Goal: Task Accomplishment & Management: Use online tool/utility

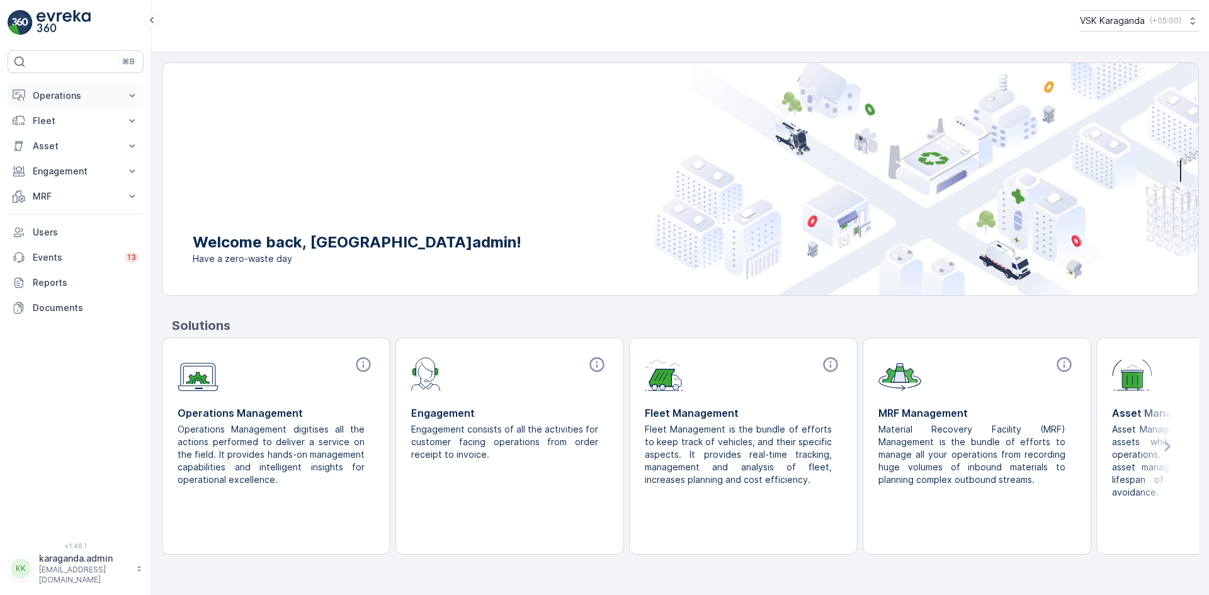
click at [56, 95] on p "Operations" at bounding box center [76, 95] width 86 height 13
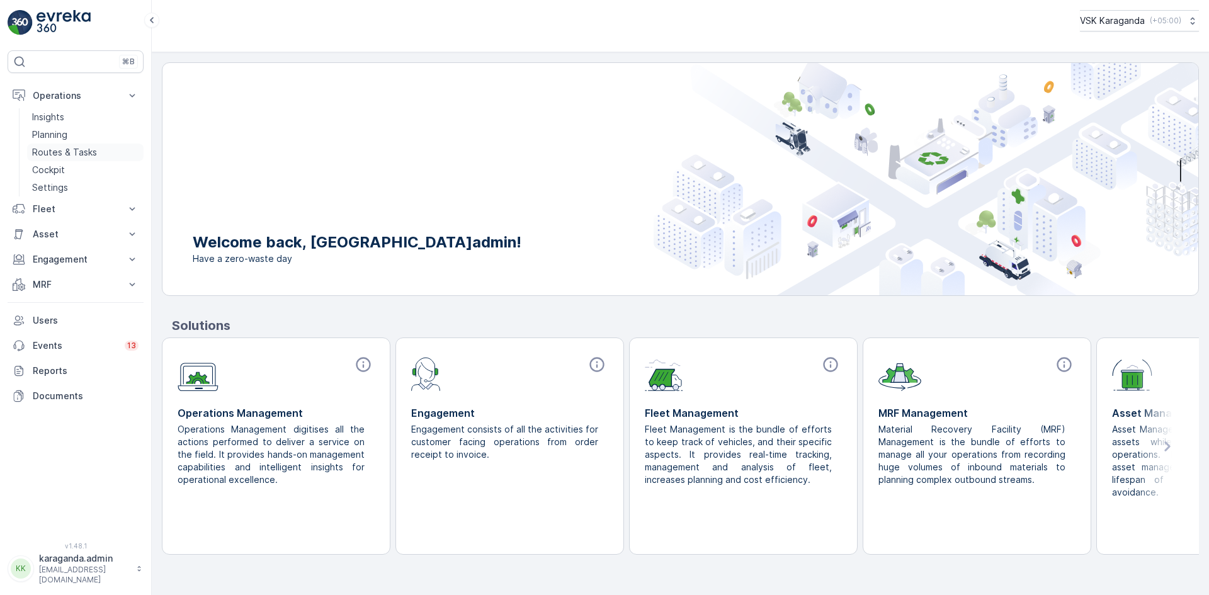
click at [59, 149] on p "Routes & Tasks" at bounding box center [64, 152] width 65 height 13
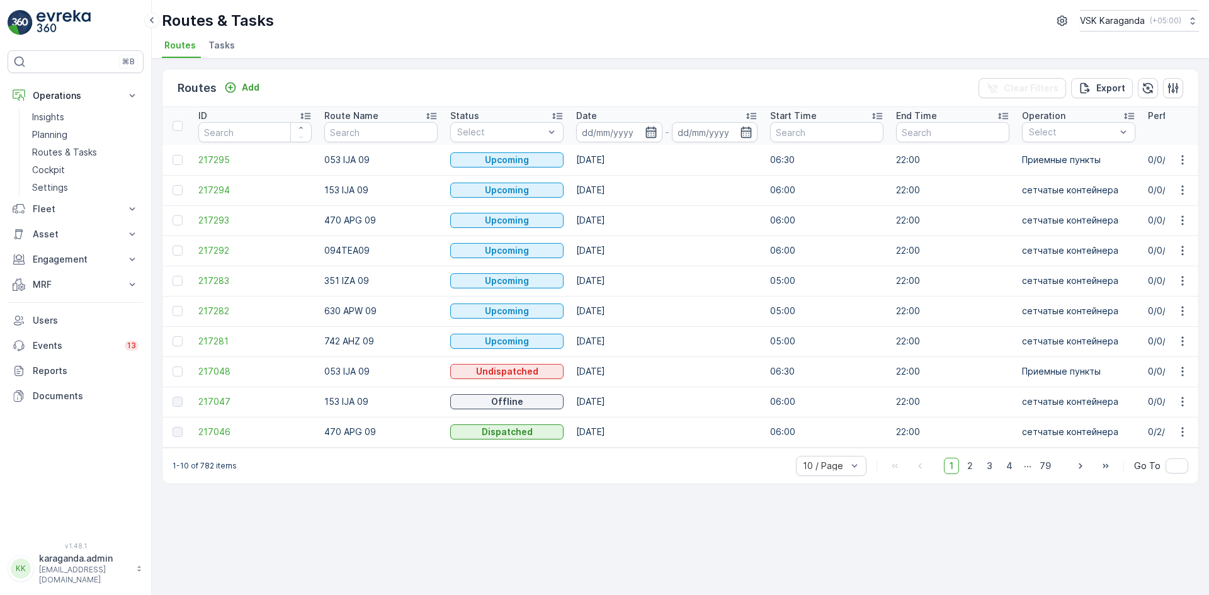
click at [654, 135] on icon "button" at bounding box center [651, 132] width 13 height 13
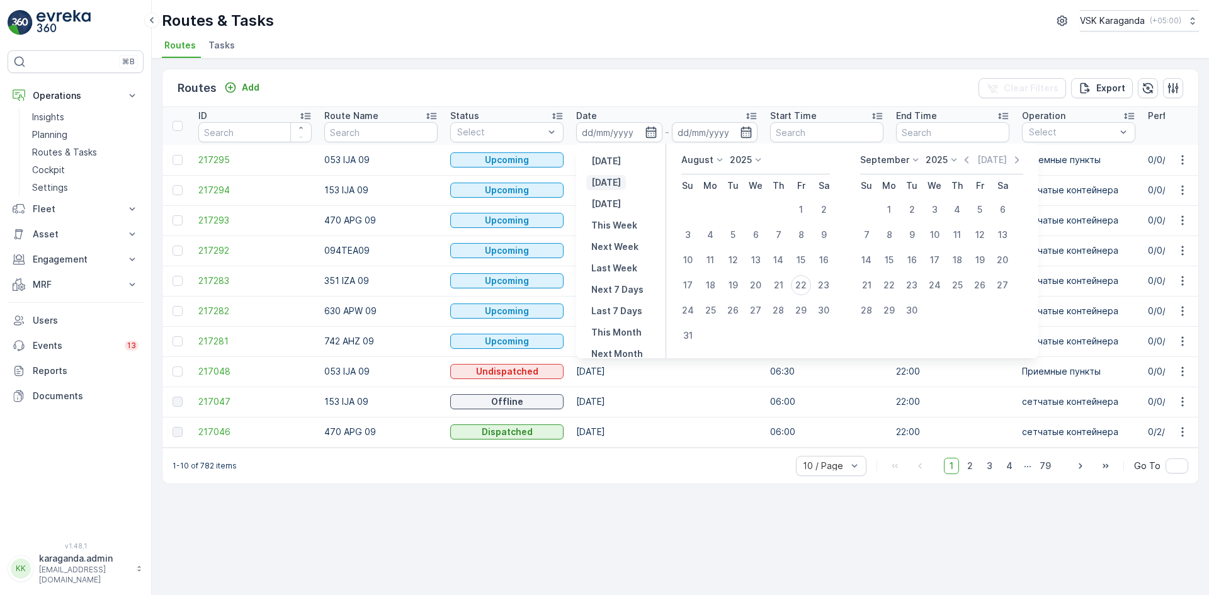
click at [617, 184] on p "[DATE]" at bounding box center [606, 182] width 30 height 13
type input "[DATE]"
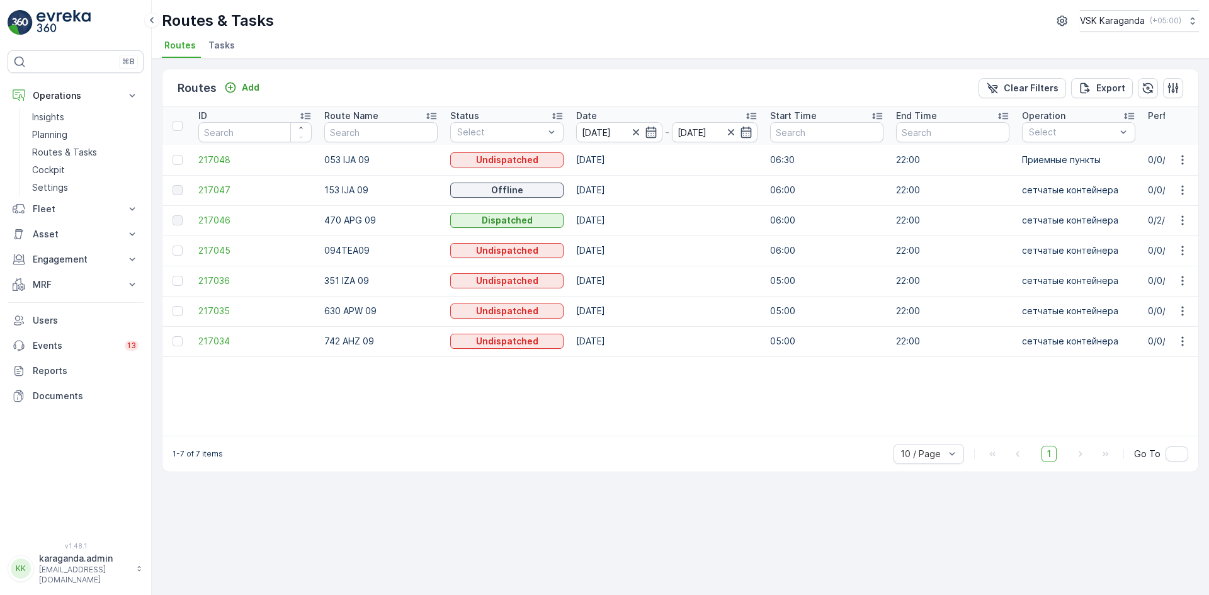
drag, startPoint x: 499, startPoint y: 442, endPoint x: 578, endPoint y: 443, distance: 78.7
click at [578, 443] on div "1-7 of 7 items 10 / Page 1 Go To" at bounding box center [680, 454] width 1036 height 36
click at [37, 288] on p "MRF" at bounding box center [76, 284] width 86 height 13
click at [62, 307] on p "Входящий & Исходящий" at bounding box center [85, 306] width 106 height 13
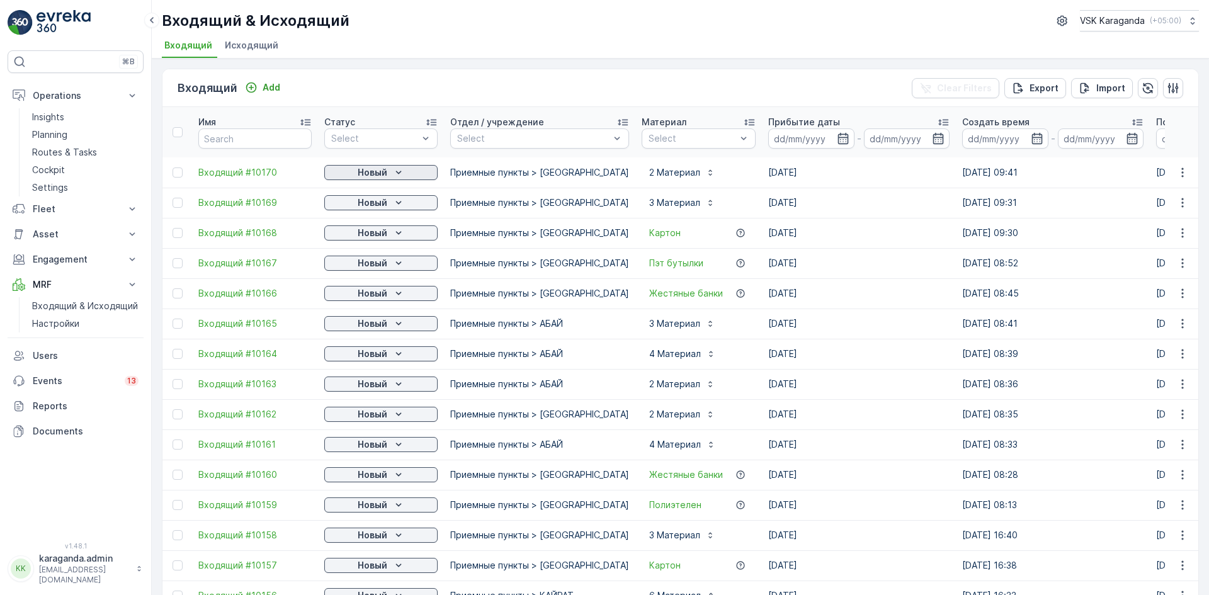
click at [387, 171] on div "Новый" at bounding box center [380, 172] width 103 height 13
click at [356, 213] on span "подтвердить" at bounding box center [361, 209] width 58 height 13
click at [373, 201] on p "Новый" at bounding box center [373, 203] width 30 height 13
drag, startPoint x: 365, startPoint y: 239, endPoint x: 377, endPoint y: 237, distance: 12.0
click at [365, 240] on span "подтвердить" at bounding box center [361, 239] width 58 height 13
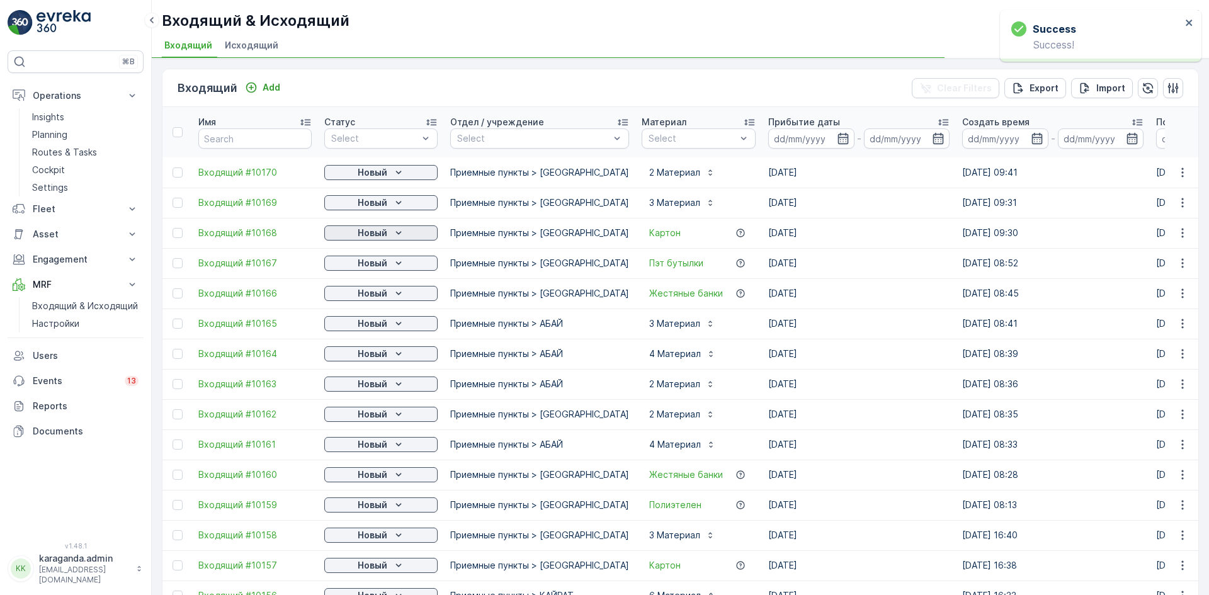
click at [390, 231] on div "Новый" at bounding box center [380, 233] width 103 height 13
click at [393, 265] on icon "Новый" at bounding box center [398, 263] width 13 height 13
click at [378, 293] on span "подтвердить" at bounding box center [361, 299] width 58 height 13
click at [395, 294] on icon "Новый" at bounding box center [398, 293] width 13 height 13
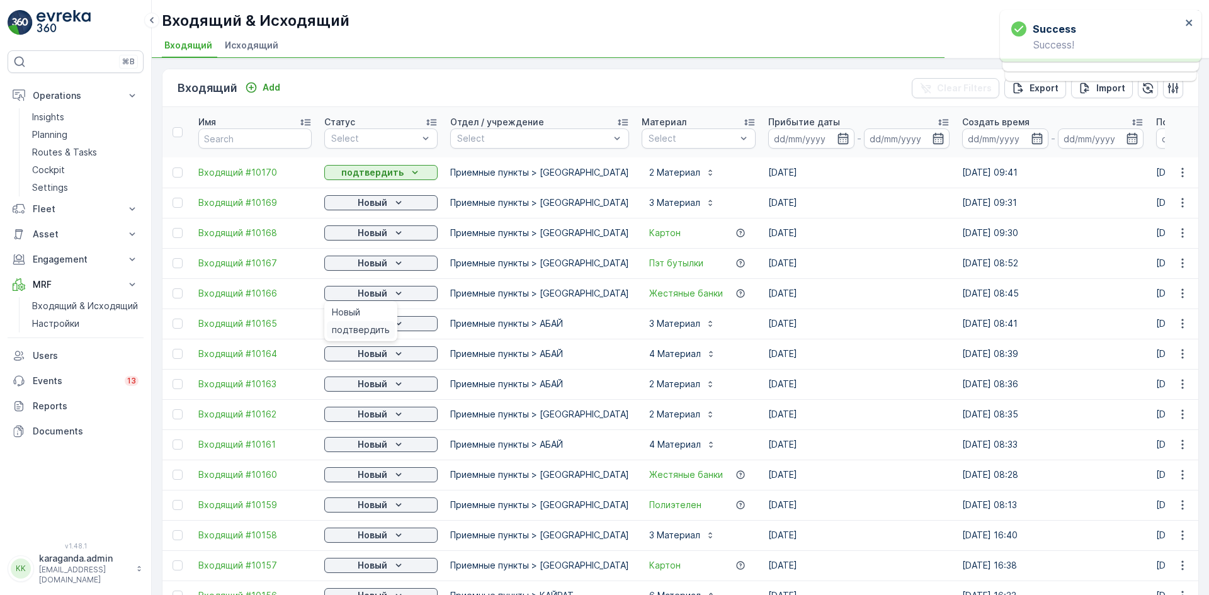
click at [377, 326] on span "подтвердить" at bounding box center [361, 330] width 58 height 13
click at [392, 328] on icon "Новый" at bounding box center [398, 323] width 13 height 13
click at [389, 358] on div "Новый" at bounding box center [380, 354] width 103 height 13
click at [370, 386] on span "подтвердить" at bounding box center [361, 390] width 58 height 13
click at [394, 384] on icon "Новый" at bounding box center [398, 384] width 13 height 13
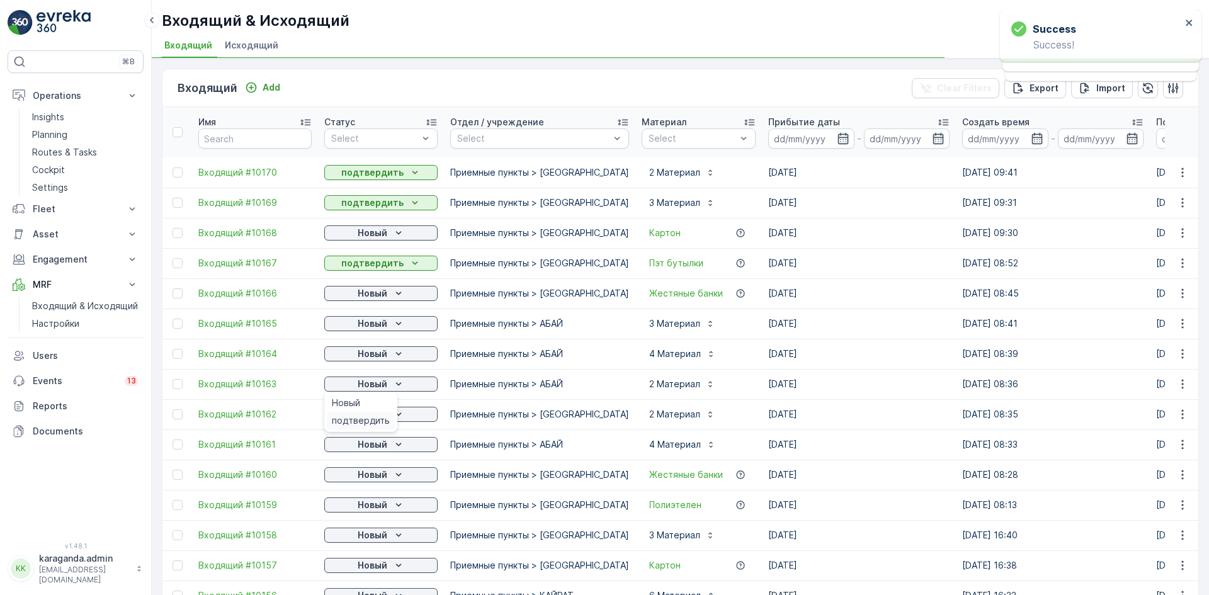
click at [376, 416] on span "подтвердить" at bounding box center [361, 420] width 58 height 13
click at [384, 415] on p "Новый" at bounding box center [373, 414] width 30 height 13
click at [353, 452] on span "подтвердить" at bounding box center [361, 451] width 58 height 13
click at [393, 444] on icon "Новый" at bounding box center [398, 444] width 13 height 13
click at [363, 485] on span "подтвердить" at bounding box center [361, 481] width 58 height 13
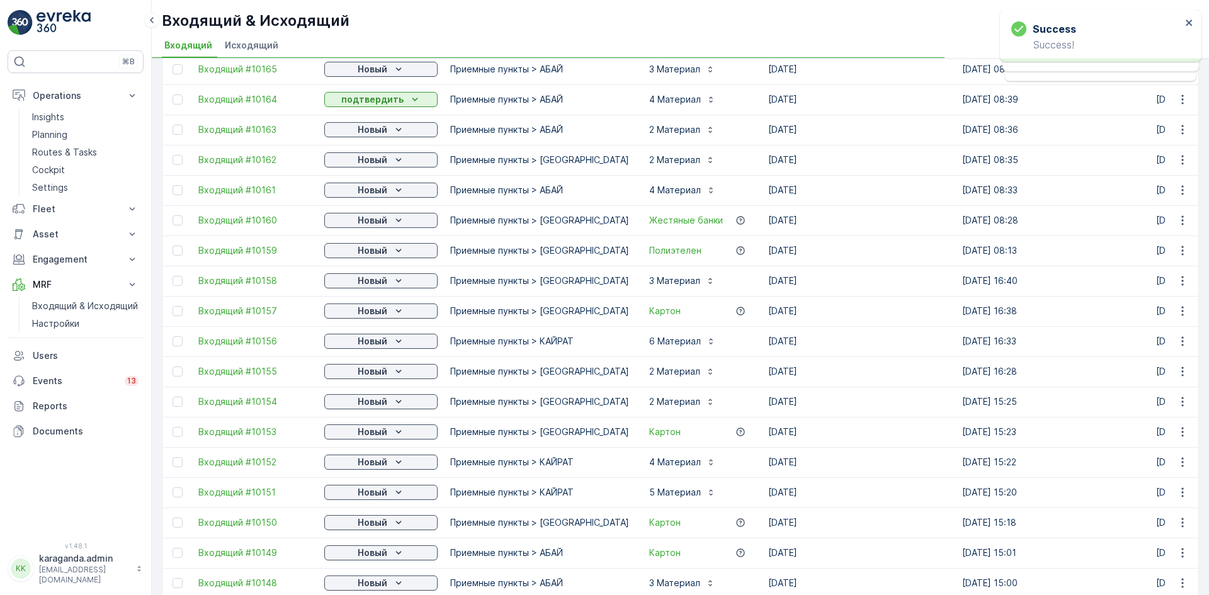
scroll to position [315, 0]
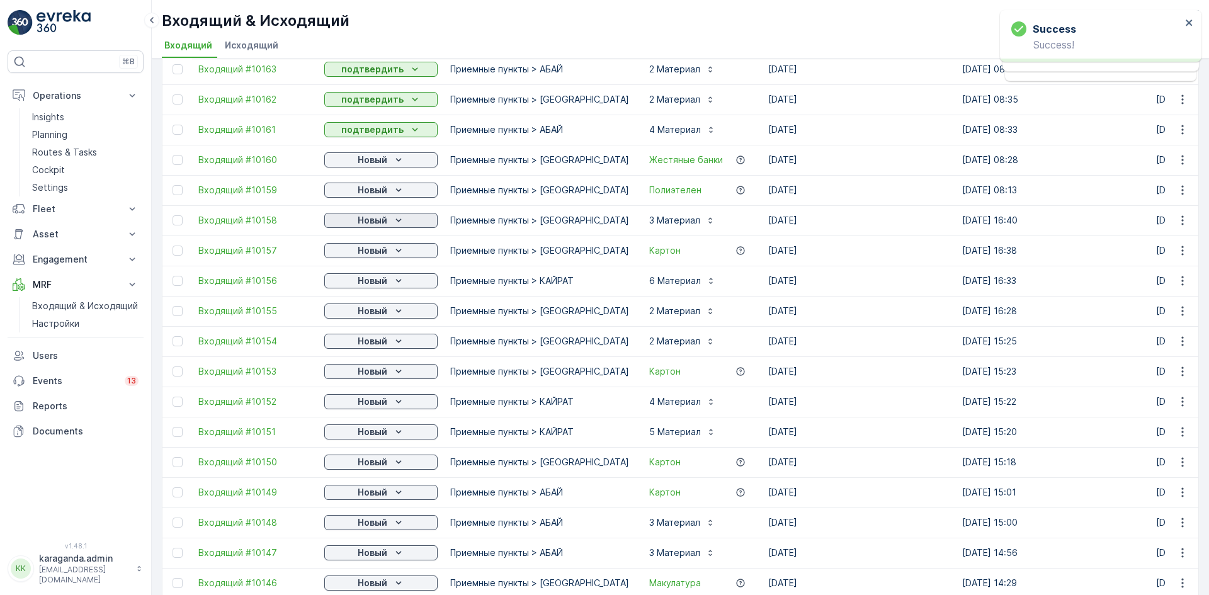
click at [397, 222] on icon "Новый" at bounding box center [398, 220] width 13 height 13
click at [380, 255] on span "подтвердить" at bounding box center [361, 257] width 58 height 13
click at [362, 163] on p "Новый" at bounding box center [373, 160] width 30 height 13
drag, startPoint x: 354, startPoint y: 195, endPoint x: 368, endPoint y: 189, distance: 15.6
click at [354, 195] on span "подтвердить" at bounding box center [361, 196] width 58 height 13
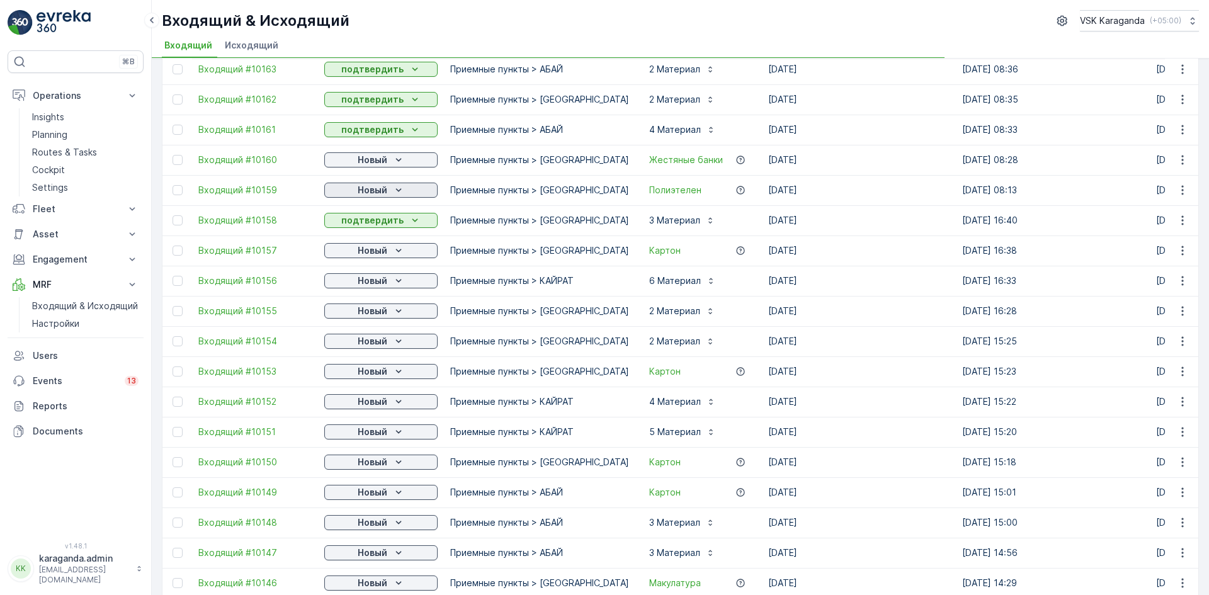
click at [370, 187] on p "Новый" at bounding box center [373, 190] width 30 height 13
click at [368, 234] on div "подтвердить" at bounding box center [361, 227] width 68 height 18
click at [368, 251] on p "Новый" at bounding box center [373, 250] width 30 height 13
click at [367, 286] on span "подтвердить" at bounding box center [361, 287] width 58 height 13
click at [368, 314] on span "подтвердить" at bounding box center [361, 317] width 58 height 13
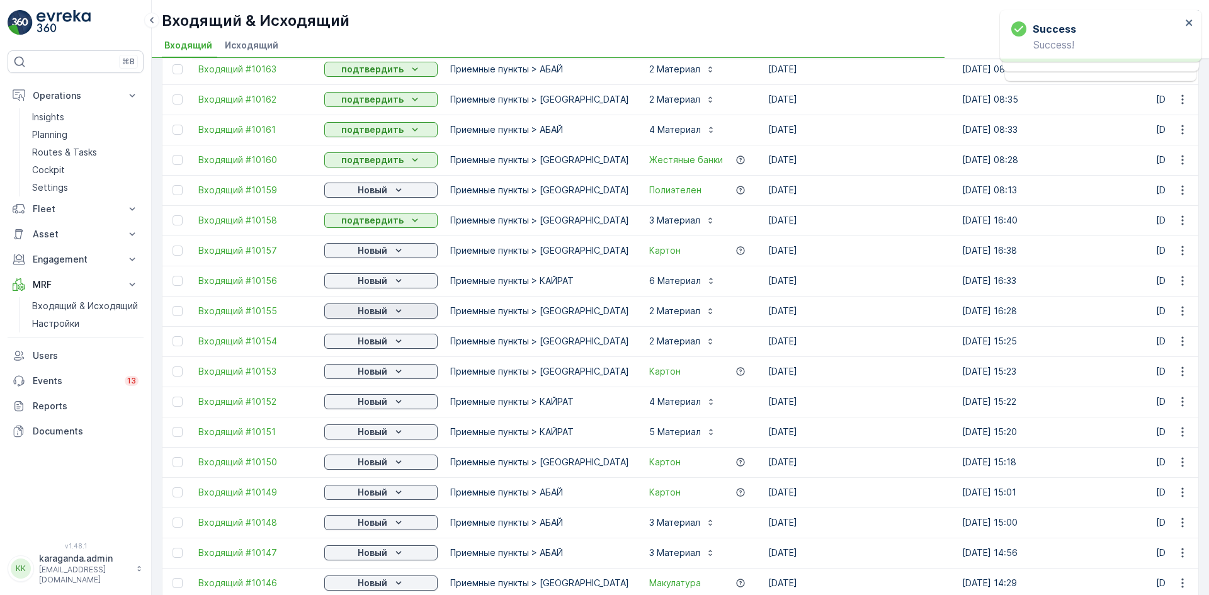
click at [380, 310] on p "Новый" at bounding box center [373, 311] width 30 height 13
click at [379, 344] on p "Новый" at bounding box center [373, 341] width 30 height 13
click at [376, 376] on span "подтвердить" at bounding box center [361, 378] width 58 height 13
click at [379, 400] on p "Новый" at bounding box center [373, 402] width 30 height 13
click at [373, 439] on span "подтвердить" at bounding box center [361, 438] width 58 height 13
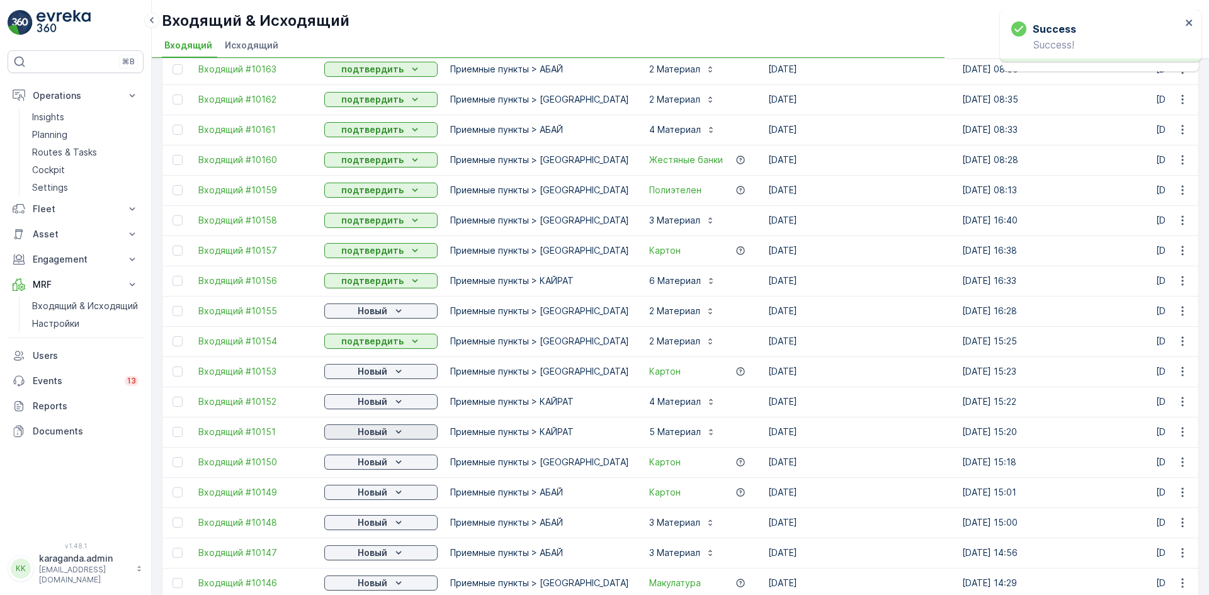
click at [389, 433] on div "Новый" at bounding box center [380, 432] width 103 height 13
click at [370, 469] on span "подтвердить" at bounding box center [361, 468] width 58 height 13
click at [387, 464] on div "Новый" at bounding box center [380, 462] width 103 height 13
click at [377, 492] on div "подтвердить" at bounding box center [361, 499] width 68 height 18
click at [387, 487] on p "Новый" at bounding box center [373, 492] width 30 height 13
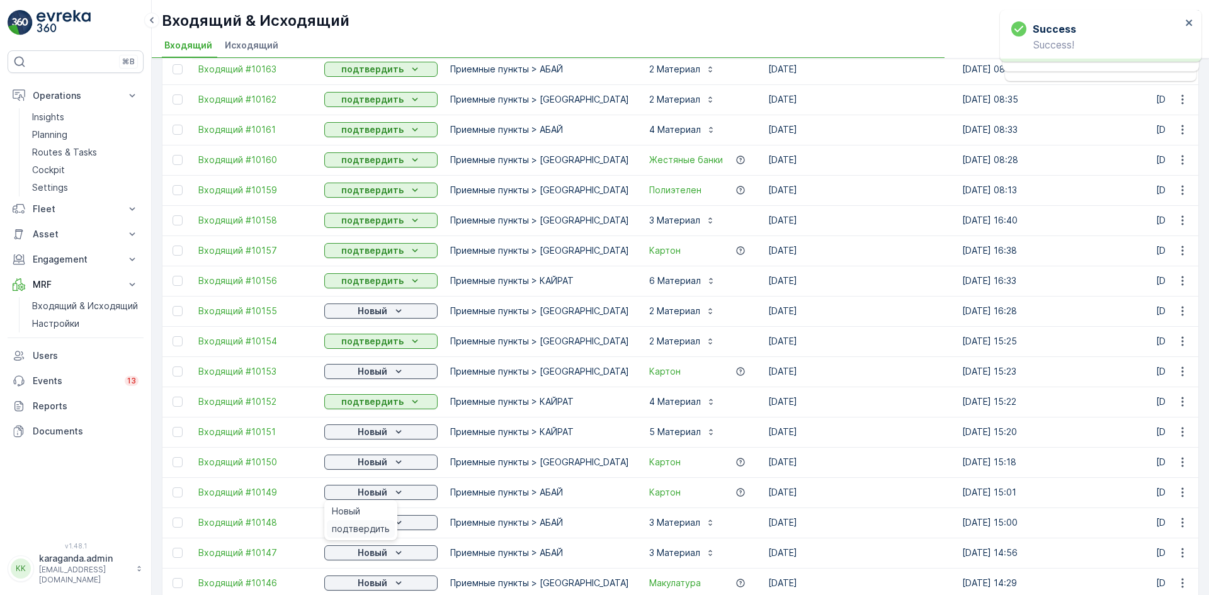
click at [368, 532] on span "подтвердить" at bounding box center [361, 529] width 58 height 13
click at [389, 525] on div "Новый" at bounding box center [380, 522] width 103 height 13
click at [371, 553] on span "подтвердить" at bounding box center [361, 559] width 58 height 13
click at [362, 532] on span "подтвердить" at bounding box center [361, 534] width 58 height 13
click at [387, 582] on p "Новый" at bounding box center [373, 583] width 30 height 13
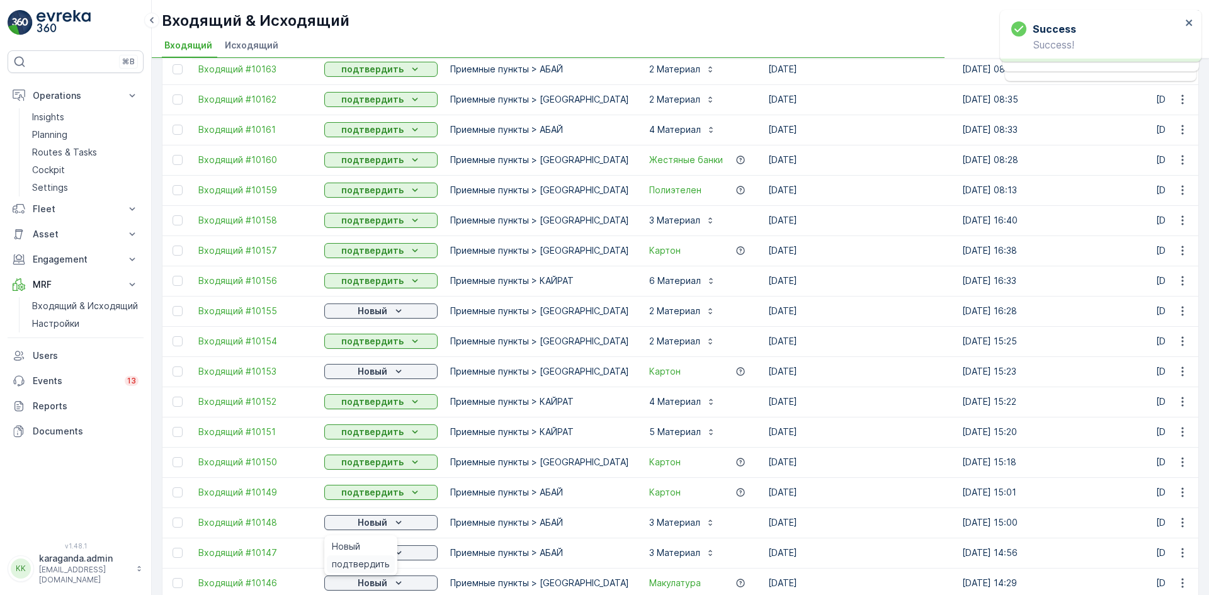
click at [380, 565] on span "подтвердить" at bounding box center [361, 564] width 58 height 13
click at [397, 314] on icon "Новый" at bounding box center [398, 311] width 13 height 13
drag, startPoint x: 382, startPoint y: 345, endPoint x: 382, endPoint y: 360, distance: 15.1
click at [382, 347] on span "подтвердить" at bounding box center [361, 347] width 58 height 13
click at [382, 376] on p "Новый" at bounding box center [373, 371] width 30 height 13
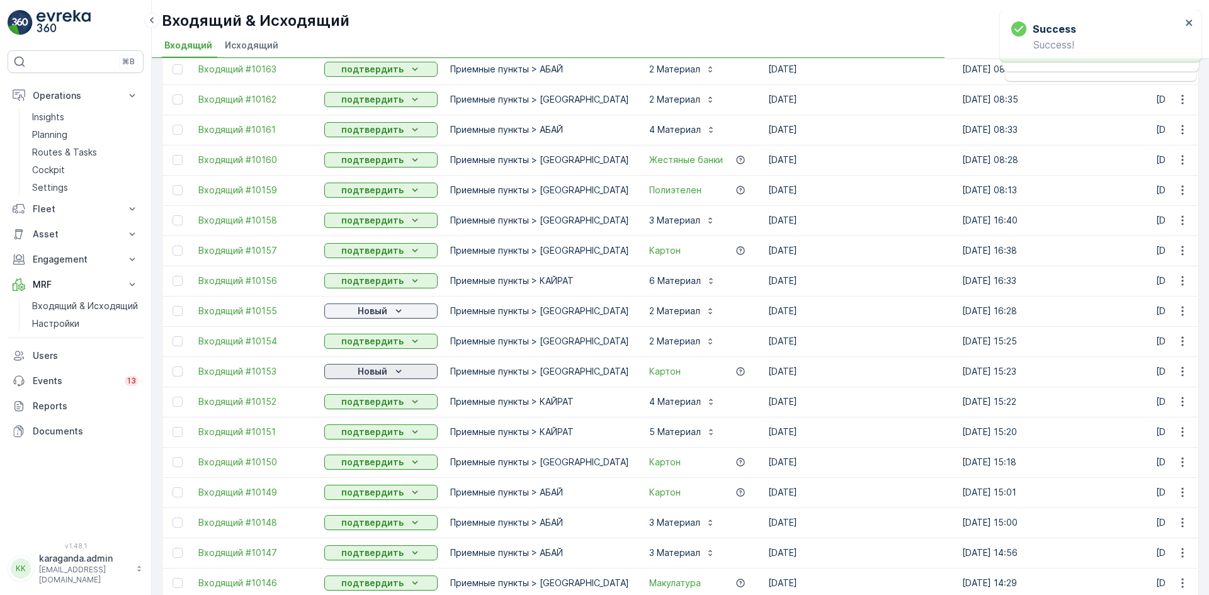
click at [380, 375] on p "Новый" at bounding box center [373, 371] width 30 height 13
click at [362, 411] on td "подтвердить" at bounding box center [381, 402] width 126 height 30
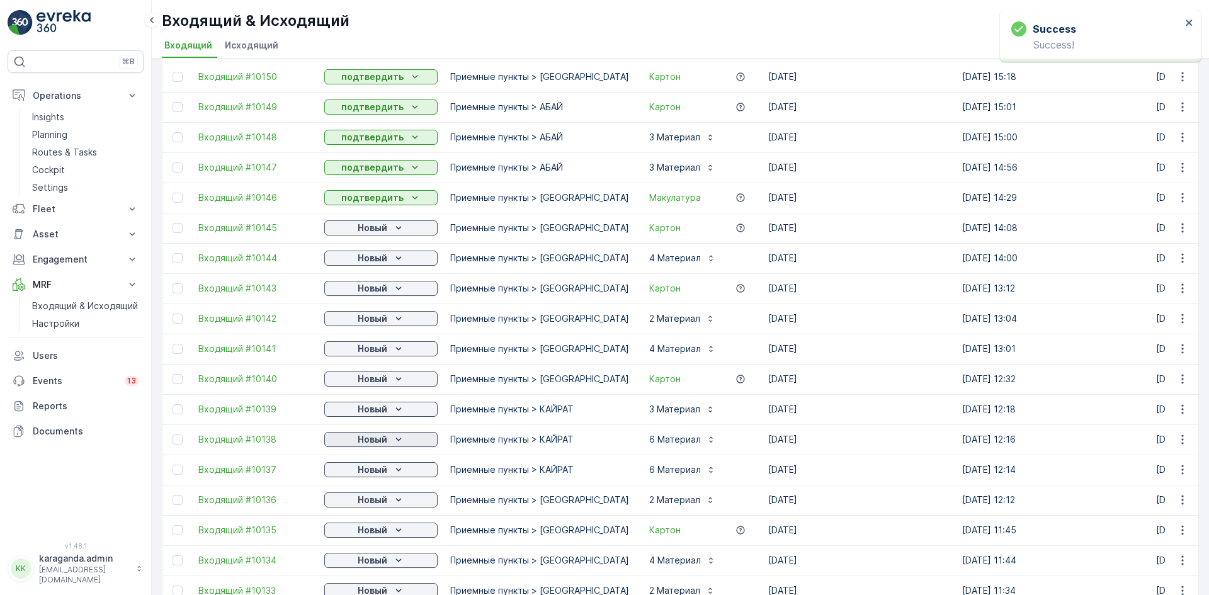
scroll to position [756, 0]
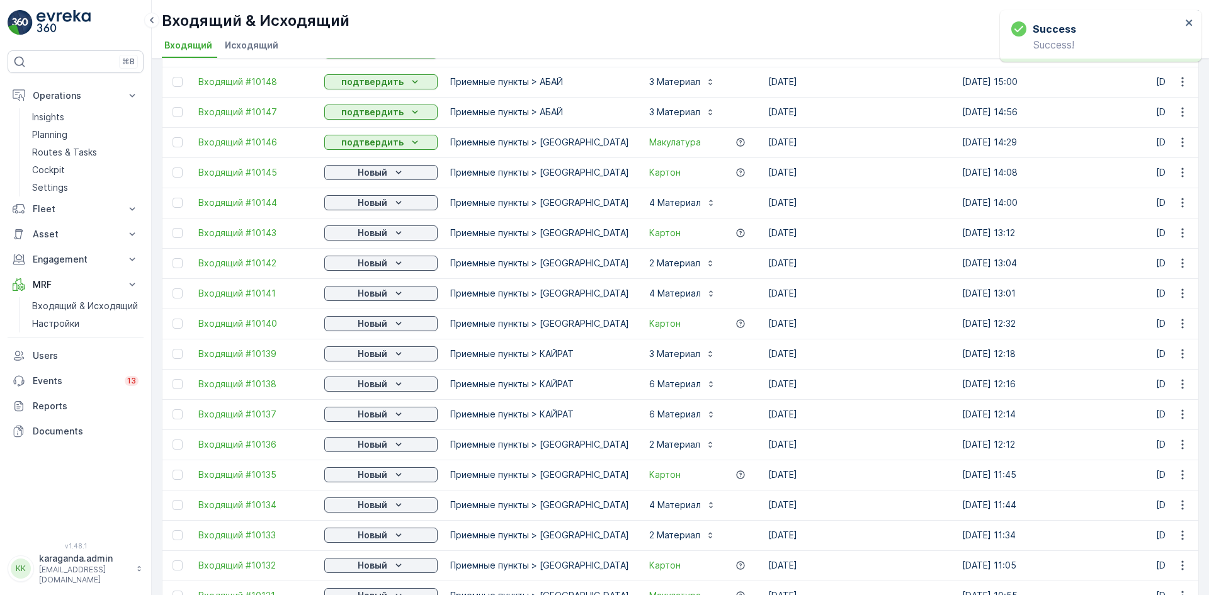
click at [395, 181] on td "Новый" at bounding box center [381, 172] width 126 height 30
click at [388, 172] on div "Новый" at bounding box center [380, 172] width 103 height 13
click at [375, 210] on span "подтвердить" at bounding box center [361, 209] width 58 height 13
click at [396, 203] on icon "Новый" at bounding box center [398, 203] width 13 height 13
click at [384, 236] on span "подтвердить" at bounding box center [361, 239] width 58 height 13
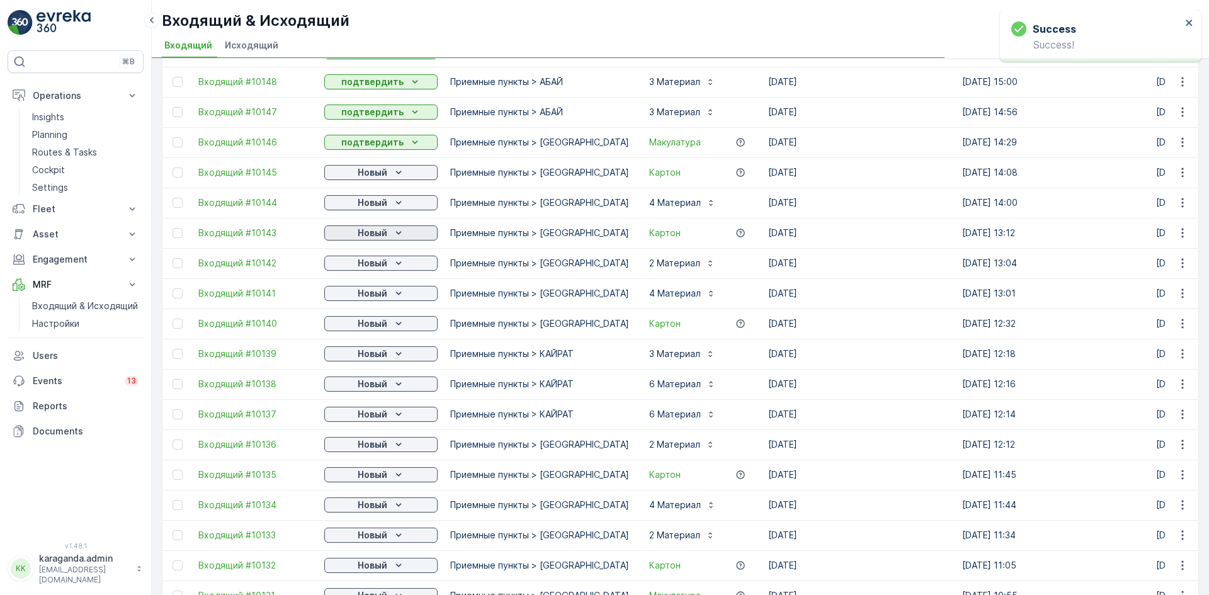
click at [399, 232] on icon "Новый" at bounding box center [399, 232] width 6 height 3
click at [398, 265] on icon "Новый" at bounding box center [398, 263] width 13 height 13
click at [378, 297] on span "подтвердить" at bounding box center [361, 299] width 58 height 13
drag, startPoint x: 387, startPoint y: 229, endPoint x: 385, endPoint y: 239, distance: 10.4
click at [387, 229] on div "Новый" at bounding box center [380, 233] width 103 height 13
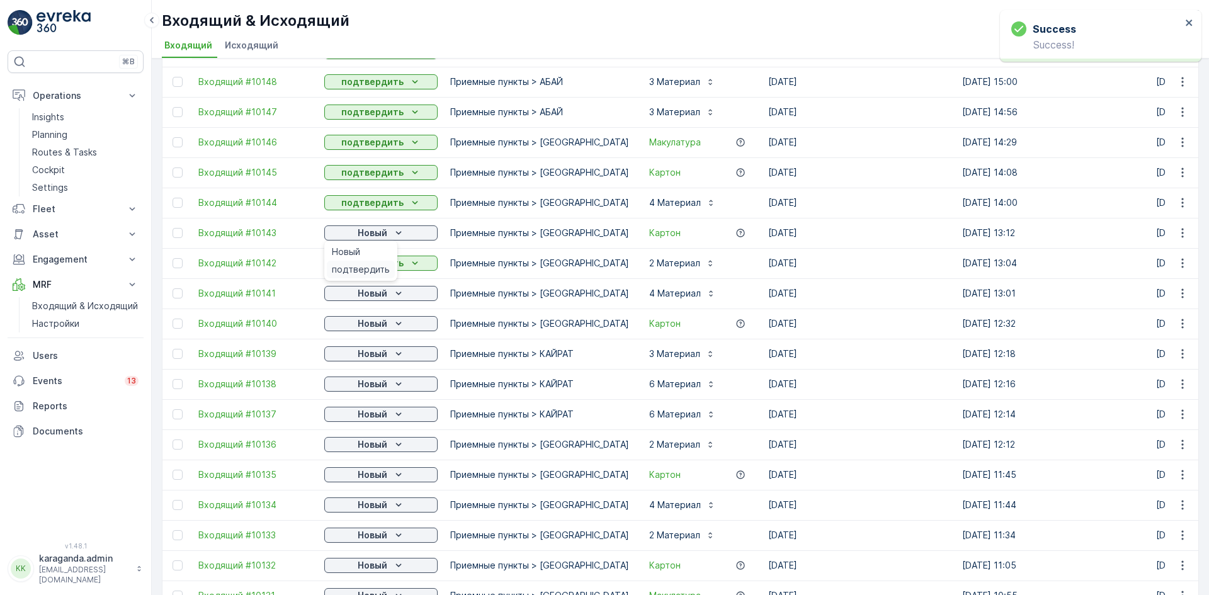
click at [372, 263] on div "подтвердить" at bounding box center [361, 270] width 68 height 18
drag, startPoint x: 372, startPoint y: 293, endPoint x: 372, endPoint y: 300, distance: 6.9
click at [372, 295] on p "Новый" at bounding box center [373, 293] width 30 height 13
click at [360, 334] on span "подтвердить" at bounding box center [361, 330] width 58 height 13
click at [373, 326] on p "Новый" at bounding box center [373, 323] width 30 height 13
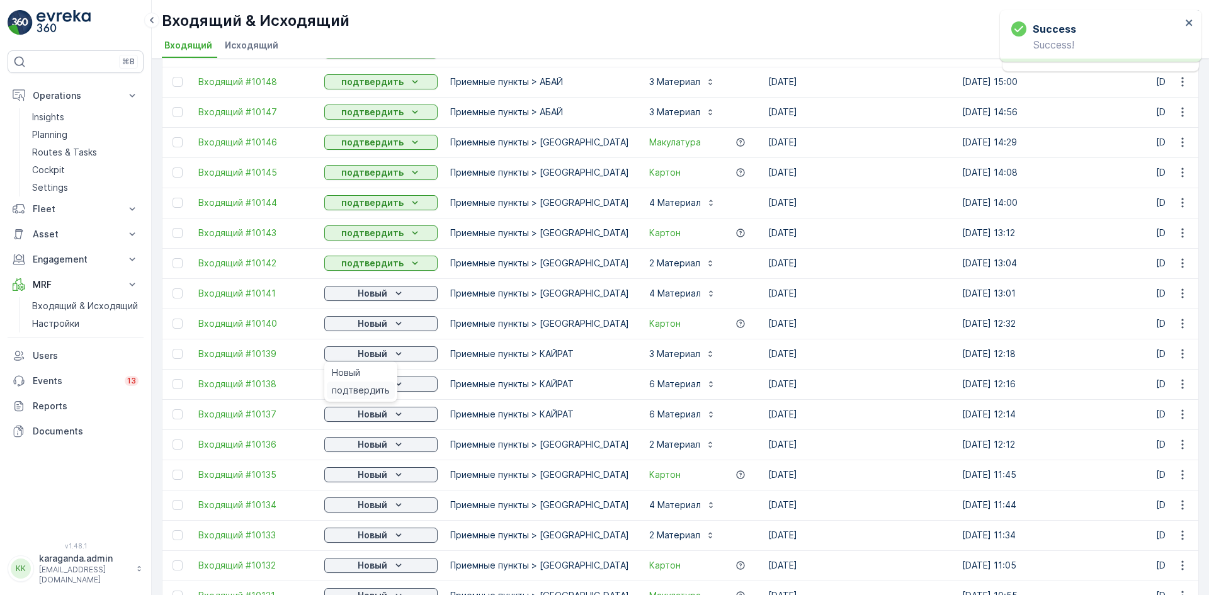
click at [368, 391] on span "подтвердить" at bounding box center [361, 390] width 58 height 13
click at [372, 383] on p "Новый" at bounding box center [373, 384] width 30 height 13
click at [370, 416] on span "подтвердить" at bounding box center [361, 420] width 58 height 13
click at [382, 416] on p "Новый" at bounding box center [373, 414] width 30 height 13
click at [370, 450] on span "подтвердить" at bounding box center [361, 451] width 58 height 13
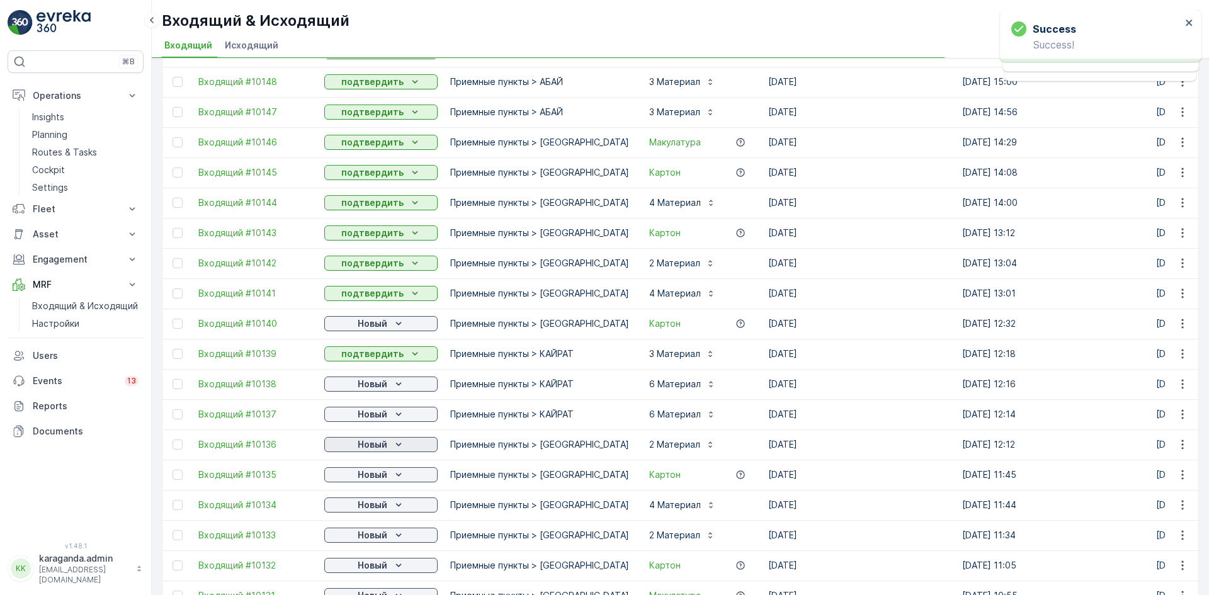
click at [388, 445] on div "Новый" at bounding box center [380, 444] width 103 height 13
click at [371, 476] on span "подтвердить" at bounding box center [361, 481] width 58 height 13
click at [385, 475] on p "Новый" at bounding box center [373, 475] width 30 height 13
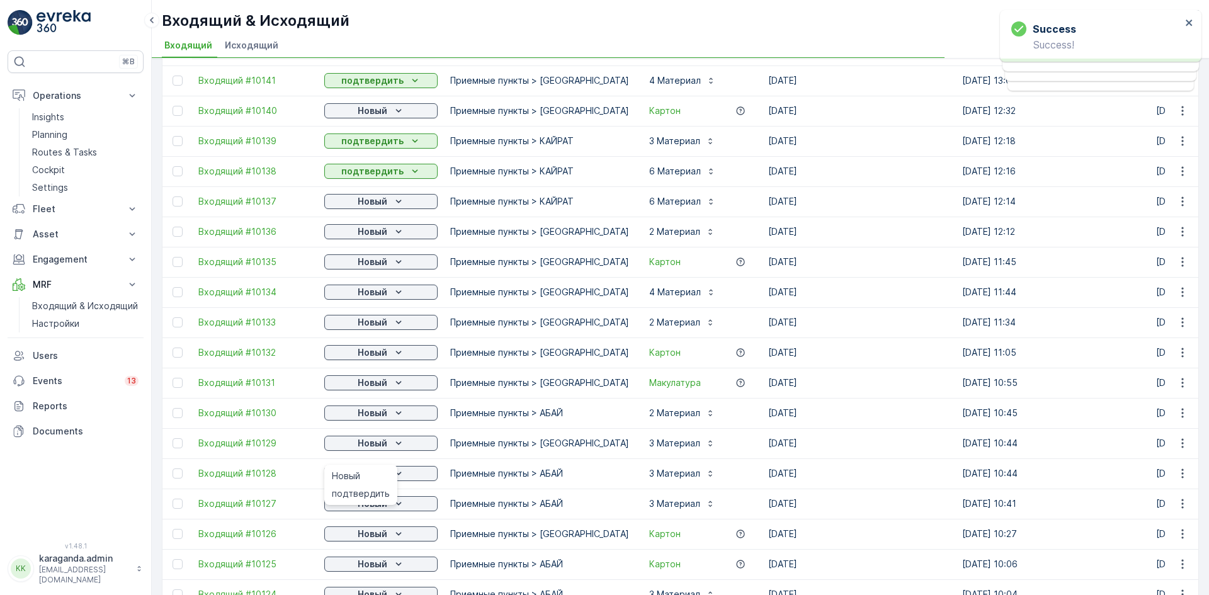
scroll to position [1008, 0]
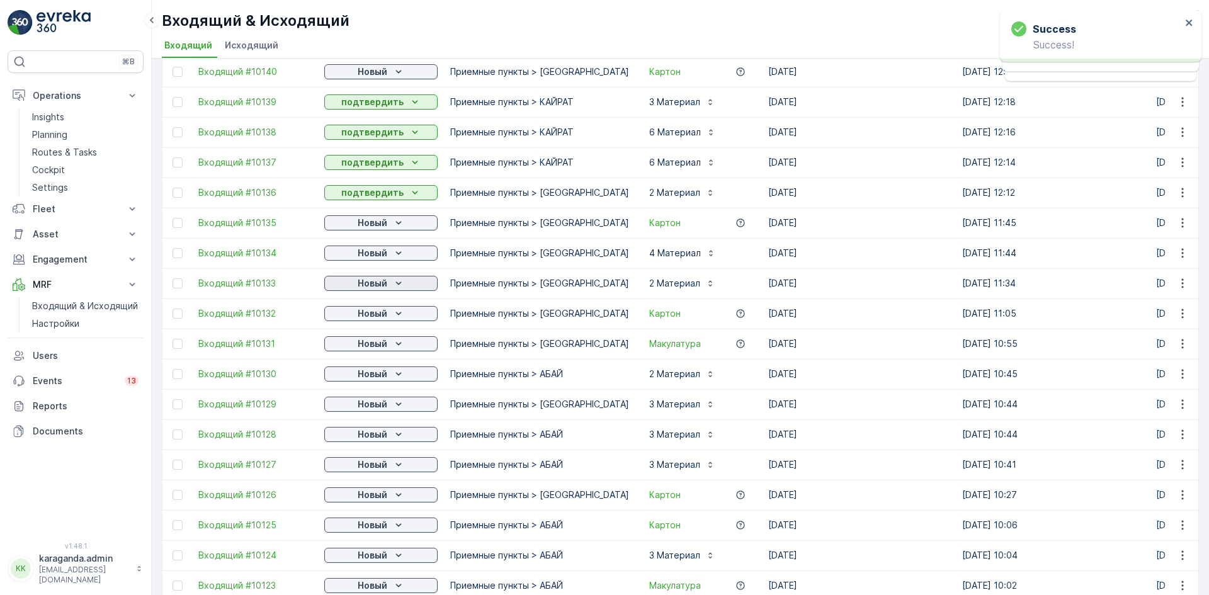
click at [376, 281] on p "Новый" at bounding box center [373, 283] width 30 height 13
click at [365, 321] on span "подтвердить" at bounding box center [361, 320] width 58 height 13
click at [383, 314] on p "Новый" at bounding box center [373, 313] width 30 height 13
click at [371, 379] on span "подтвердить" at bounding box center [361, 380] width 58 height 13
drag, startPoint x: 379, startPoint y: 371, endPoint x: 380, endPoint y: 379, distance: 8.3
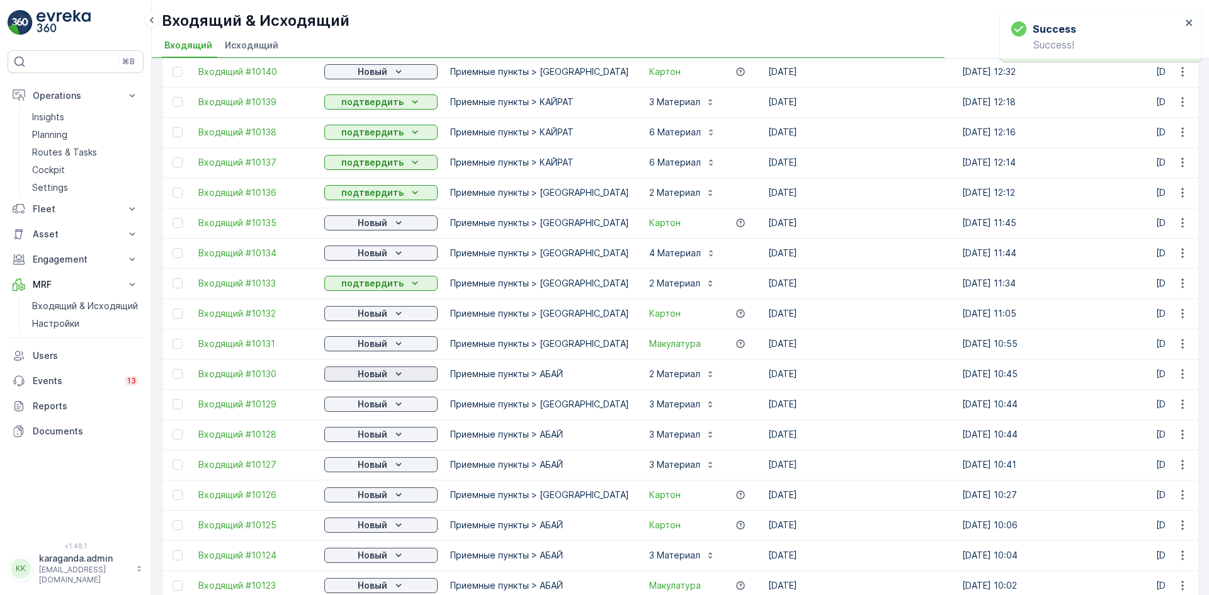
click at [380, 372] on p "Новый" at bounding box center [373, 374] width 30 height 13
click at [373, 414] on span "подтвердить" at bounding box center [361, 410] width 58 height 13
click at [380, 406] on p "Новый" at bounding box center [373, 404] width 30 height 13
click at [364, 436] on p "Новый" at bounding box center [373, 434] width 30 height 13
click at [372, 471] on span "подтвердить" at bounding box center [361, 471] width 58 height 13
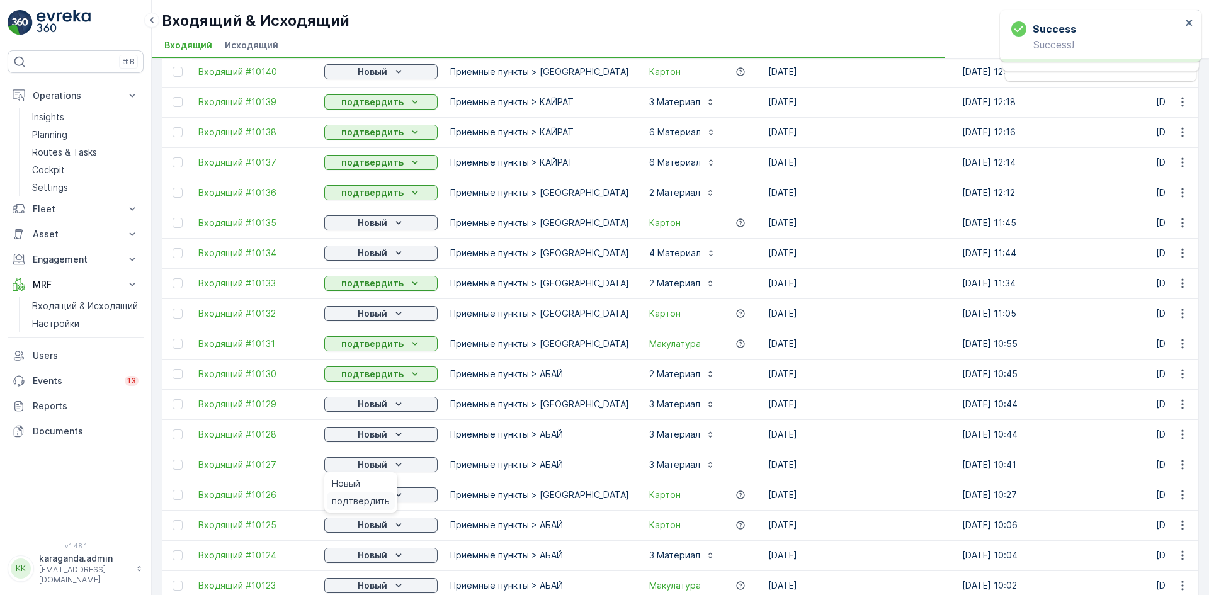
click at [373, 495] on span "подтвердить" at bounding box center [361, 501] width 58 height 13
click at [390, 492] on div "Новый" at bounding box center [380, 495] width 103 height 13
click at [368, 529] on span "подтвердить" at bounding box center [361, 531] width 58 height 13
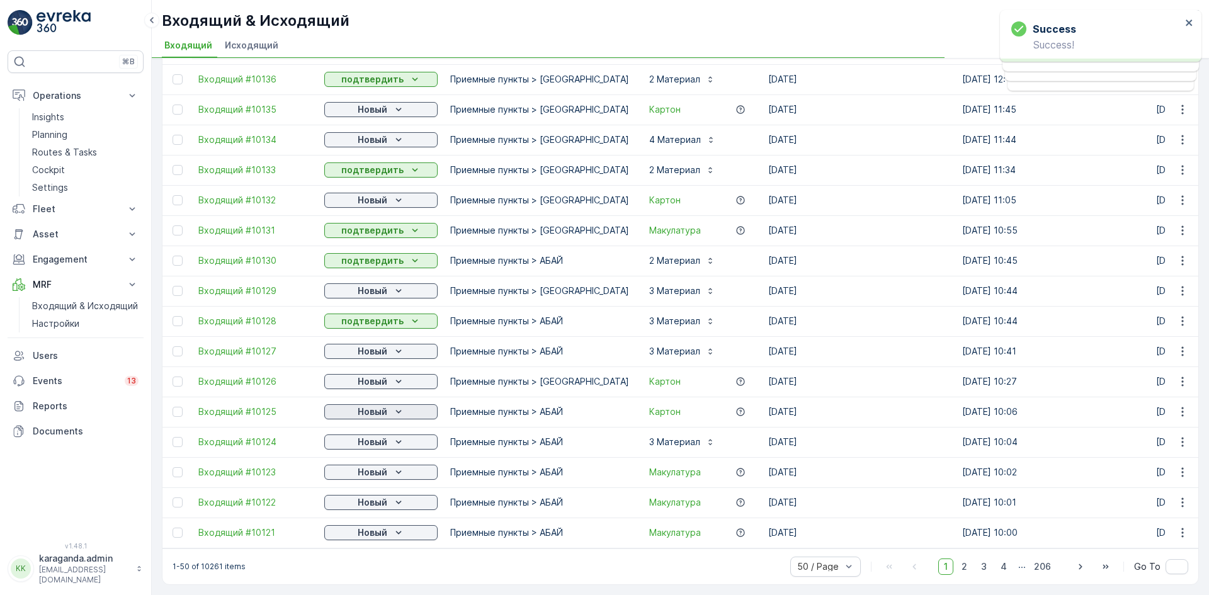
click at [387, 406] on p "Новый" at bounding box center [373, 412] width 30 height 13
click at [374, 438] on span "подтвердить" at bounding box center [361, 442] width 58 height 13
click at [359, 469] on span "подтвердить" at bounding box center [361, 472] width 58 height 13
drag, startPoint x: 377, startPoint y: 465, endPoint x: 374, endPoint y: 471, distance: 7.0
click at [377, 466] on p "Новый" at bounding box center [373, 472] width 30 height 13
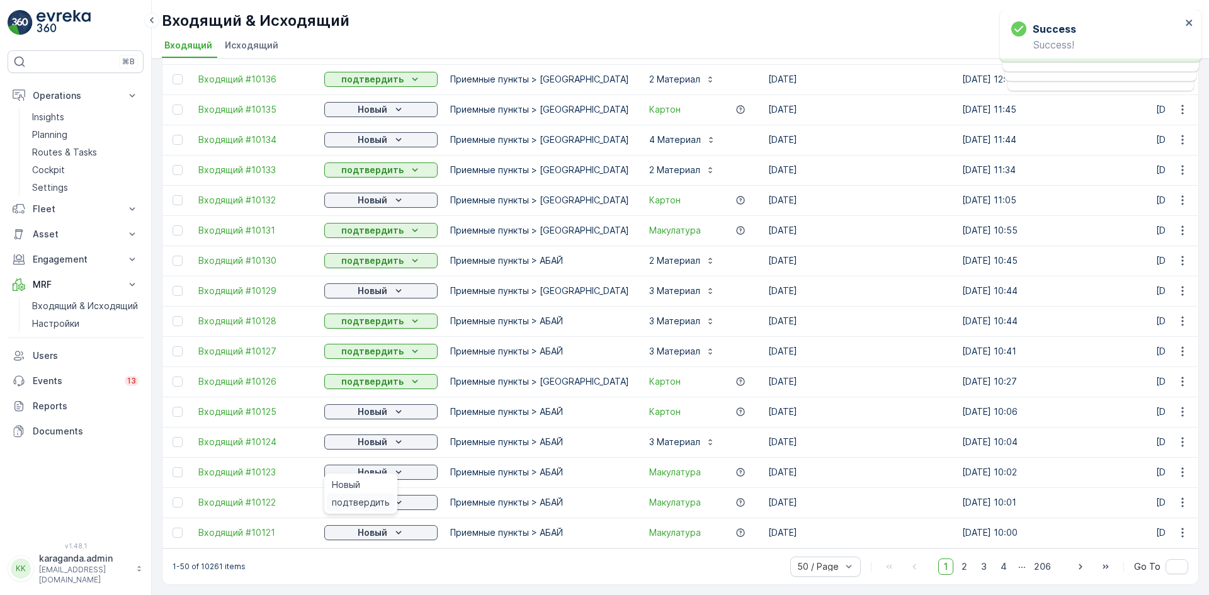
click at [368, 498] on span "подтвердить" at bounding box center [361, 502] width 58 height 13
click at [369, 527] on span "подтвердить" at bounding box center [361, 533] width 58 height 13
click at [383, 527] on p "Новый" at bounding box center [373, 533] width 30 height 13
click at [369, 559] on div "1-50 of 10261 items 50 / Page 1 2 3 4 ... 206 Go To" at bounding box center [680, 567] width 1036 height 36
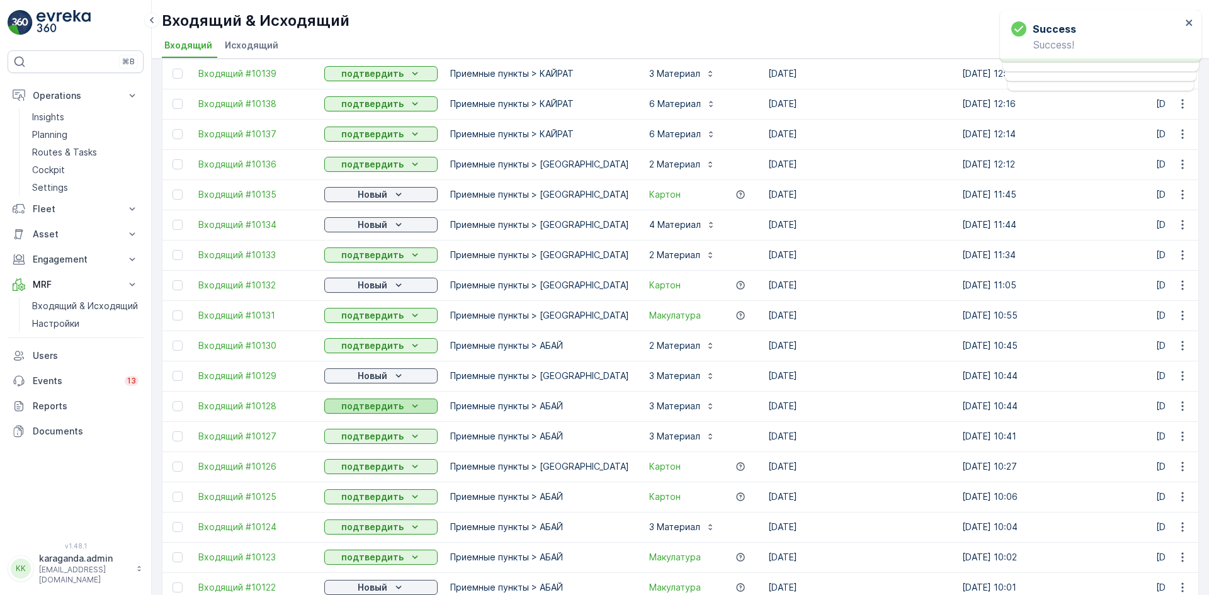
scroll to position [938, 0]
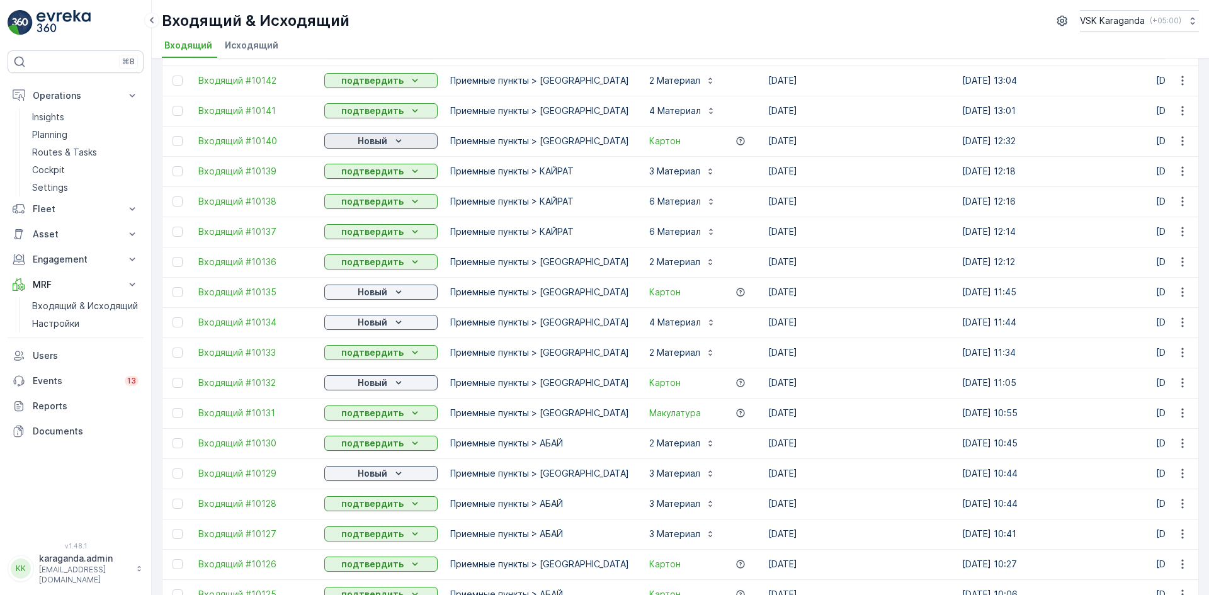
click at [360, 143] on p "Новый" at bounding box center [373, 141] width 30 height 13
click at [355, 177] on span "подтвердить" at bounding box center [361, 177] width 58 height 13
click at [378, 287] on p "Новый" at bounding box center [373, 292] width 30 height 13
drag, startPoint x: 368, startPoint y: 327, endPoint x: 376, endPoint y: 333, distance: 10.3
click at [369, 327] on span "подтвердить" at bounding box center [361, 328] width 58 height 13
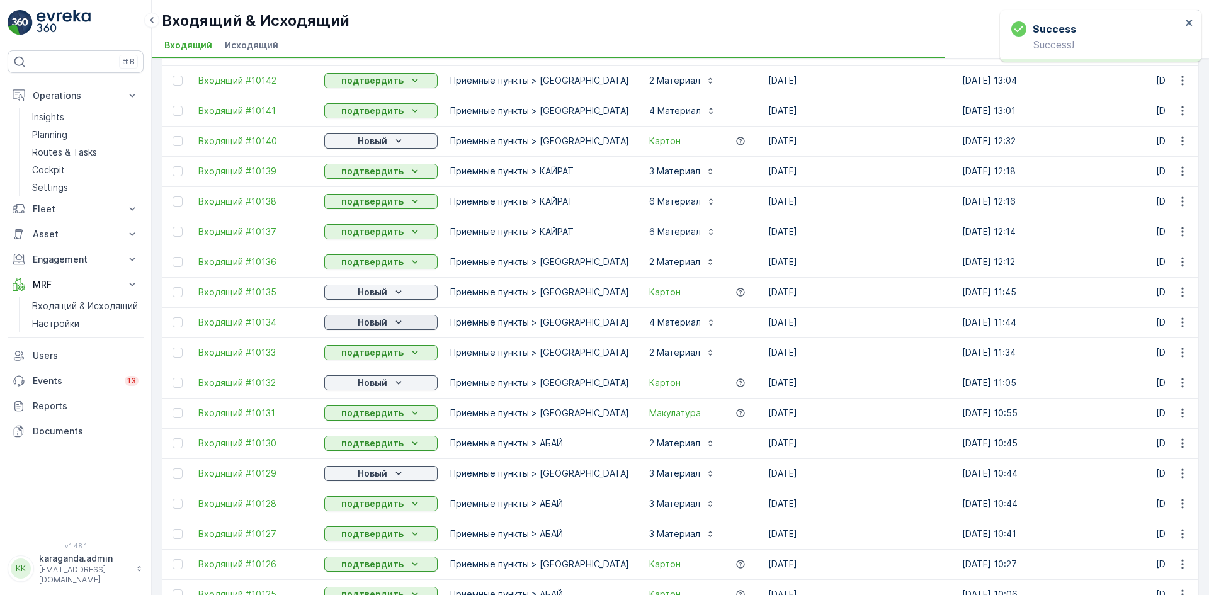
click at [385, 322] on p "Новый" at bounding box center [373, 322] width 30 height 13
click at [376, 350] on div "подтвердить" at bounding box center [361, 359] width 68 height 18
click at [368, 420] on span "подтвердить" at bounding box center [361, 419] width 58 height 13
click at [358, 477] on p "Новый" at bounding box center [373, 473] width 30 height 13
click at [359, 506] on span "подтвердить" at bounding box center [361, 510] width 58 height 13
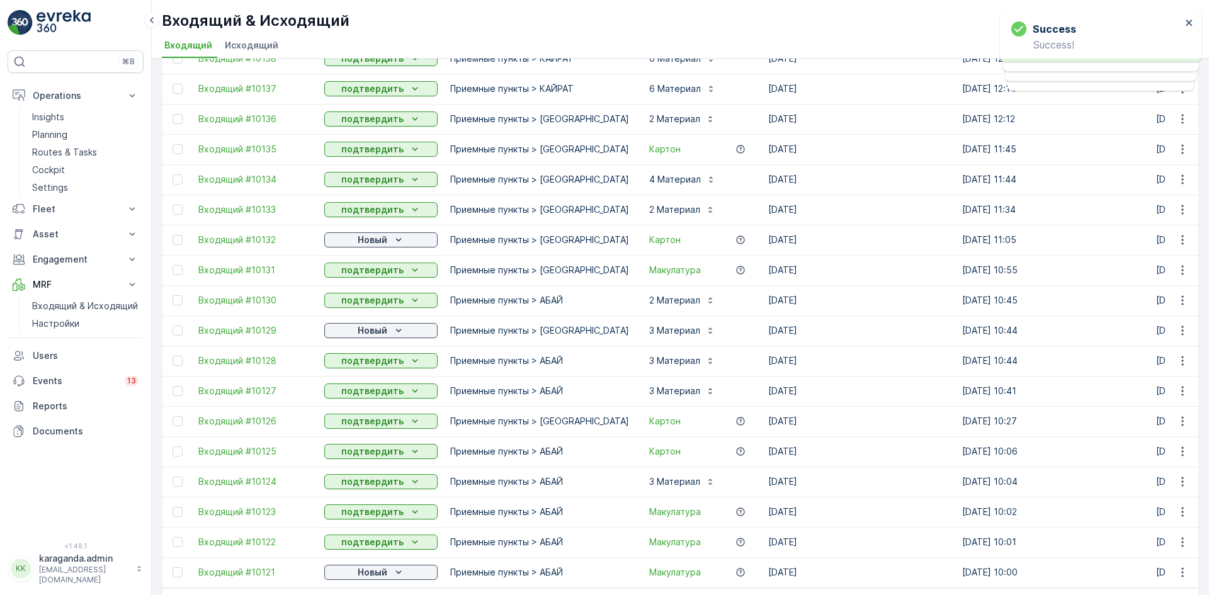
scroll to position [1127, 0]
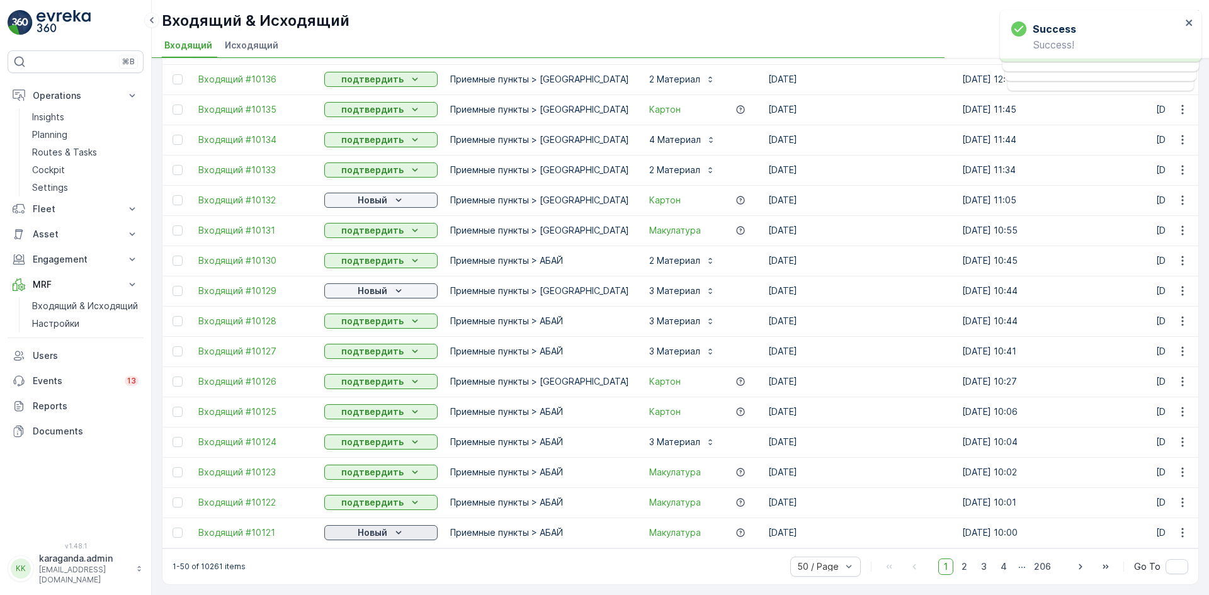
click at [388, 527] on div "Новый" at bounding box center [380, 533] width 103 height 13
click at [363, 560] on div "1-50 of 10261 items 50 / Page 1 2 3 4 ... 206 Go To" at bounding box center [680, 567] width 1036 height 36
click at [389, 527] on div "Новый" at bounding box center [380, 533] width 103 height 13
click at [367, 555] on div "подтвердить" at bounding box center [361, 563] width 68 height 18
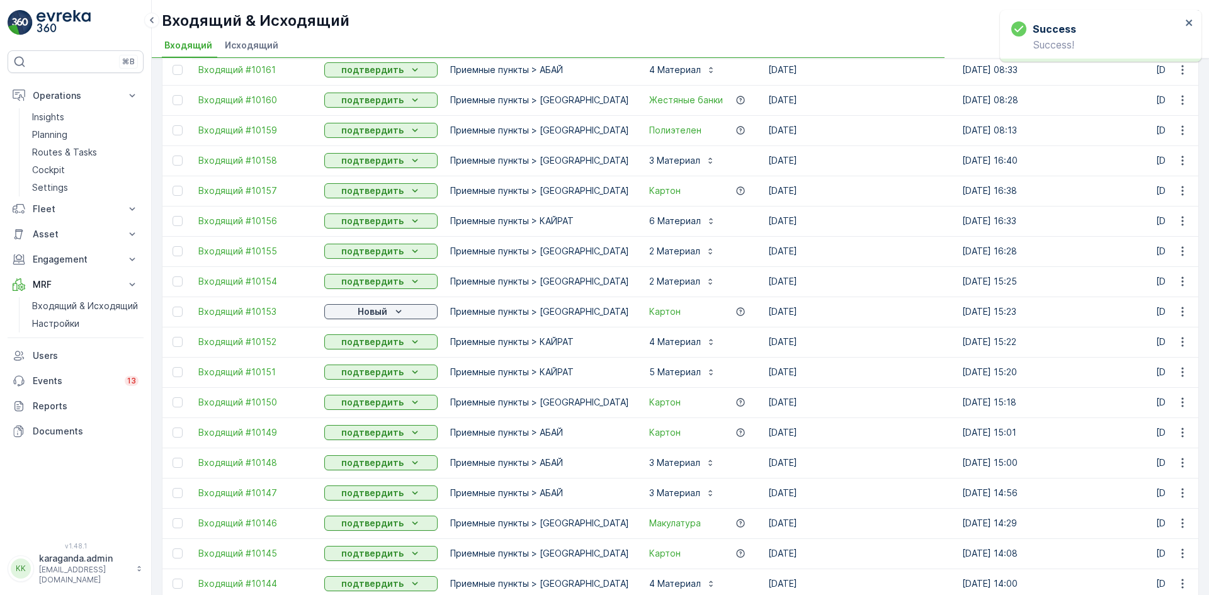
scroll to position [372, 0]
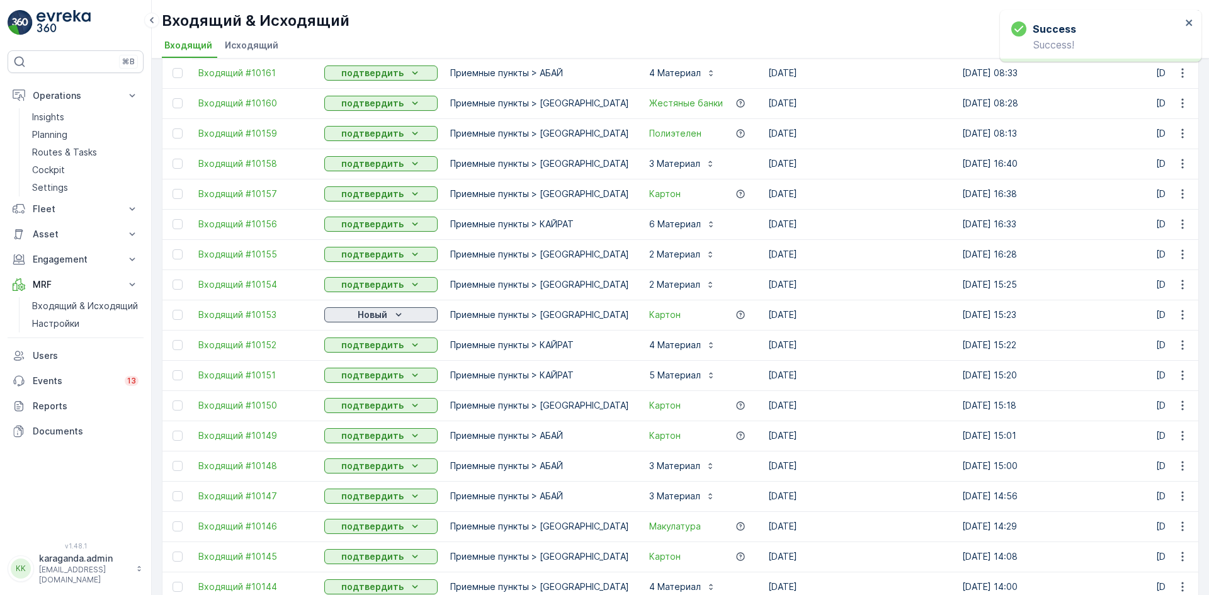
drag, startPoint x: 395, startPoint y: 314, endPoint x: 395, endPoint y: 321, distance: 6.9
click at [395, 316] on icon "Новый" at bounding box center [398, 315] width 13 height 13
click at [383, 342] on div "Новый" at bounding box center [361, 334] width 68 height 18
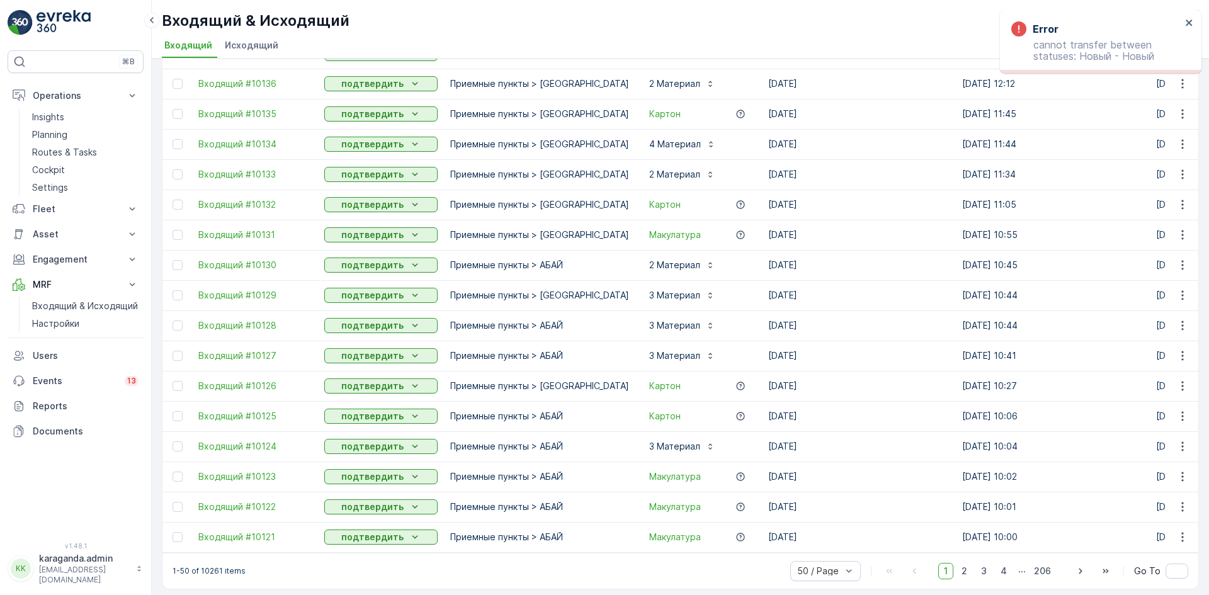
scroll to position [1127, 0]
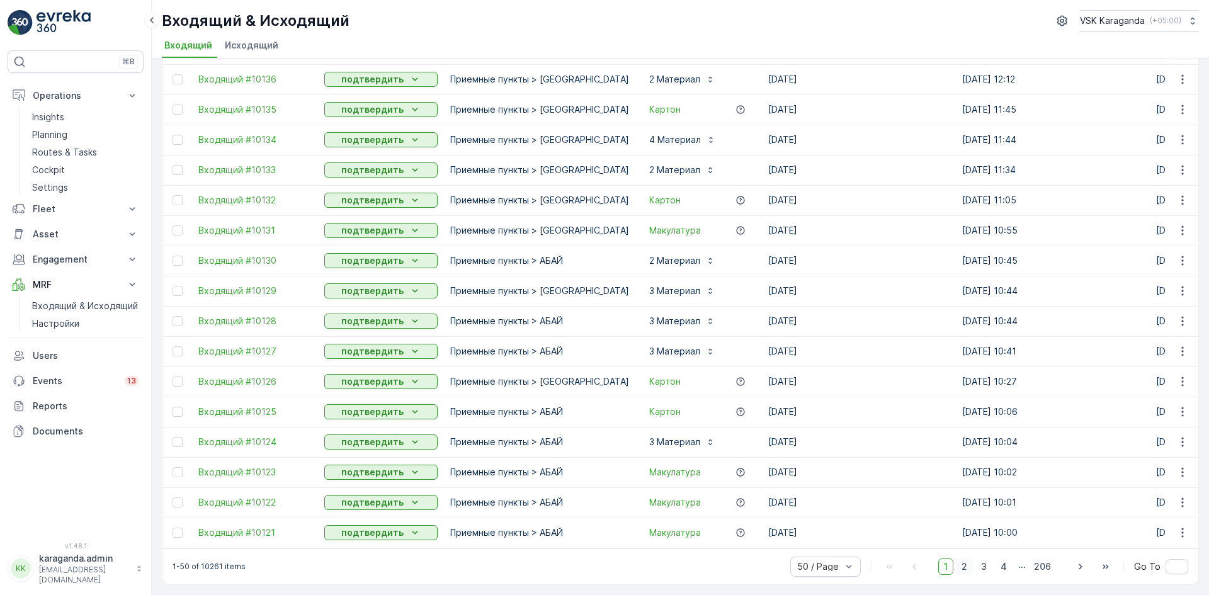
click at [966, 565] on span "2" at bounding box center [964, 567] width 17 height 16
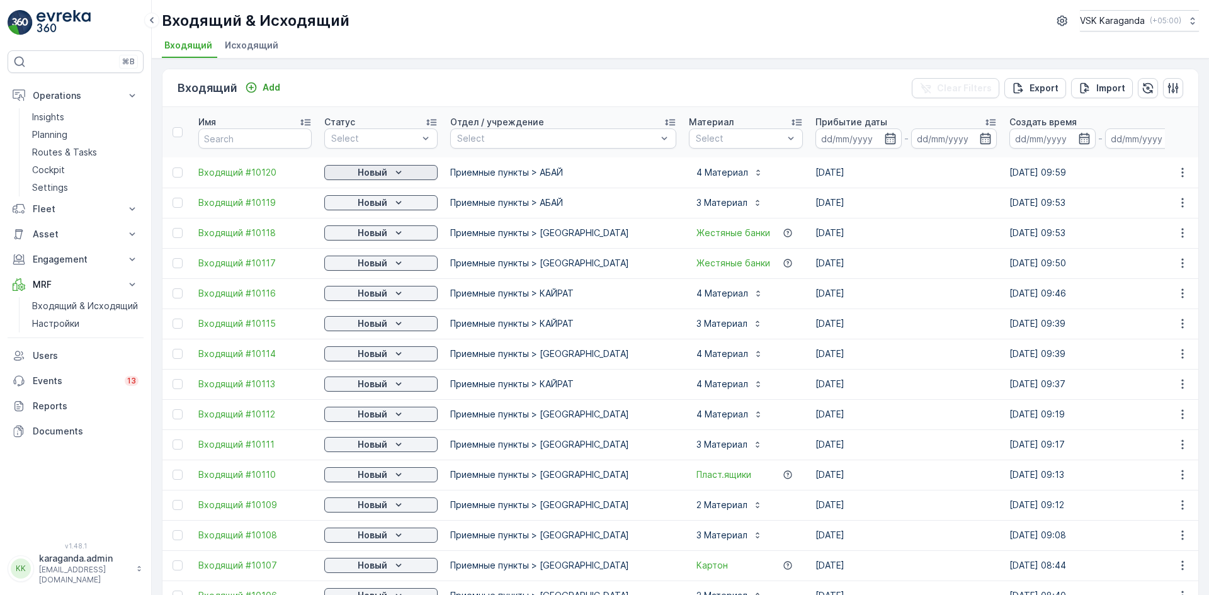
click at [398, 169] on icon "Новый" at bounding box center [398, 172] width 13 height 13
click at [370, 205] on span "подтвердить" at bounding box center [361, 209] width 58 height 13
click at [388, 208] on div "Новый" at bounding box center [380, 203] width 103 height 13
click at [377, 240] on span "подтвердить" at bounding box center [361, 239] width 58 height 13
click at [396, 237] on icon "Новый" at bounding box center [398, 233] width 13 height 13
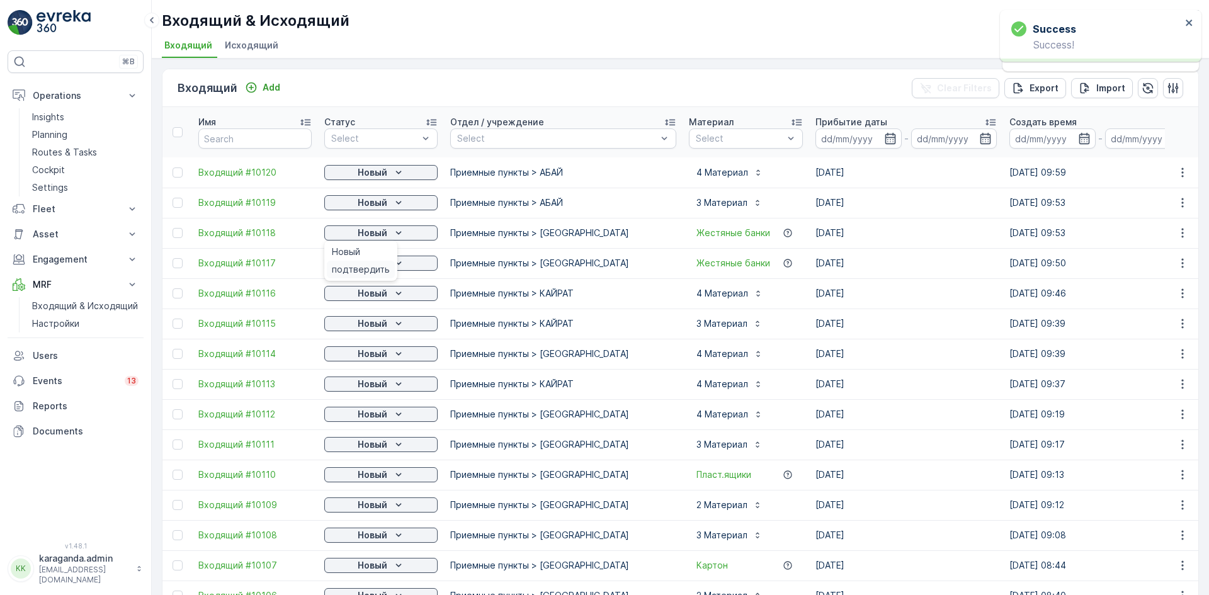
click at [379, 268] on span "подтвердить" at bounding box center [361, 269] width 58 height 13
click at [375, 300] on span "подтвердить" at bounding box center [361, 299] width 58 height 13
click at [391, 295] on div "Новый" at bounding box center [380, 293] width 103 height 13
click at [372, 333] on span "подтвердить" at bounding box center [361, 330] width 58 height 13
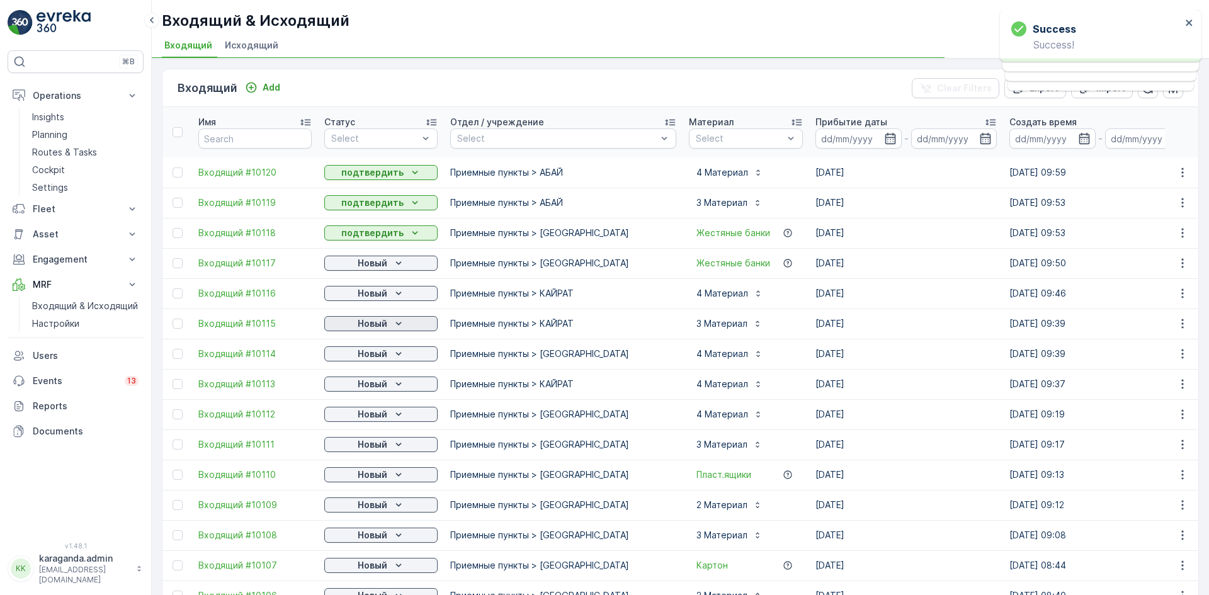
drag, startPoint x: 372, startPoint y: 333, endPoint x: 389, endPoint y: 326, distance: 18.9
click at [389, 326] on div "Новый" at bounding box center [380, 323] width 103 height 13
click at [379, 354] on span "подтвердить" at bounding box center [361, 360] width 58 height 13
click at [390, 351] on div "Новый" at bounding box center [380, 354] width 103 height 13
click at [378, 385] on span "подтвердить" at bounding box center [361, 390] width 58 height 13
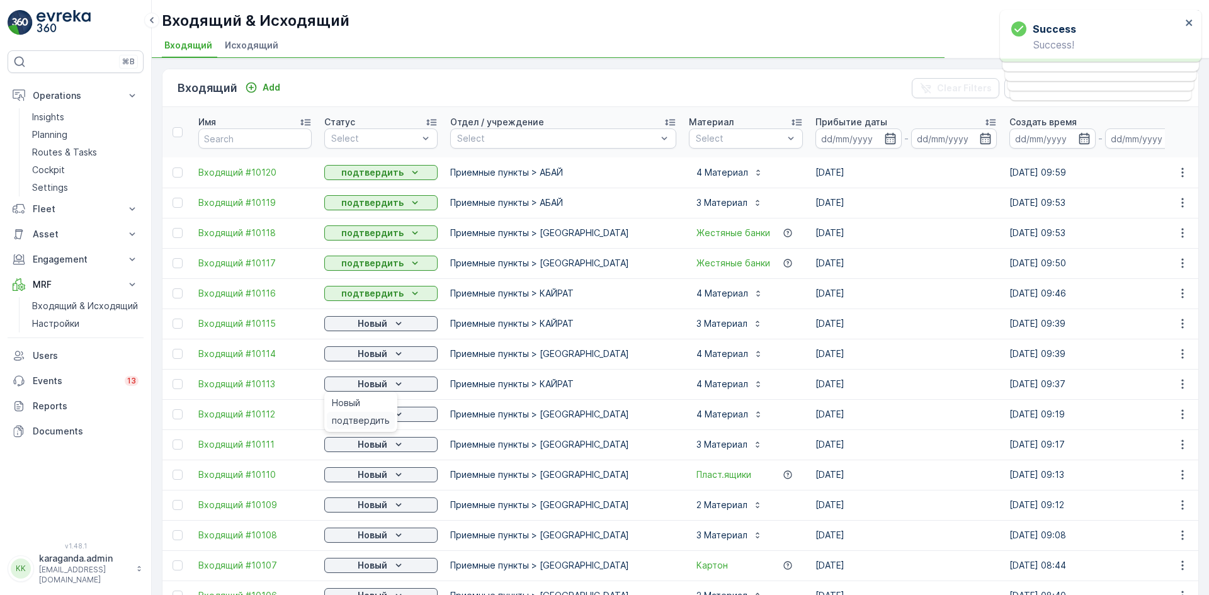
click at [374, 417] on span "подтвердить" at bounding box center [361, 420] width 58 height 13
click at [391, 414] on div "Новый" at bounding box center [380, 414] width 103 height 13
click at [373, 446] on span "подтвердить" at bounding box center [361, 451] width 58 height 13
click at [387, 447] on div "Новый" at bounding box center [380, 444] width 103 height 13
click at [392, 438] on icon "Новый" at bounding box center [398, 444] width 13 height 13
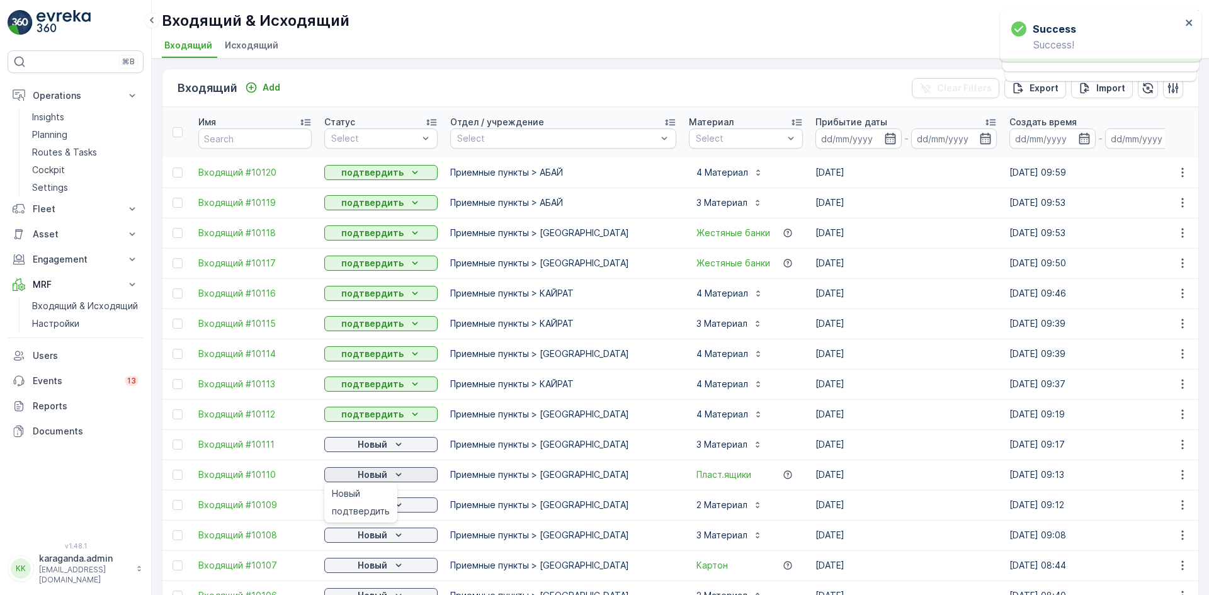
click at [387, 471] on p "Новый" at bounding box center [373, 475] width 30 height 13
click at [386, 472] on p "Новый" at bounding box center [373, 475] width 30 height 13
drag, startPoint x: 370, startPoint y: 506, endPoint x: 382, endPoint y: 508, distance: 12.8
click at [370, 508] on span "подтвердить" at bounding box center [361, 511] width 58 height 13
click at [384, 508] on p "Новый" at bounding box center [373, 505] width 30 height 13
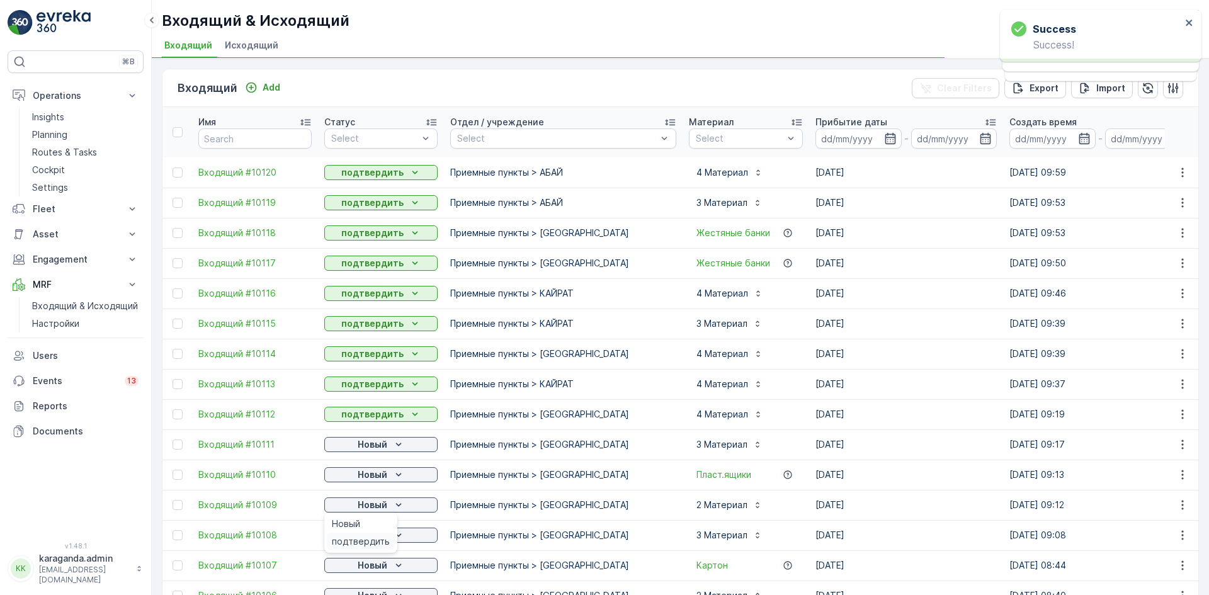
click at [373, 540] on span "подтвердить" at bounding box center [361, 541] width 58 height 13
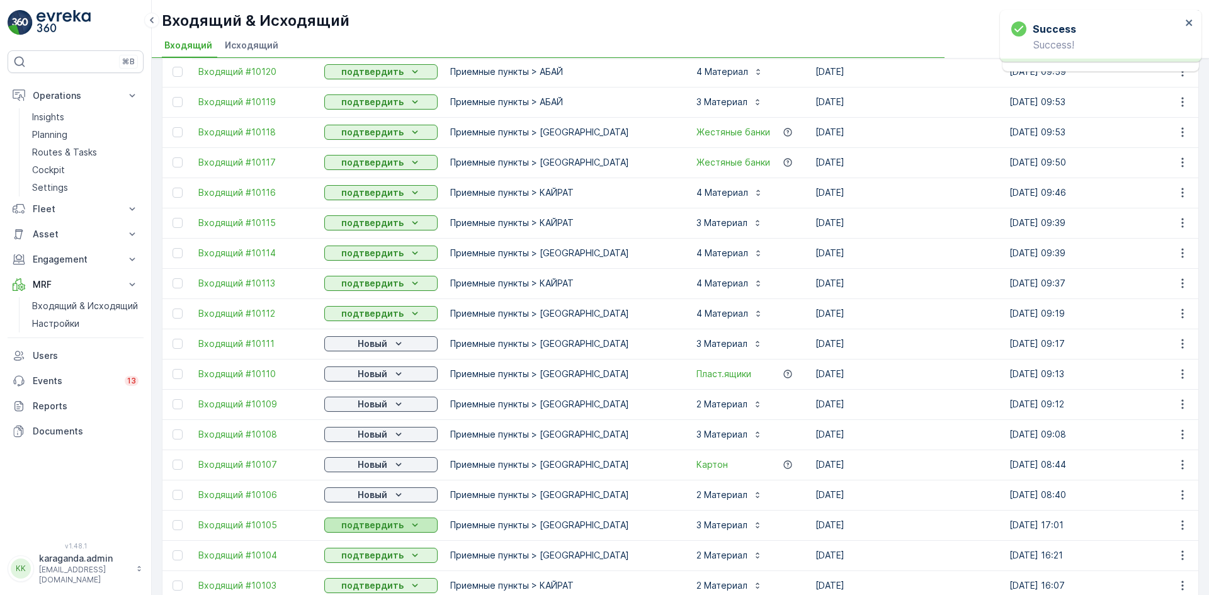
scroll to position [126, 0]
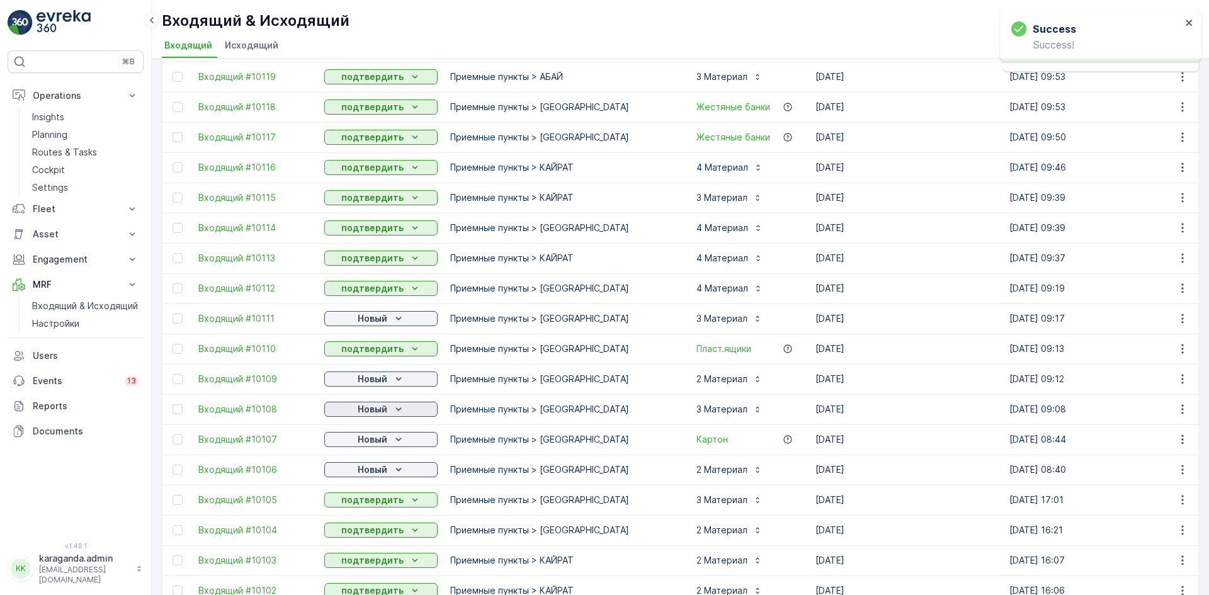
click at [396, 408] on icon "Новый" at bounding box center [399, 408] width 6 height 3
click at [373, 442] on span "подтвердить" at bounding box center [361, 446] width 58 height 13
click at [392, 436] on icon "Новый" at bounding box center [398, 439] width 13 height 13
click at [382, 467] on div "Новый" at bounding box center [361, 459] width 68 height 18
click at [397, 467] on icon "Новый" at bounding box center [398, 470] width 13 height 13
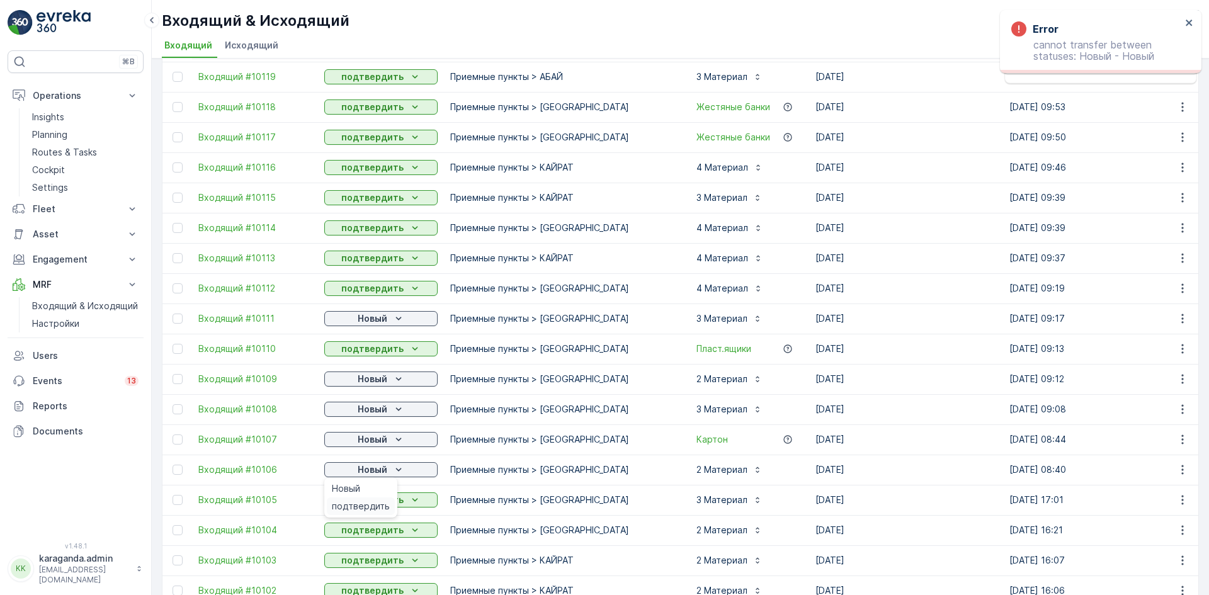
click at [375, 503] on span "подтвердить" at bounding box center [361, 506] width 58 height 13
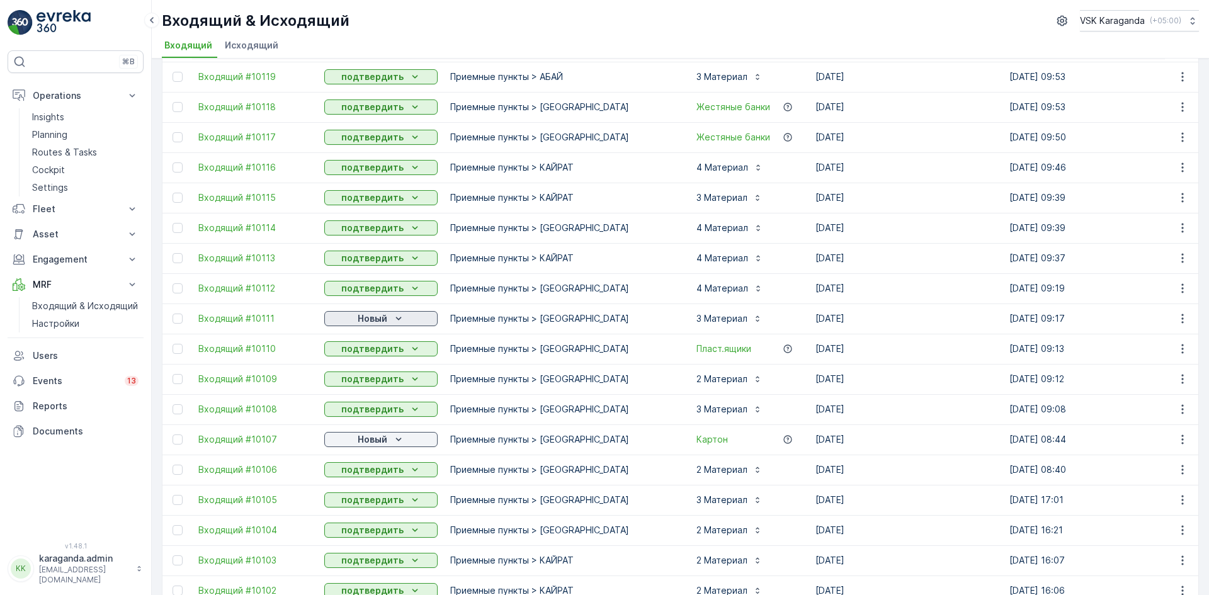
click at [396, 321] on icon "Новый" at bounding box center [398, 318] width 13 height 13
drag, startPoint x: 366, startPoint y: 356, endPoint x: 368, endPoint y: 370, distance: 13.4
click at [367, 356] on span "подтвердить" at bounding box center [361, 355] width 58 height 13
click at [377, 442] on p "Новый" at bounding box center [373, 439] width 30 height 13
click at [370, 472] on span "подтвердить" at bounding box center [361, 476] width 58 height 13
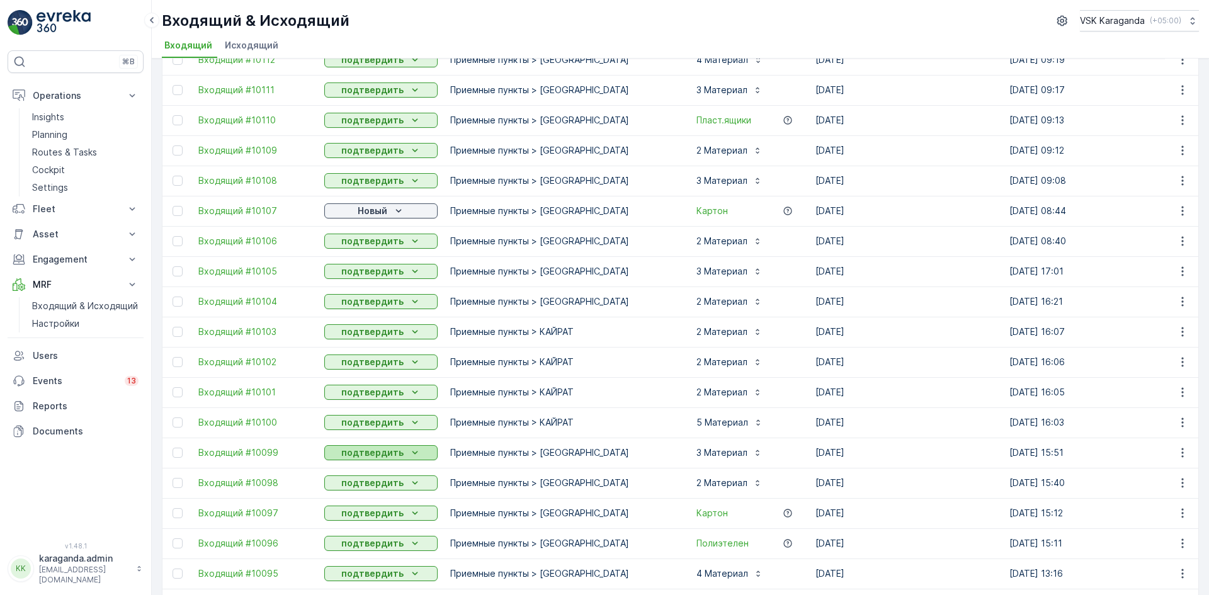
scroll to position [378, 0]
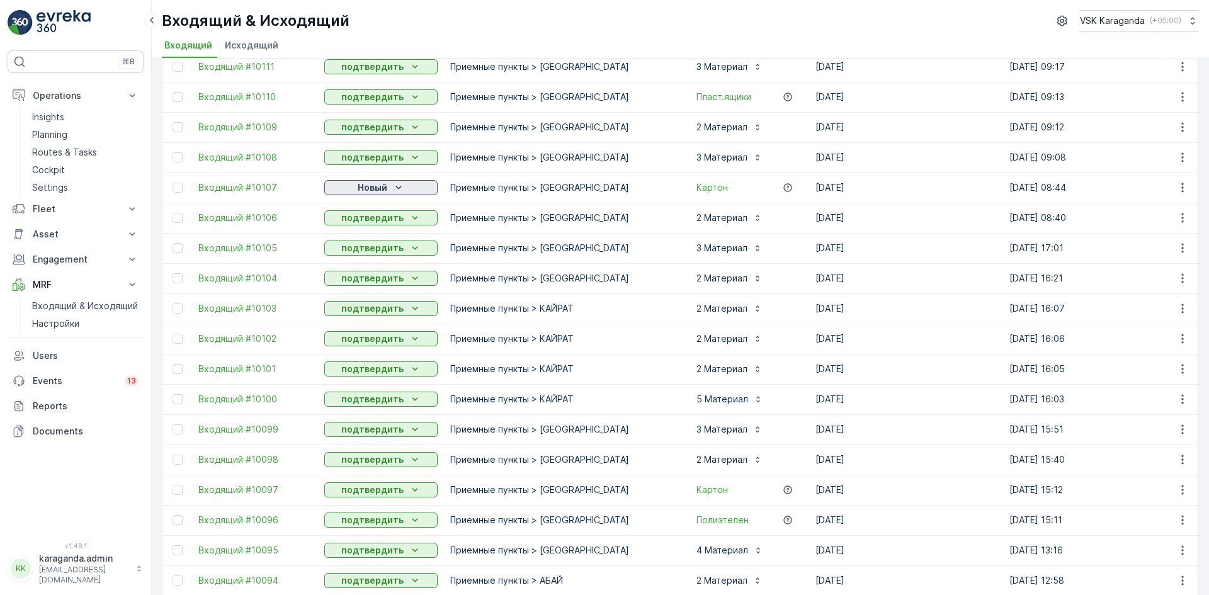
click at [396, 185] on icon "Новый" at bounding box center [398, 187] width 13 height 13
click at [376, 224] on span "подтвердить" at bounding box center [361, 224] width 58 height 13
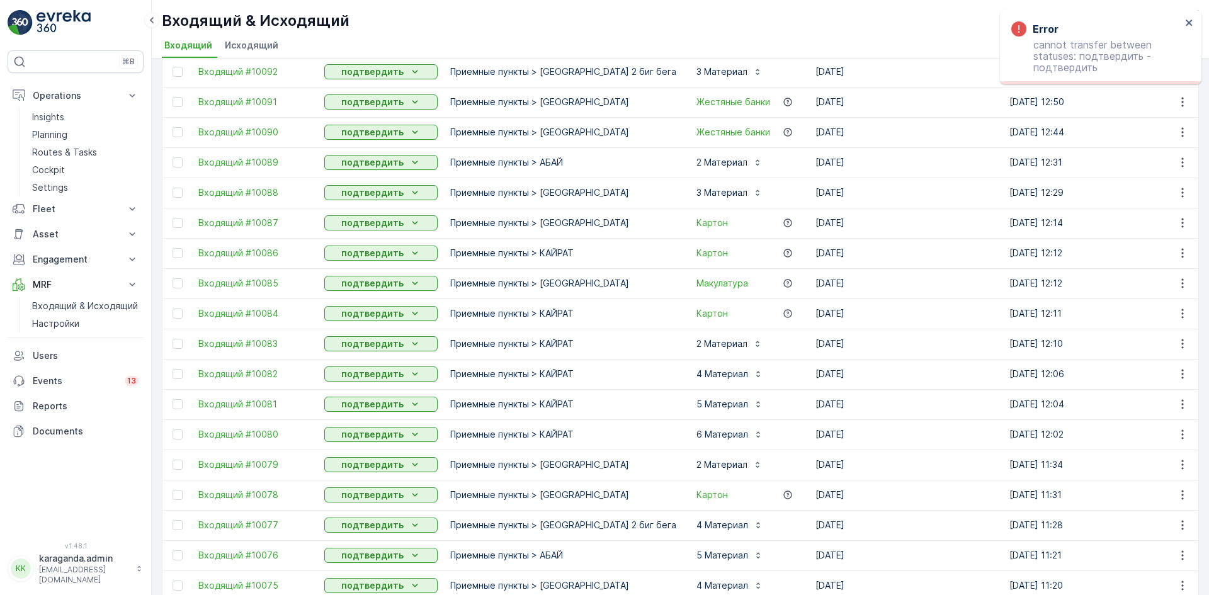
scroll to position [1127, 0]
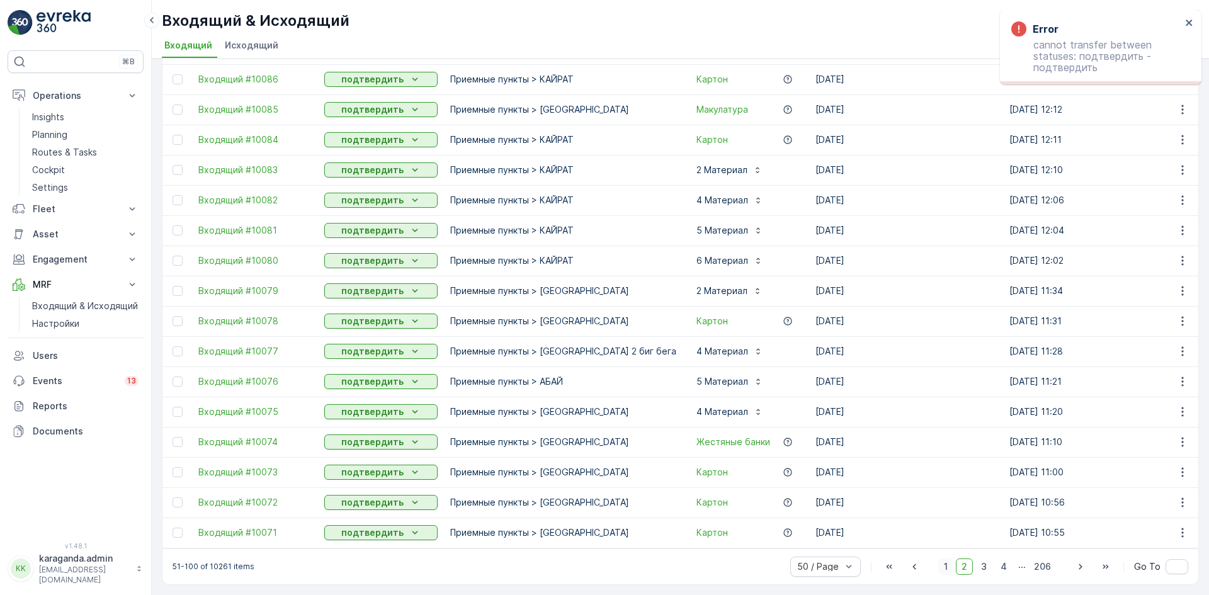
click at [943, 564] on span "1" at bounding box center [945, 567] width 15 height 16
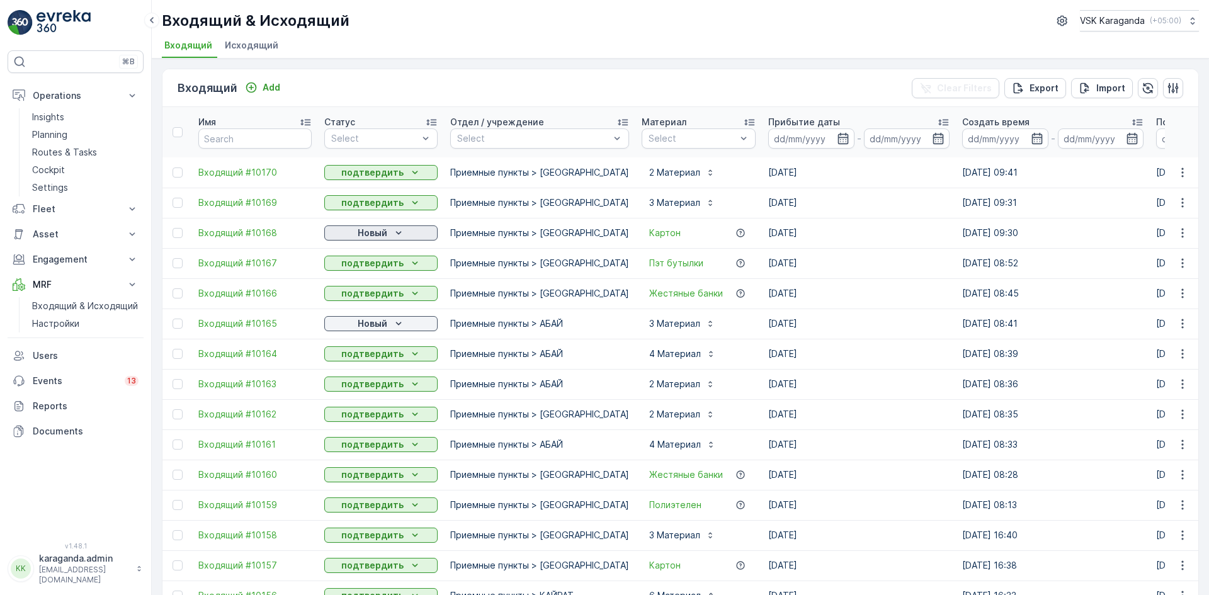
drag, startPoint x: 385, startPoint y: 224, endPoint x: 385, endPoint y: 236, distance: 12.0
click at [385, 224] on td "Новый" at bounding box center [381, 233] width 126 height 30
click at [386, 236] on p "Новый" at bounding box center [373, 233] width 30 height 13
click at [368, 270] on span "подтвердить" at bounding box center [361, 269] width 58 height 13
click at [360, 329] on p "Новый" at bounding box center [373, 323] width 30 height 13
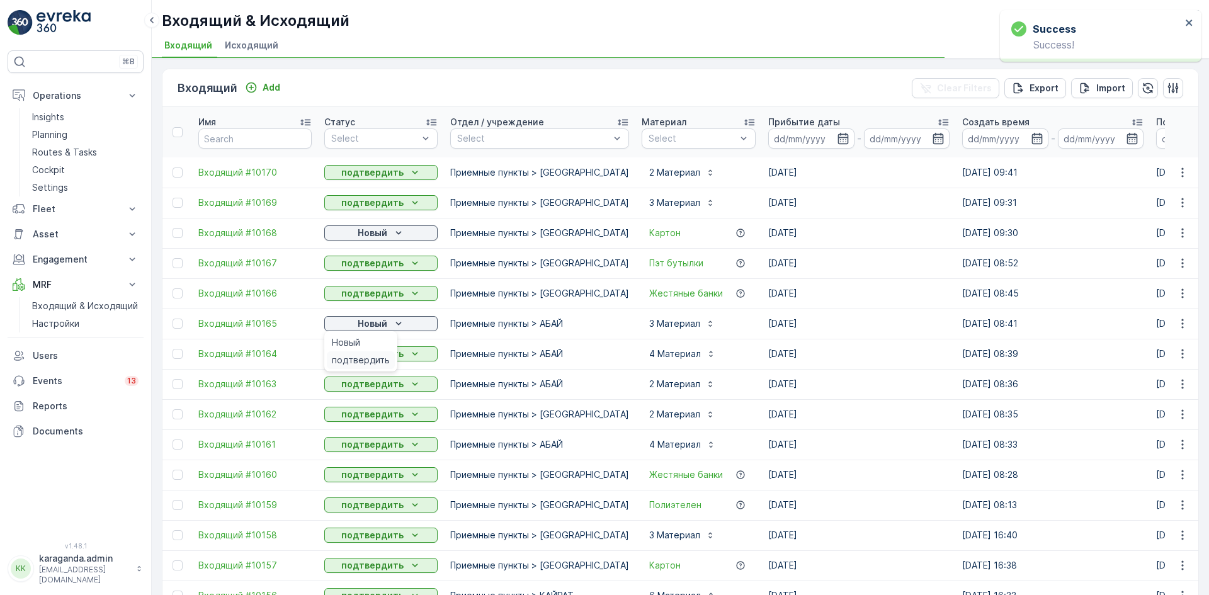
click at [355, 365] on span "подтвердить" at bounding box center [361, 360] width 58 height 13
click at [392, 322] on icon "Новый" at bounding box center [398, 323] width 13 height 13
click at [374, 351] on div "подтвердить" at bounding box center [361, 360] width 68 height 18
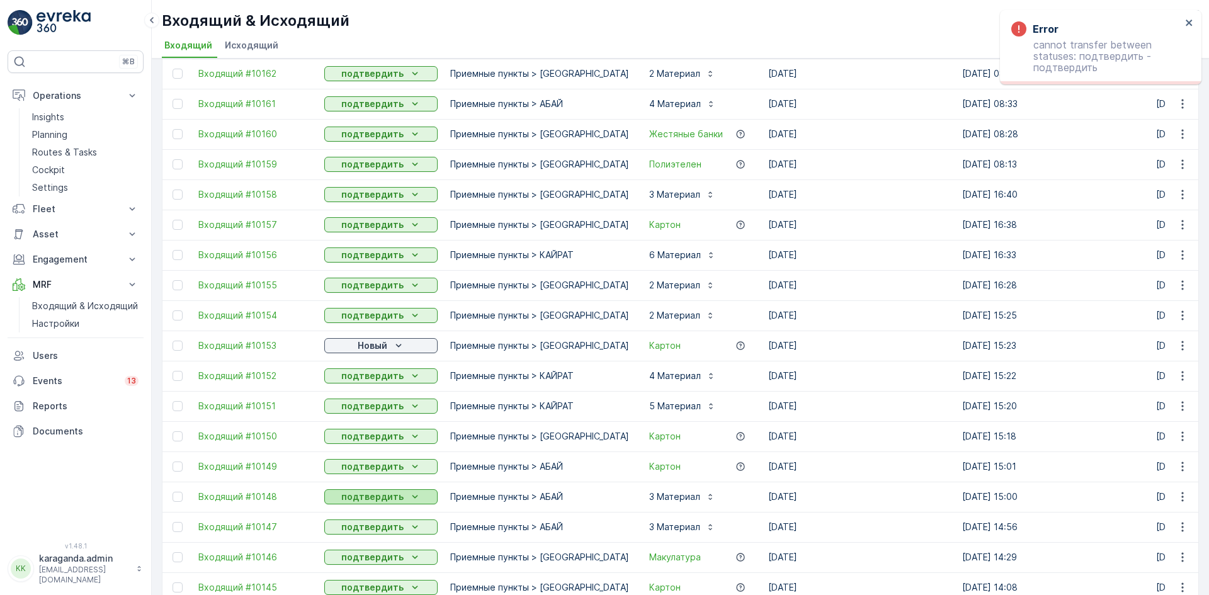
scroll to position [378, 0]
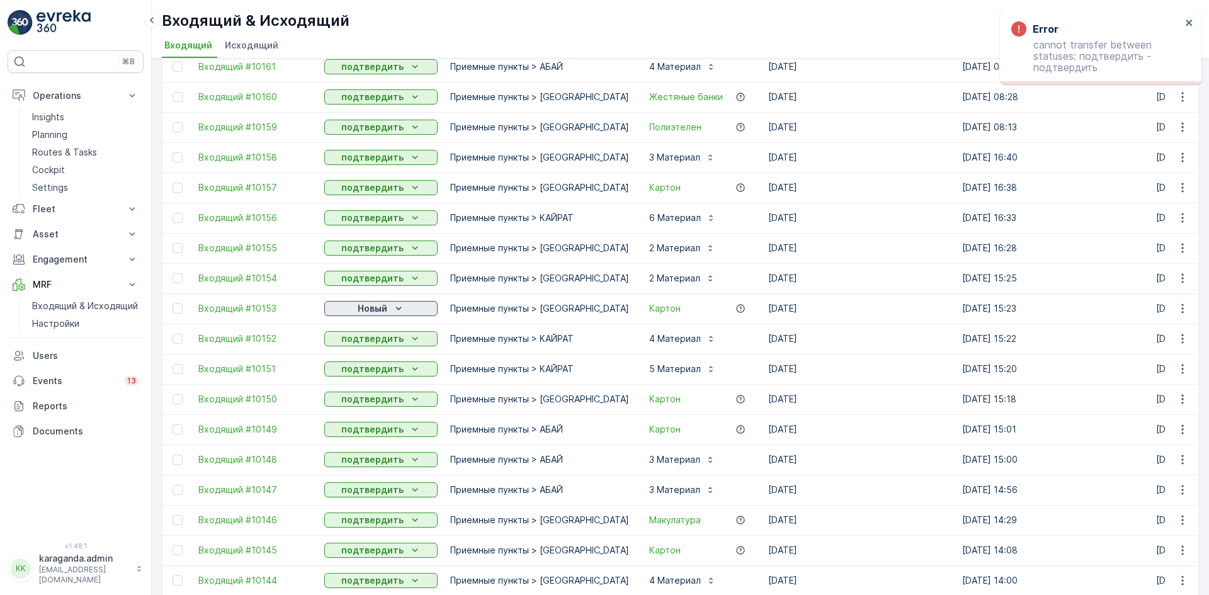
click at [385, 305] on p "Новый" at bounding box center [373, 308] width 30 height 13
click at [373, 345] on span "подтвердить" at bounding box center [361, 345] width 58 height 13
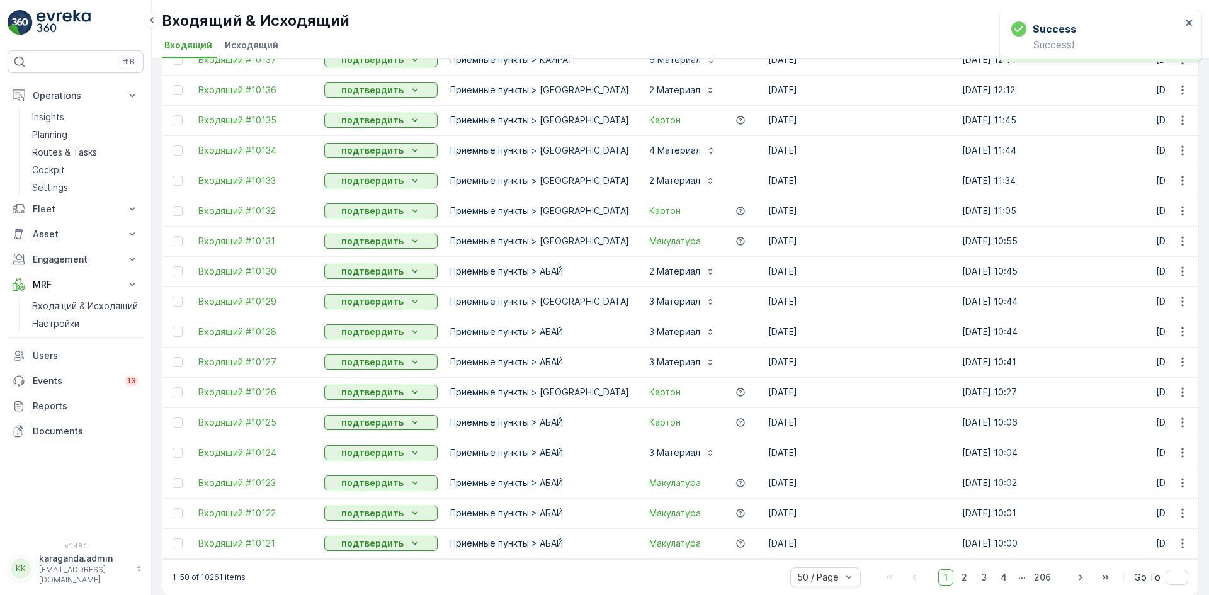
scroll to position [1127, 0]
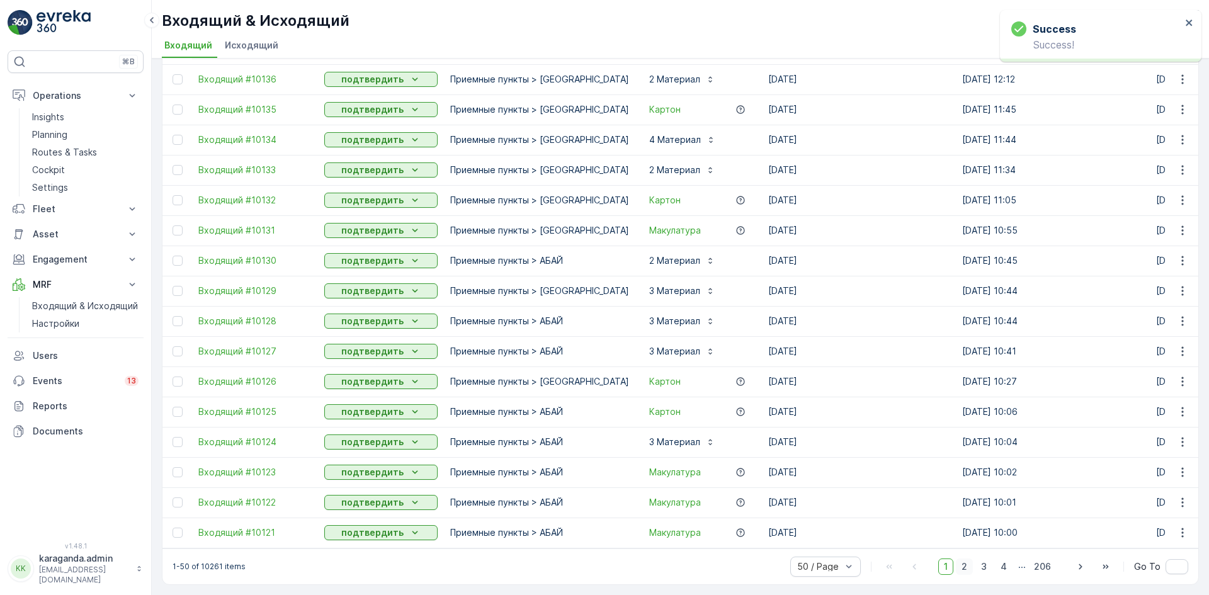
click at [966, 566] on span "2" at bounding box center [964, 567] width 17 height 16
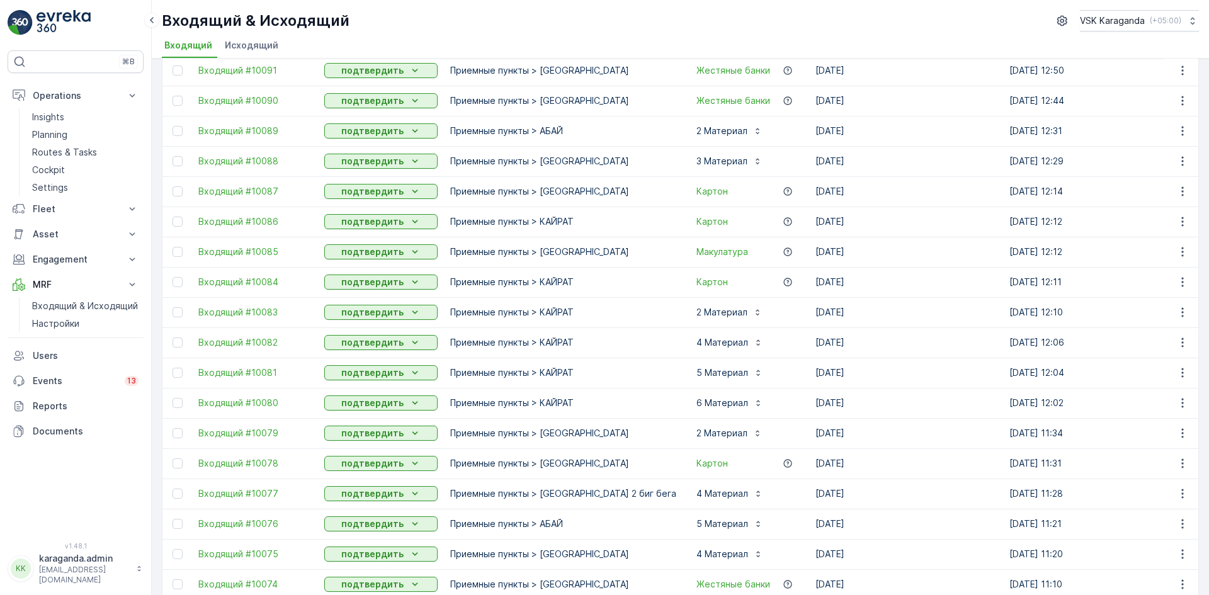
scroll to position [1127, 0]
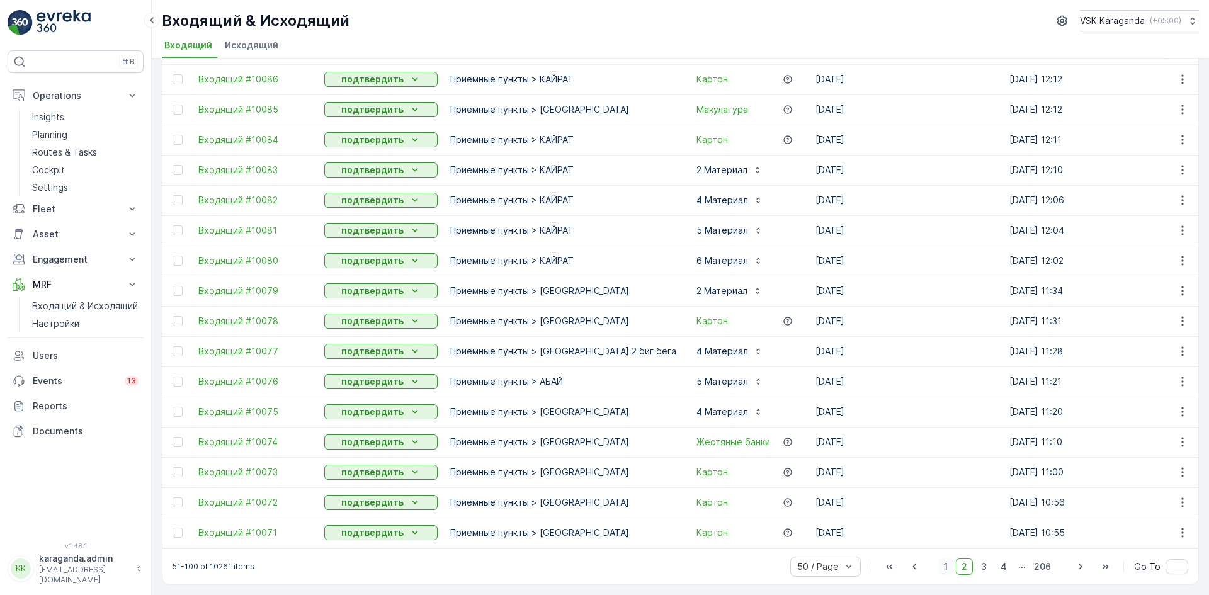
click at [949, 565] on span "1" at bounding box center [945, 567] width 15 height 16
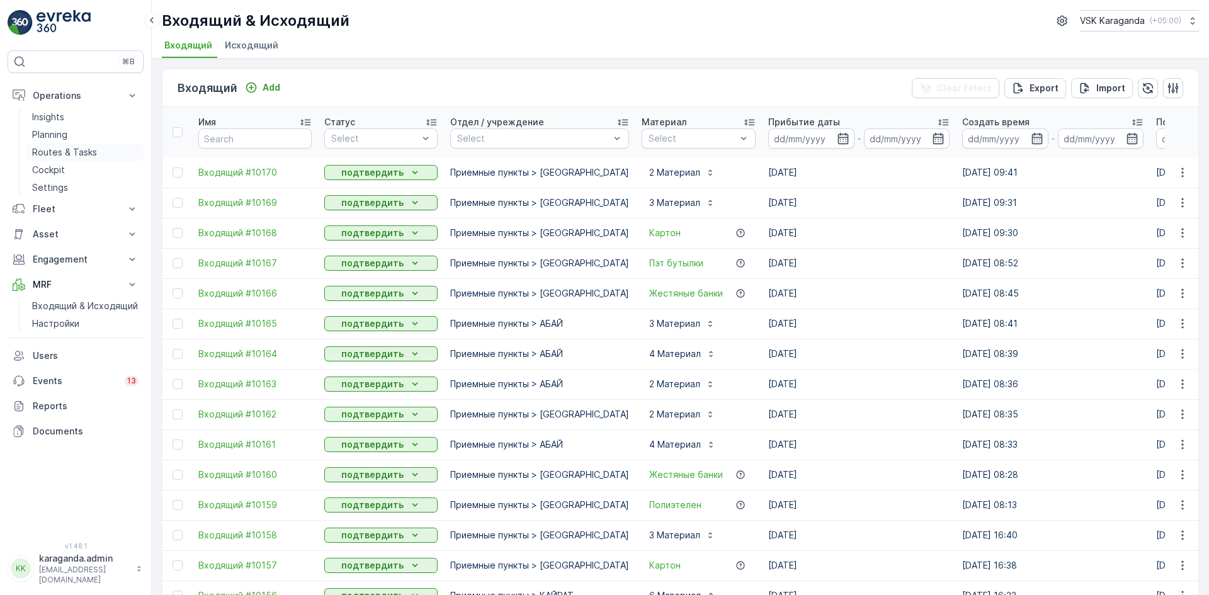
click at [62, 147] on p "Routes & Tasks" at bounding box center [64, 152] width 65 height 13
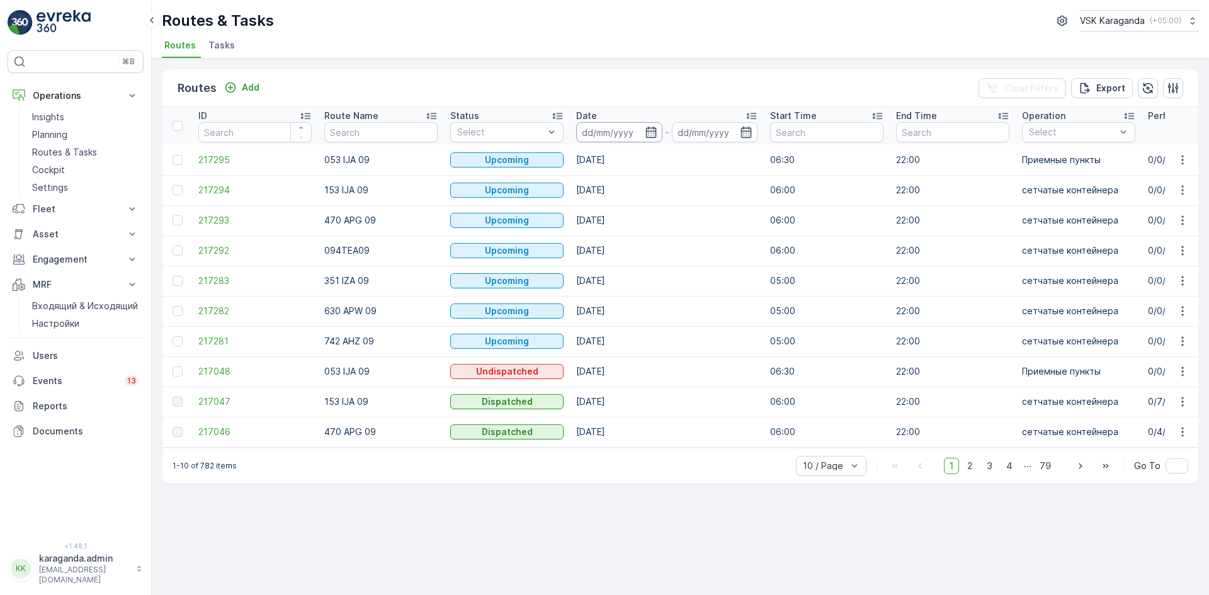
click at [654, 140] on input at bounding box center [619, 132] width 86 height 20
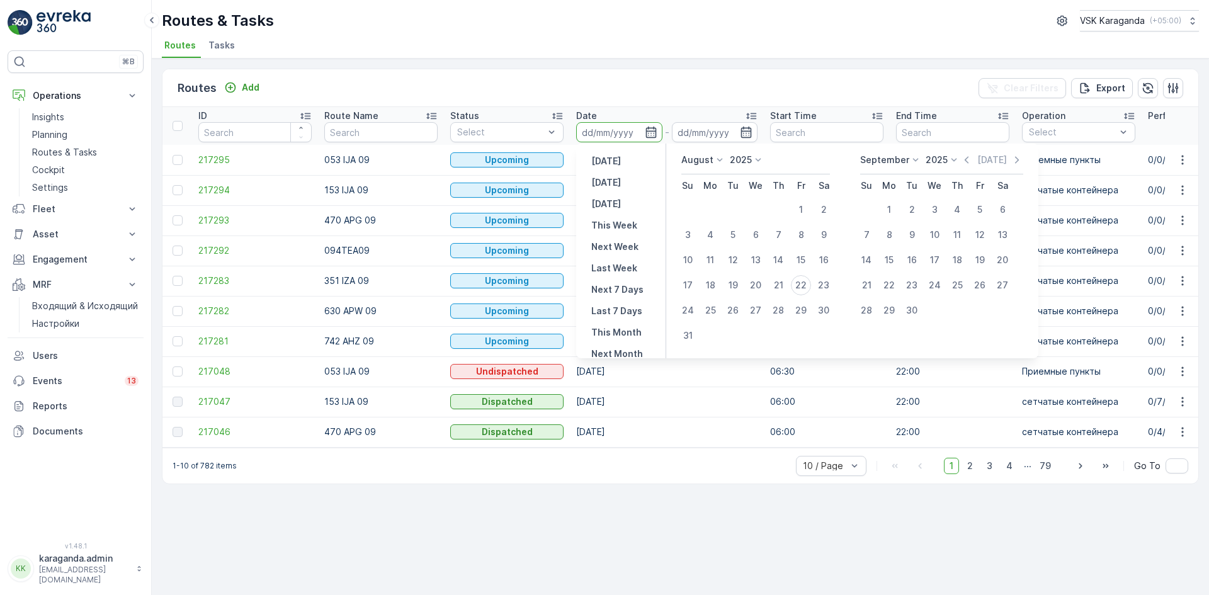
click at [618, 181] on button "Today" at bounding box center [606, 182] width 40 height 15
type input "[DATE]"
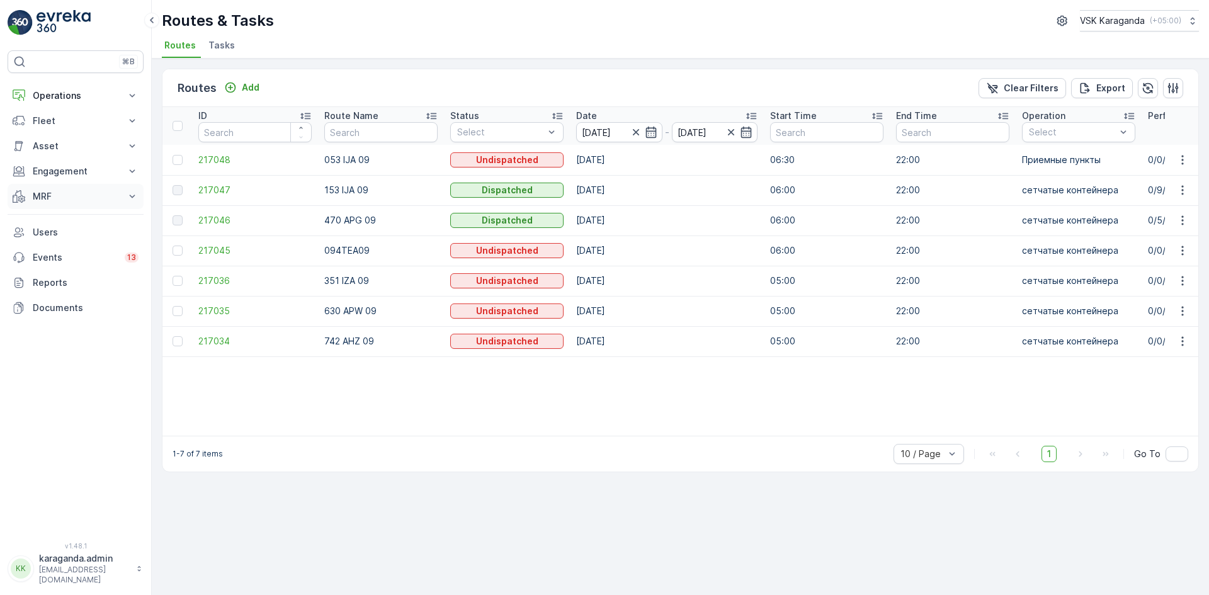
click at [42, 193] on p "MRF" at bounding box center [76, 196] width 86 height 13
click at [45, 217] on p "Входящий & Исходящий" at bounding box center [85, 218] width 106 height 13
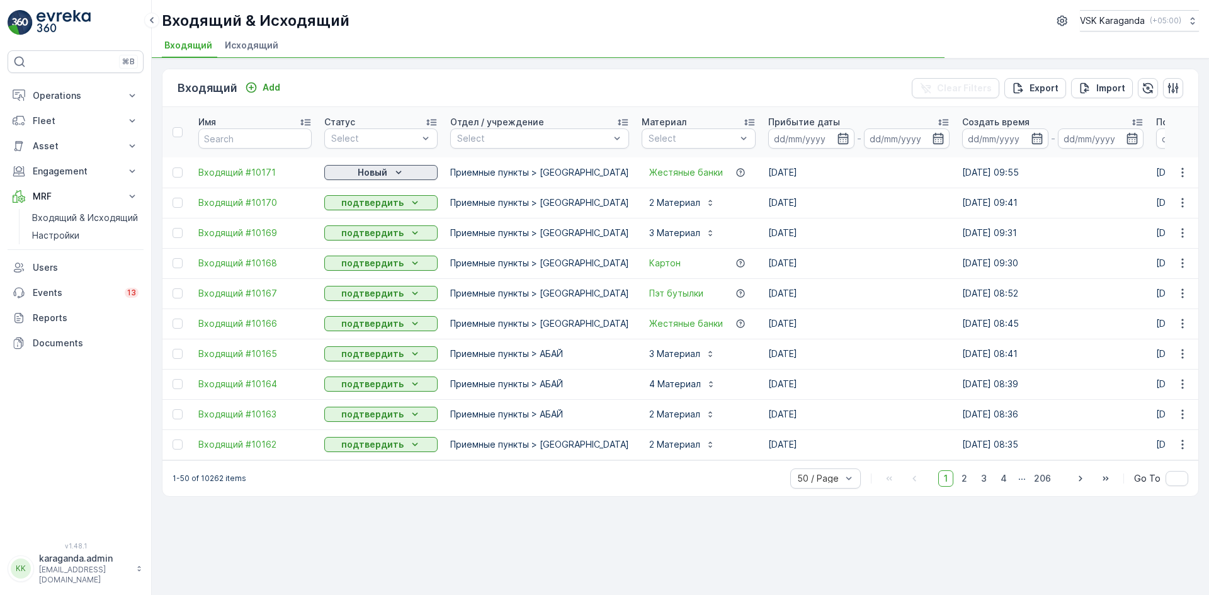
click at [372, 174] on p "Новый" at bounding box center [373, 172] width 30 height 13
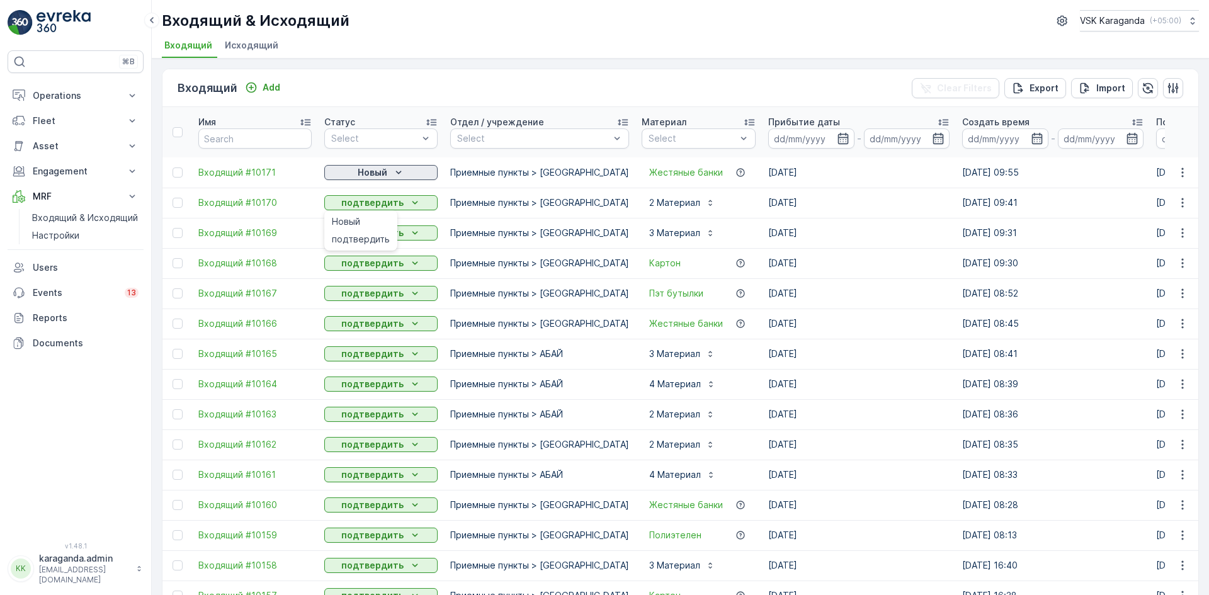
click at [394, 172] on icon "Новый" at bounding box center [398, 172] width 13 height 13
click at [374, 205] on span "подтвердить" at bounding box center [361, 209] width 58 height 13
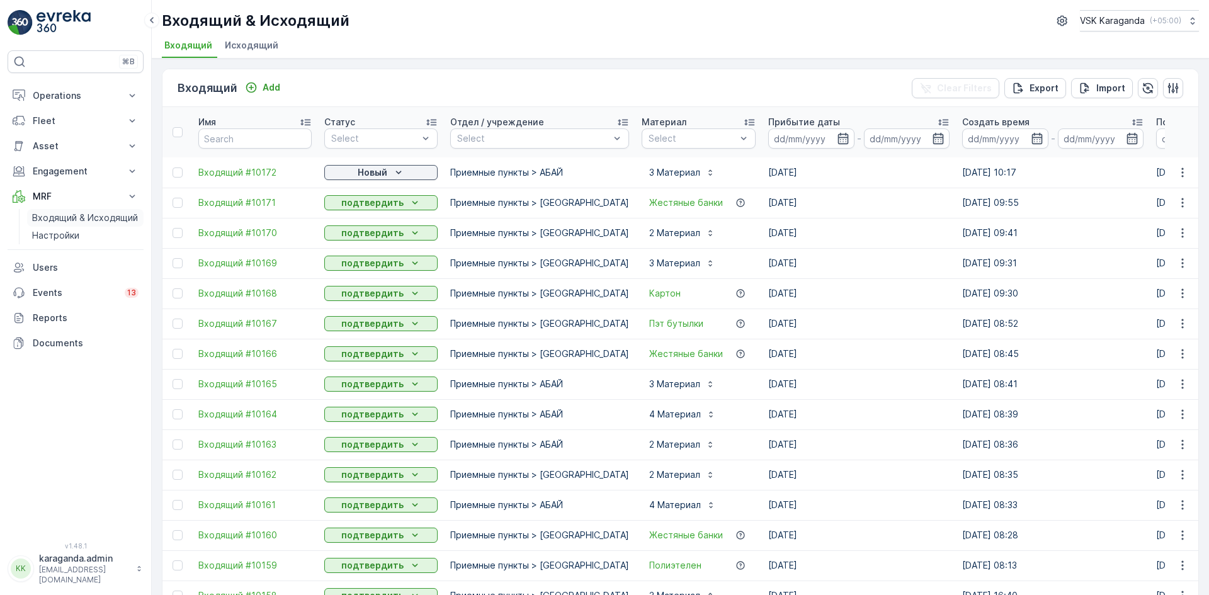
click at [48, 224] on p "Входящий & Исходящий" at bounding box center [85, 218] width 106 height 13
click at [62, 219] on p "Входящий & Исходящий" at bounding box center [85, 218] width 106 height 13
click at [62, 218] on p "Входящий & Исходящий" at bounding box center [85, 218] width 106 height 13
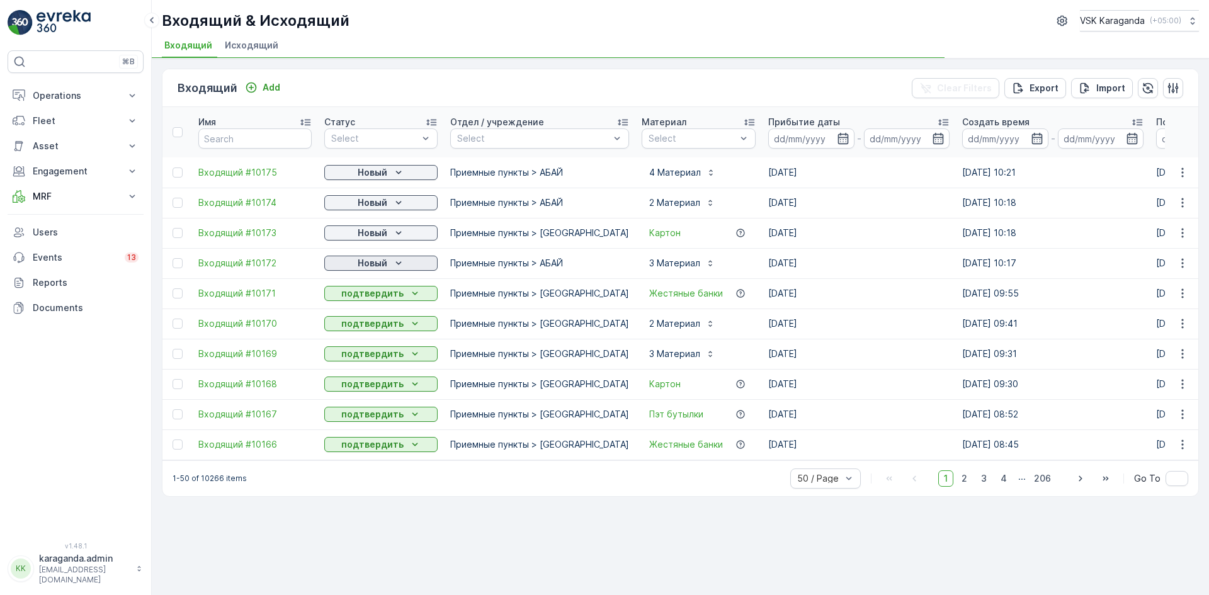
click at [372, 267] on p "Новый" at bounding box center [373, 263] width 30 height 13
click at [363, 300] on span "подтвердить" at bounding box center [361, 299] width 58 height 13
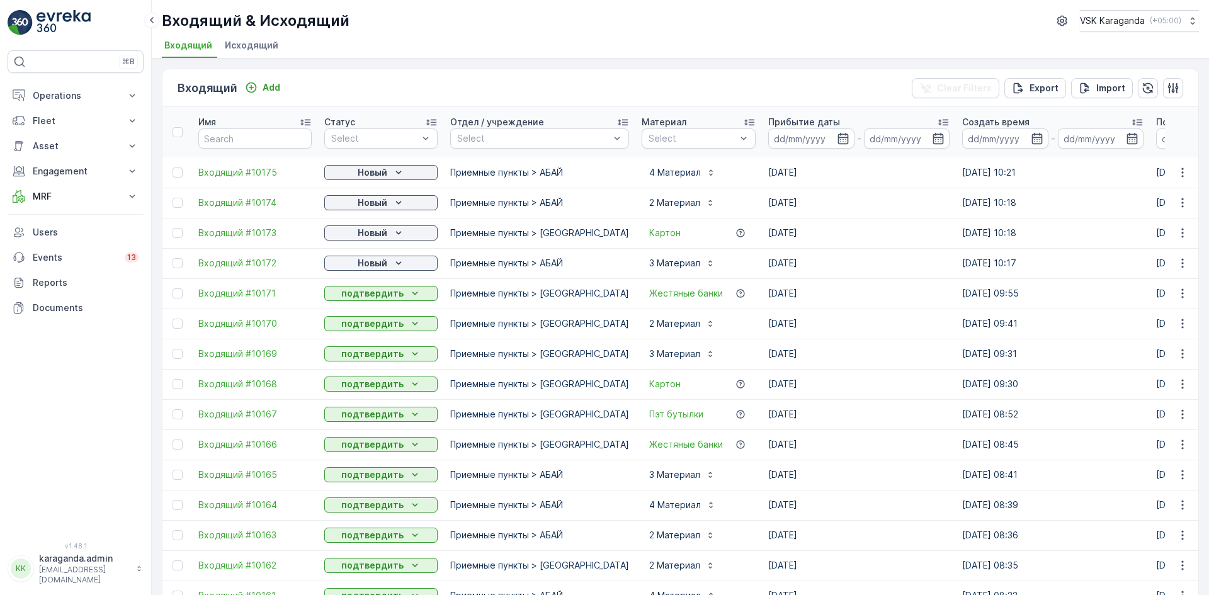
click at [372, 233] on p "Новый" at bounding box center [373, 233] width 30 height 13
click at [365, 270] on span "подтвердить" at bounding box center [361, 269] width 58 height 13
click at [385, 202] on p "Новый" at bounding box center [373, 203] width 30 height 13
click at [382, 231] on div "подтвердить" at bounding box center [361, 240] width 68 height 18
click at [390, 174] on div "Новый" at bounding box center [380, 172] width 103 height 13
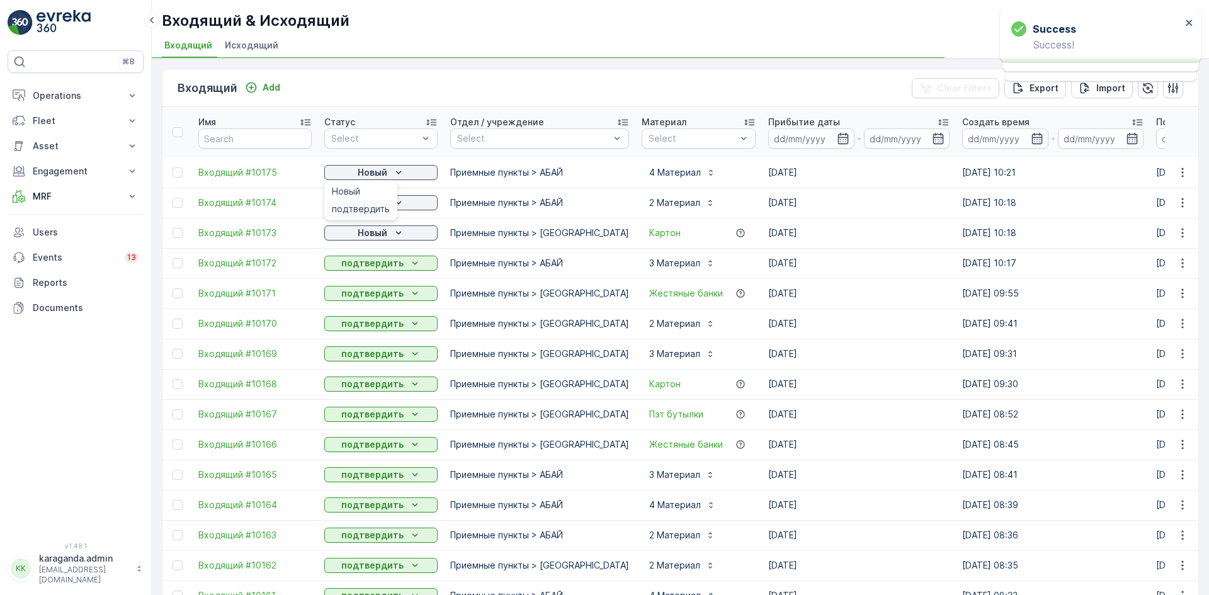
click at [381, 203] on span "подтвердить" at bounding box center [361, 209] width 58 height 13
click at [399, 167] on icon "Новый" at bounding box center [398, 172] width 13 height 13
click at [370, 213] on span "подтвердить" at bounding box center [361, 209] width 58 height 13
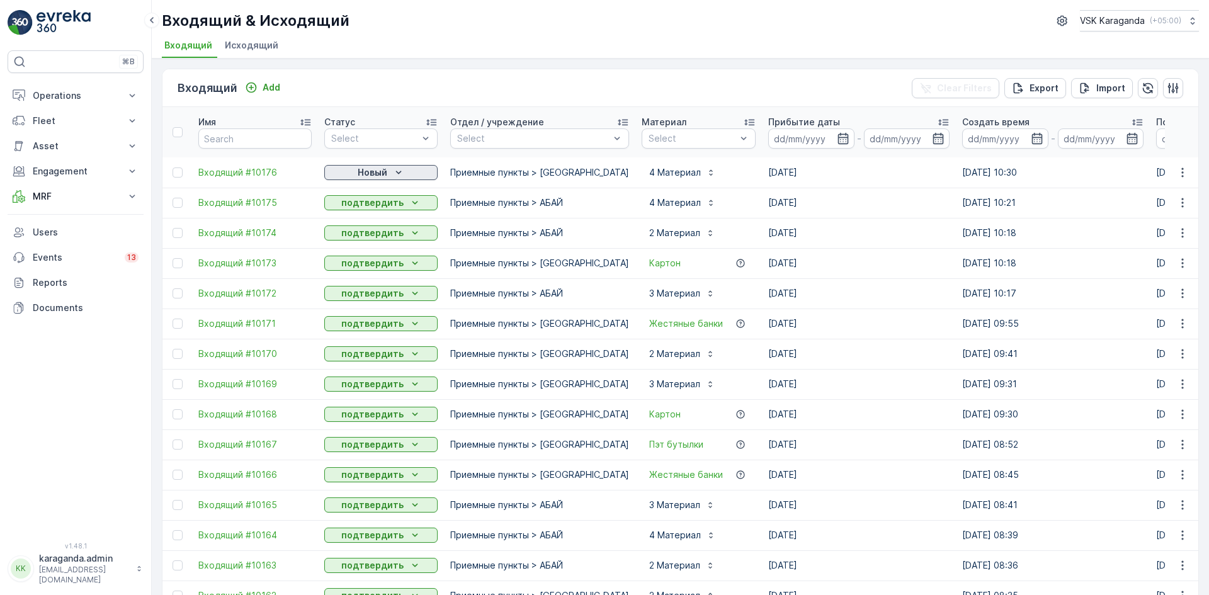
drag, startPoint x: 350, startPoint y: 169, endPoint x: 356, endPoint y: 178, distance: 10.8
click at [351, 169] on div "Новый" at bounding box center [380, 172] width 103 height 13
click at [360, 208] on span "подтвердить" at bounding box center [361, 209] width 58 height 13
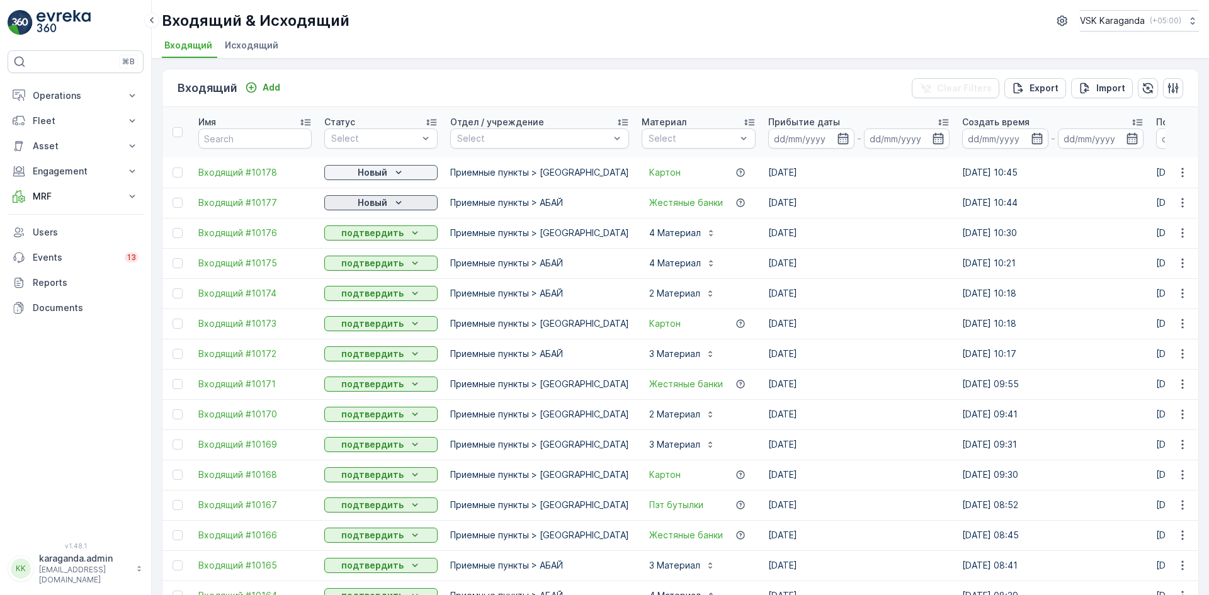
click at [368, 204] on p "Новый" at bounding box center [373, 203] width 30 height 13
click at [371, 234] on span "подтвердить" at bounding box center [361, 239] width 58 height 13
click at [390, 171] on div "Новый" at bounding box center [380, 172] width 103 height 13
click at [379, 208] on span "подтвердить" at bounding box center [361, 209] width 58 height 13
click at [346, 169] on div "Новый" at bounding box center [380, 172] width 103 height 13
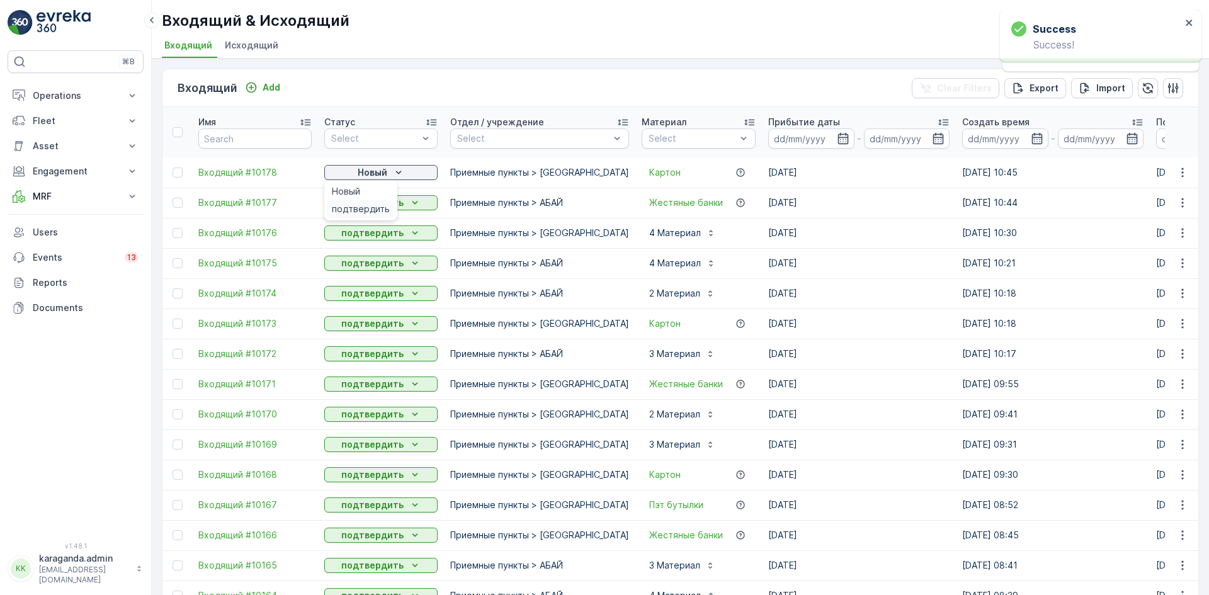
click at [352, 203] on span "подтвердить" at bounding box center [361, 209] width 58 height 13
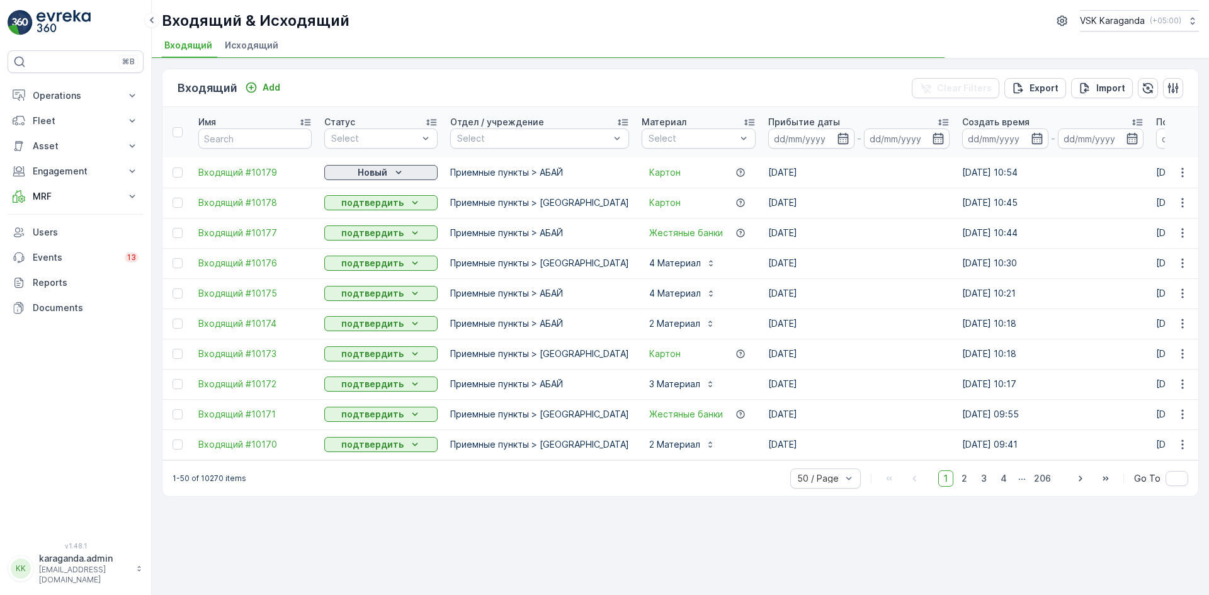
click at [351, 169] on div "Новый" at bounding box center [380, 172] width 103 height 13
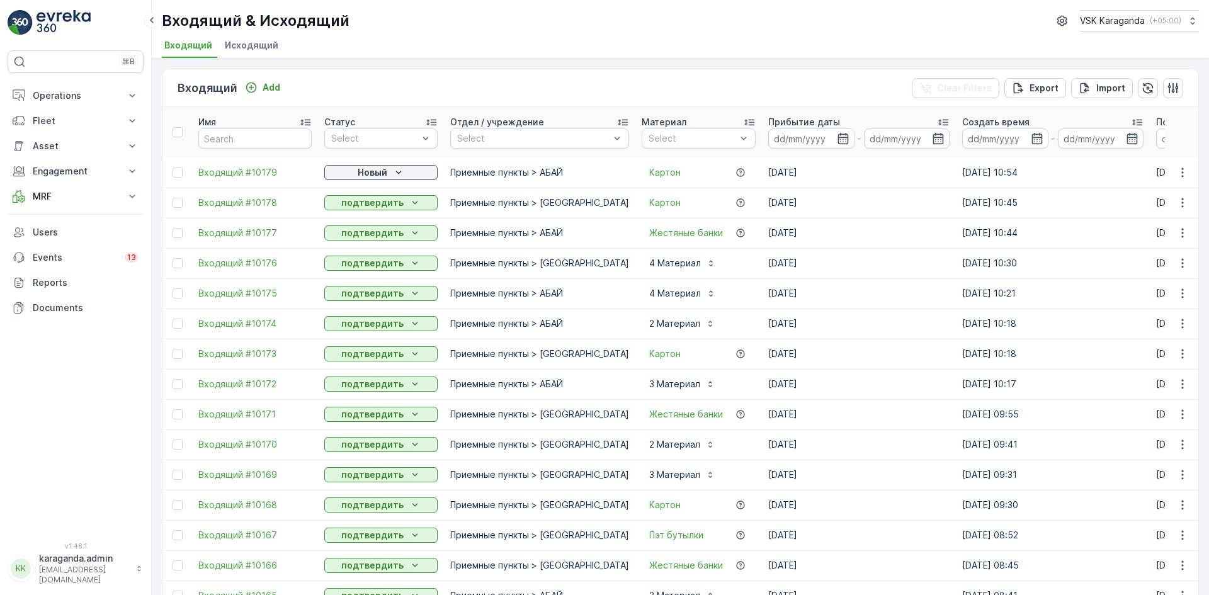
click at [354, 208] on p "подтвердить" at bounding box center [372, 203] width 62 height 13
click at [362, 169] on p "Новый" at bounding box center [373, 172] width 30 height 13
click at [362, 213] on span "подтвердить" at bounding box center [361, 209] width 58 height 13
click at [274, 88] on p "Add" at bounding box center [272, 87] width 18 height 13
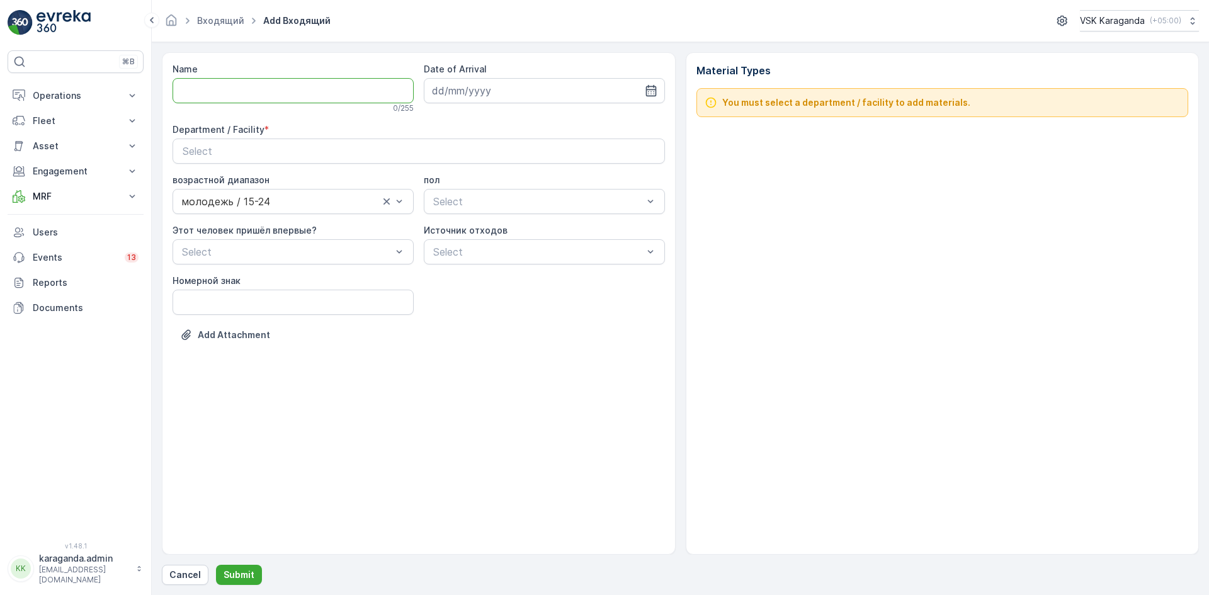
click at [287, 79] on input "Name" at bounding box center [293, 90] width 241 height 25
type input "от 20.08.2025"
click at [655, 90] on icon "button" at bounding box center [651, 90] width 11 height 11
drag, startPoint x: 564, startPoint y: 248, endPoint x: 549, endPoint y: 245, distance: 15.9
click at [564, 251] on div "22" at bounding box center [559, 246] width 20 height 20
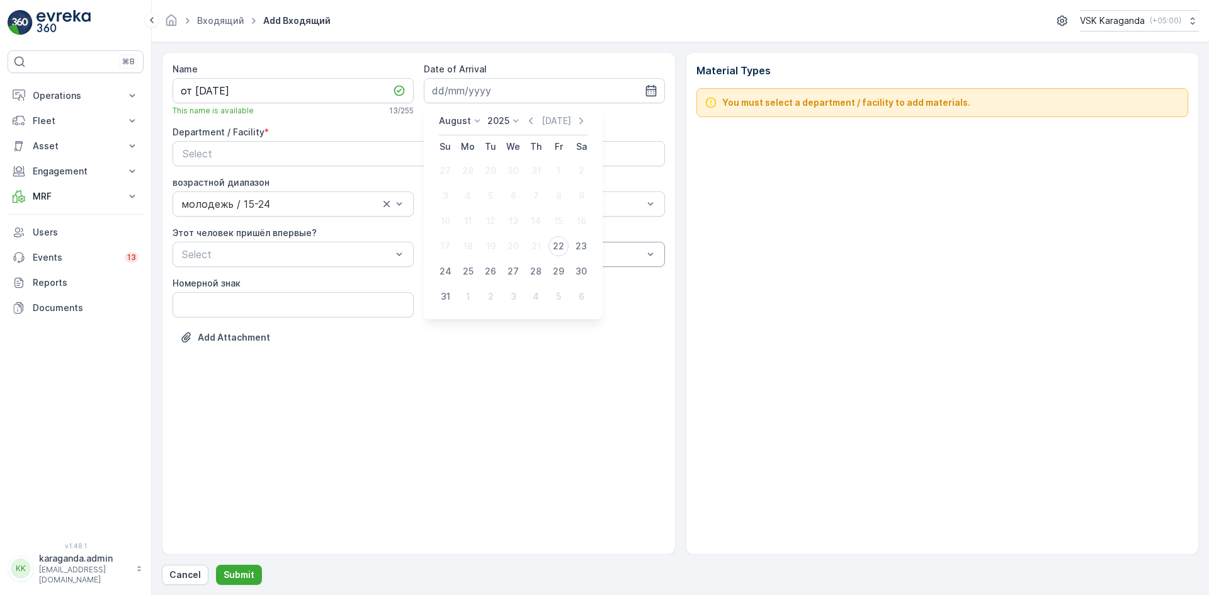
type input "[DATE]"
click at [324, 156] on div "Select" at bounding box center [419, 153] width 472 height 15
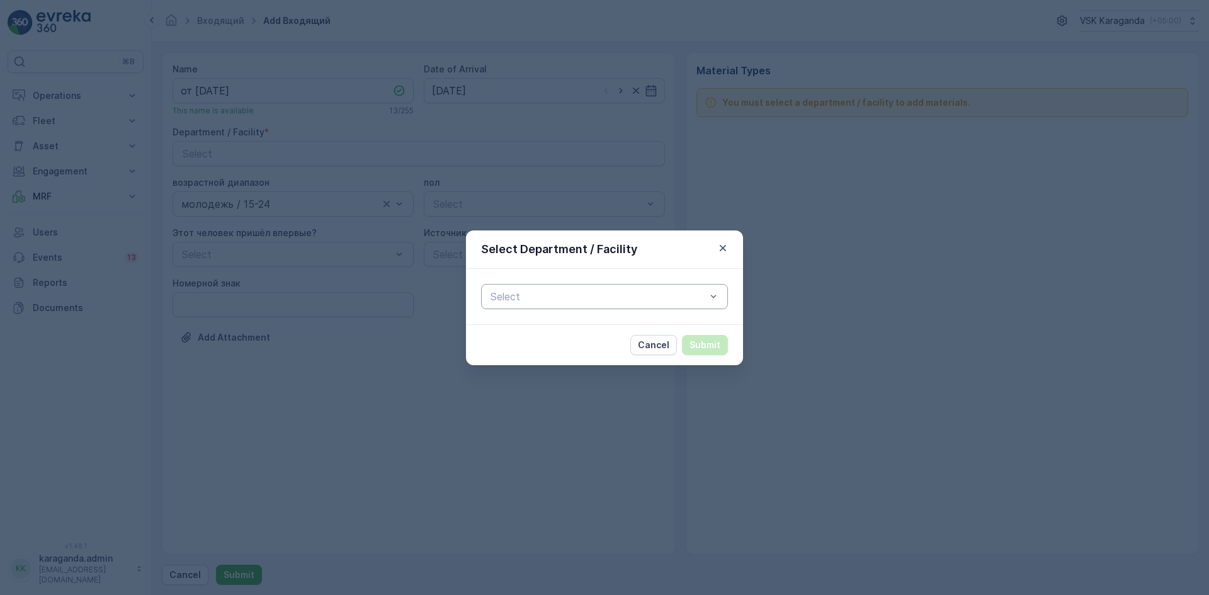
drag, startPoint x: 535, startPoint y: 310, endPoint x: 540, endPoint y: 298, distance: 13.0
click at [535, 308] on div "Select" at bounding box center [604, 296] width 277 height 55
click at [542, 293] on div at bounding box center [598, 296] width 218 height 11
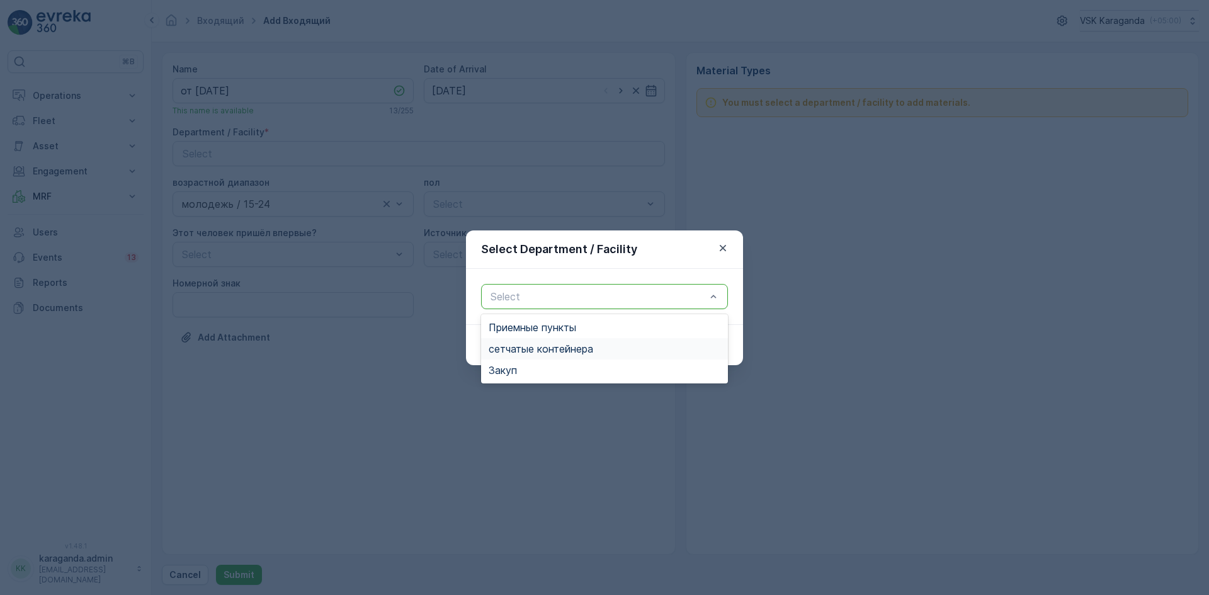
click at [574, 353] on span "сетчатыe контейнера" at bounding box center [541, 348] width 105 height 11
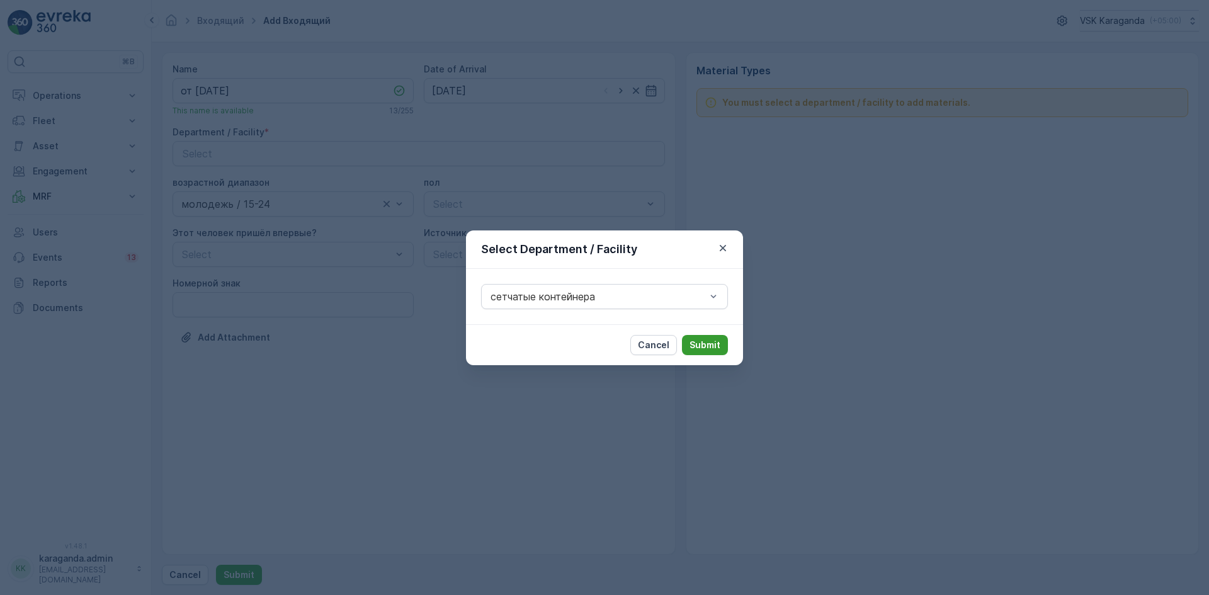
click at [712, 350] on p "Submit" at bounding box center [705, 345] width 31 height 13
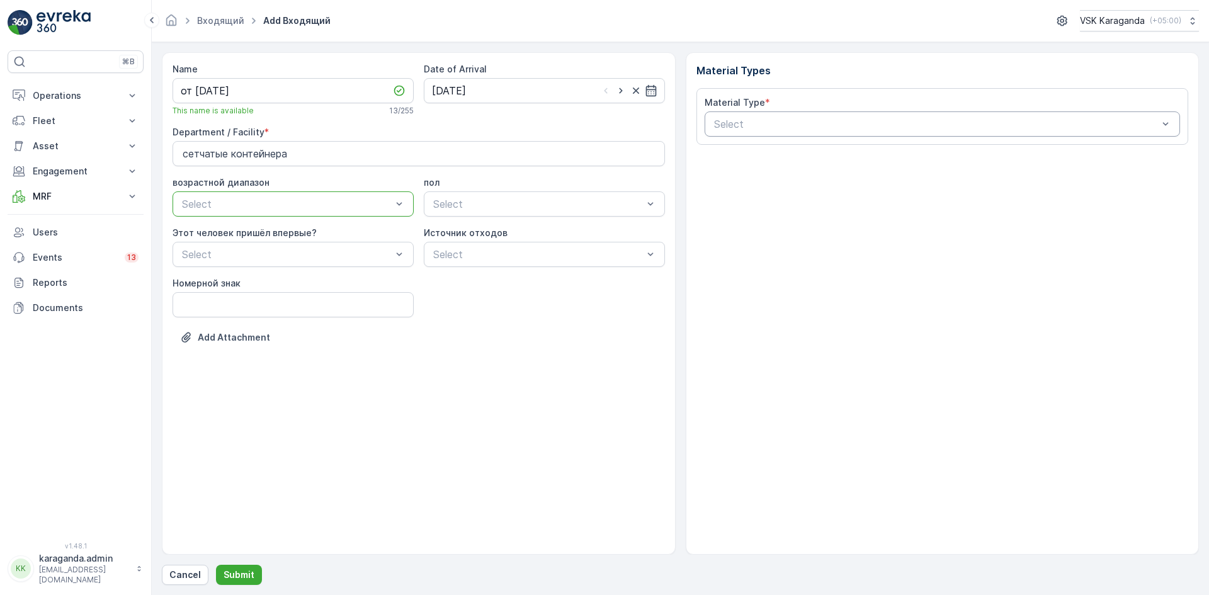
drag, startPoint x: 765, startPoint y: 119, endPoint x: 761, endPoint y: 135, distance: 17.0
click at [765, 120] on div at bounding box center [936, 123] width 447 height 11
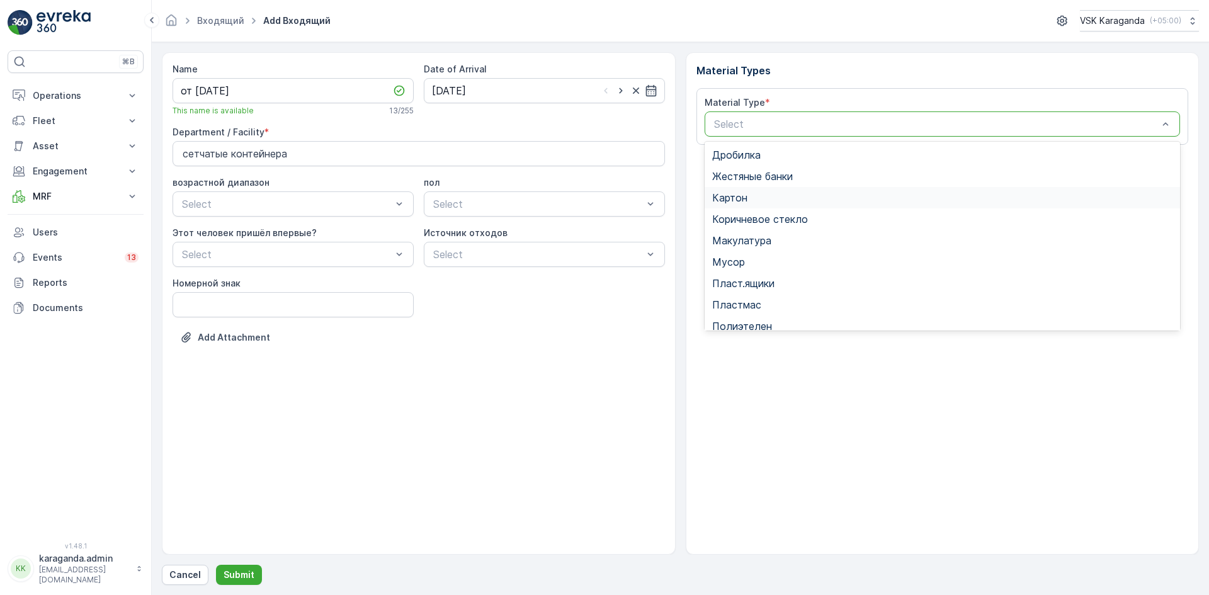
click at [750, 195] on div "Картон" at bounding box center [942, 197] width 461 height 11
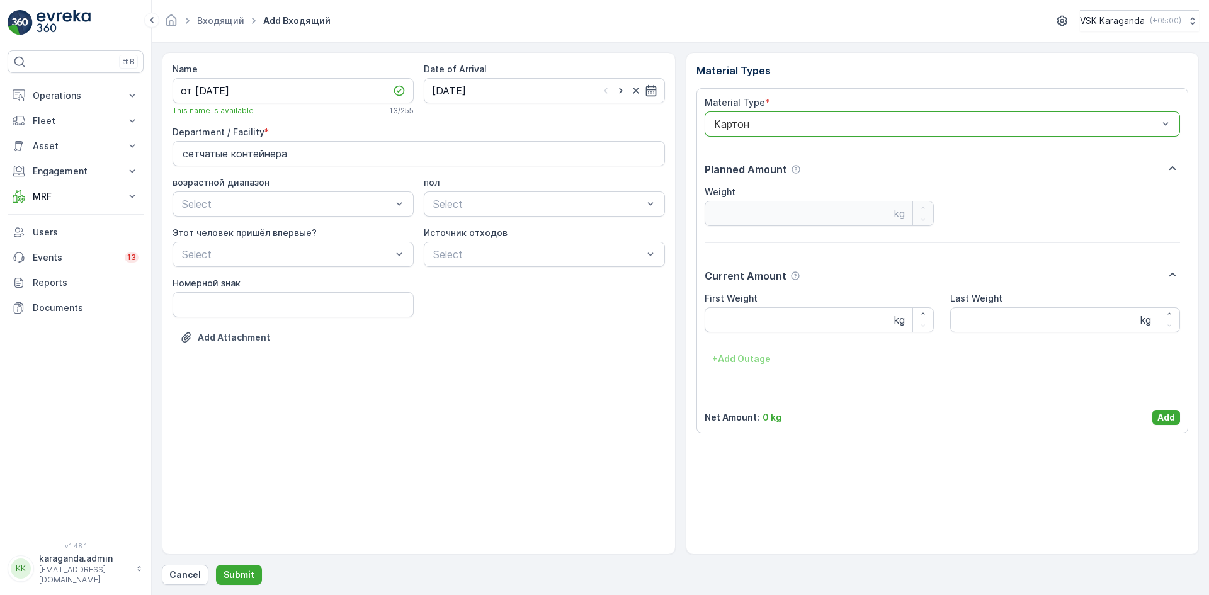
click at [777, 319] on Weight "First Weight" at bounding box center [820, 319] width 230 height 25
type Weight "2806"
drag, startPoint x: 1177, startPoint y: 415, endPoint x: 1168, endPoint y: 356, distance: 59.8
click at [1177, 416] on button "Add" at bounding box center [1167, 417] width 28 height 15
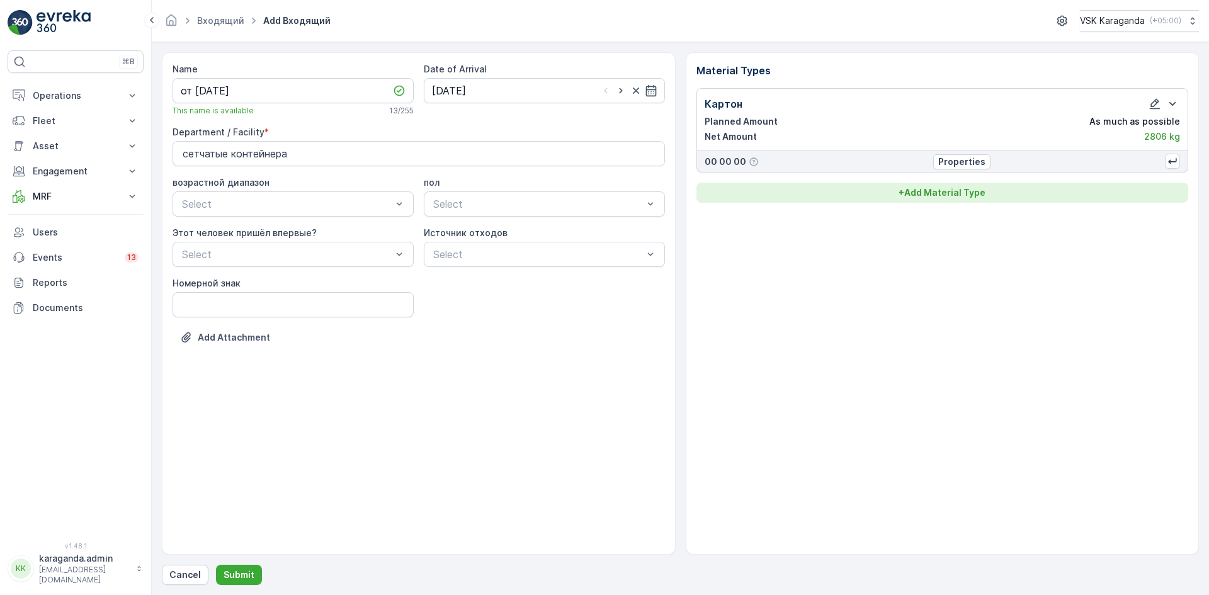
click at [960, 191] on p "+ Add Material Type" at bounding box center [942, 192] width 87 height 13
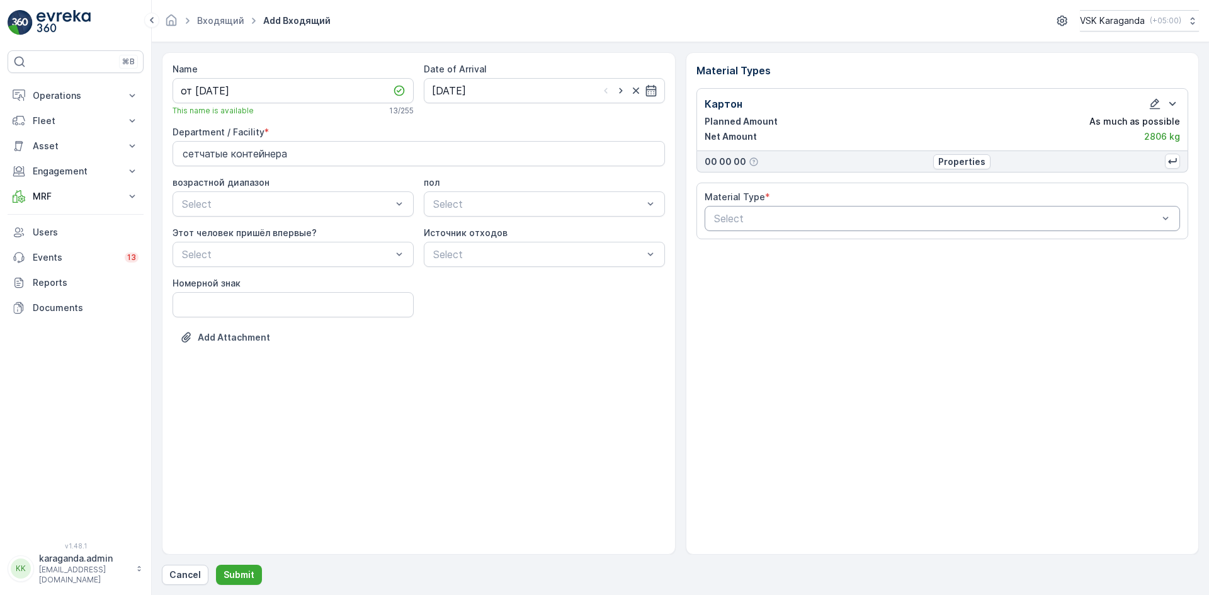
click at [924, 222] on div at bounding box center [936, 218] width 447 height 11
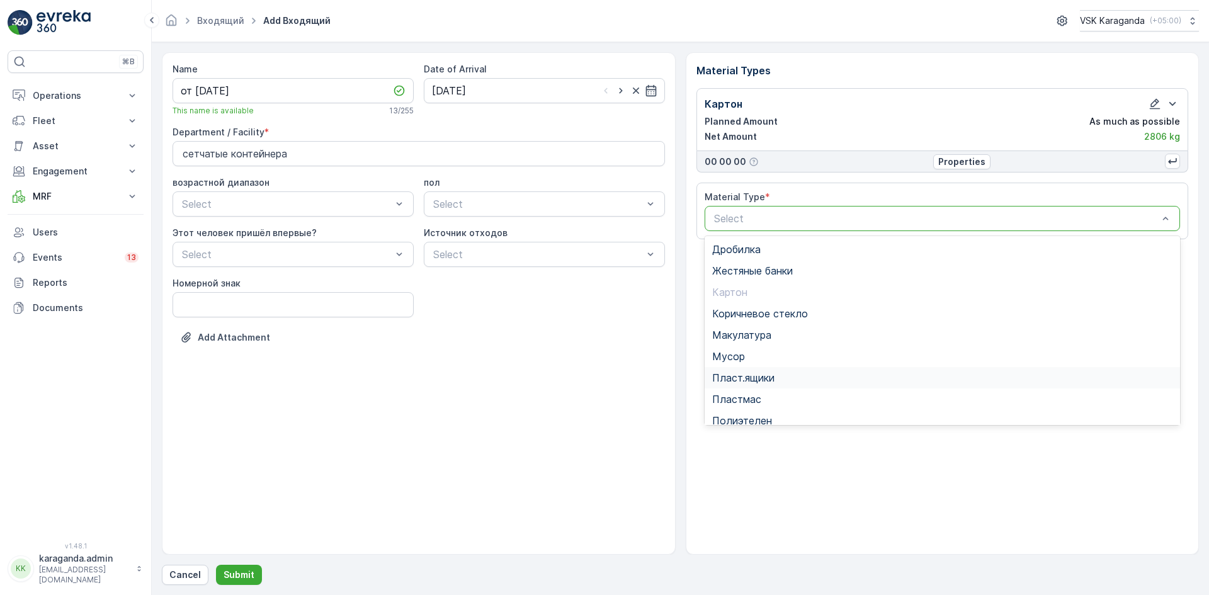
scroll to position [73, 0]
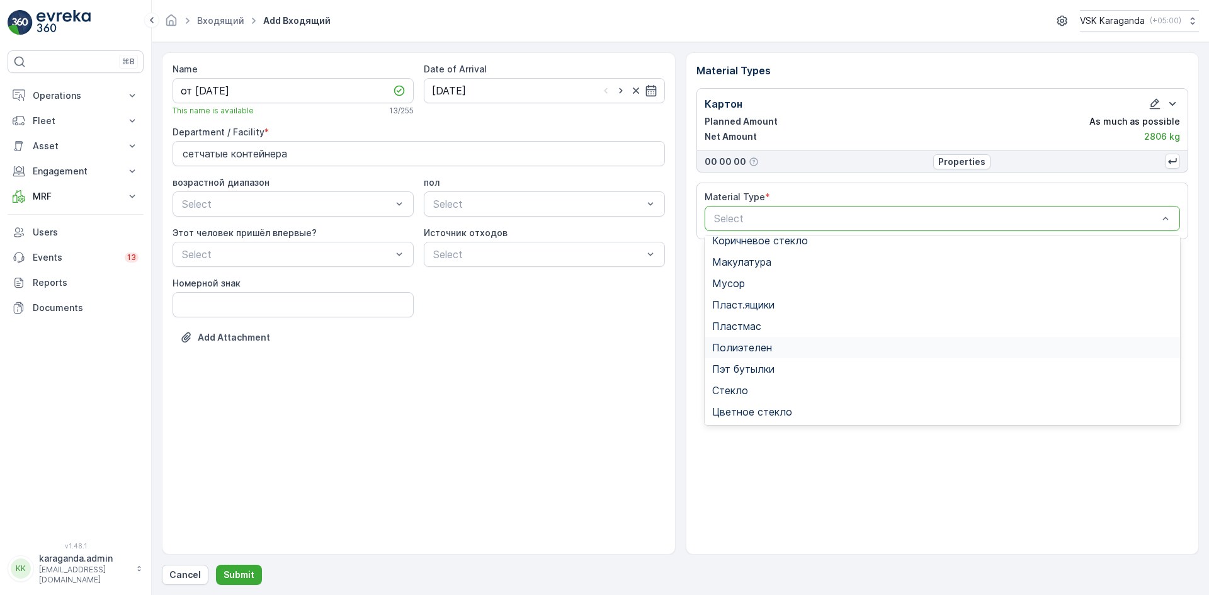
drag, startPoint x: 770, startPoint y: 346, endPoint x: 775, endPoint y: 351, distance: 6.7
click at [770, 347] on span "Полиэтелен" at bounding box center [742, 347] width 60 height 11
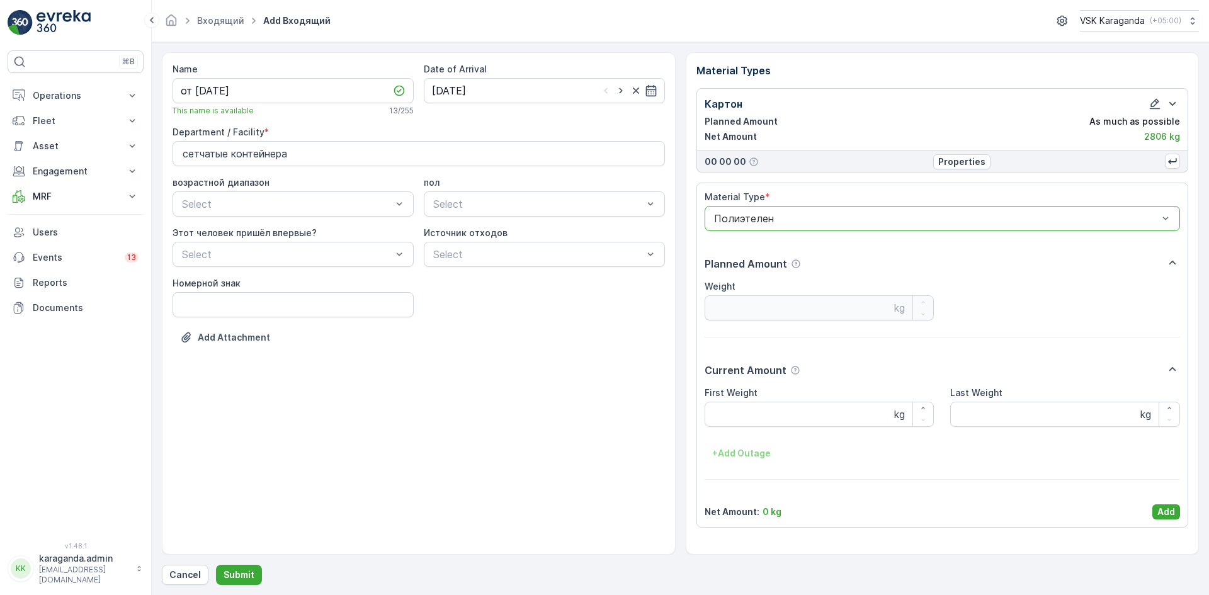
click at [761, 434] on div "First Weight kg Last Weight kg + Add Outage" at bounding box center [943, 425] width 476 height 77
click at [761, 411] on Weight "First Weight" at bounding box center [820, 414] width 230 height 25
type Weight "311"
click at [1166, 517] on p "Add" at bounding box center [1167, 512] width 18 height 13
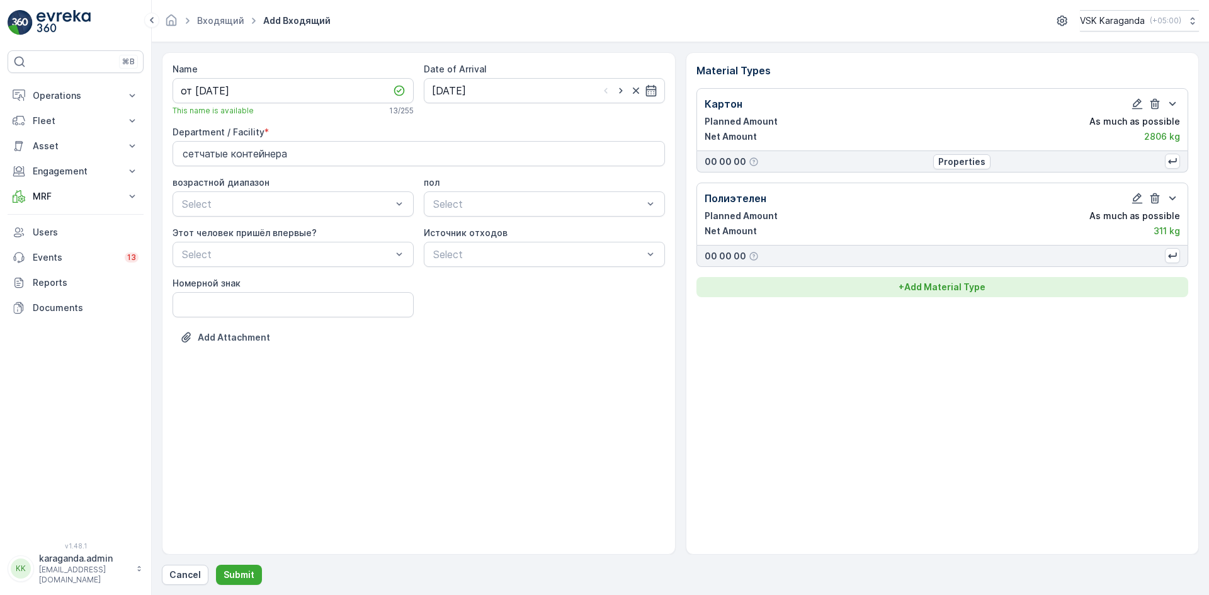
click at [951, 293] on button "+ Add Material Type" at bounding box center [943, 287] width 493 height 20
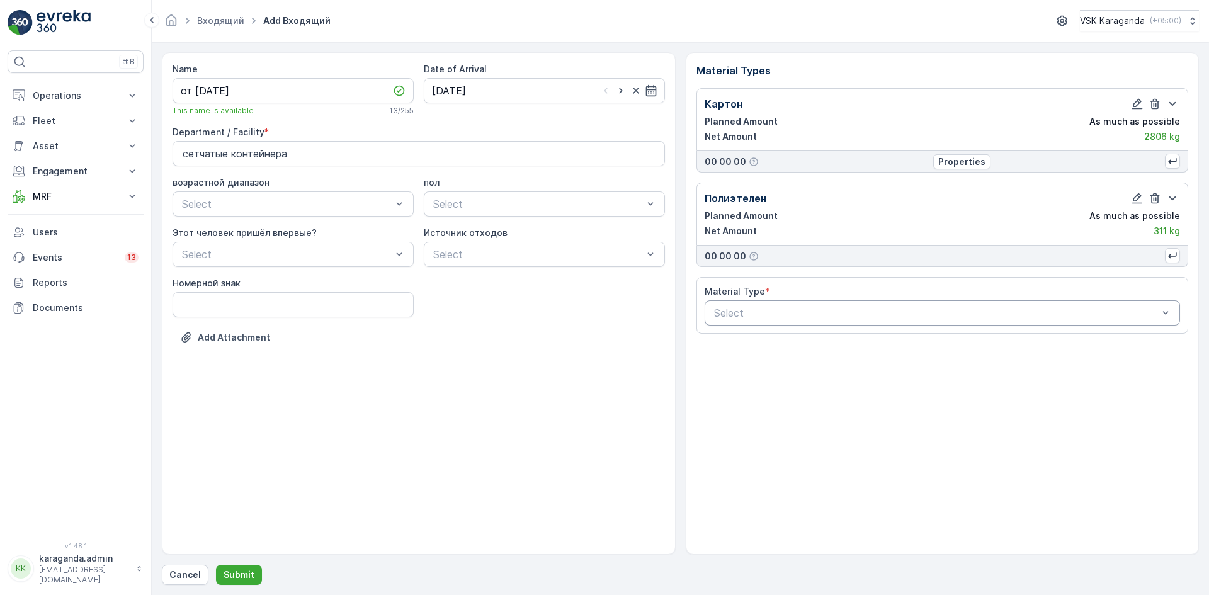
click at [800, 313] on div at bounding box center [936, 312] width 447 height 11
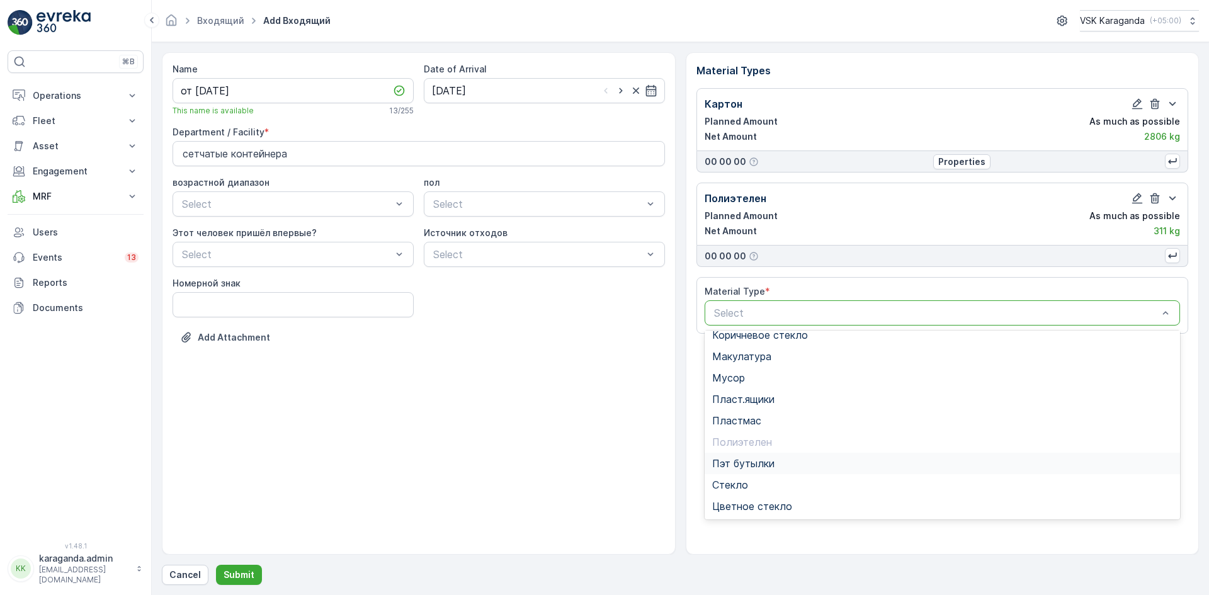
click at [765, 460] on span "Пэт бутылки" at bounding box center [743, 463] width 62 height 11
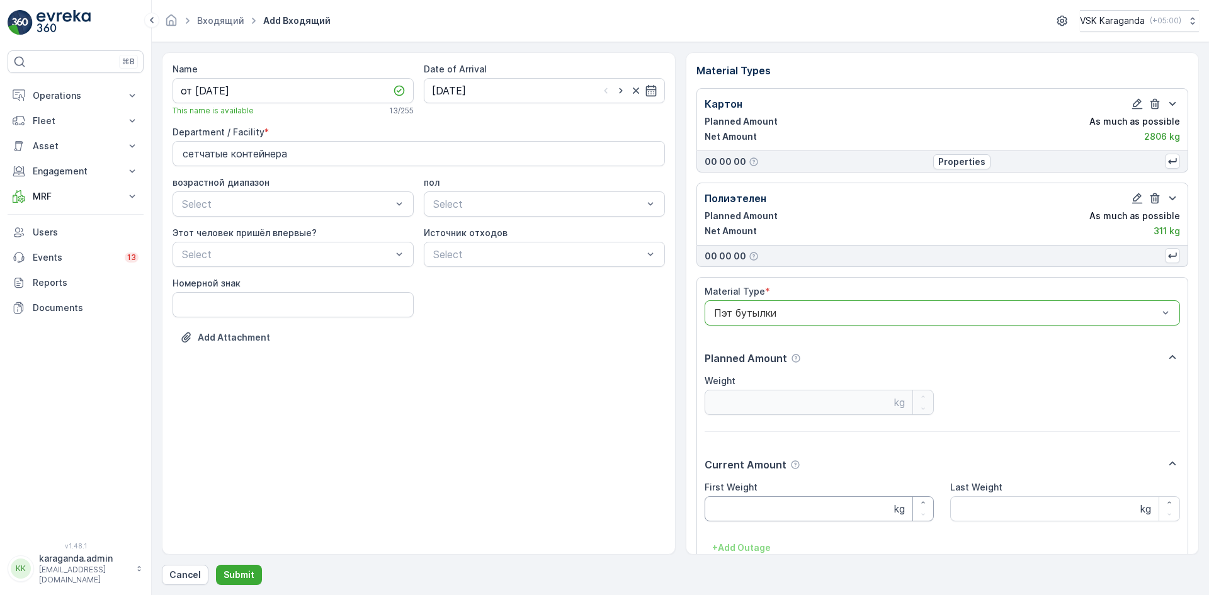
click at [792, 510] on Weight "First Weight" at bounding box center [820, 508] width 230 height 25
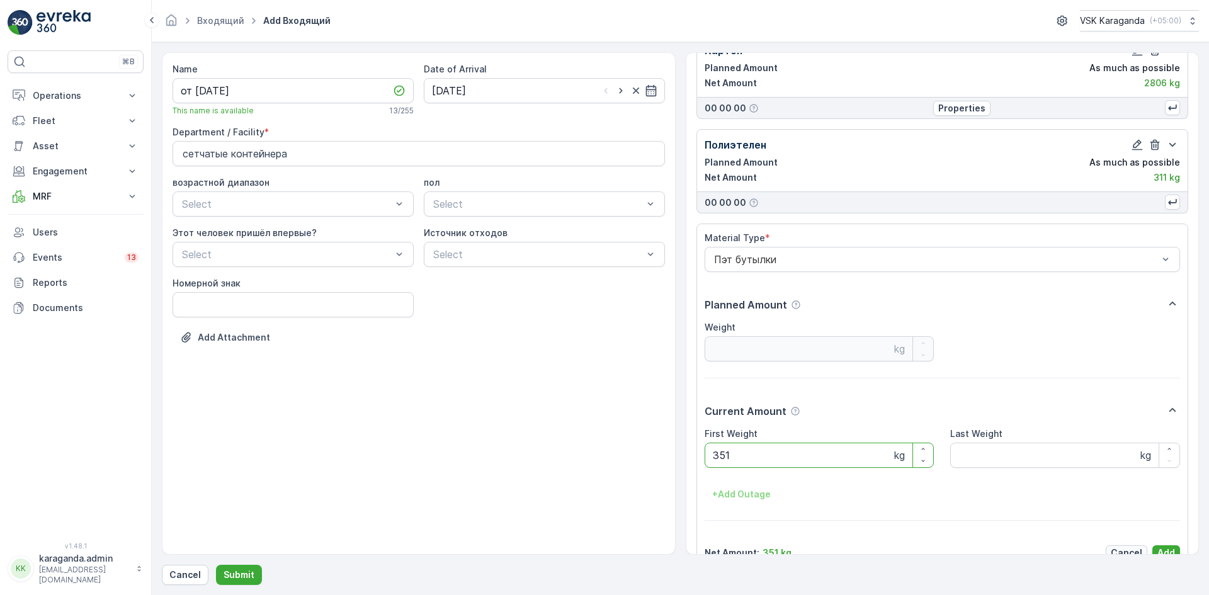
scroll to position [78, 0]
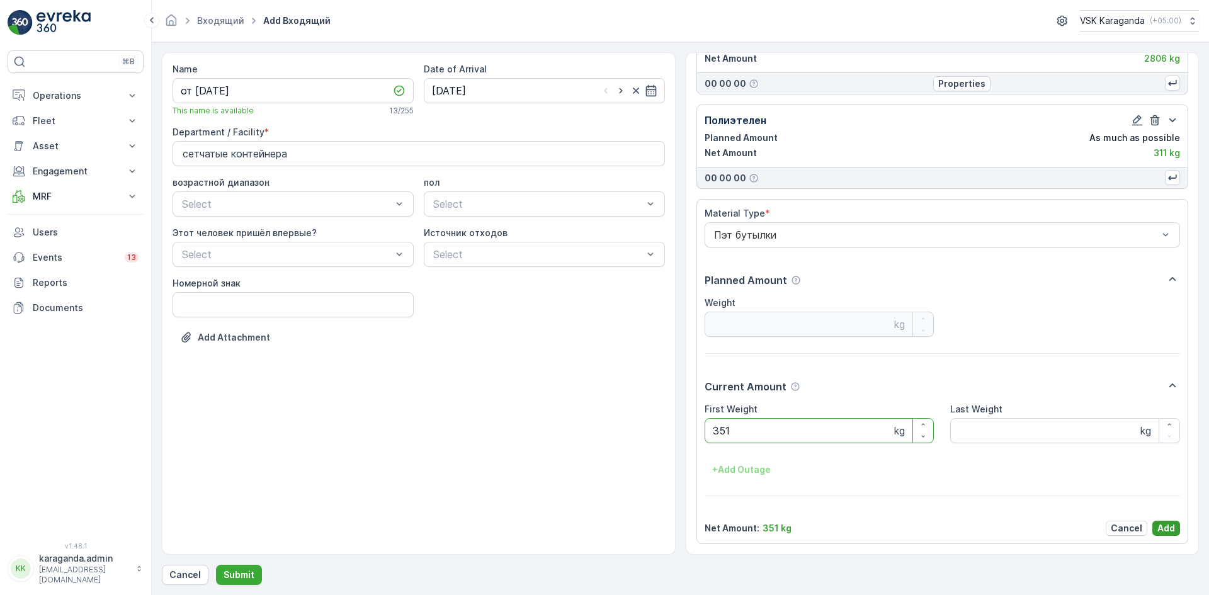
type Weight "351"
click at [1158, 523] on p "Add" at bounding box center [1167, 528] width 18 height 13
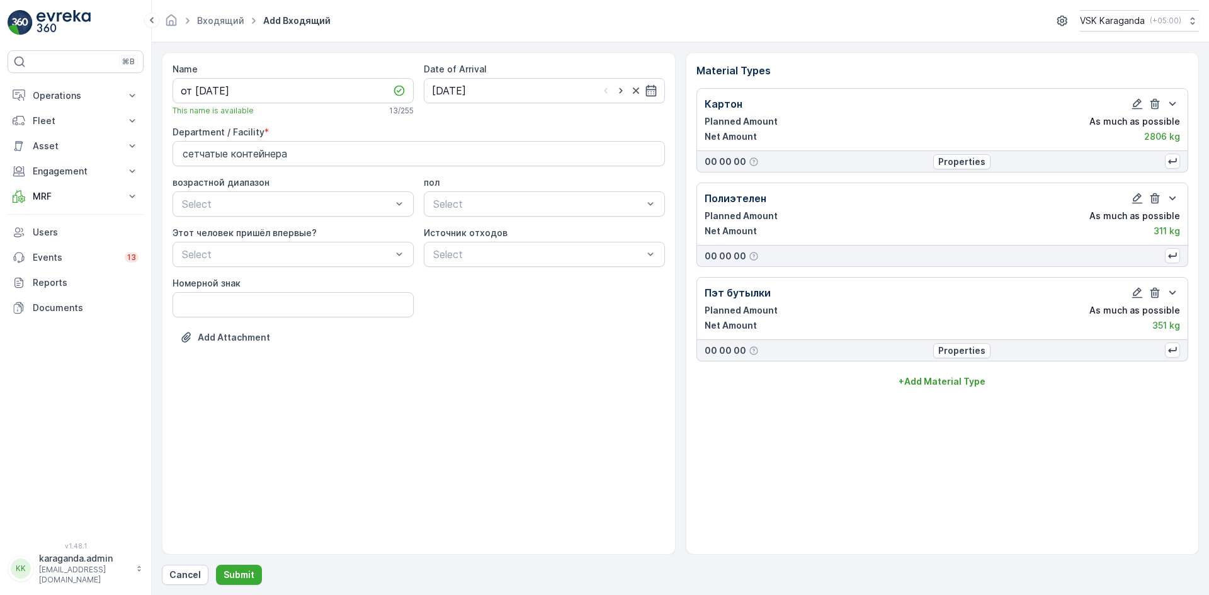
scroll to position [0, 0]
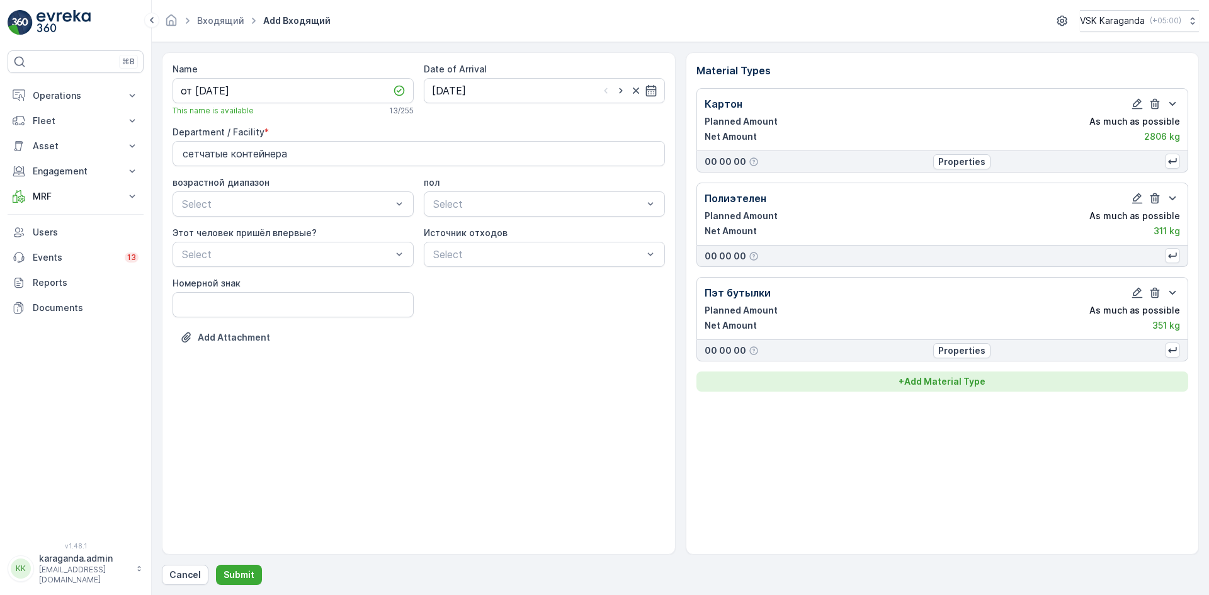
click at [913, 378] on p "+ Add Material Type" at bounding box center [942, 381] width 87 height 13
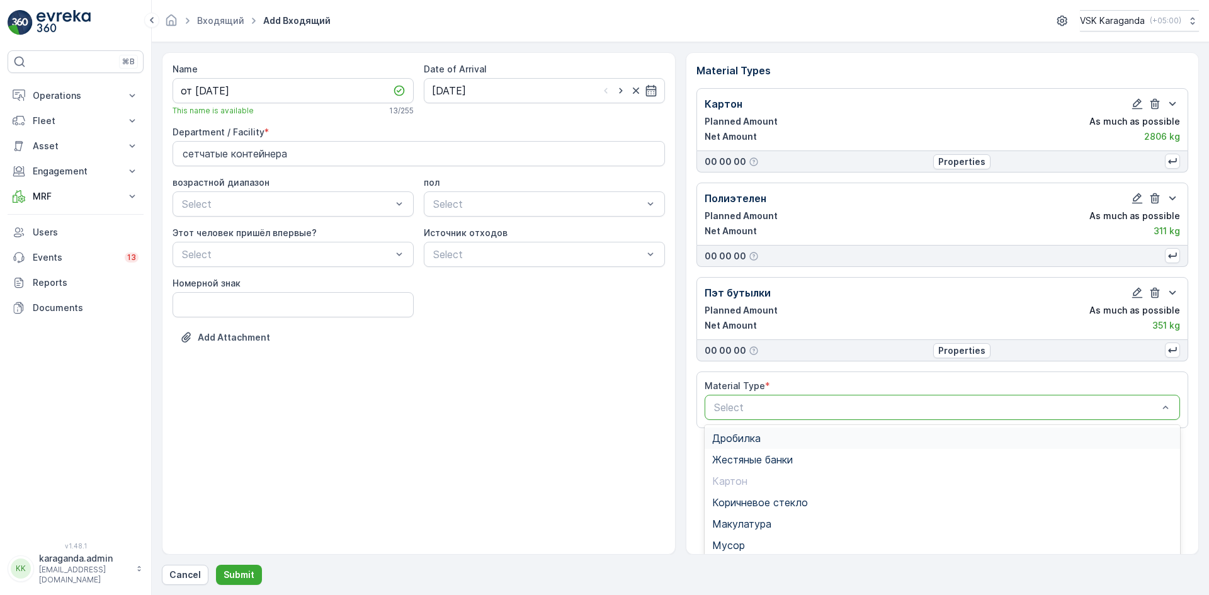
click at [820, 405] on div at bounding box center [936, 407] width 447 height 11
click at [775, 473] on span "Пласт.ящики" at bounding box center [743, 469] width 62 height 11
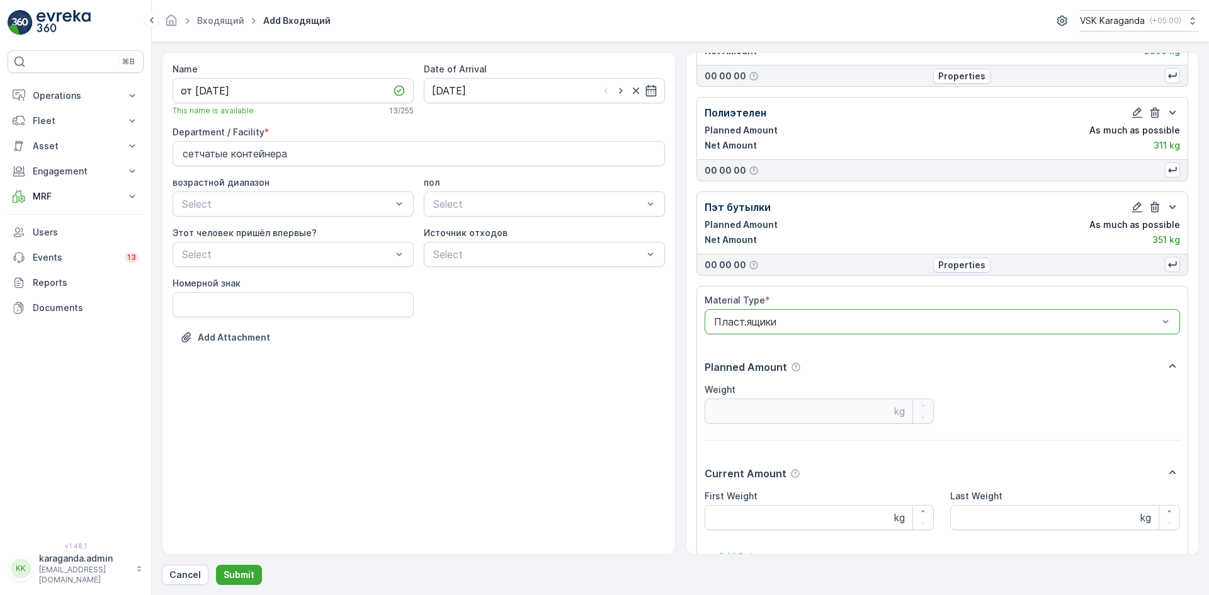
scroll to position [173, 0]
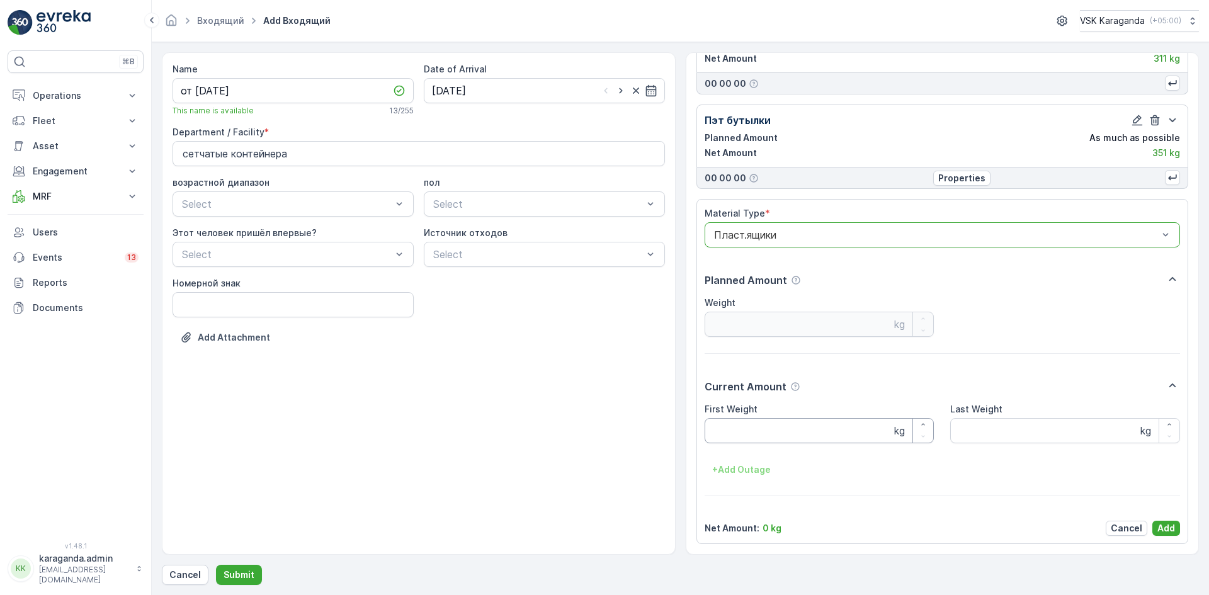
click at [762, 430] on Weight "First Weight" at bounding box center [820, 430] width 230 height 25
type Weight "100"
click at [1158, 525] on p "Add" at bounding box center [1167, 528] width 18 height 13
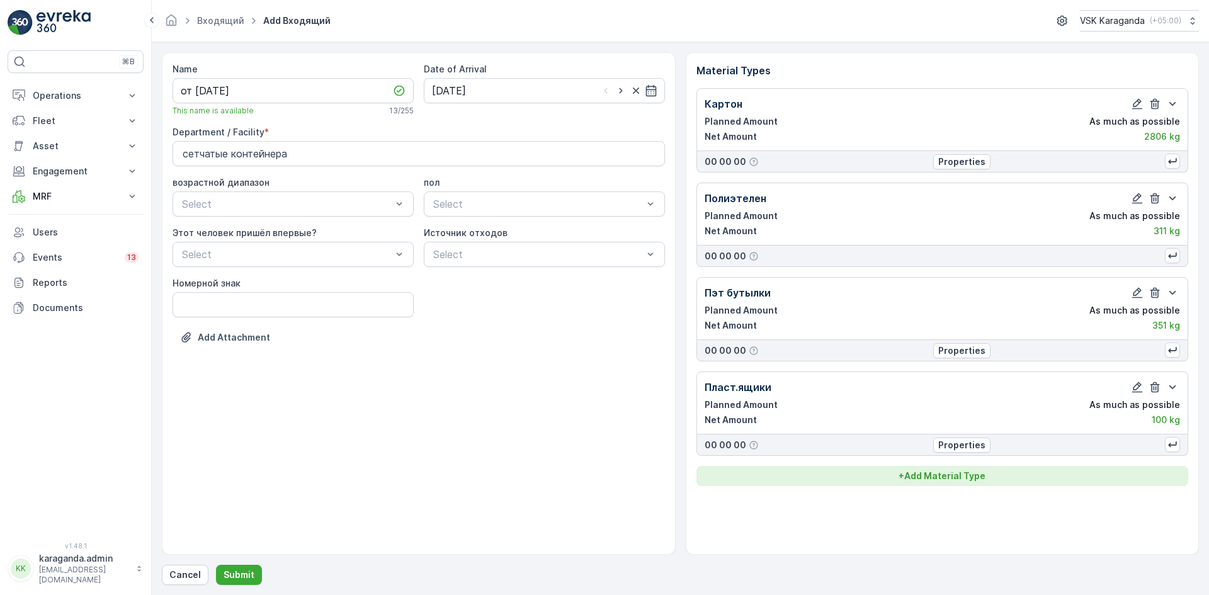
scroll to position [0, 0]
click at [951, 472] on p "+ Add Material Type" at bounding box center [942, 476] width 87 height 13
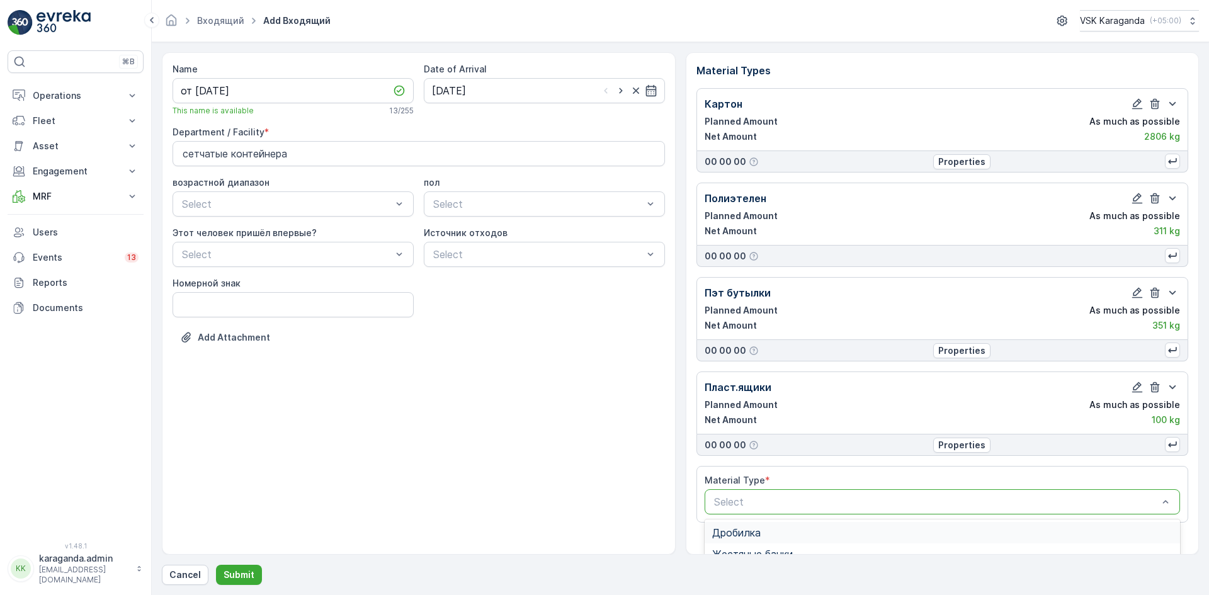
click at [829, 511] on div "Select" at bounding box center [943, 501] width 476 height 25
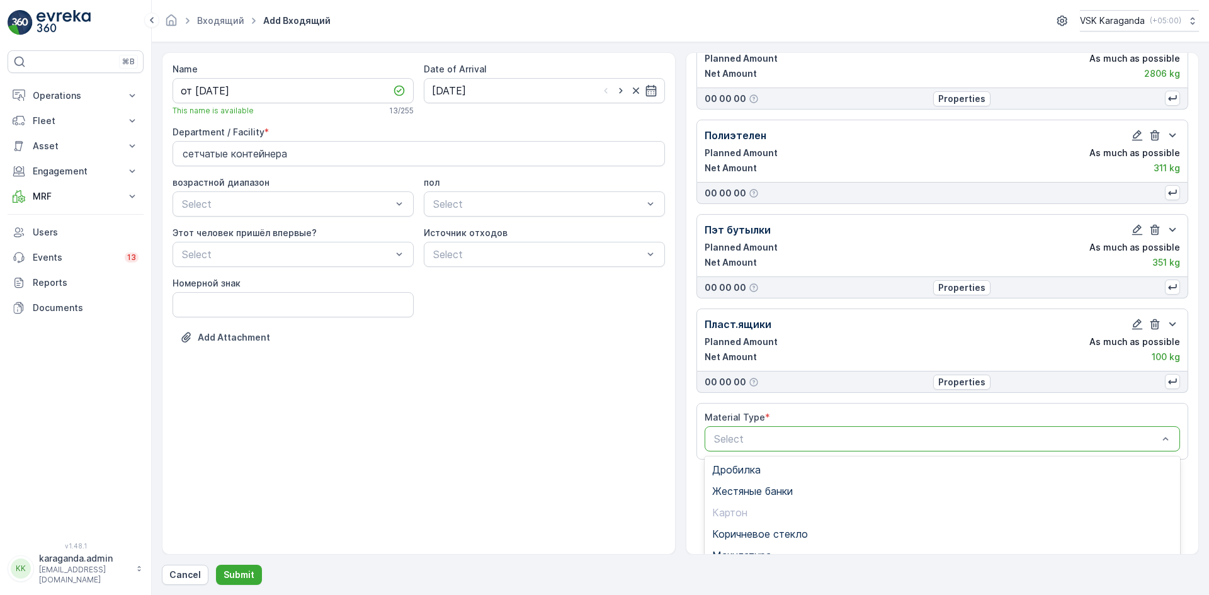
scroll to position [154, 0]
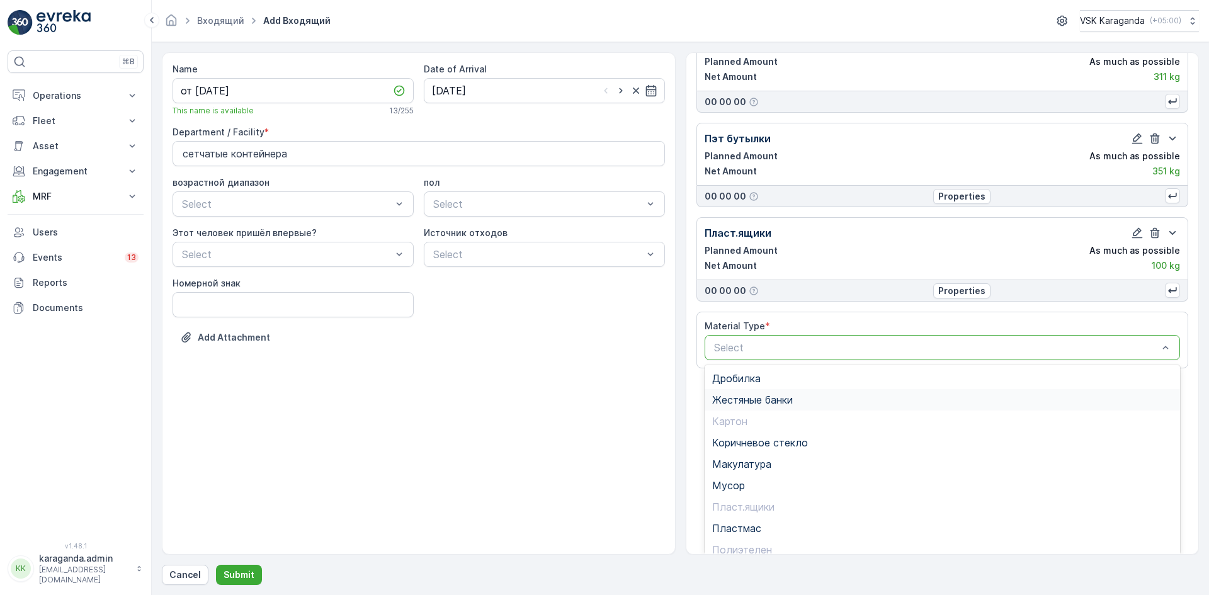
click at [760, 404] on span "Жестяные банки" at bounding box center [752, 399] width 81 height 11
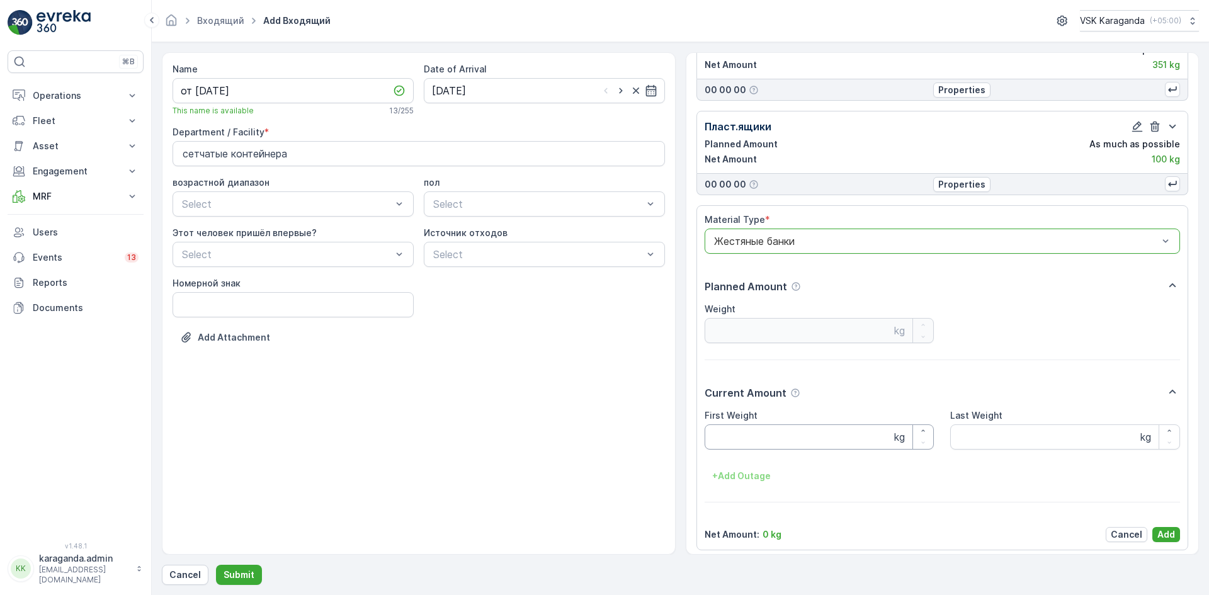
scroll to position [267, 0]
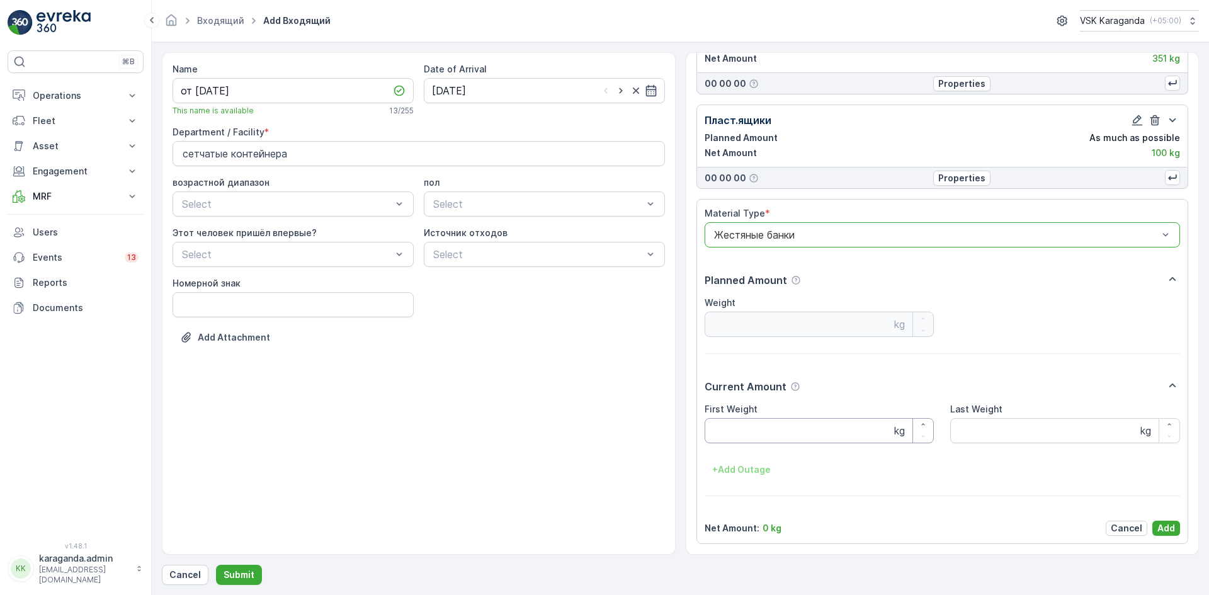
click at [757, 439] on Weight "First Weight" at bounding box center [820, 430] width 230 height 25
type Weight "21"
click at [1171, 523] on p "Add" at bounding box center [1167, 528] width 18 height 13
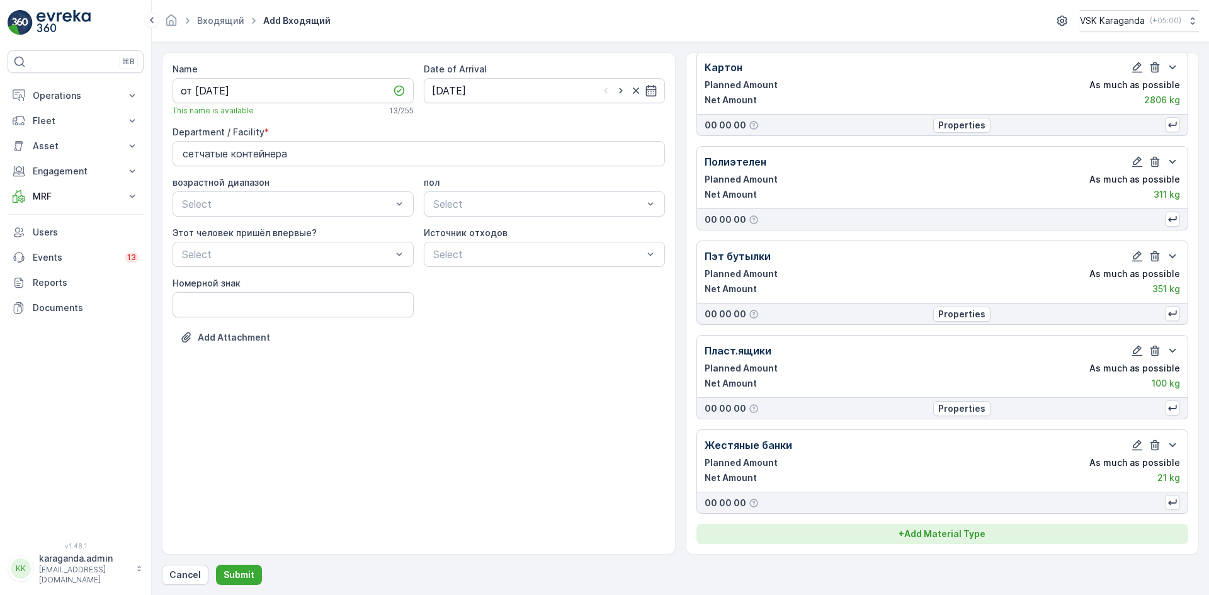
click at [969, 532] on p "+ Add Material Type" at bounding box center [942, 534] width 87 height 13
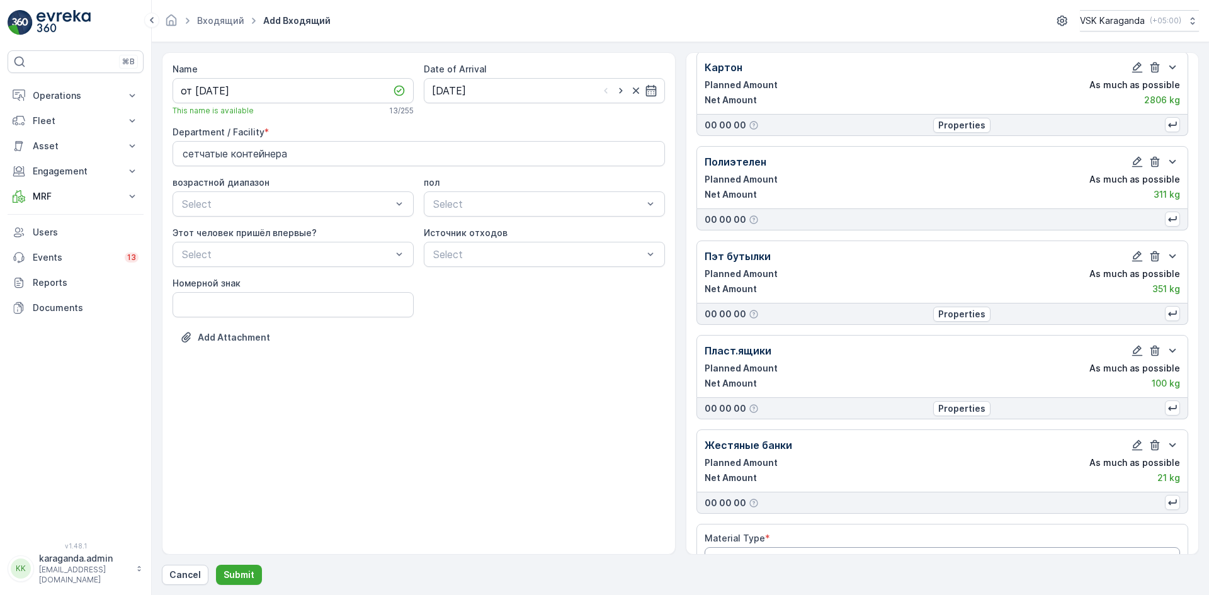
scroll to position [73, 0]
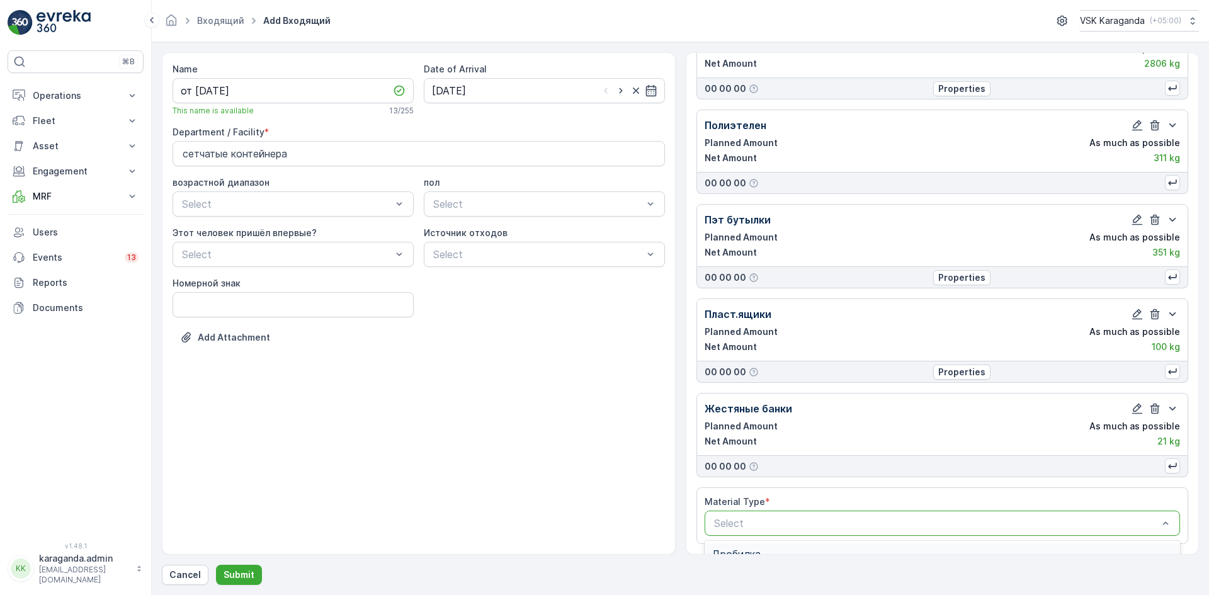
drag, startPoint x: 820, startPoint y: 515, endPoint x: 811, endPoint y: 519, distance: 9.6
click at [820, 518] on div "Select" at bounding box center [943, 523] width 476 height 25
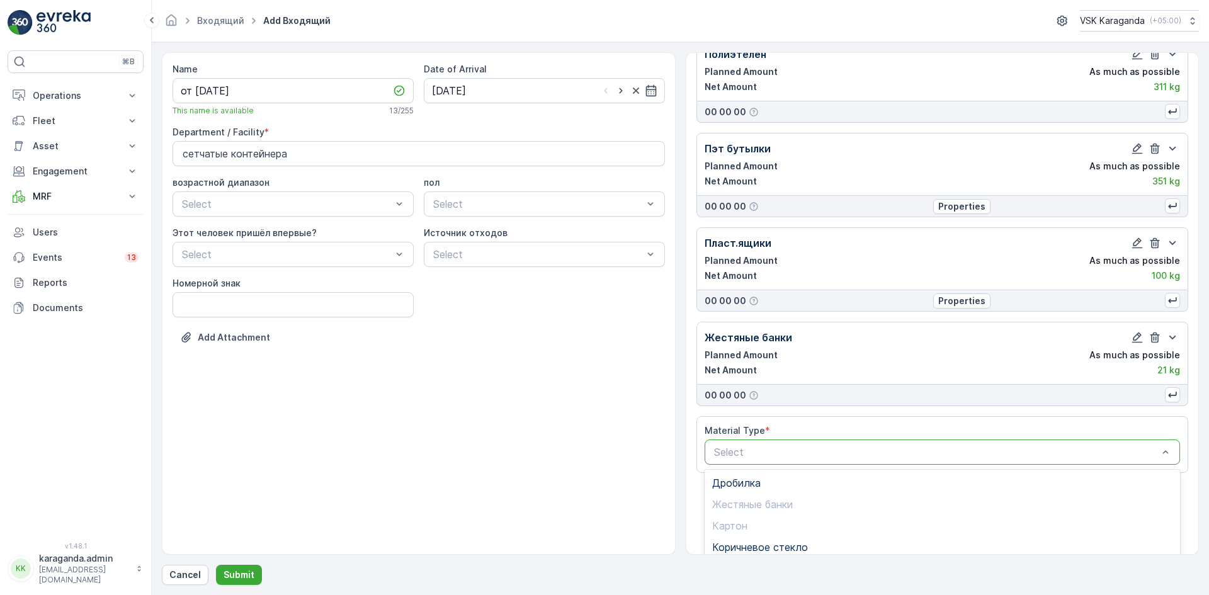
scroll to position [249, 0]
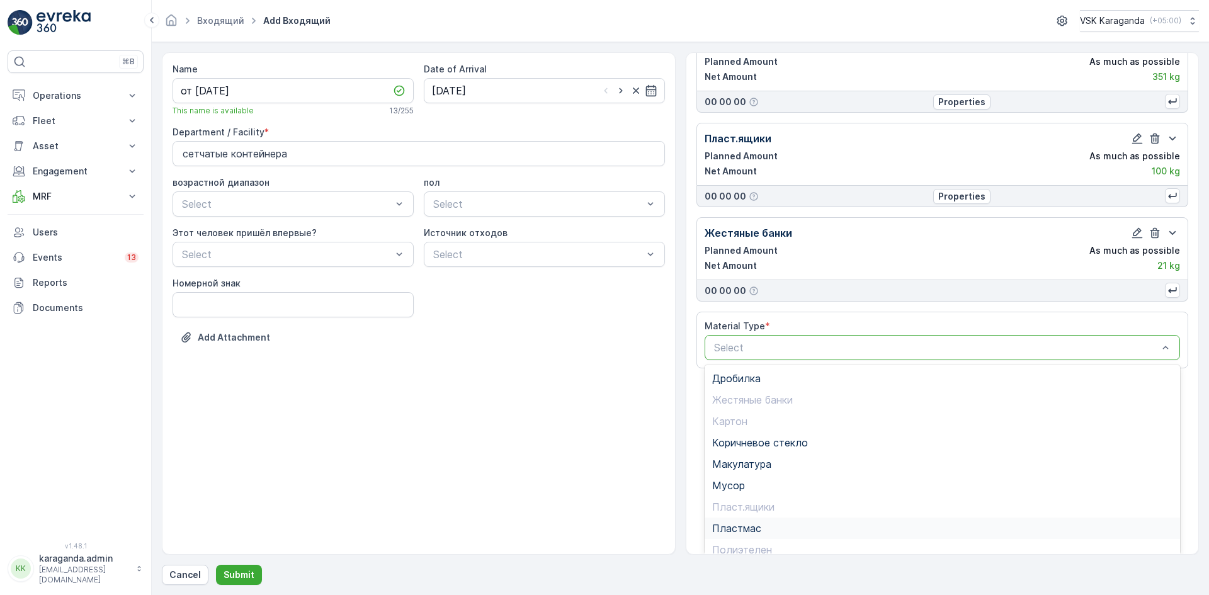
click at [743, 529] on span "Пластмас" at bounding box center [736, 528] width 49 height 11
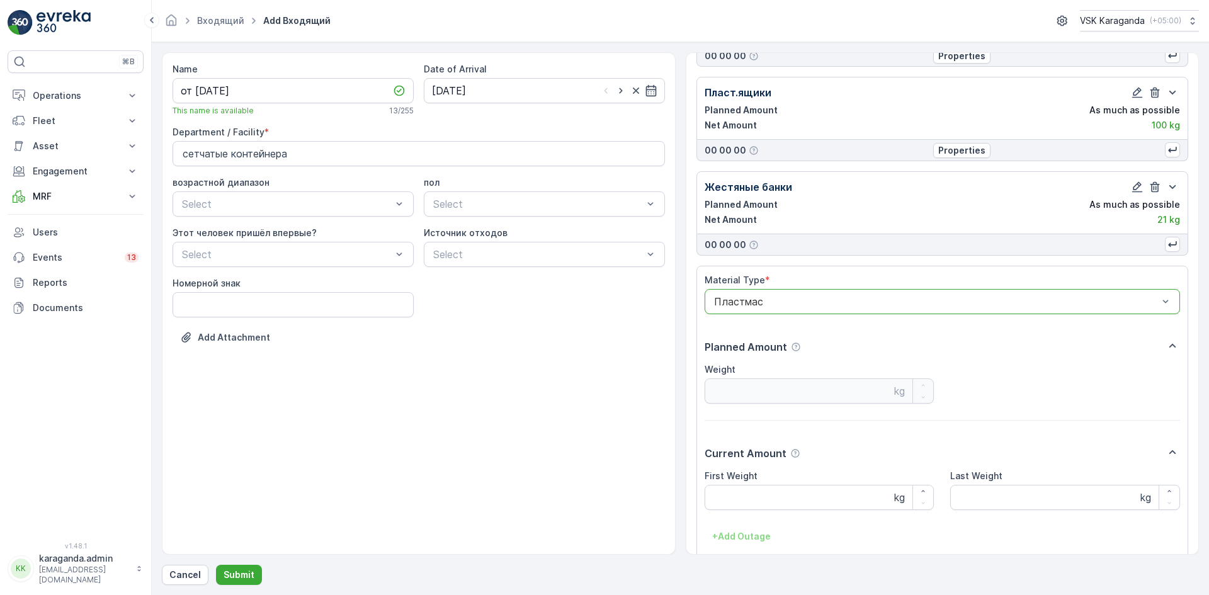
scroll to position [299, 0]
click at [763, 486] on Weight "First Weight" at bounding box center [820, 493] width 230 height 25
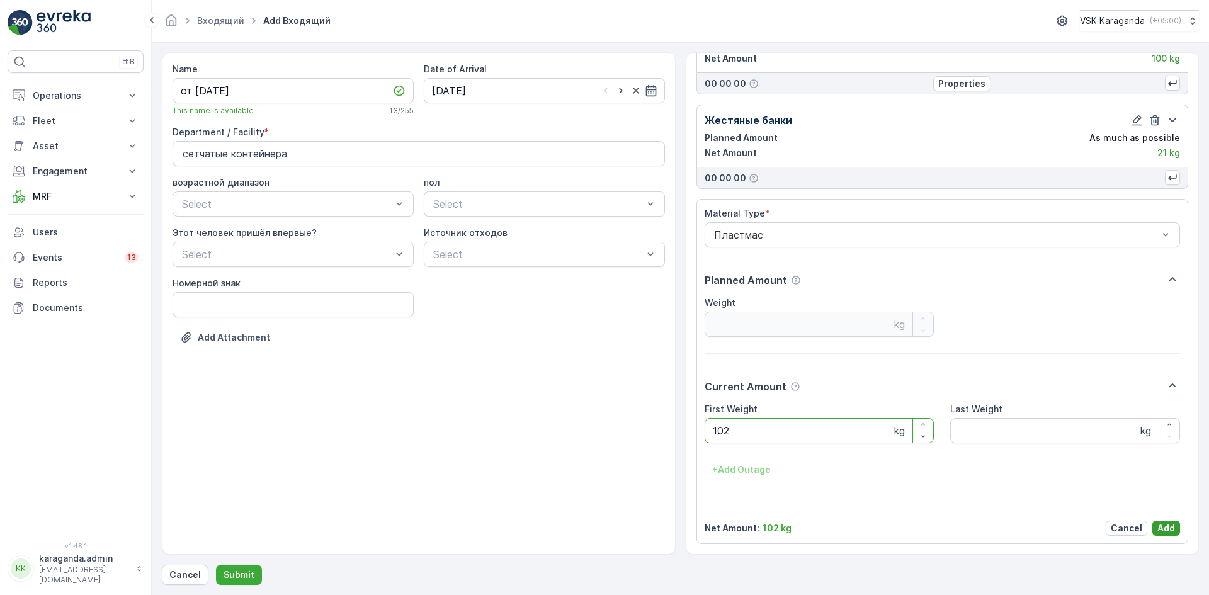
type Weight "102"
click at [1161, 525] on p "Add" at bounding box center [1167, 528] width 18 height 13
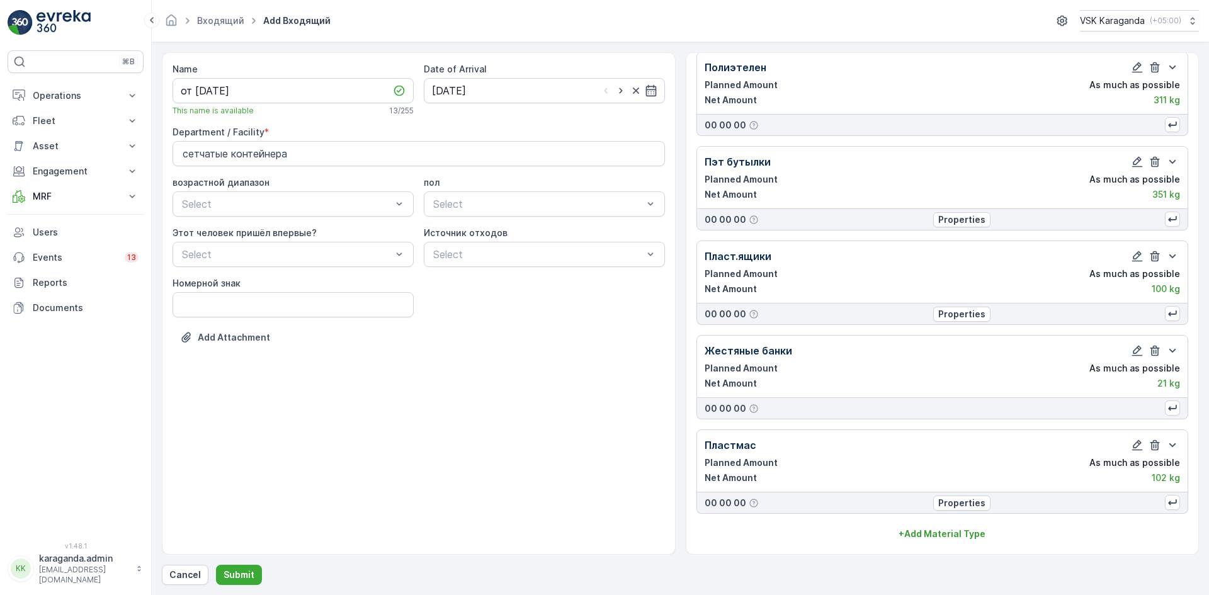
scroll to position [131, 0]
click at [942, 546] on div "Material Types Картон Planned Amount As much as possible Net Amount 2806 kg 00 …" at bounding box center [943, 303] width 514 height 503
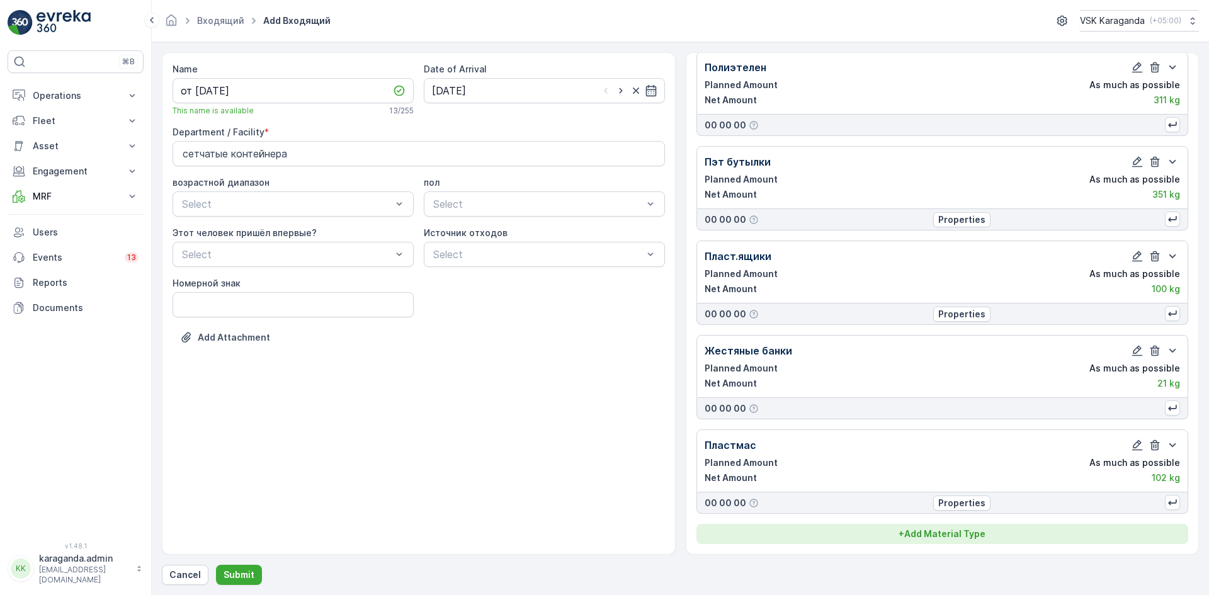
click at [945, 531] on p "+ Add Material Type" at bounding box center [942, 534] width 87 height 13
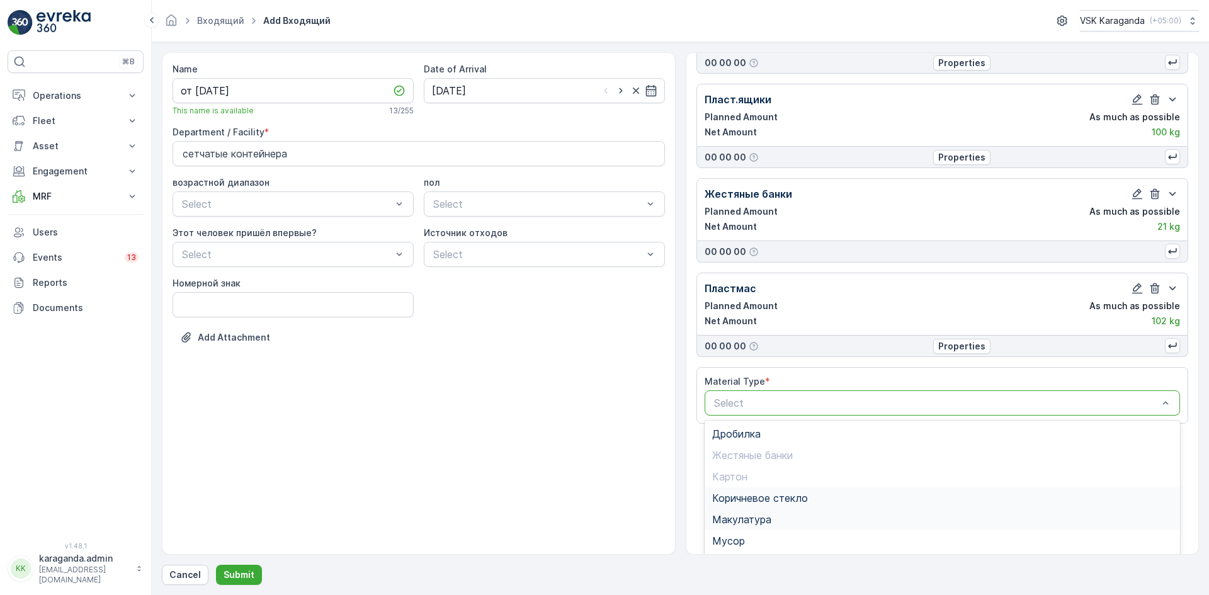
scroll to position [293, 0]
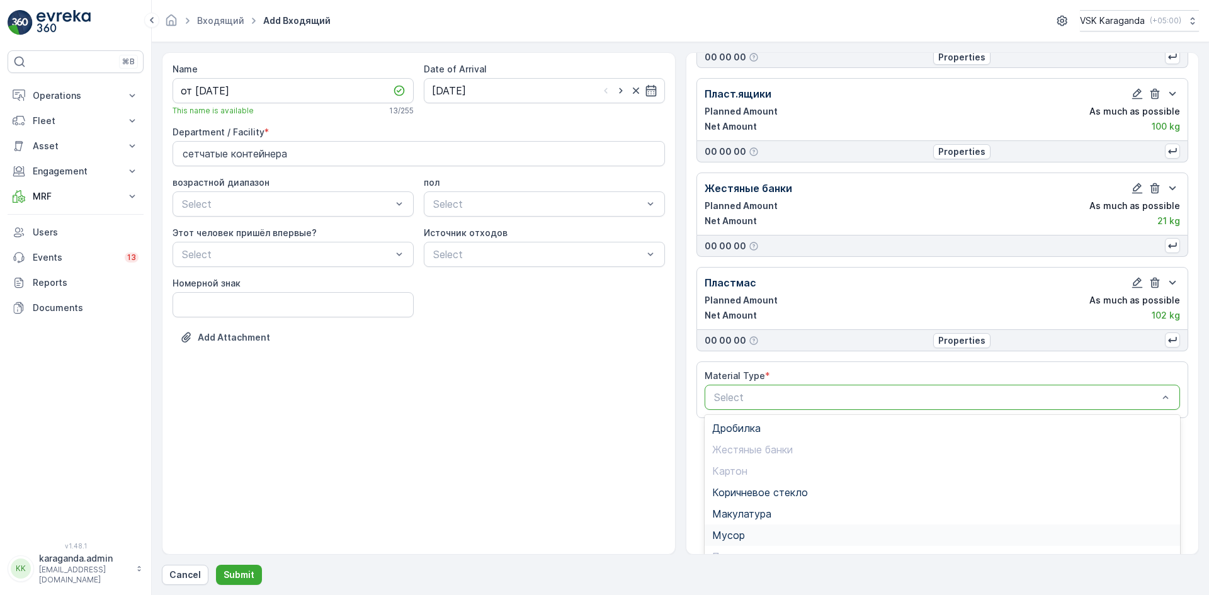
click at [800, 531] on div "Мусор" at bounding box center [942, 535] width 461 height 11
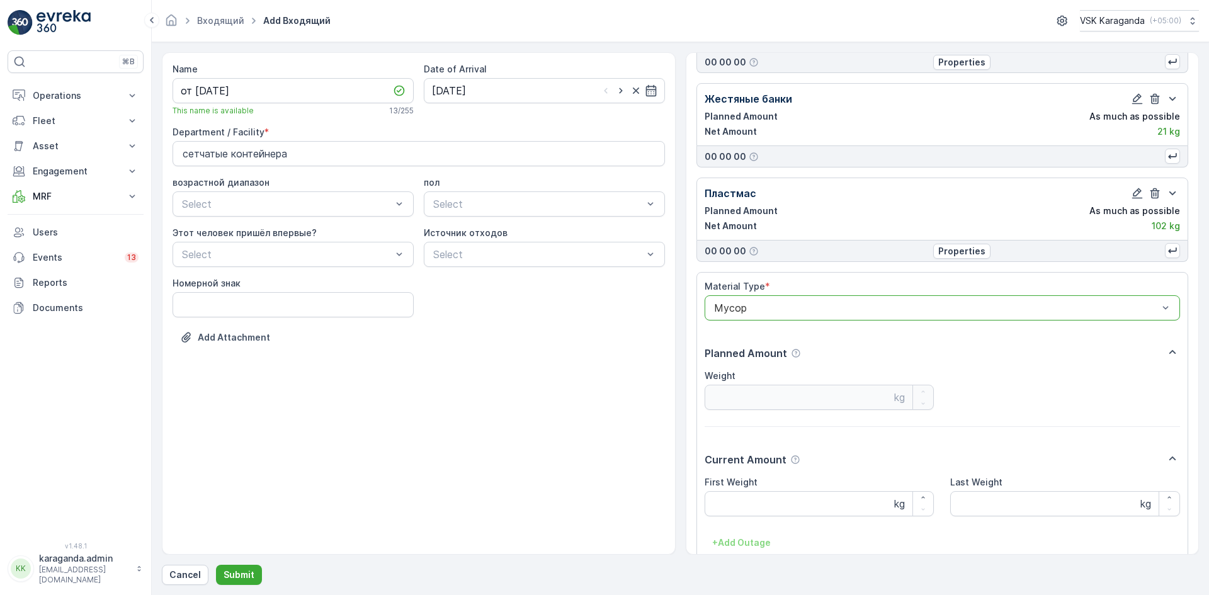
scroll to position [456, 0]
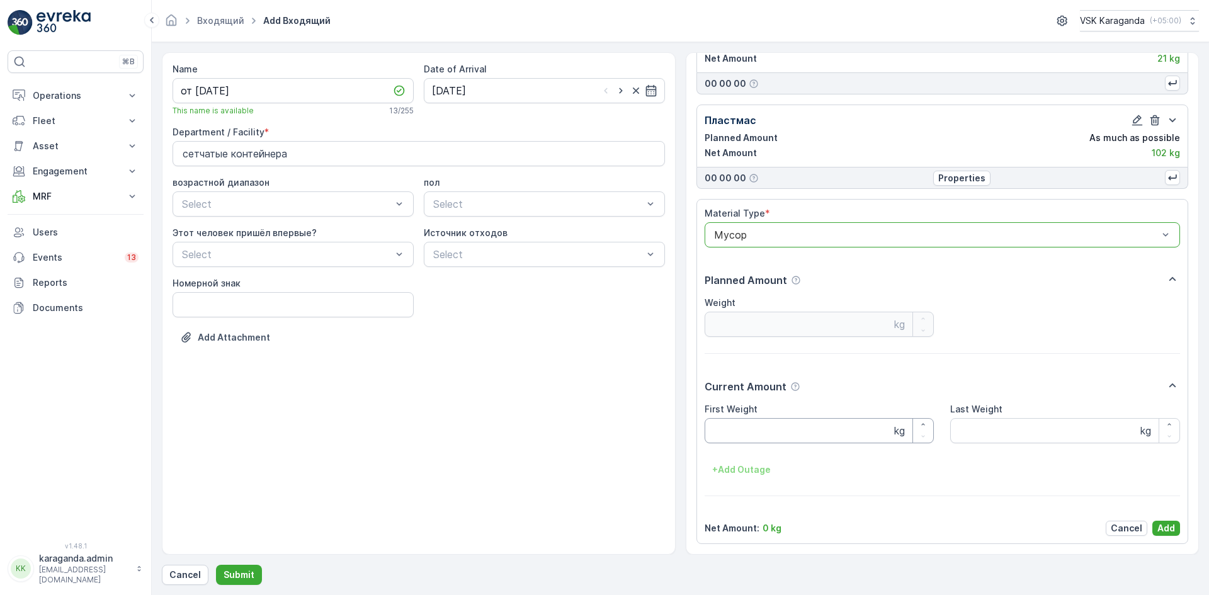
click at [773, 435] on Weight "First Weight" at bounding box center [820, 430] width 230 height 25
type Weight "1551"
click at [1164, 525] on p "Add" at bounding box center [1167, 528] width 18 height 13
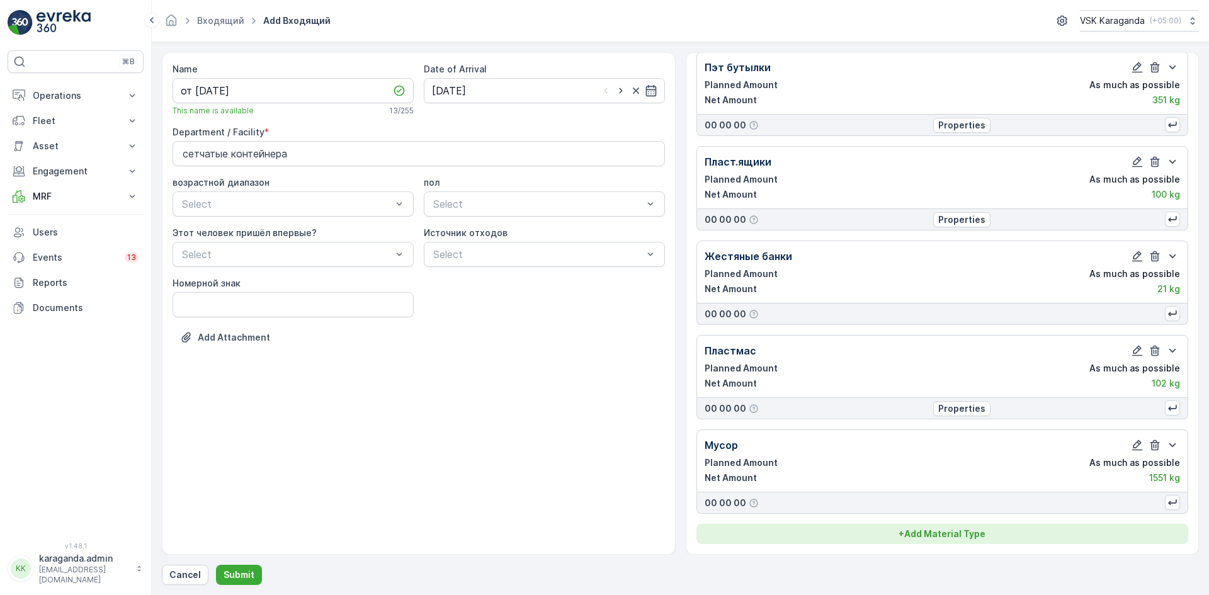
scroll to position [225, 0]
click at [954, 541] on button "+ Add Material Type" at bounding box center [943, 534] width 493 height 20
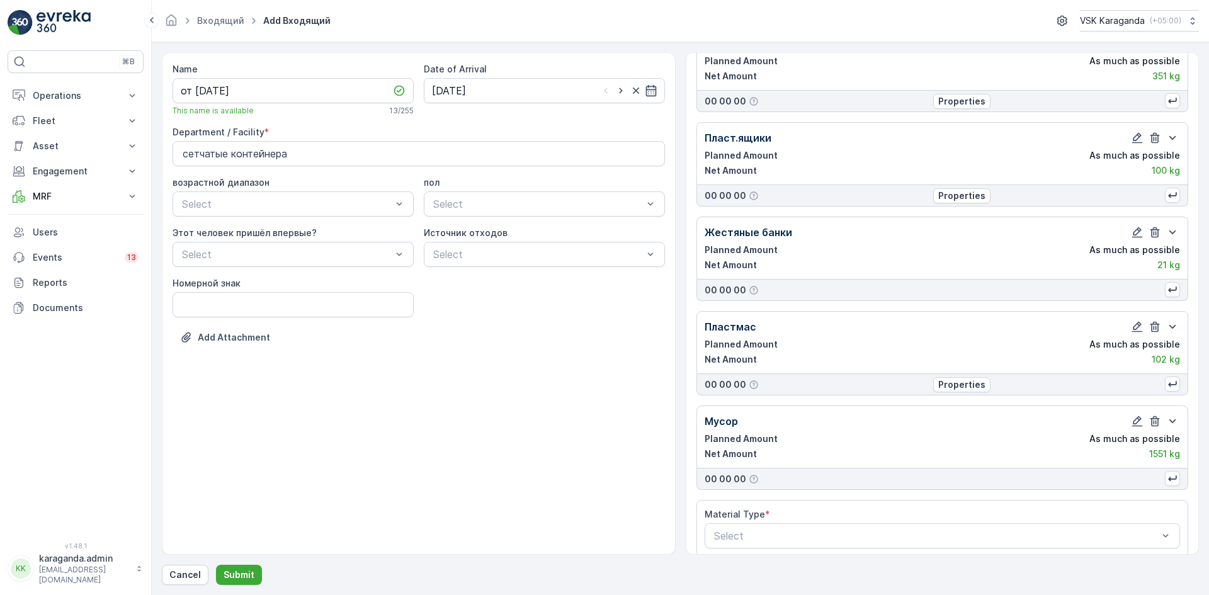
scroll to position [262, 0]
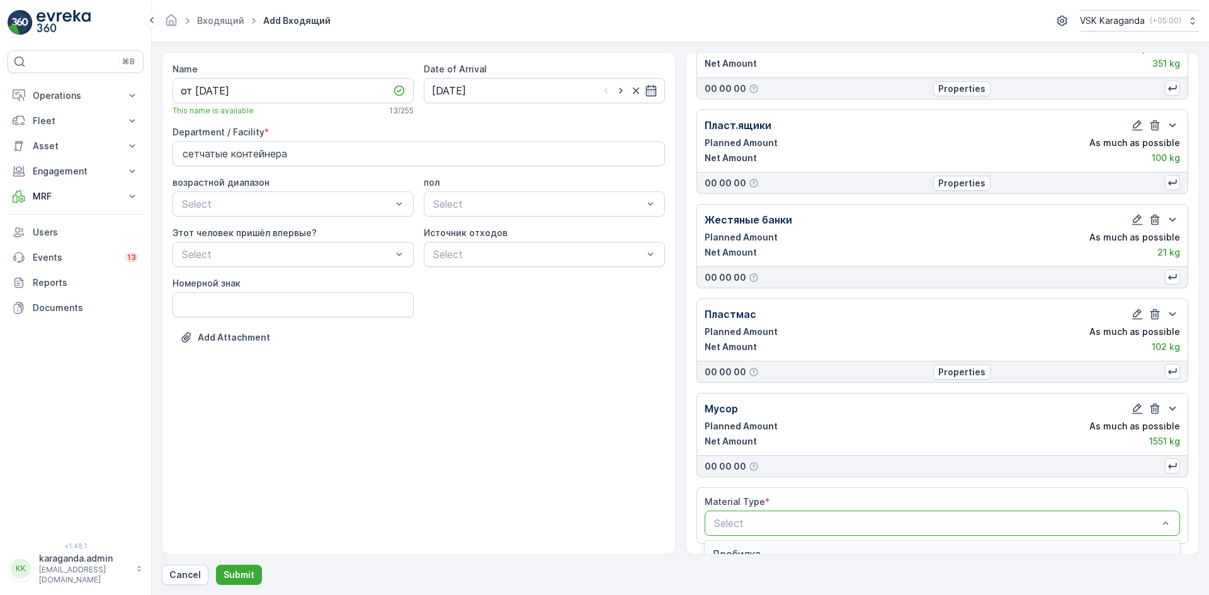
click at [749, 515] on div "Select" at bounding box center [943, 523] width 476 height 25
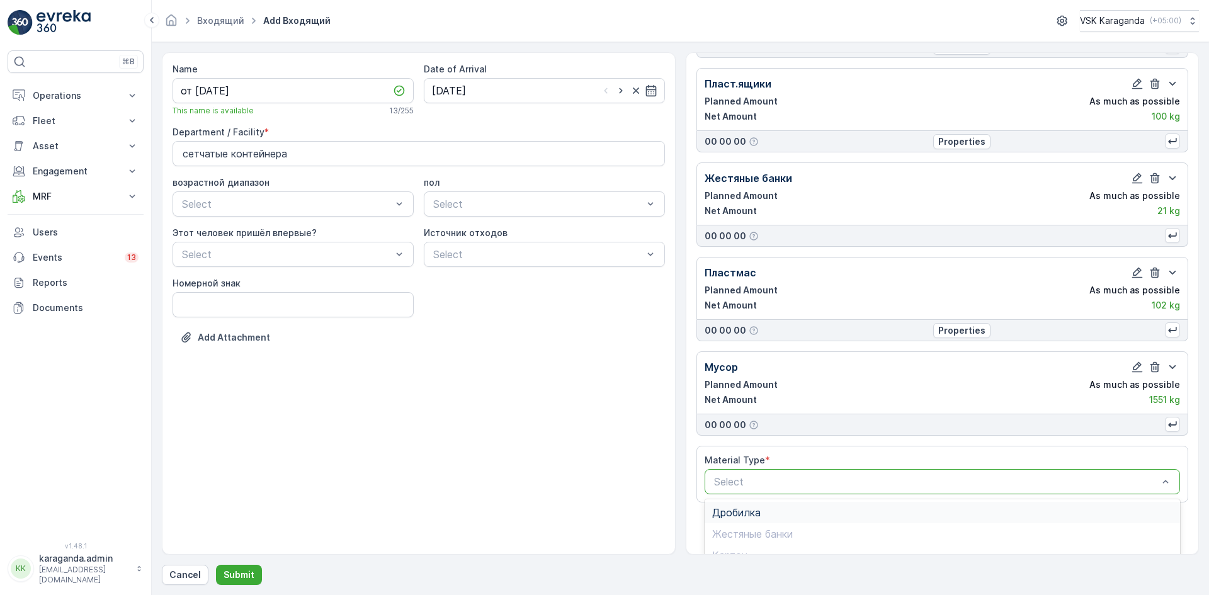
scroll to position [438, 0]
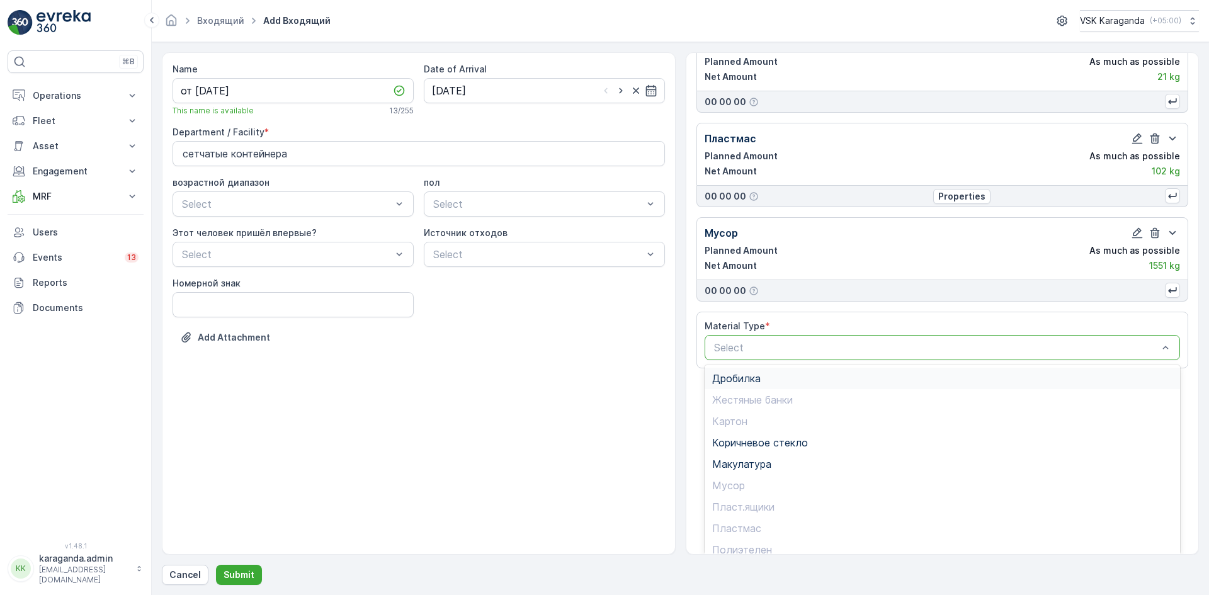
click at [753, 376] on span "Дробилка" at bounding box center [736, 378] width 48 height 11
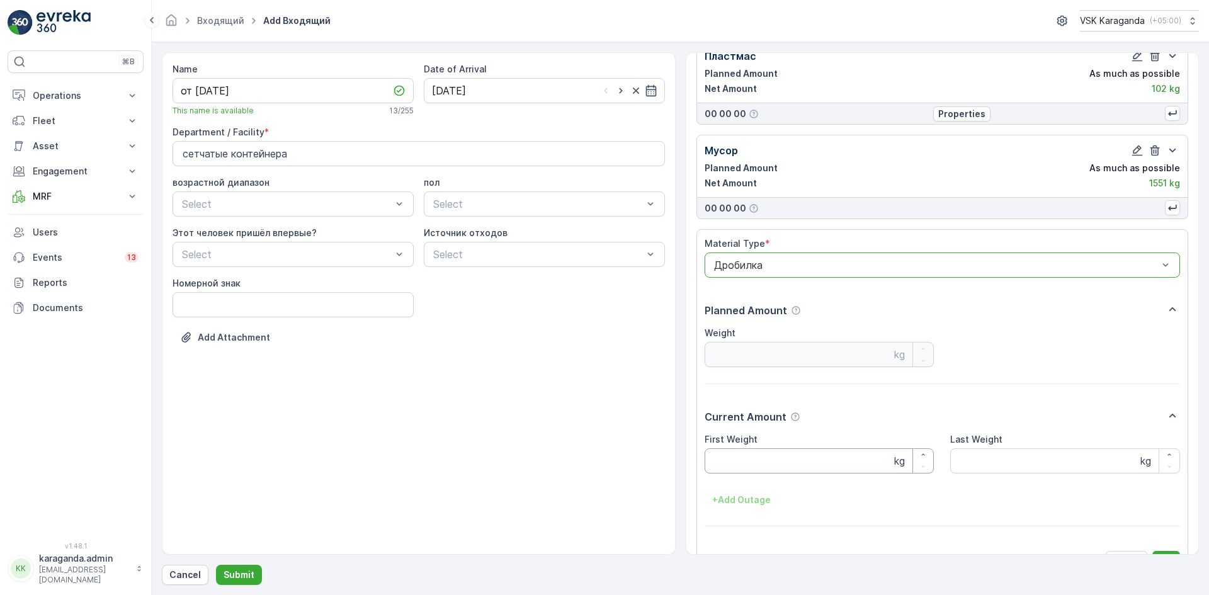
scroll to position [550, 0]
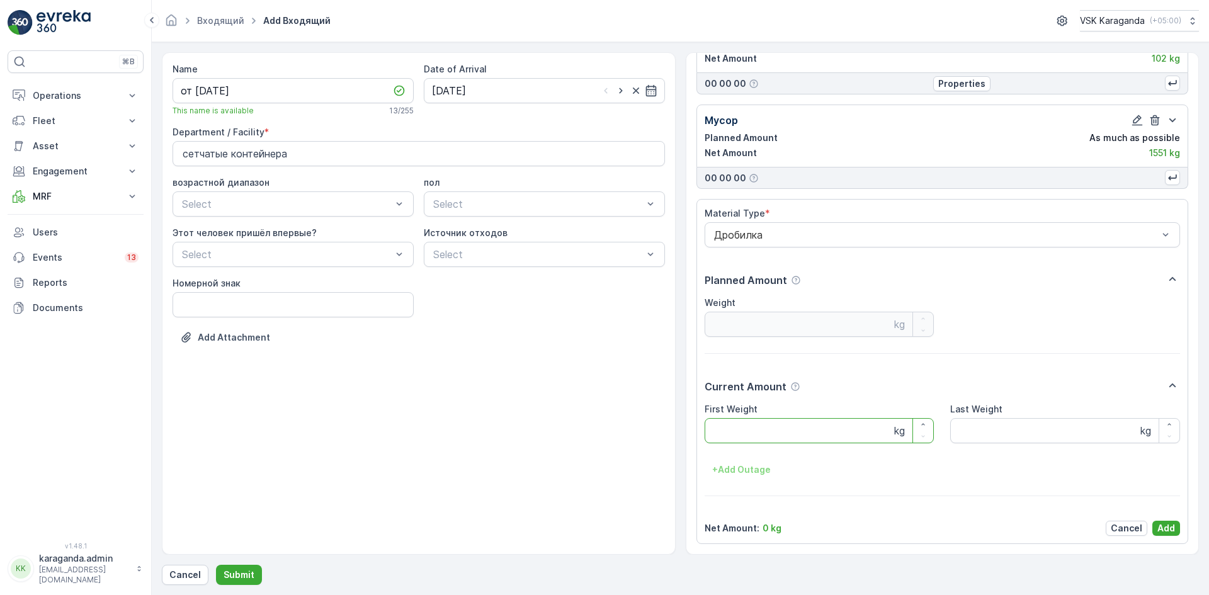
click at [751, 433] on Weight "First Weight" at bounding box center [820, 430] width 230 height 25
type Weight "410"
click at [1159, 525] on p "Add" at bounding box center [1167, 528] width 18 height 13
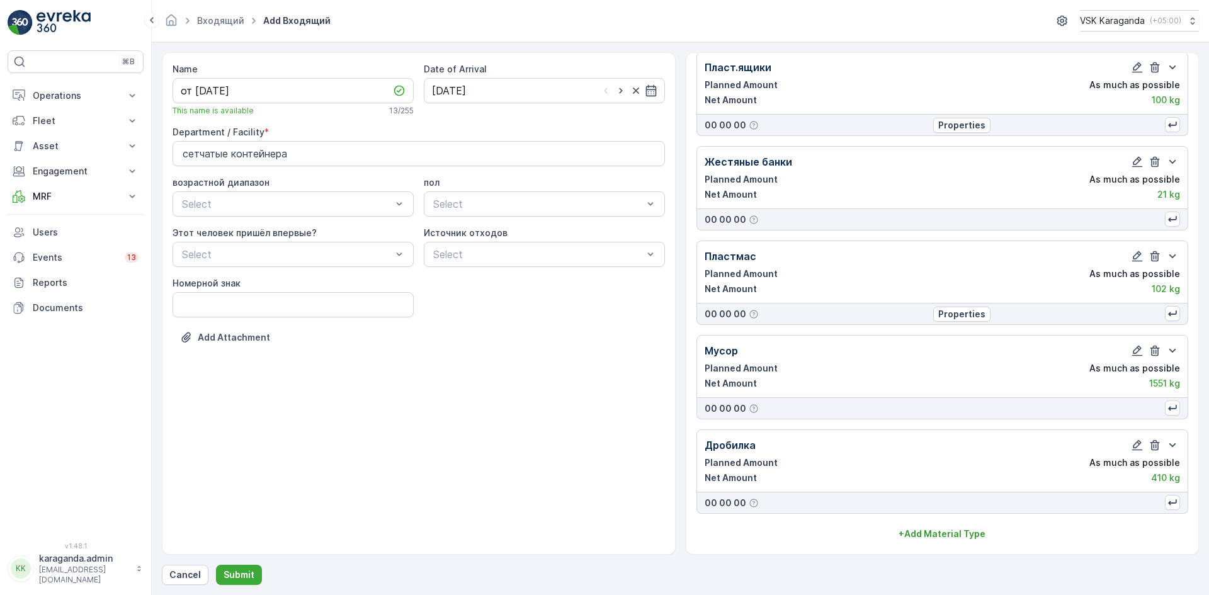
scroll to position [320, 0]
click at [231, 569] on button "Submit" at bounding box center [239, 575] width 46 height 20
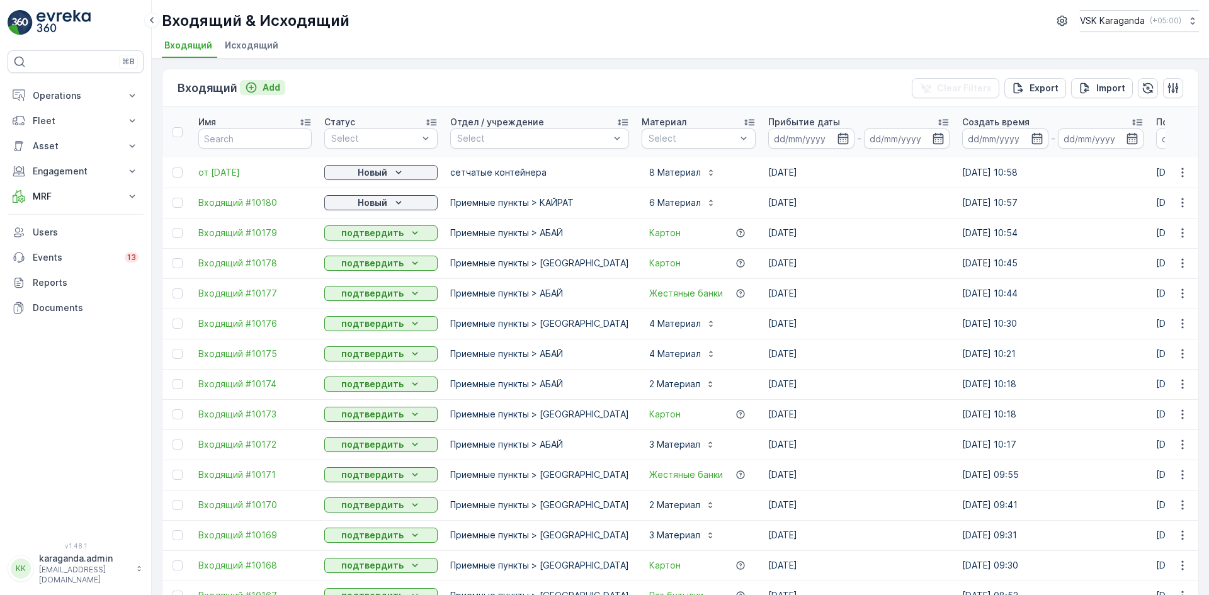
click at [278, 93] on p "Add" at bounding box center [272, 87] width 18 height 13
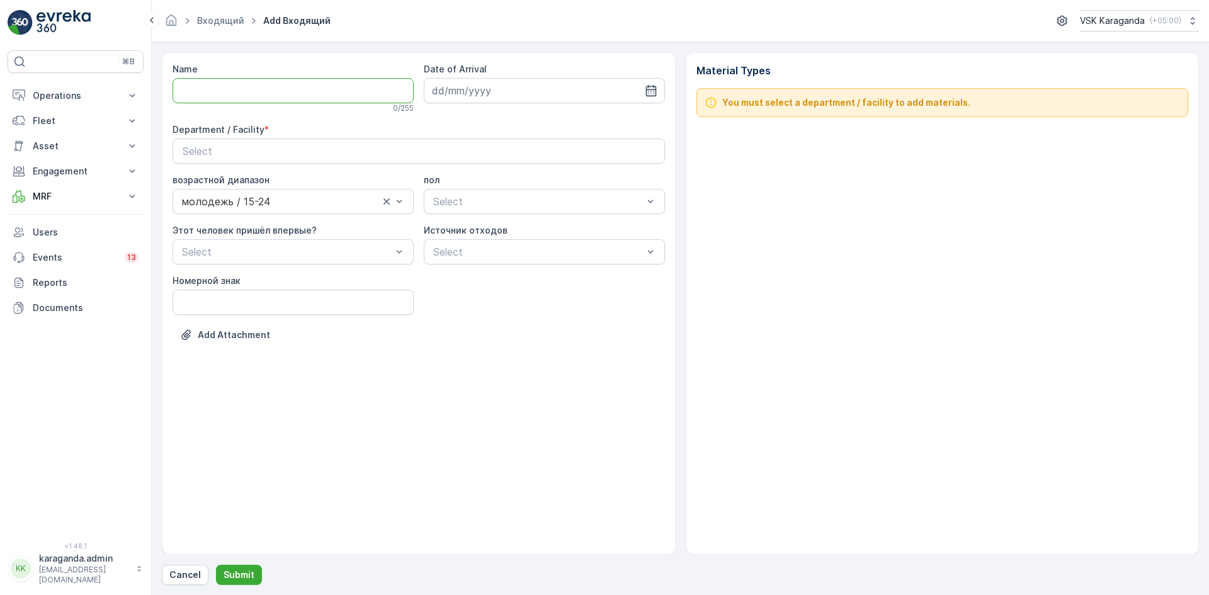
click at [288, 102] on input "Name" at bounding box center [293, 90] width 241 height 25
type input "от 21.08.2025"
click at [521, 85] on input at bounding box center [544, 90] width 241 height 25
drag, startPoint x: 556, startPoint y: 255, endPoint x: 554, endPoint y: 248, distance: 8.0
click at [556, 256] on div "22" at bounding box center [559, 246] width 20 height 20
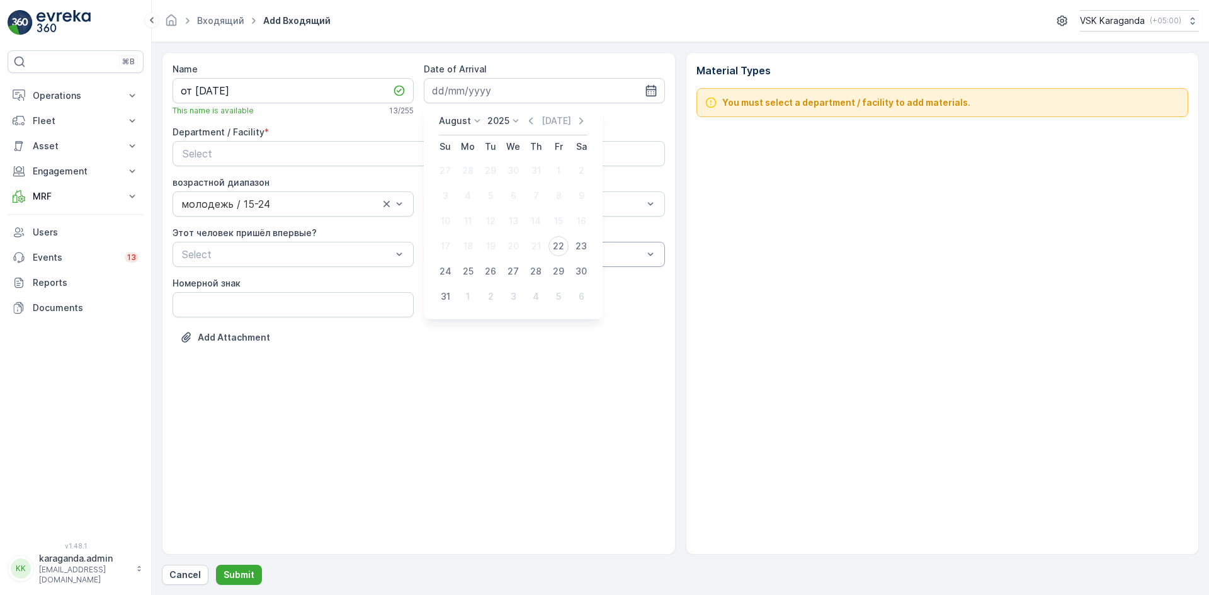
type input "[DATE]"
click at [479, 151] on div "Select" at bounding box center [419, 153] width 472 height 15
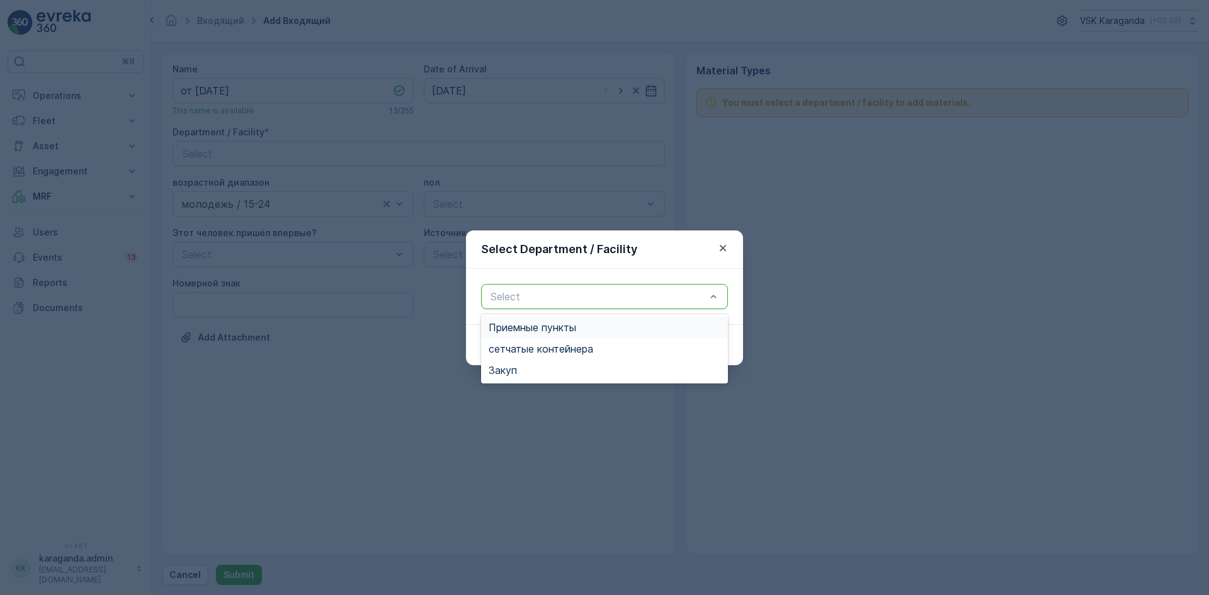
drag, startPoint x: 527, startPoint y: 296, endPoint x: 536, endPoint y: 310, distance: 16.4
click at [527, 297] on div at bounding box center [598, 296] width 218 height 11
drag, startPoint x: 553, startPoint y: 348, endPoint x: 596, endPoint y: 343, distance: 43.1
click at [553, 349] on span "сетчатыe контейнера" at bounding box center [541, 348] width 105 height 11
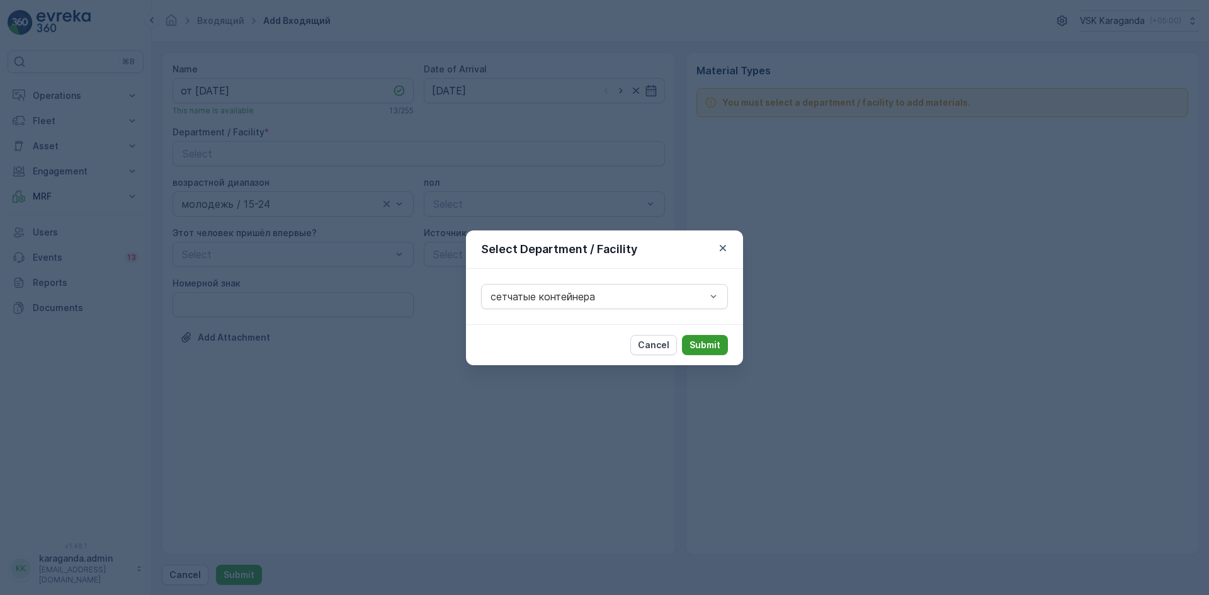
click at [700, 341] on p "Submit" at bounding box center [705, 345] width 31 height 13
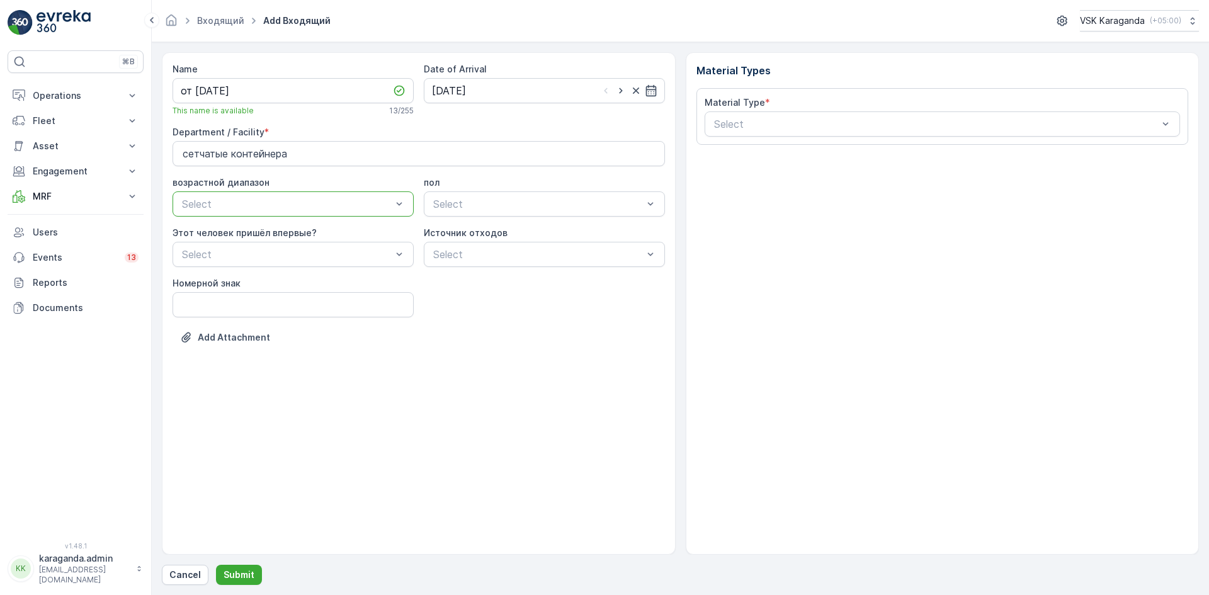
drag, startPoint x: 743, startPoint y: 126, endPoint x: 744, endPoint y: 140, distance: 14.5
click at [744, 126] on div at bounding box center [936, 123] width 447 height 11
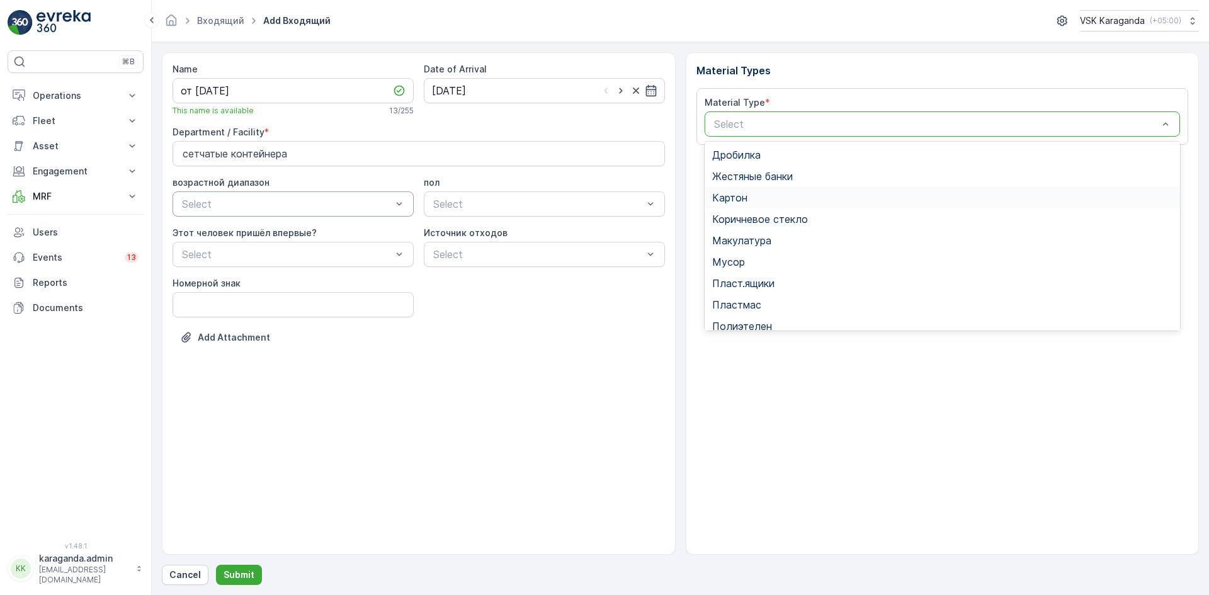
click at [739, 197] on span "Картон" at bounding box center [729, 197] width 35 height 11
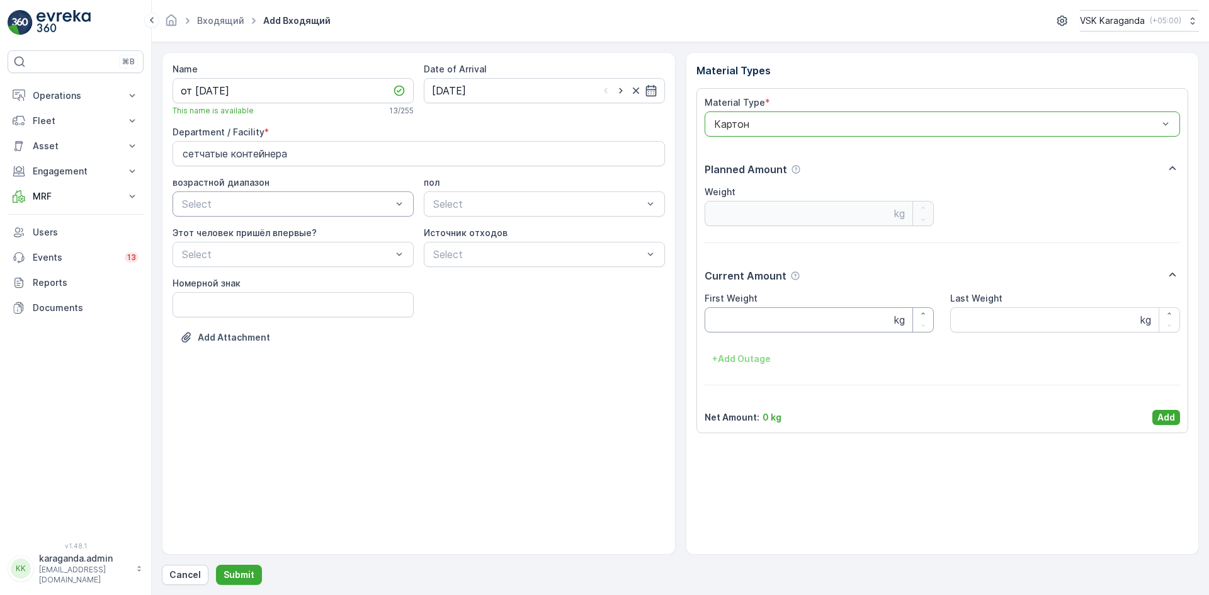
click at [768, 322] on Weight "First Weight" at bounding box center [820, 319] width 230 height 25
type Weight "2473"
click at [1163, 414] on p "Add" at bounding box center [1167, 417] width 18 height 13
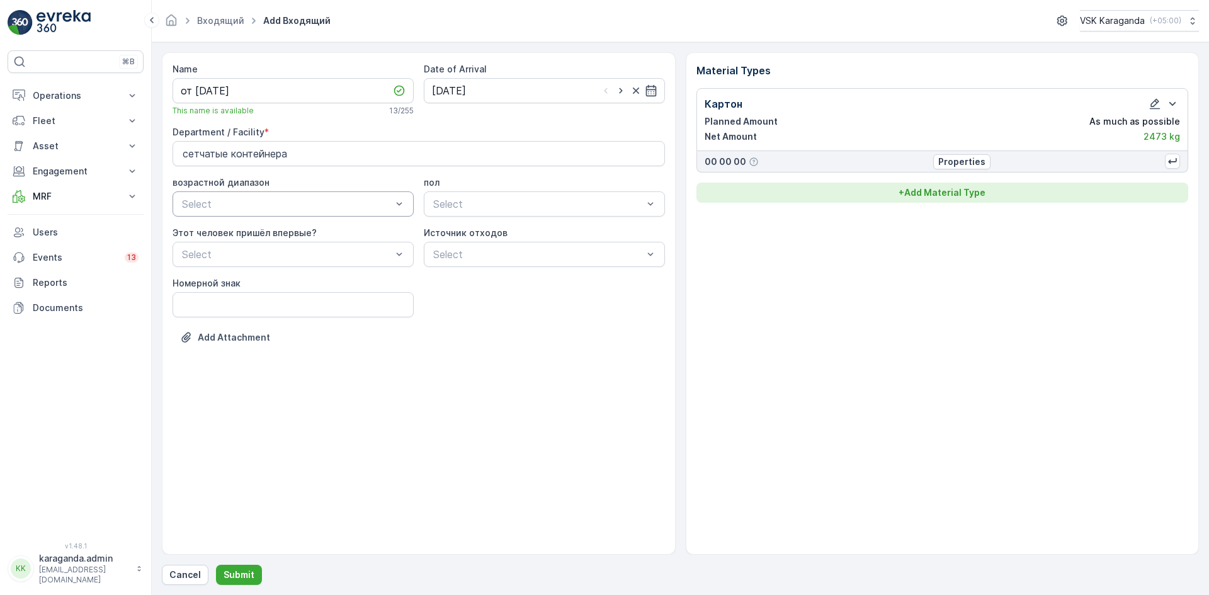
click at [968, 191] on p "+ Add Material Type" at bounding box center [942, 192] width 87 height 13
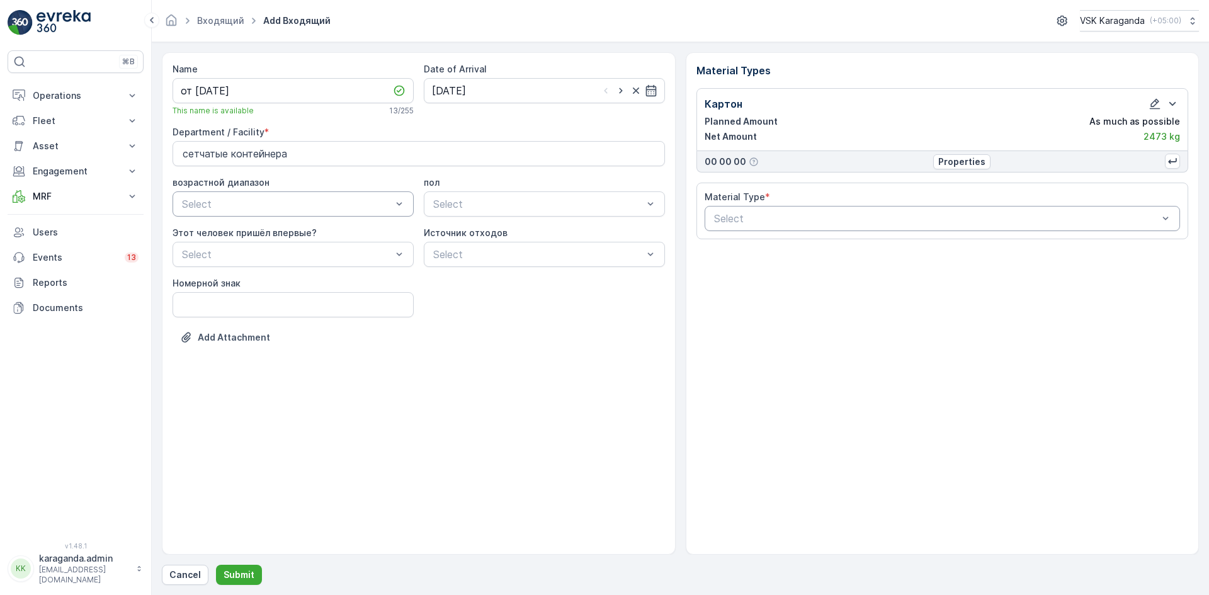
click at [966, 215] on div at bounding box center [936, 218] width 447 height 11
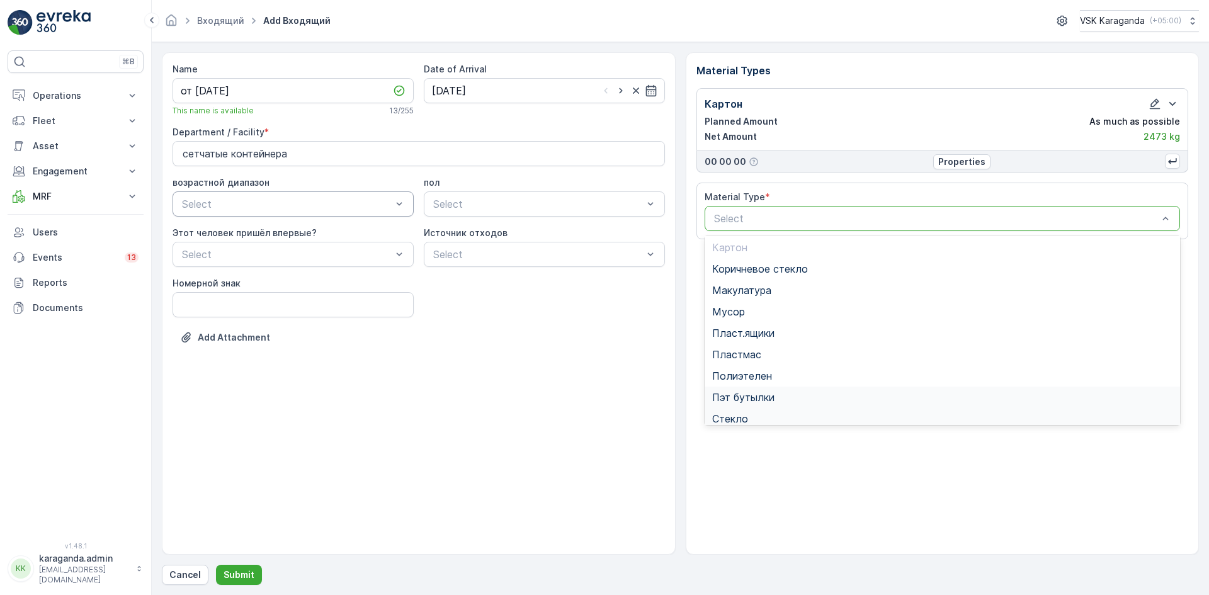
scroll to position [63, 0]
click at [770, 358] on span "Полиэтелен" at bounding box center [742, 357] width 60 height 11
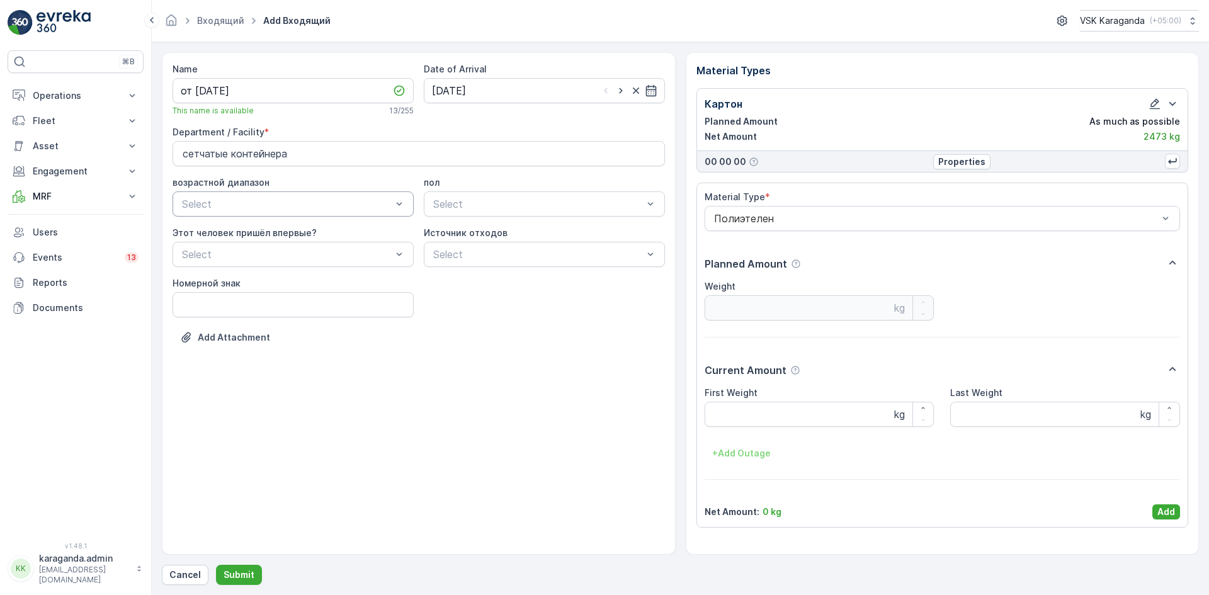
click at [760, 400] on div "First Weight kg" at bounding box center [820, 407] width 230 height 40
drag, startPoint x: 760, startPoint y: 406, endPoint x: 753, endPoint y: 399, distance: 9.8
click at [760, 407] on Weight "First Weight" at bounding box center [820, 414] width 230 height 25
type Weight "209"
click at [1169, 511] on p "Add" at bounding box center [1167, 512] width 18 height 13
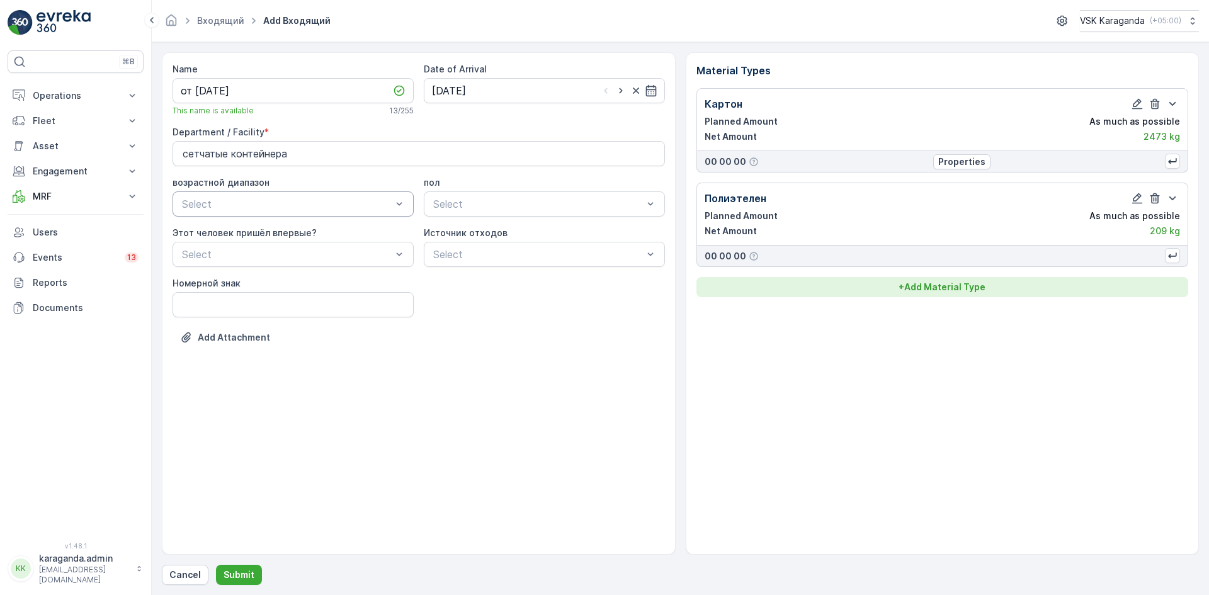
click at [930, 288] on p "+ Add Material Type" at bounding box center [942, 287] width 87 height 13
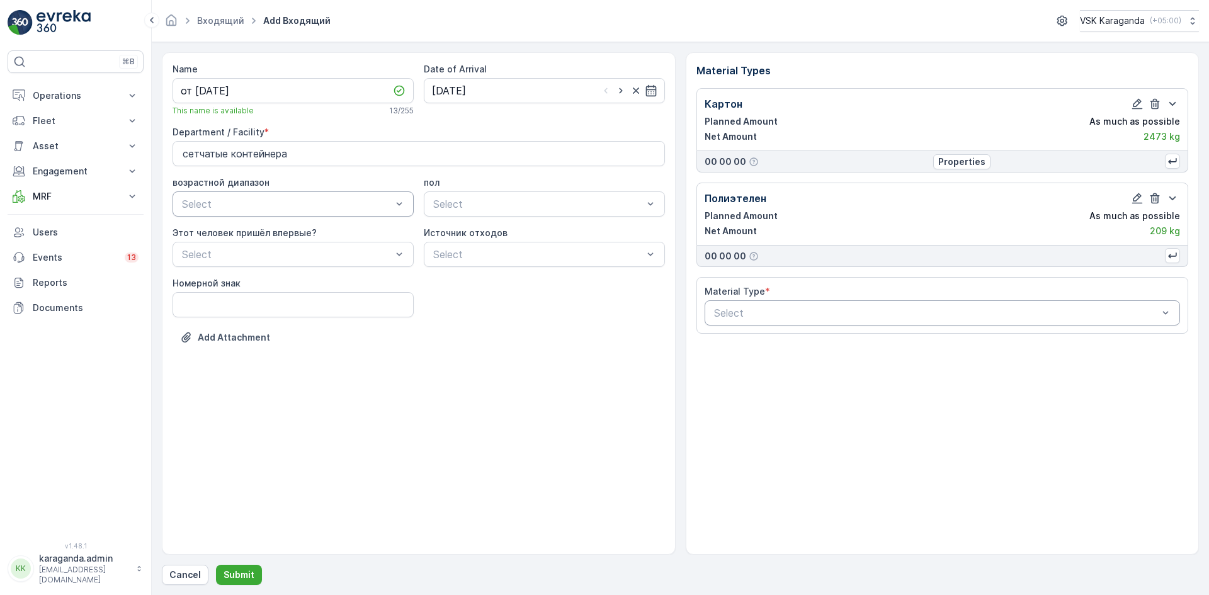
click at [887, 311] on div at bounding box center [936, 312] width 447 height 11
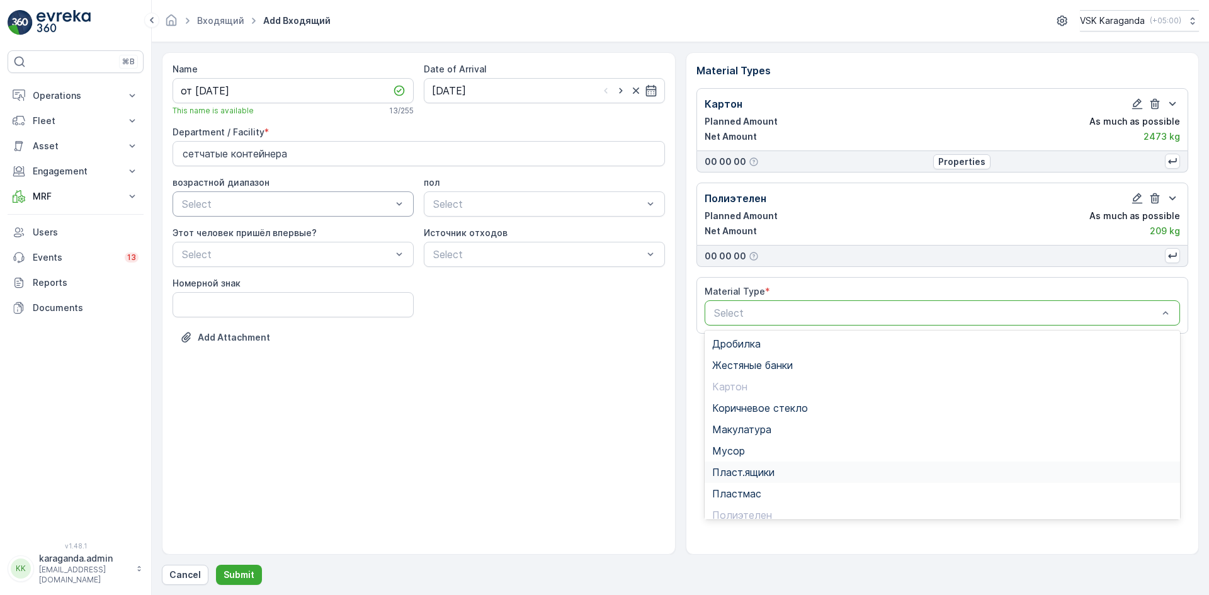
scroll to position [73, 0]
click at [762, 468] on span "Пэт бутылки" at bounding box center [743, 463] width 62 height 11
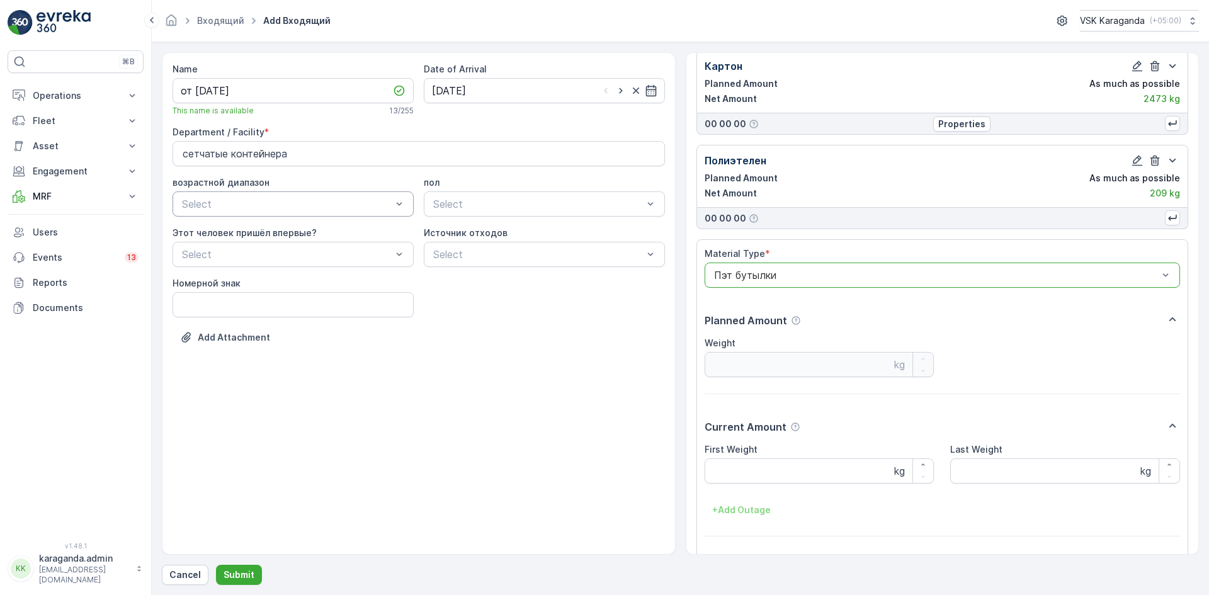
scroll to position [78, 0]
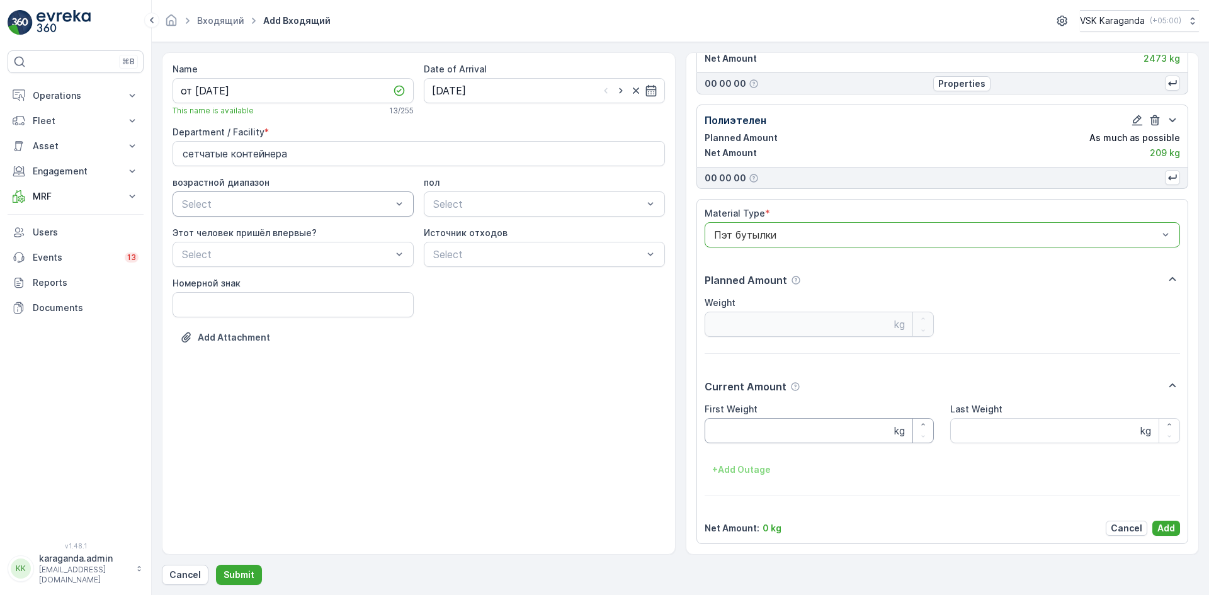
click at [761, 438] on Weight "First Weight" at bounding box center [820, 430] width 230 height 25
type Weight "308"
click at [1161, 530] on p "Add" at bounding box center [1167, 528] width 18 height 13
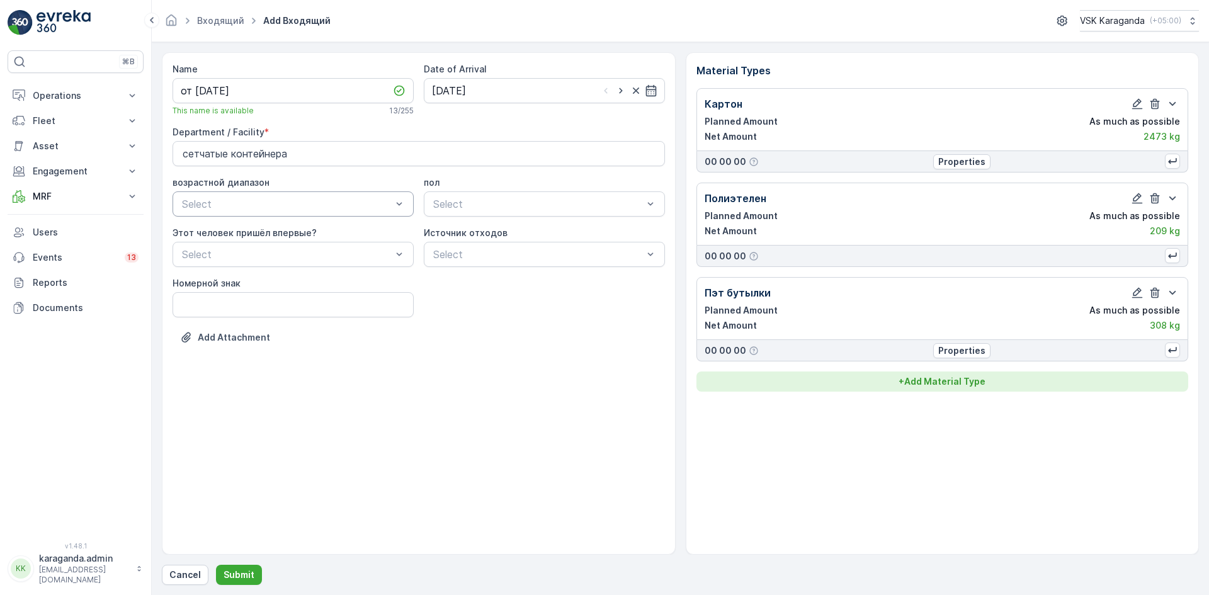
click at [927, 377] on p "+ Add Material Type" at bounding box center [942, 381] width 87 height 13
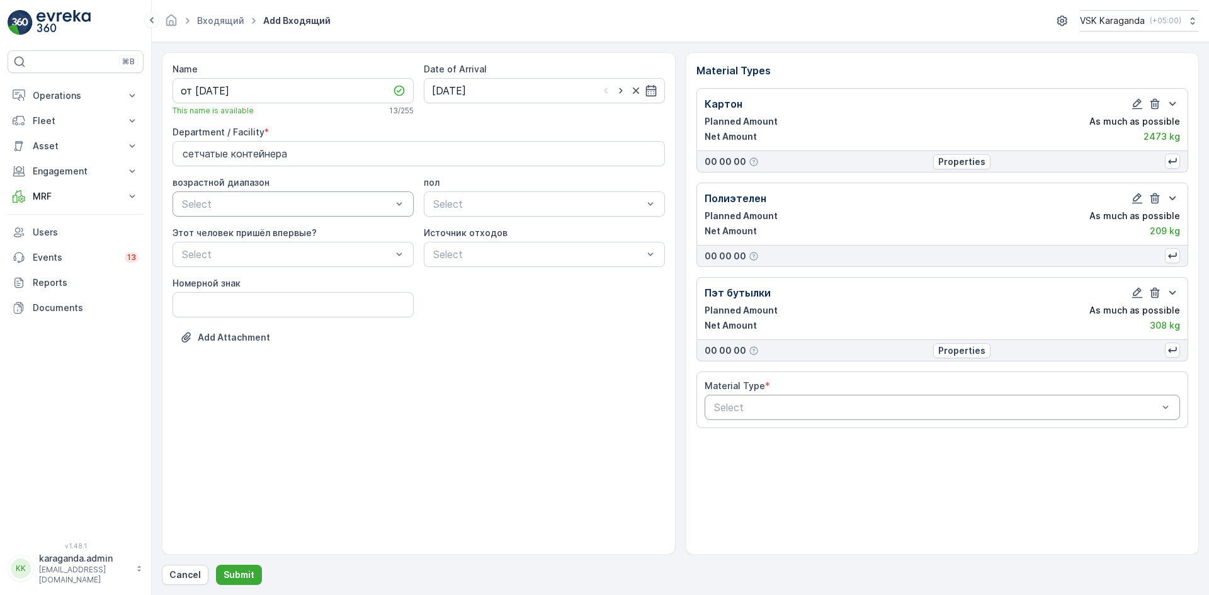
click at [944, 407] on div at bounding box center [936, 407] width 447 height 11
click at [755, 465] on div "Пласт.ящики" at bounding box center [943, 469] width 476 height 21
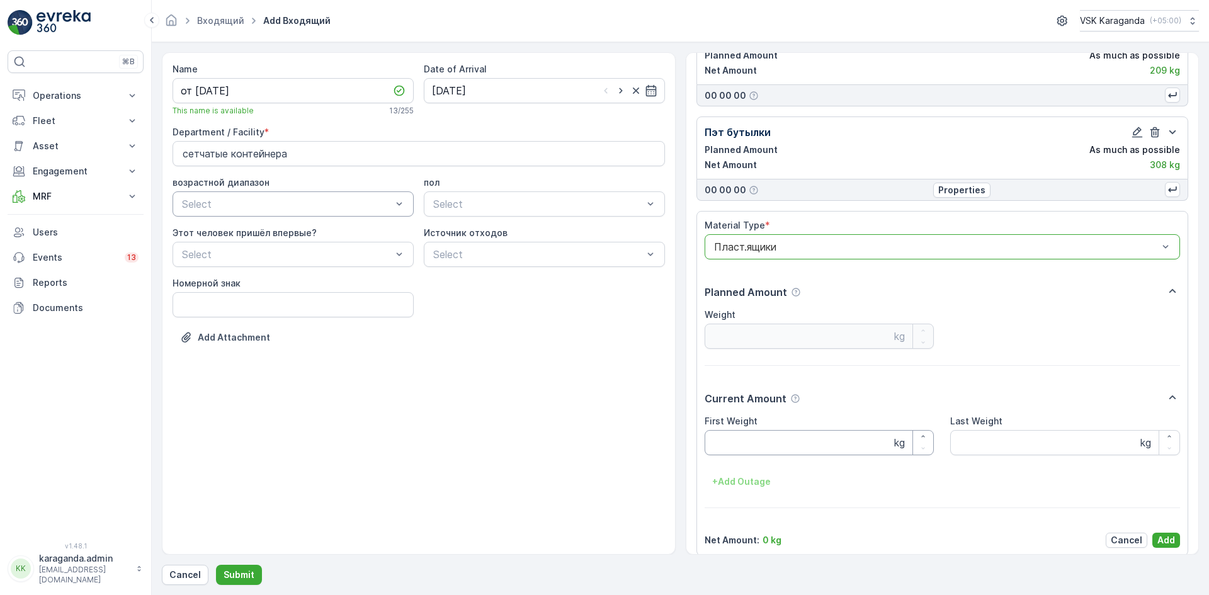
scroll to position [173, 0]
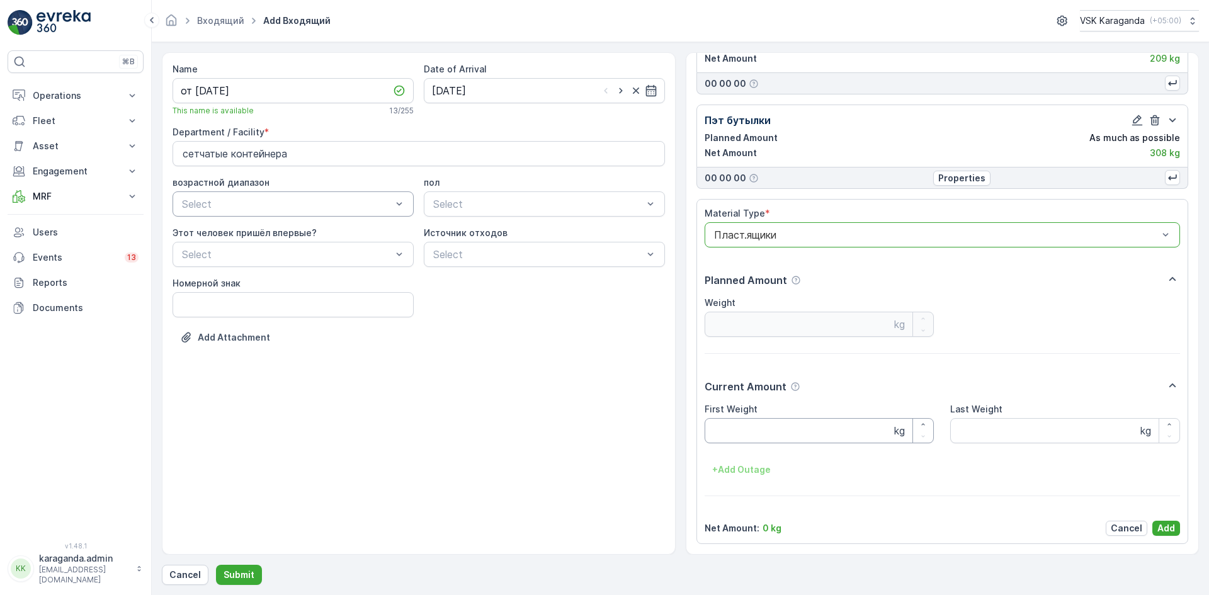
click at [761, 438] on Weight "First Weight" at bounding box center [820, 430] width 230 height 25
type Weight "200"
click at [1168, 527] on p "Add" at bounding box center [1167, 528] width 18 height 13
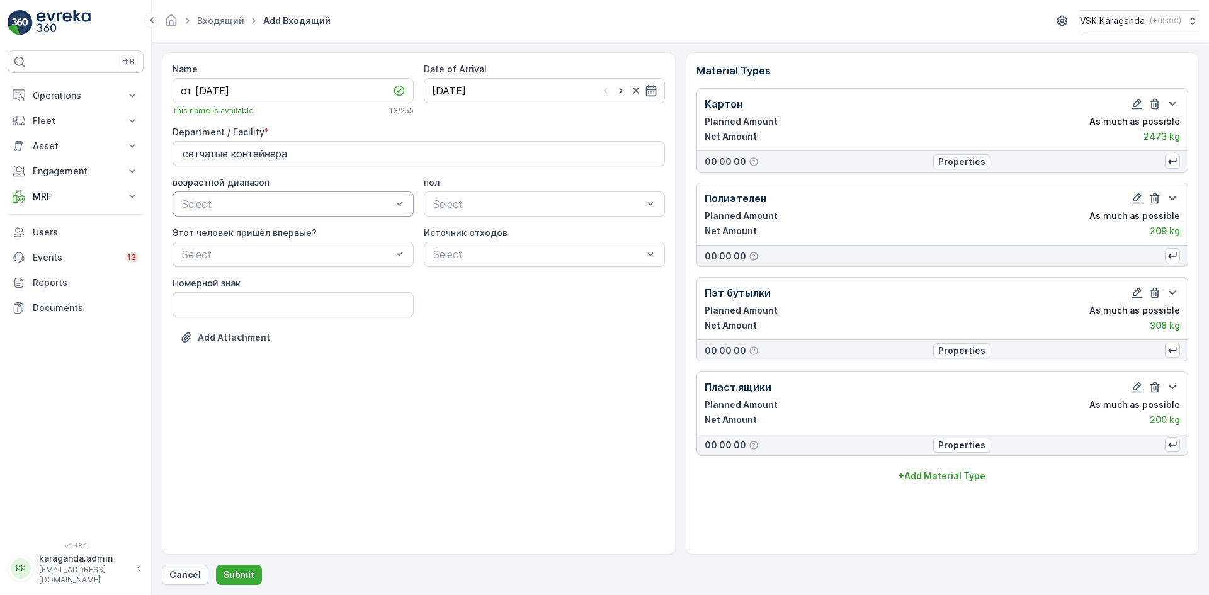
scroll to position [0, 0]
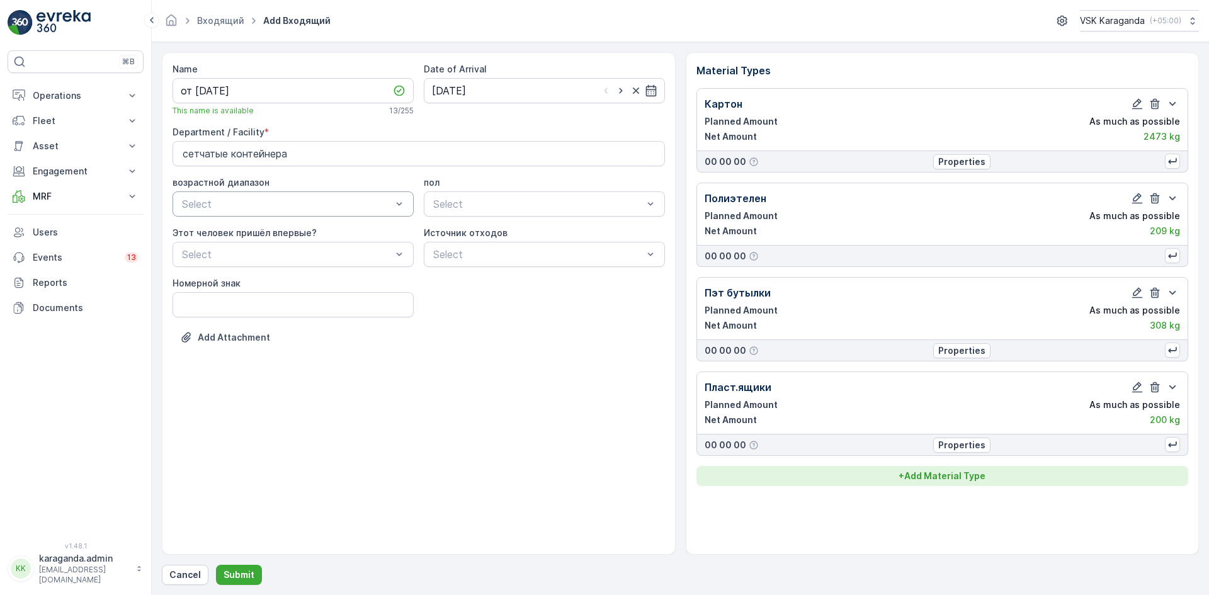
click at [967, 486] on button "+ Add Material Type" at bounding box center [943, 476] width 493 height 20
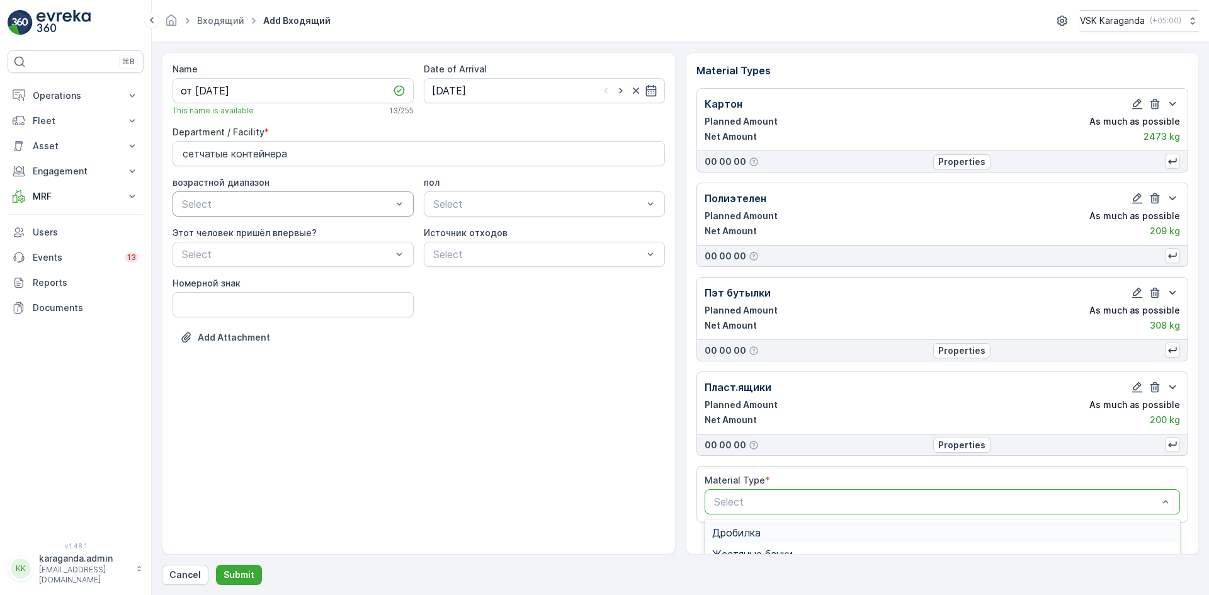
click at [938, 498] on div at bounding box center [936, 501] width 447 height 11
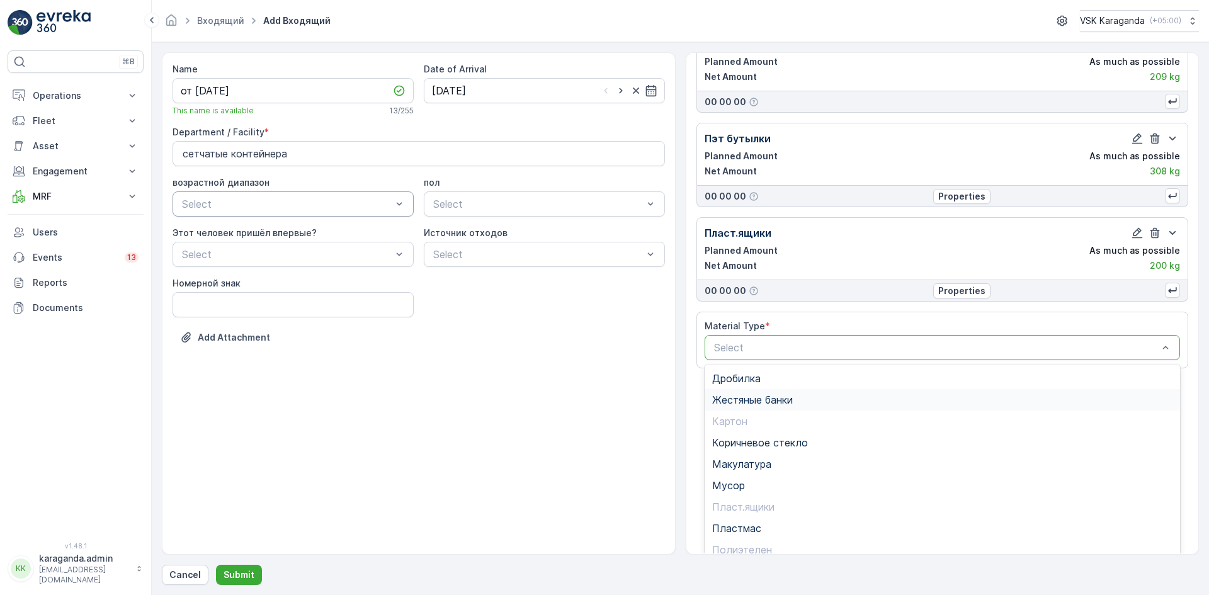
click at [778, 403] on span "Жестяные банки" at bounding box center [752, 399] width 81 height 11
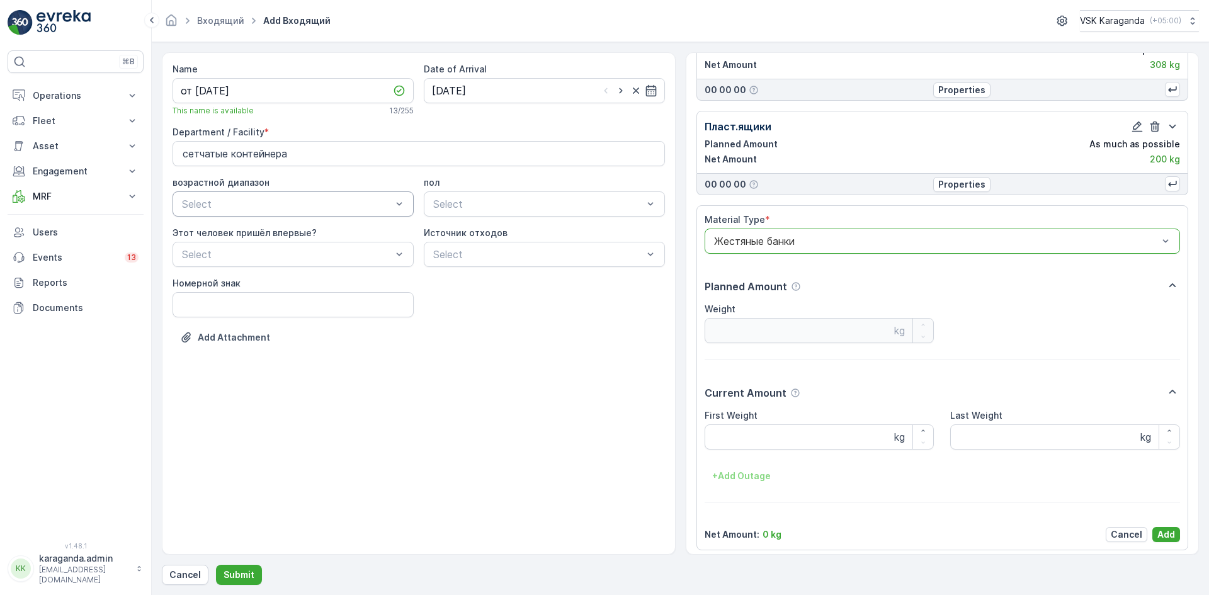
scroll to position [267, 0]
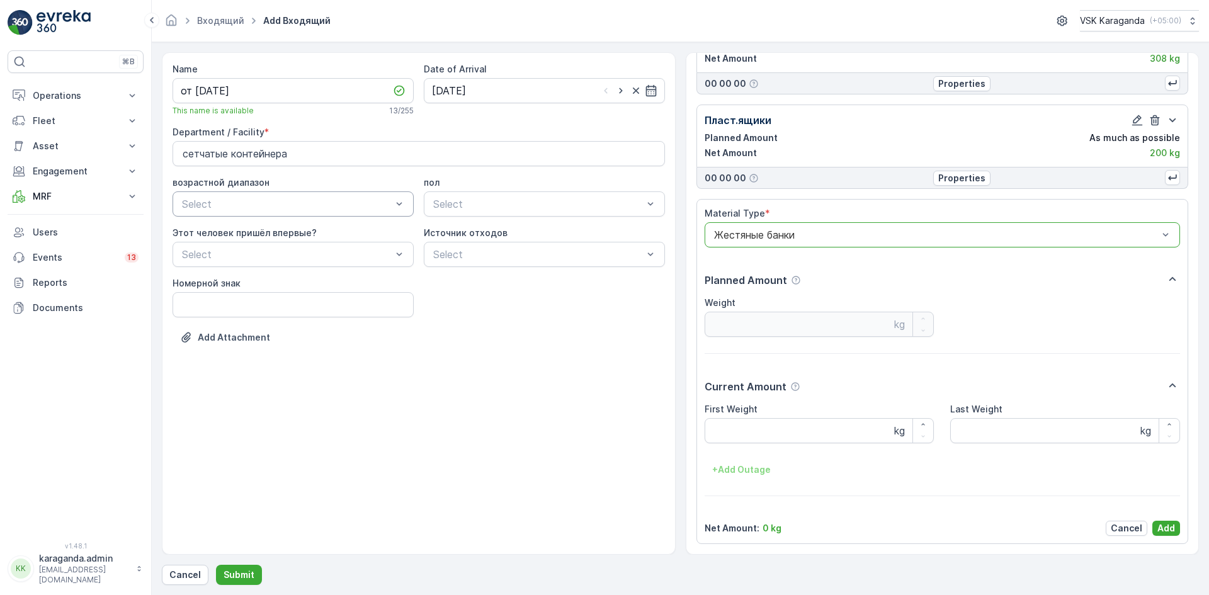
click at [741, 431] on Weight "First Weight" at bounding box center [820, 430] width 230 height 25
type Weight "18.6"
click at [1163, 523] on p "Add" at bounding box center [1167, 528] width 18 height 13
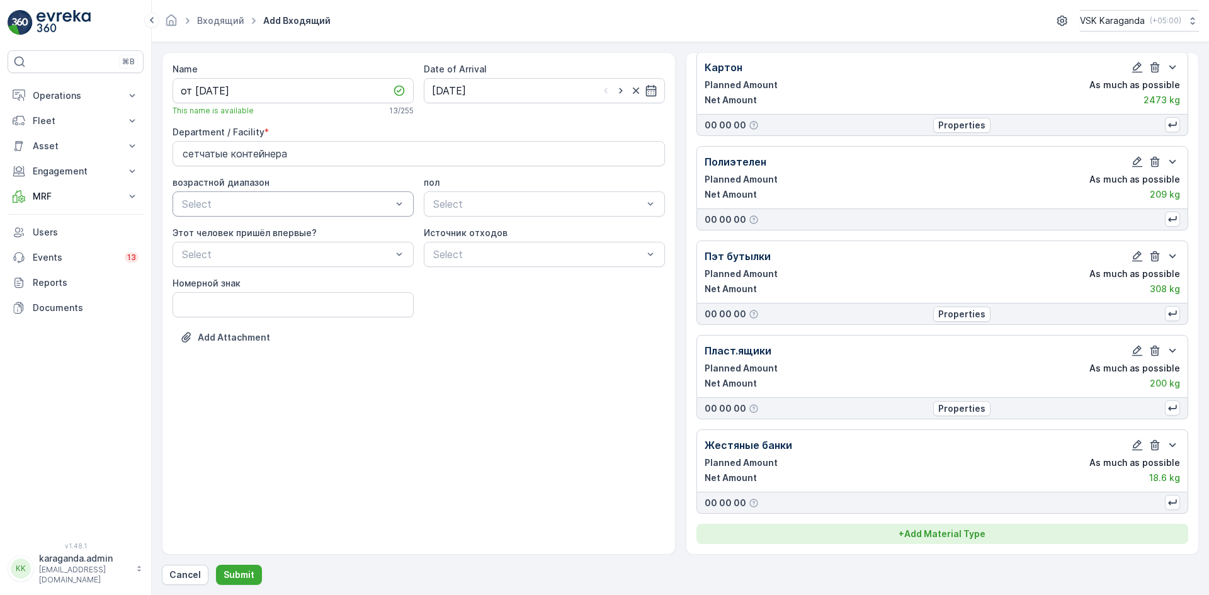
click at [936, 540] on button "+ Add Material Type" at bounding box center [943, 534] width 493 height 20
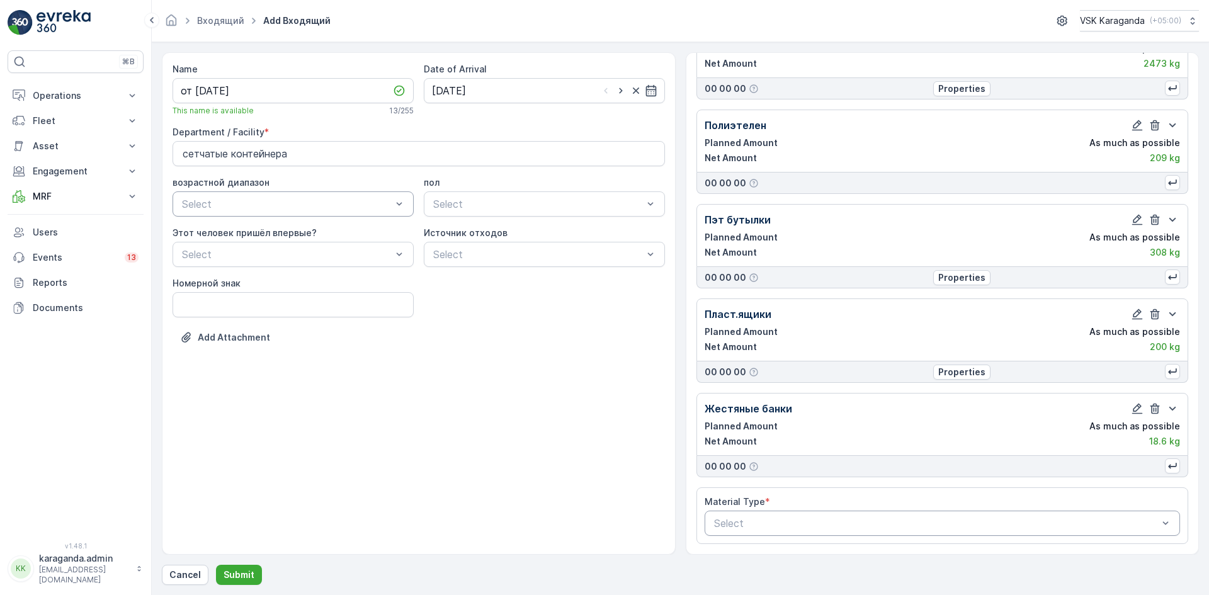
click at [870, 515] on div "Select" at bounding box center [943, 523] width 476 height 25
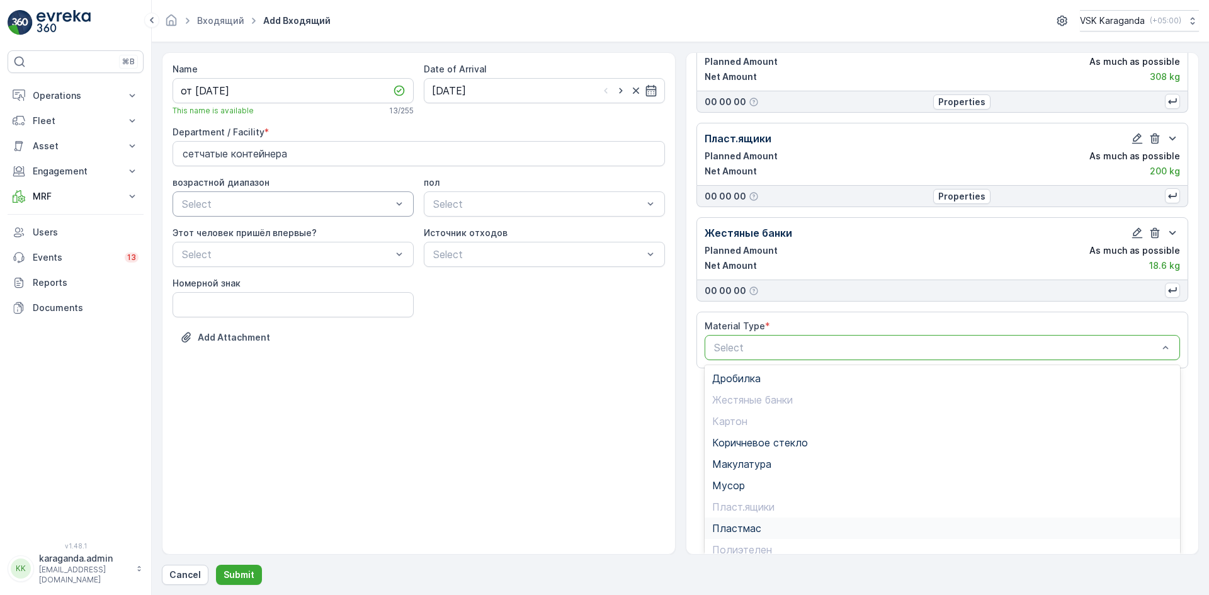
click at [751, 527] on span "Пластмас" at bounding box center [736, 528] width 49 height 11
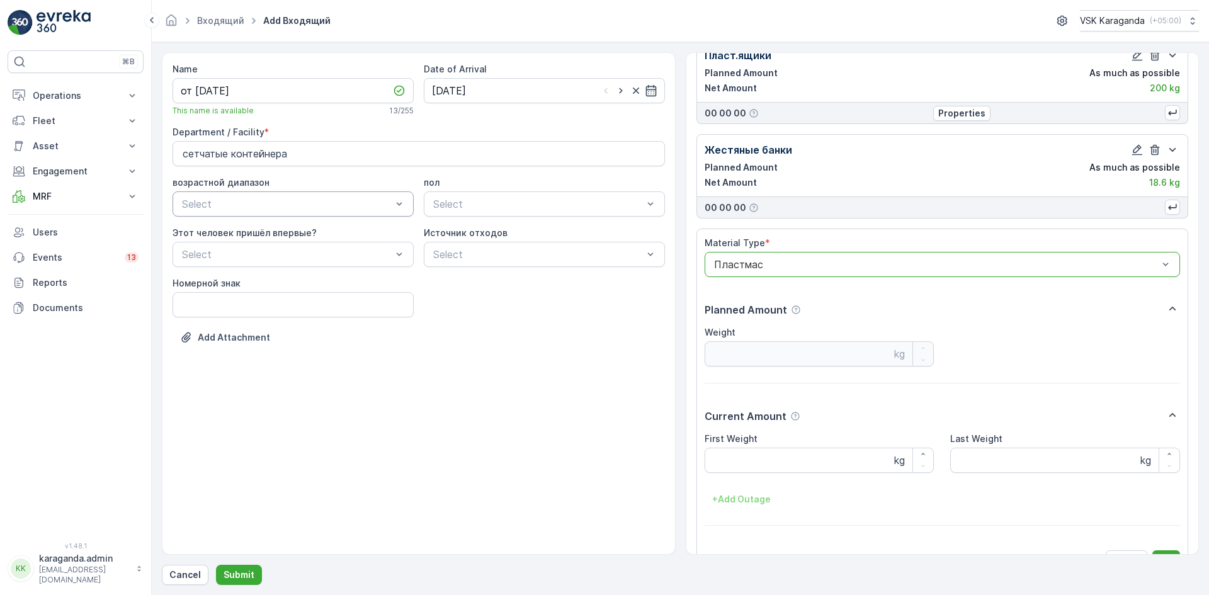
scroll to position [362, 0]
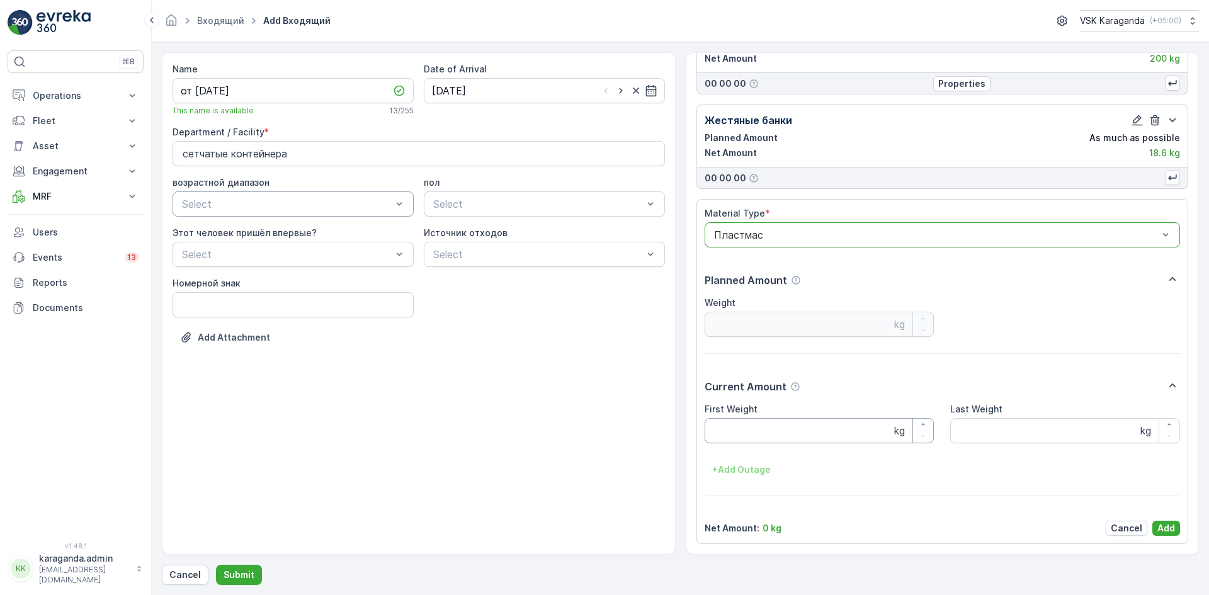
click at [777, 427] on Weight "First Weight" at bounding box center [820, 430] width 230 height 25
type Weight "86.6"
click at [1166, 529] on p "Add" at bounding box center [1167, 528] width 18 height 13
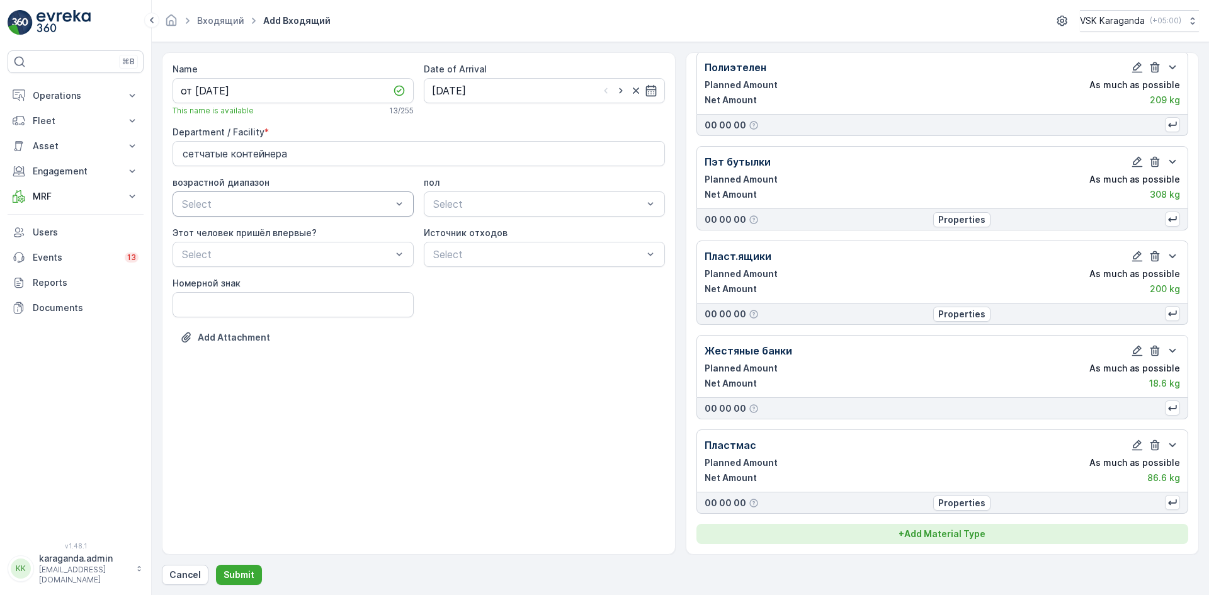
click at [941, 532] on p "+ Add Material Type" at bounding box center [942, 534] width 87 height 13
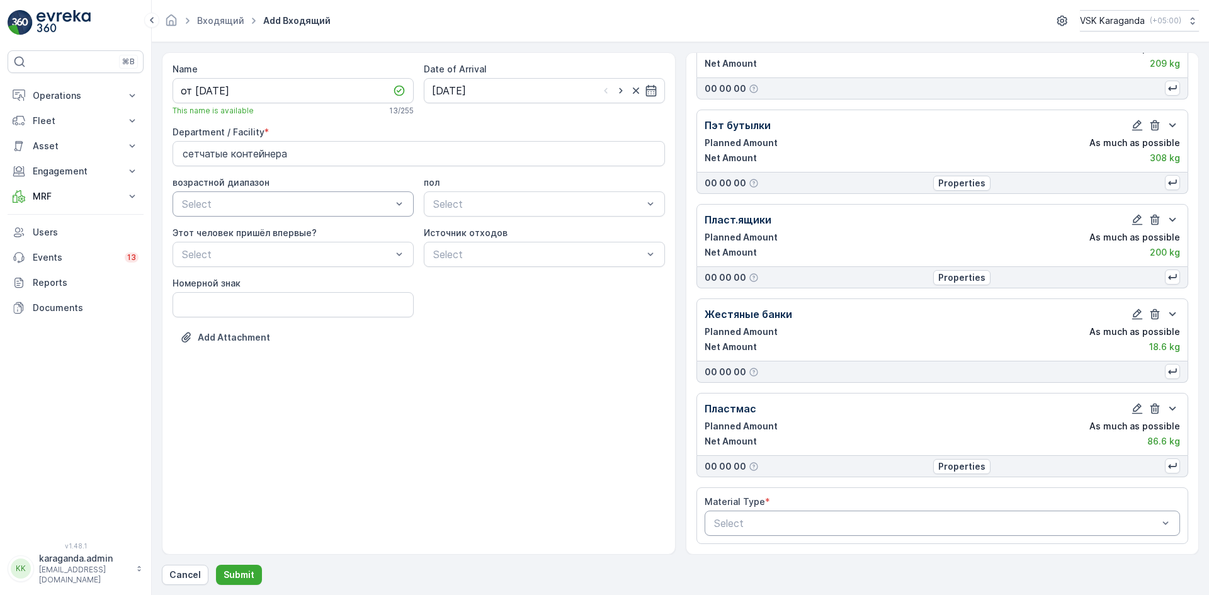
click at [855, 526] on div at bounding box center [936, 523] width 447 height 11
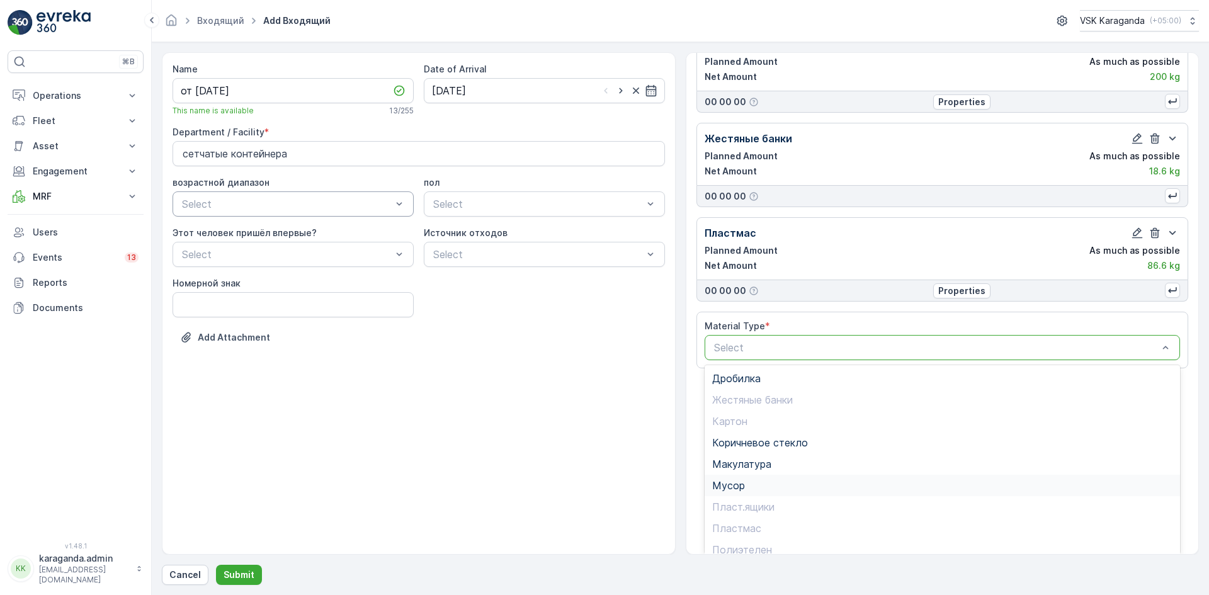
scroll to position [73, 0]
click at [739, 518] on span "Стекло" at bounding box center [730, 519] width 36 height 11
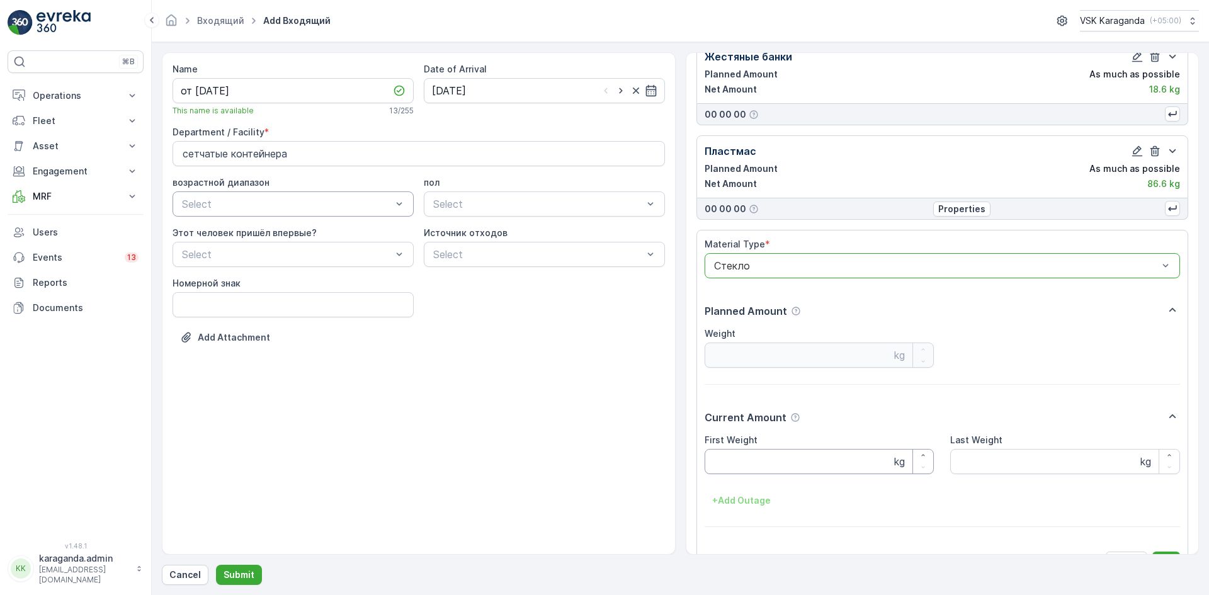
scroll to position [456, 0]
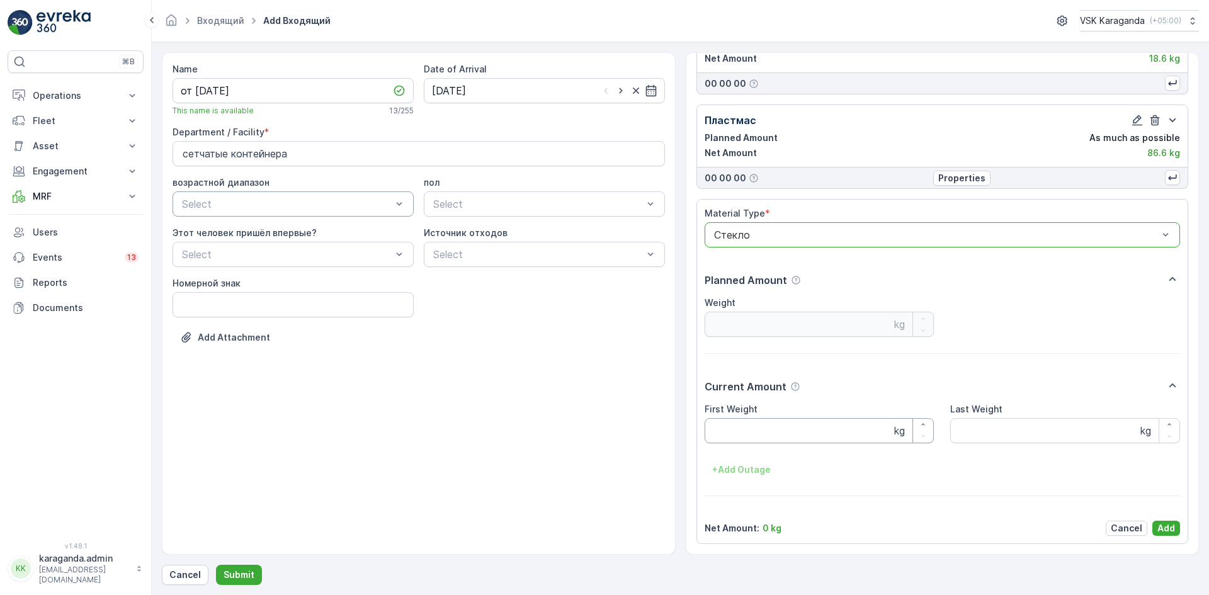
click at [773, 419] on Weight "First Weight" at bounding box center [820, 430] width 230 height 25
type Weight "201"
click at [1166, 530] on p "Add" at bounding box center [1167, 528] width 18 height 13
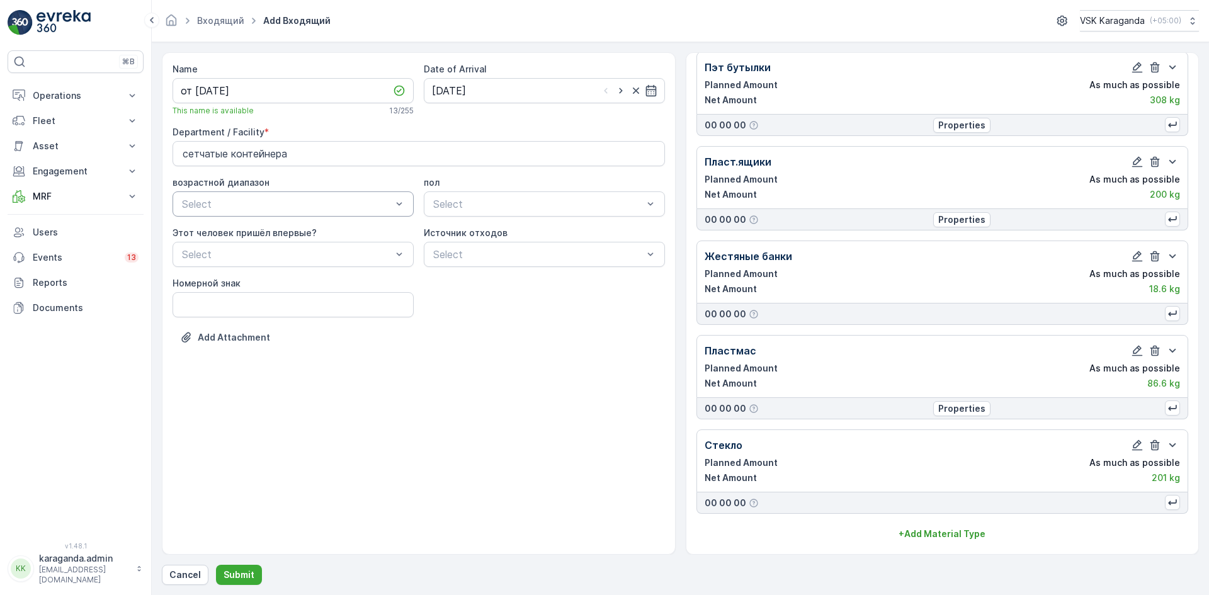
scroll to position [225, 0]
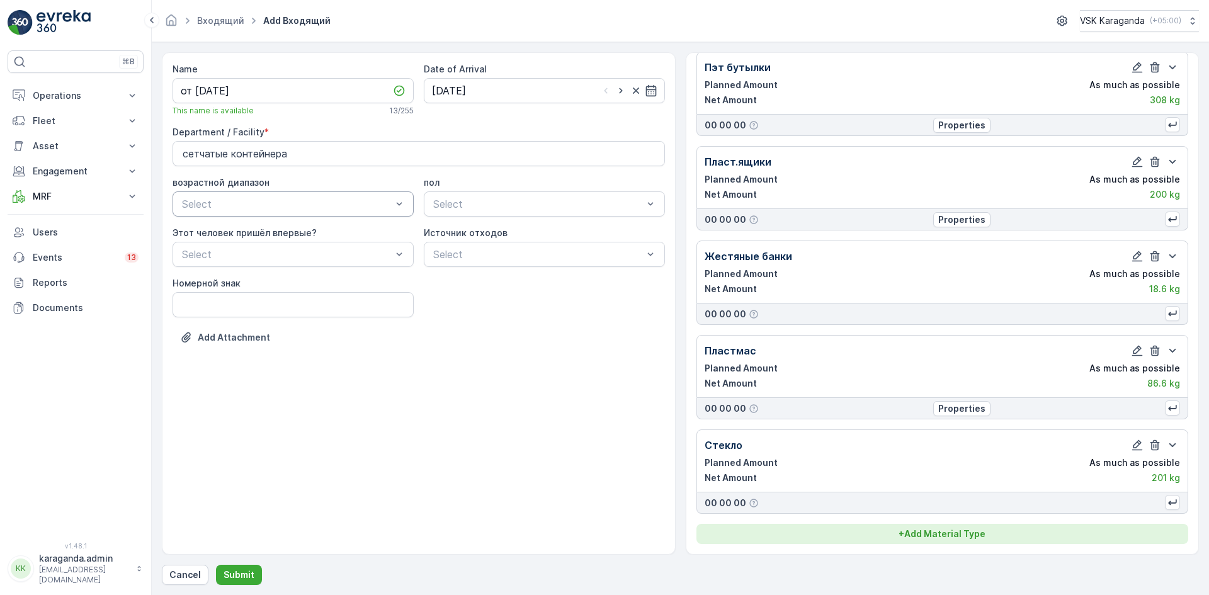
click at [925, 524] on button "+ Add Material Type" at bounding box center [943, 534] width 493 height 20
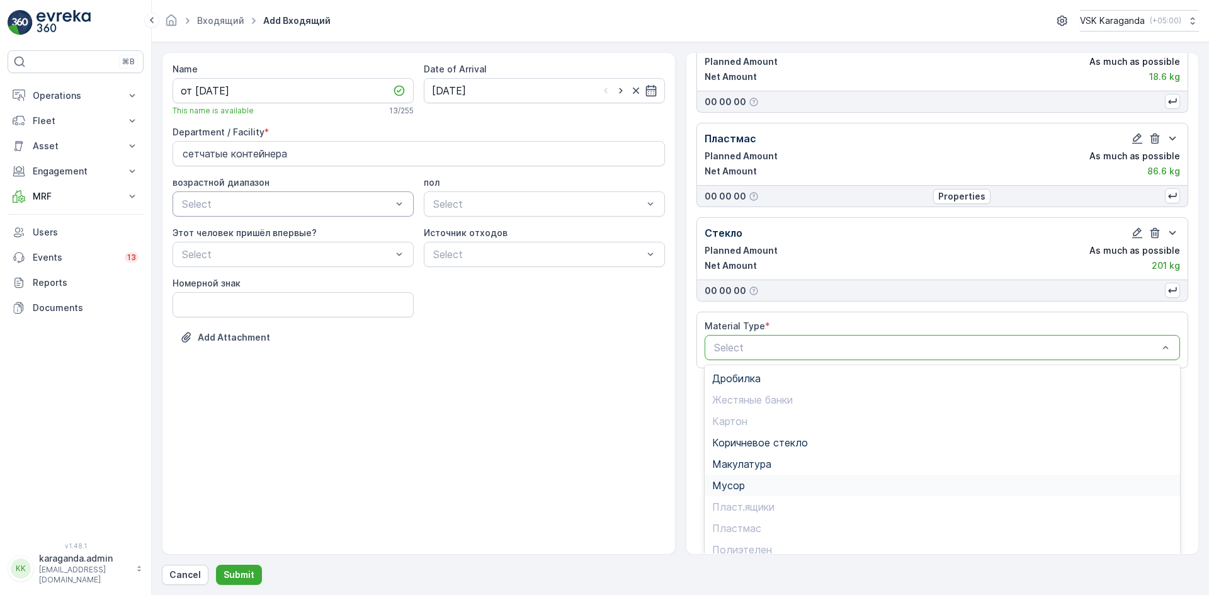
click at [755, 489] on div "Мусор" at bounding box center [942, 485] width 461 height 11
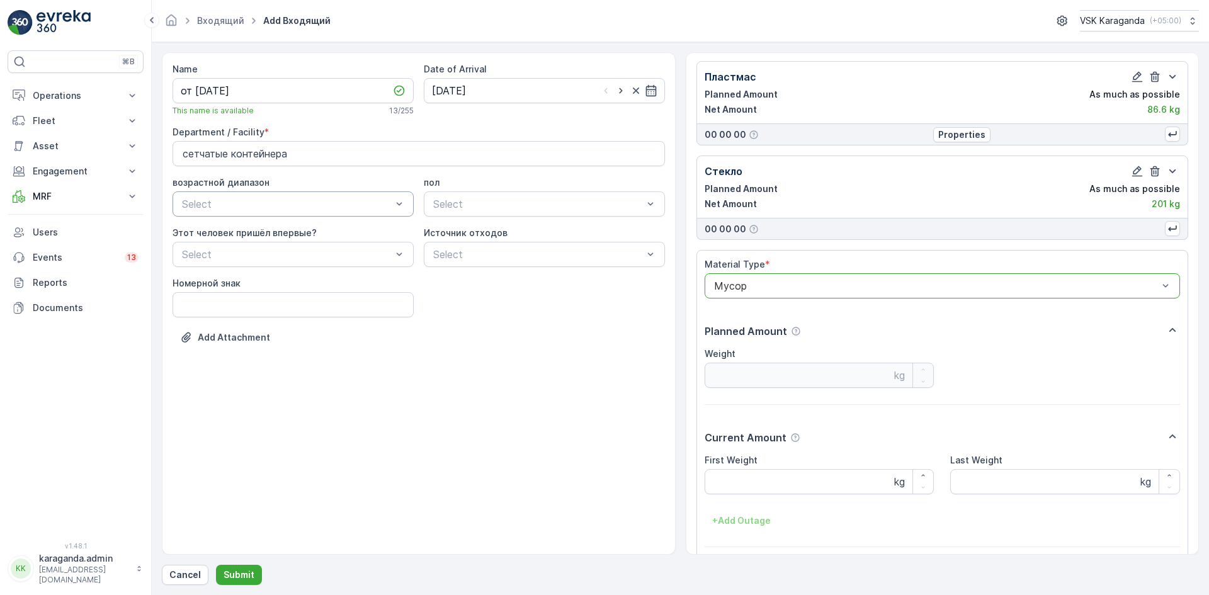
scroll to position [550, 0]
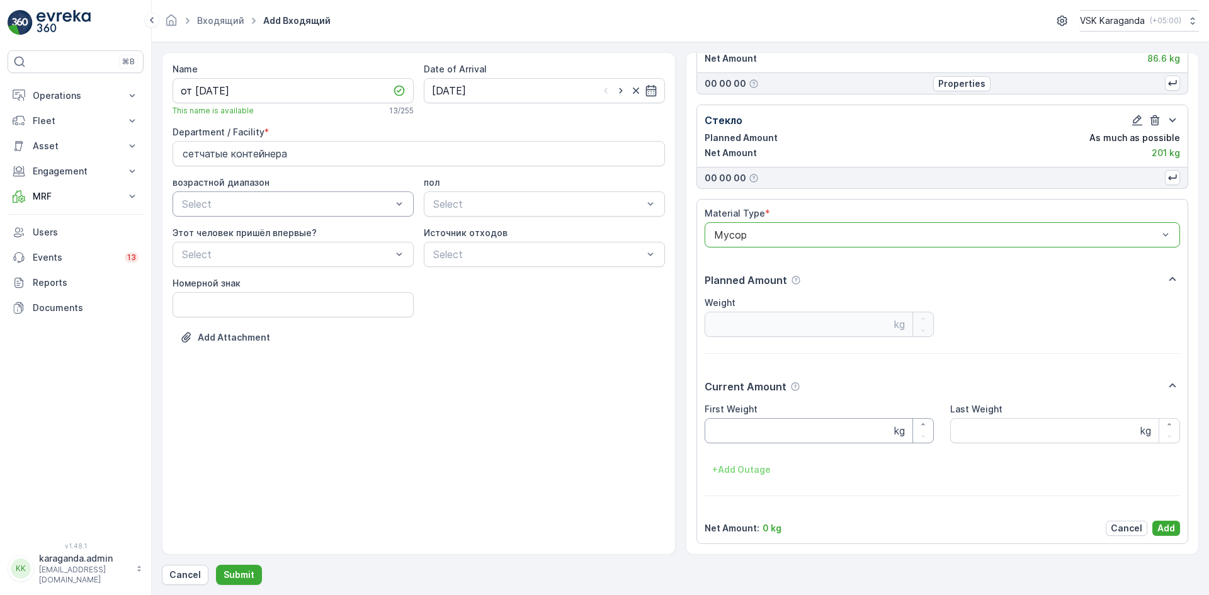
click at [768, 430] on Weight "First Weight" at bounding box center [820, 430] width 230 height 25
type Weight "1553"
click at [1163, 525] on p "Add" at bounding box center [1167, 528] width 18 height 13
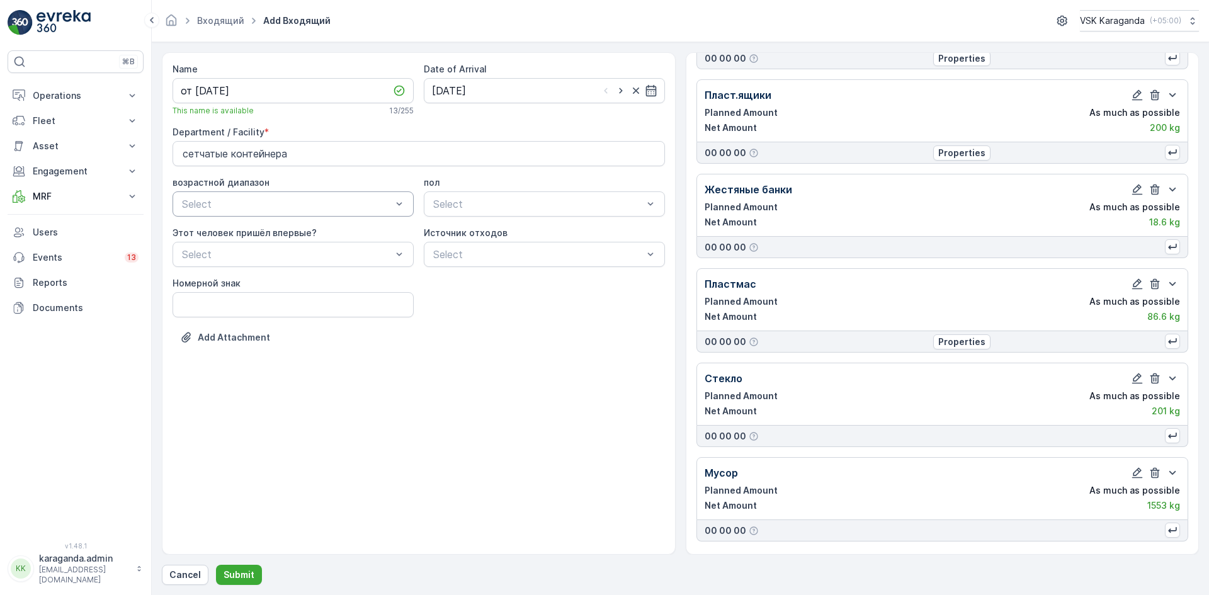
scroll to position [320, 0]
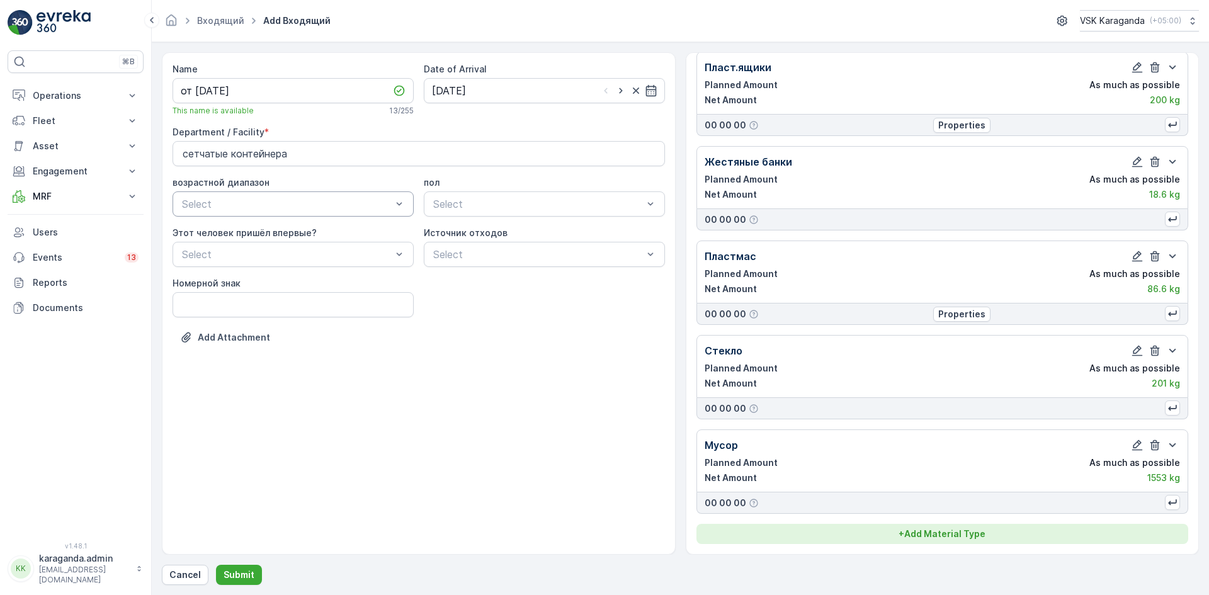
click at [950, 533] on p "+ Add Material Type" at bounding box center [942, 534] width 87 height 13
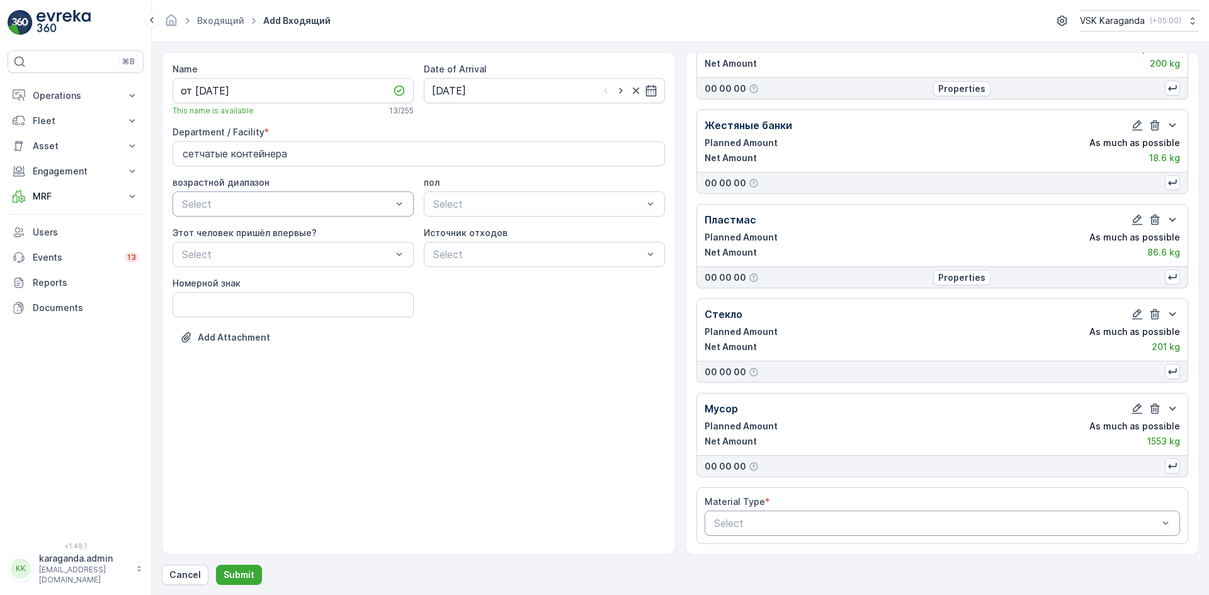
click at [908, 513] on div "Select" at bounding box center [943, 523] width 476 height 25
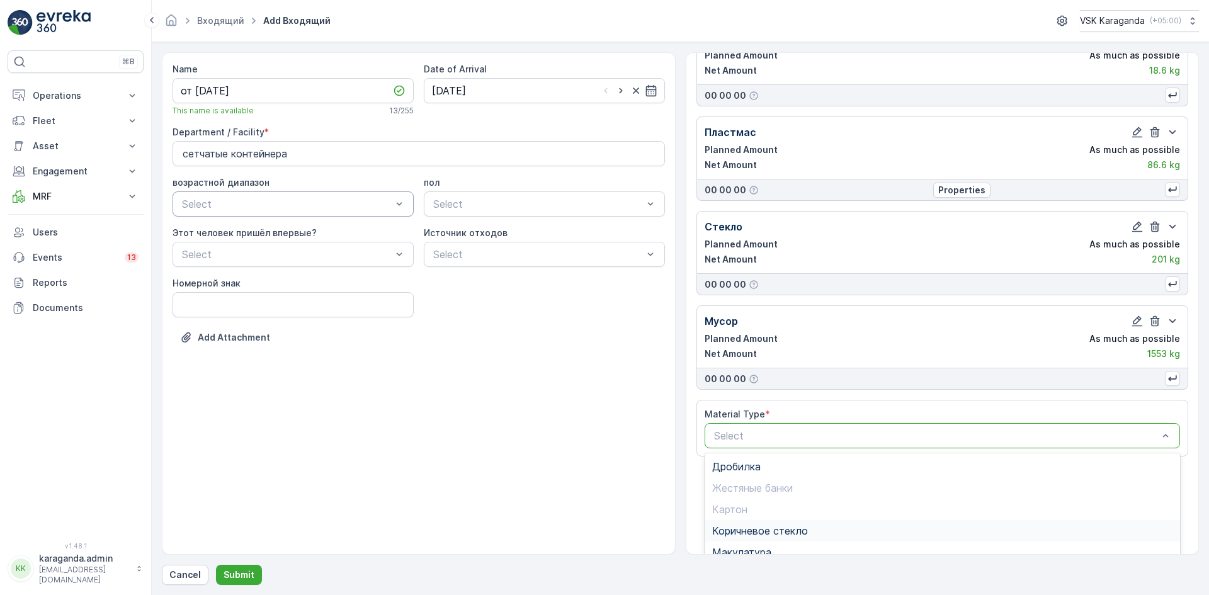
scroll to position [532, 0]
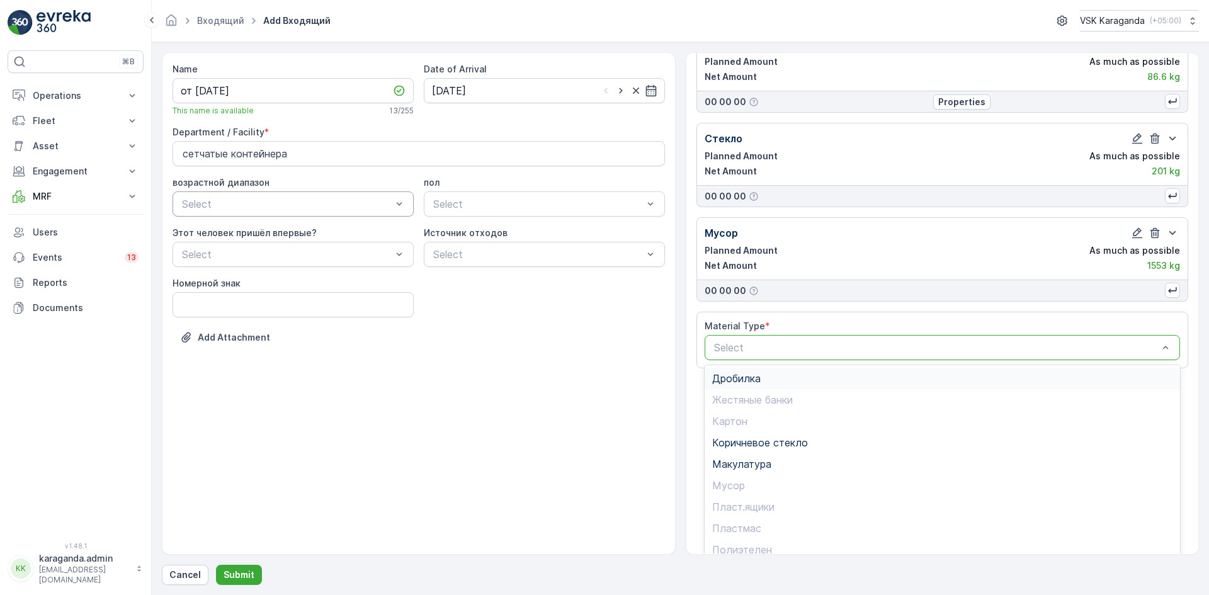
click at [753, 380] on span "Дробилка" at bounding box center [736, 378] width 48 height 11
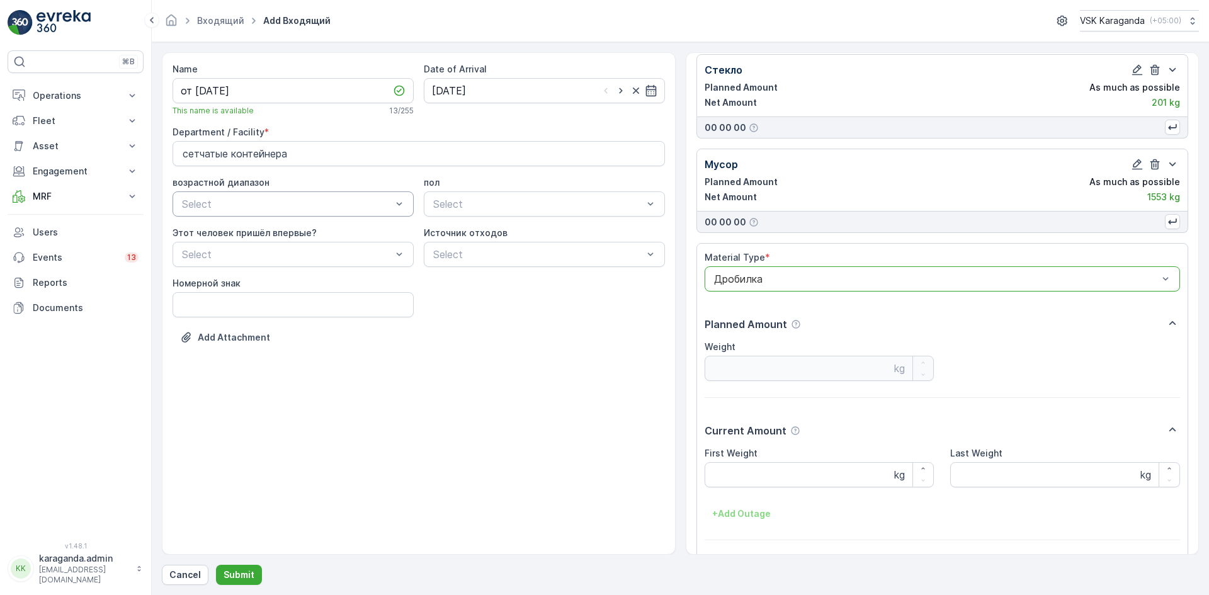
scroll to position [645, 0]
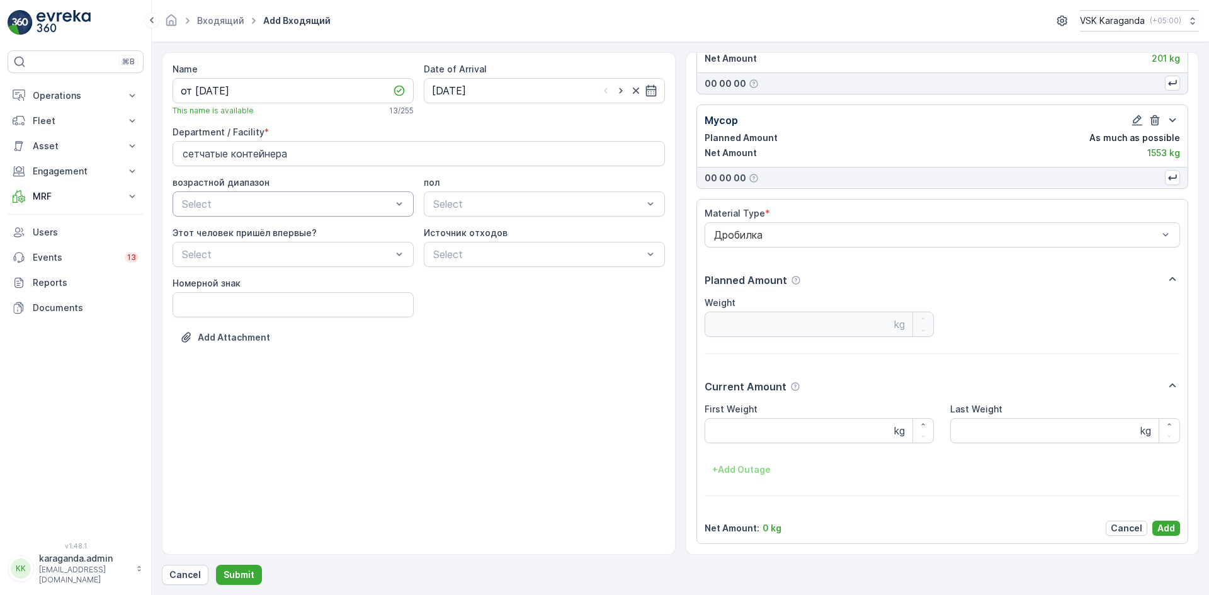
click at [757, 416] on div "First Weight kg" at bounding box center [820, 423] width 230 height 40
click at [758, 424] on Weight "First Weight" at bounding box center [820, 430] width 230 height 25
type Weight "250"
click at [1165, 522] on p "Add" at bounding box center [1167, 528] width 18 height 13
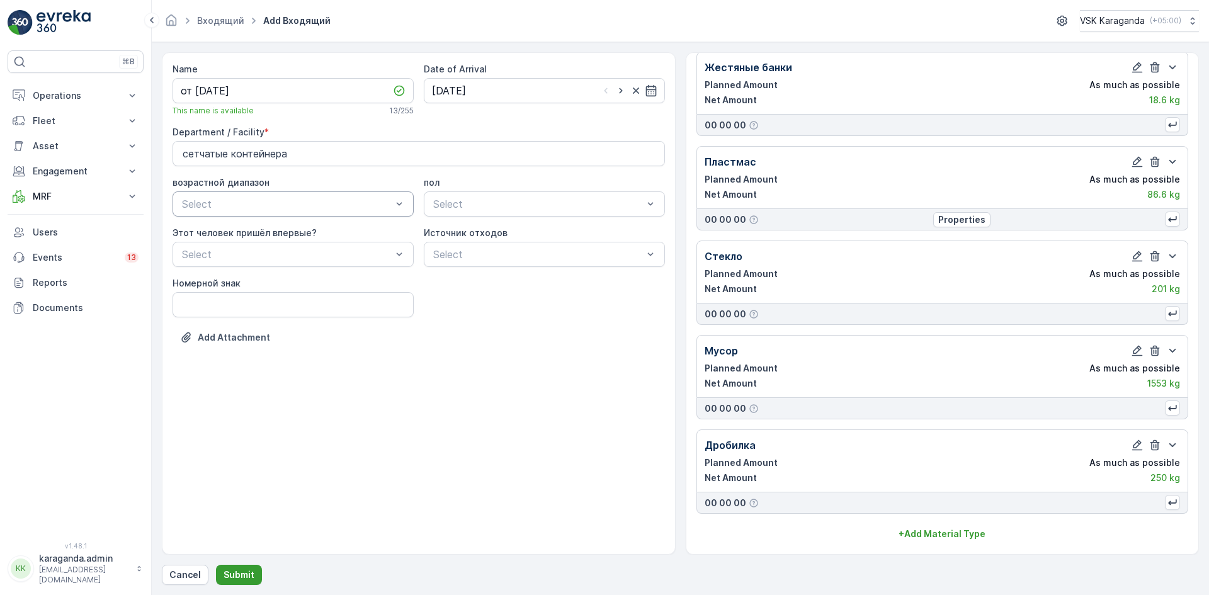
click at [237, 570] on p "Submit" at bounding box center [239, 575] width 31 height 13
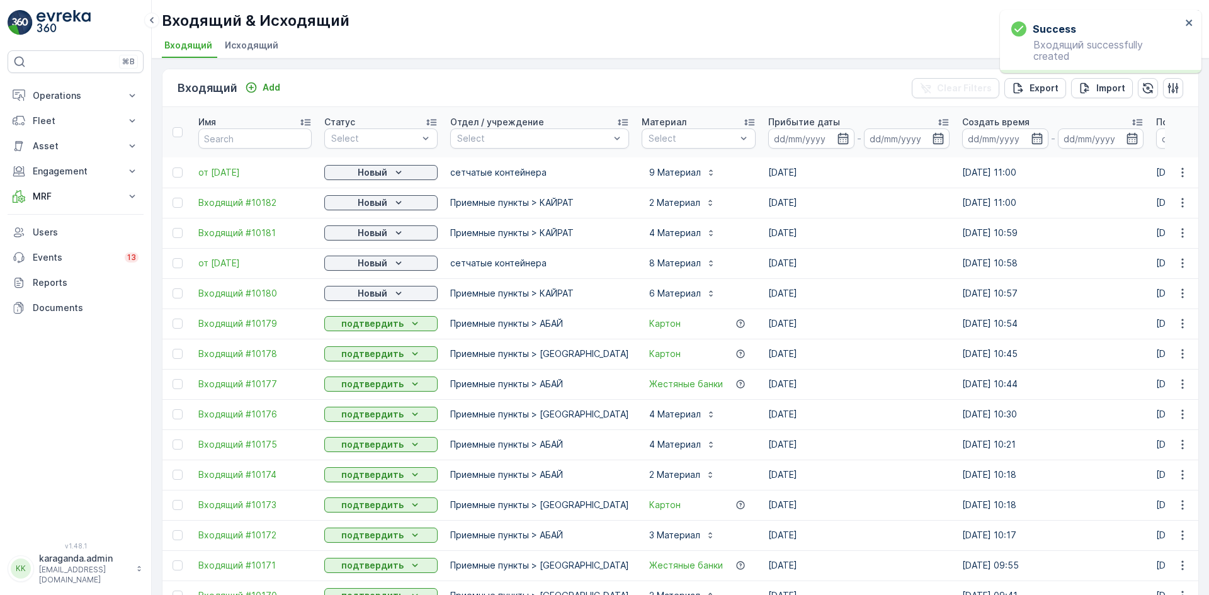
click at [226, 178] on span "от 21.08.2025" at bounding box center [254, 172] width 113 height 13
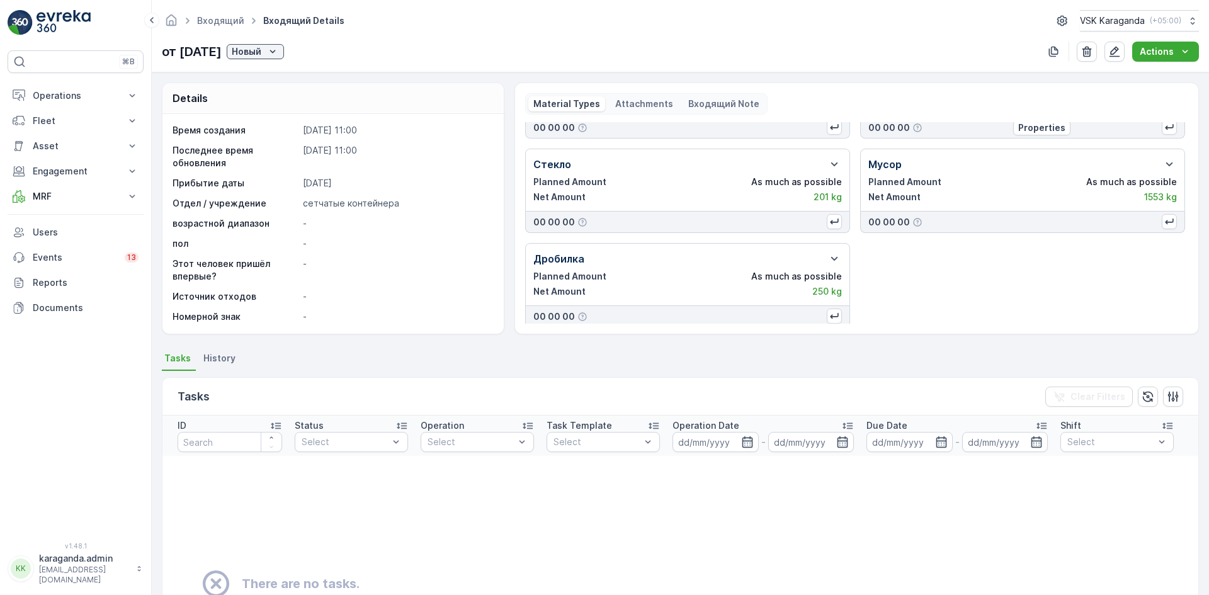
scroll to position [261, 0]
click at [276, 52] on icon "Новый" at bounding box center [273, 51] width 6 height 3
click at [300, 91] on span "подтвердить" at bounding box center [290, 88] width 58 height 13
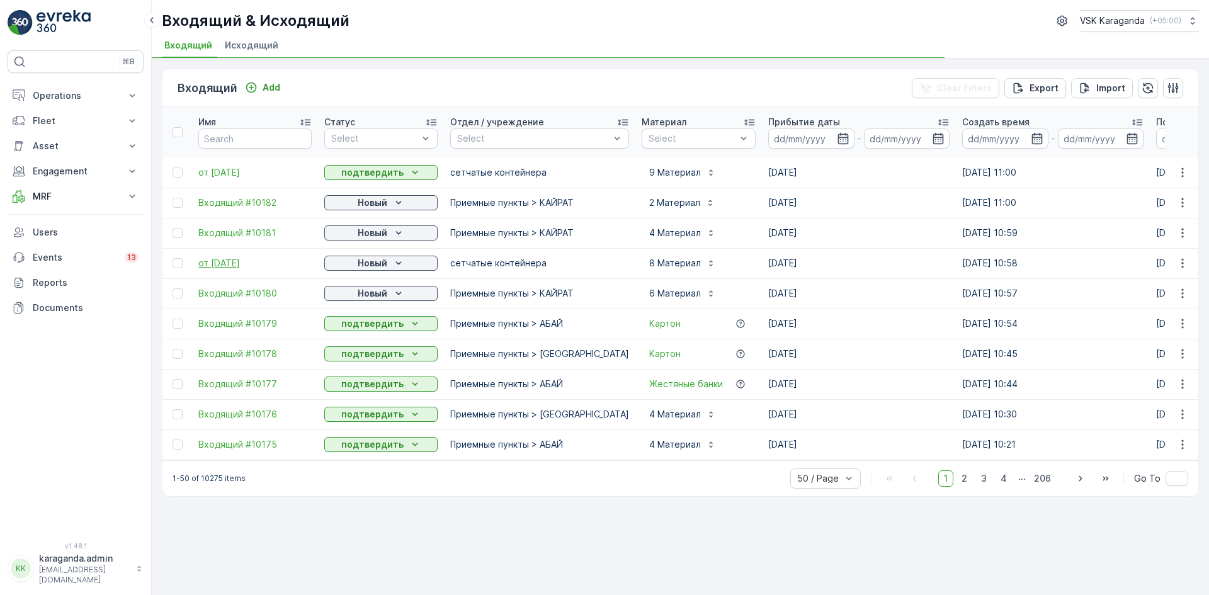
click at [214, 266] on span "от 20.08.2025" at bounding box center [254, 263] width 113 height 13
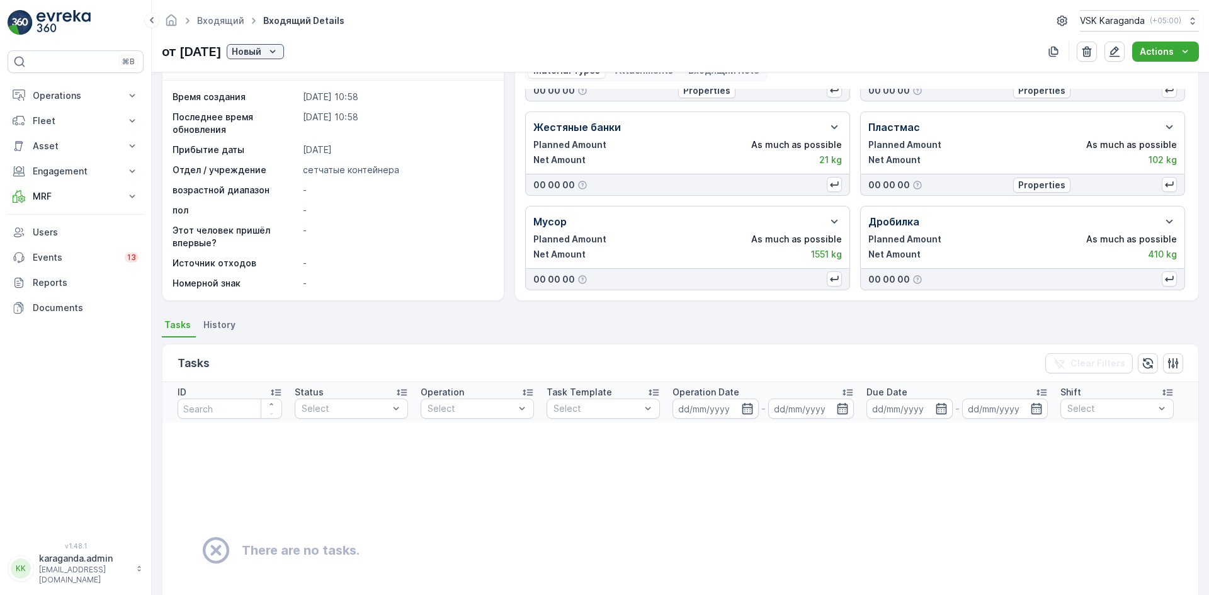
scroll to position [63, 0]
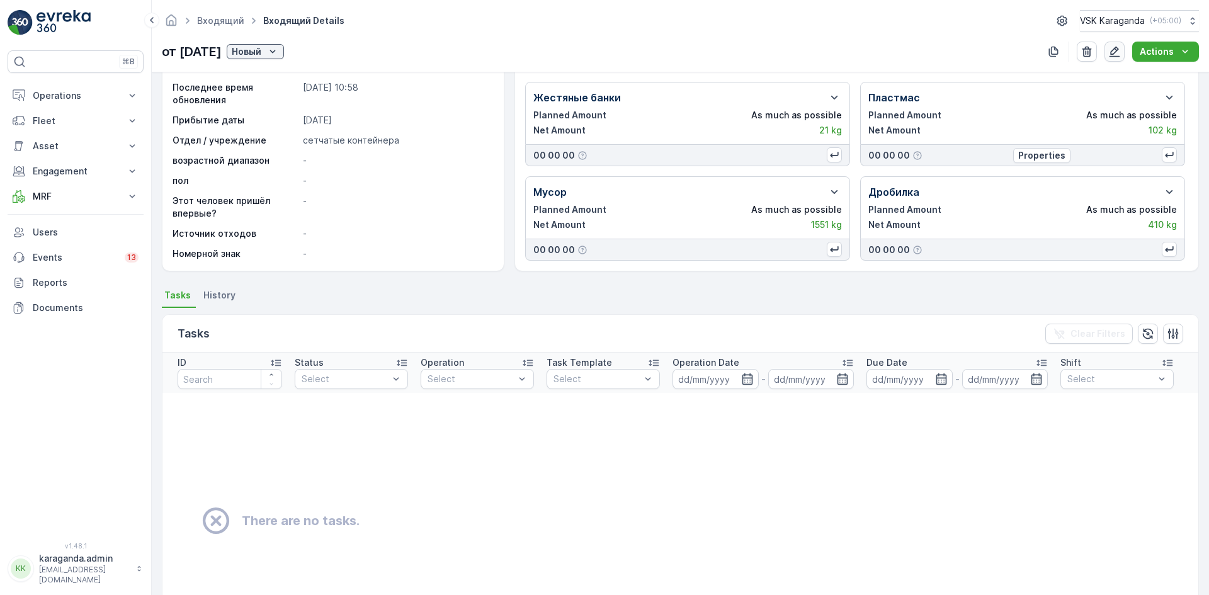
click at [1117, 50] on icon "button" at bounding box center [1114, 51] width 13 height 13
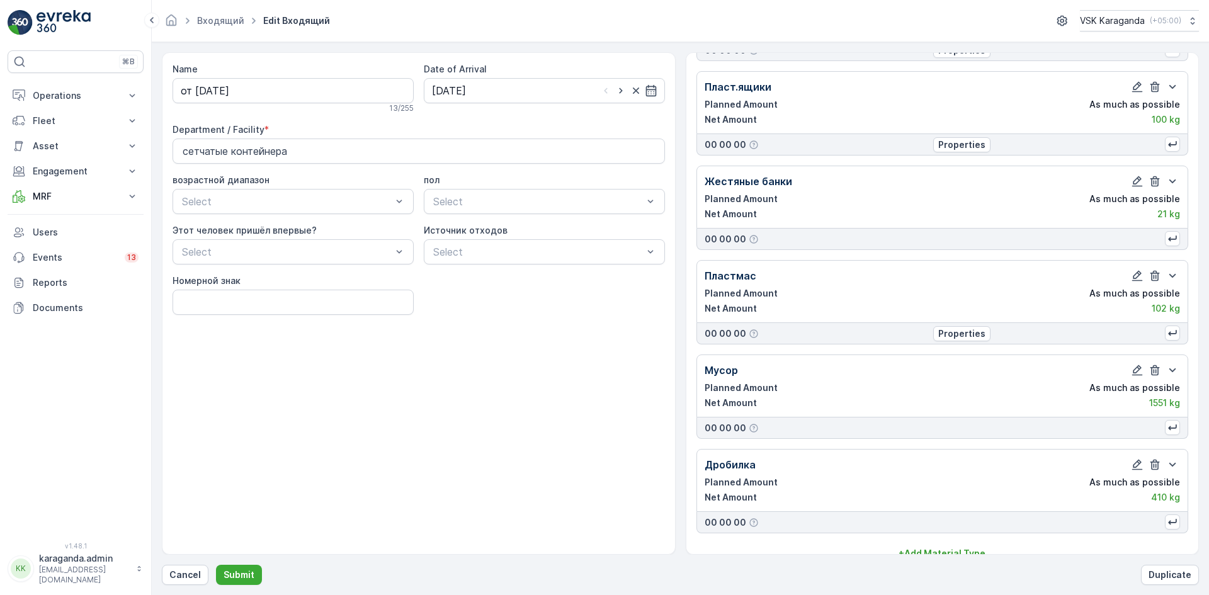
scroll to position [315, 0]
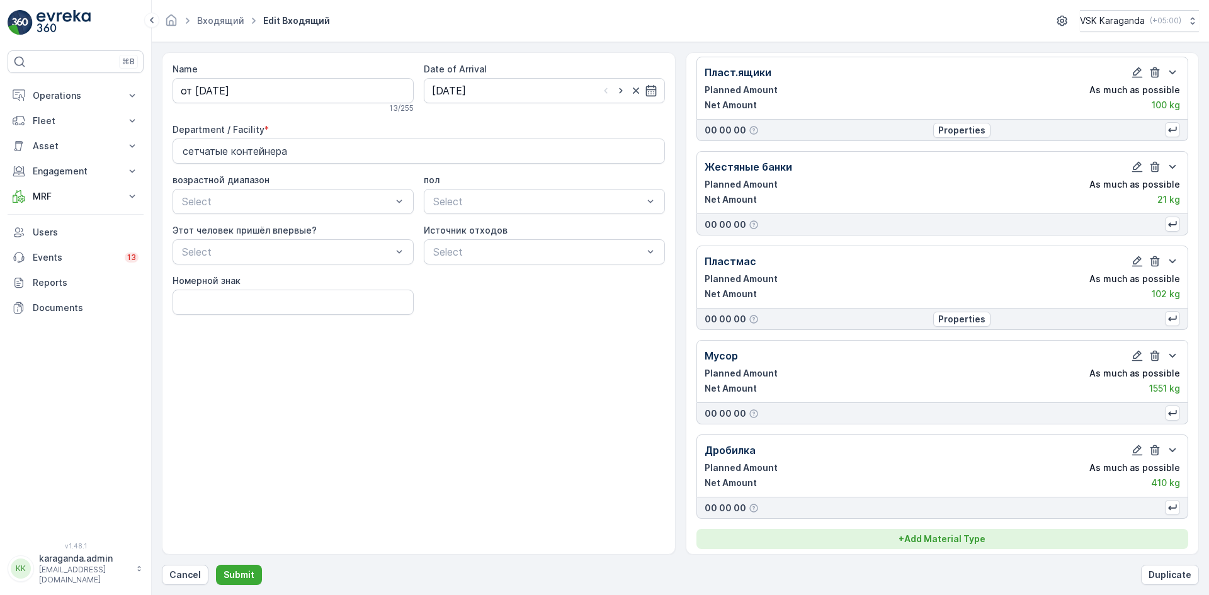
click at [935, 545] on p "+ Add Material Type" at bounding box center [942, 539] width 87 height 13
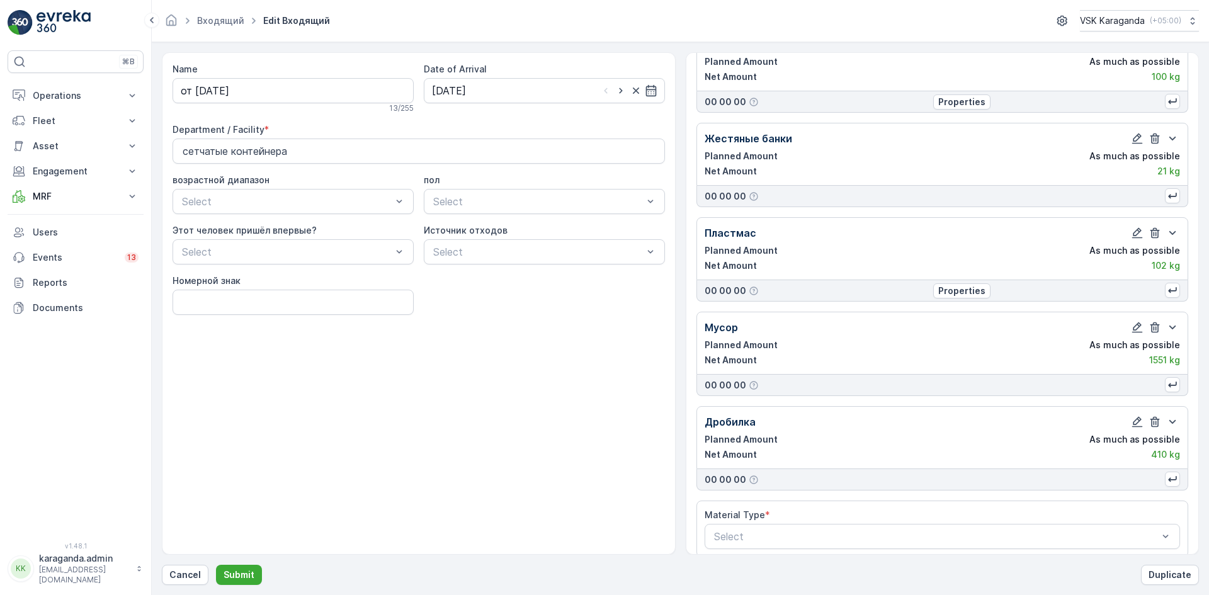
scroll to position [356, 0]
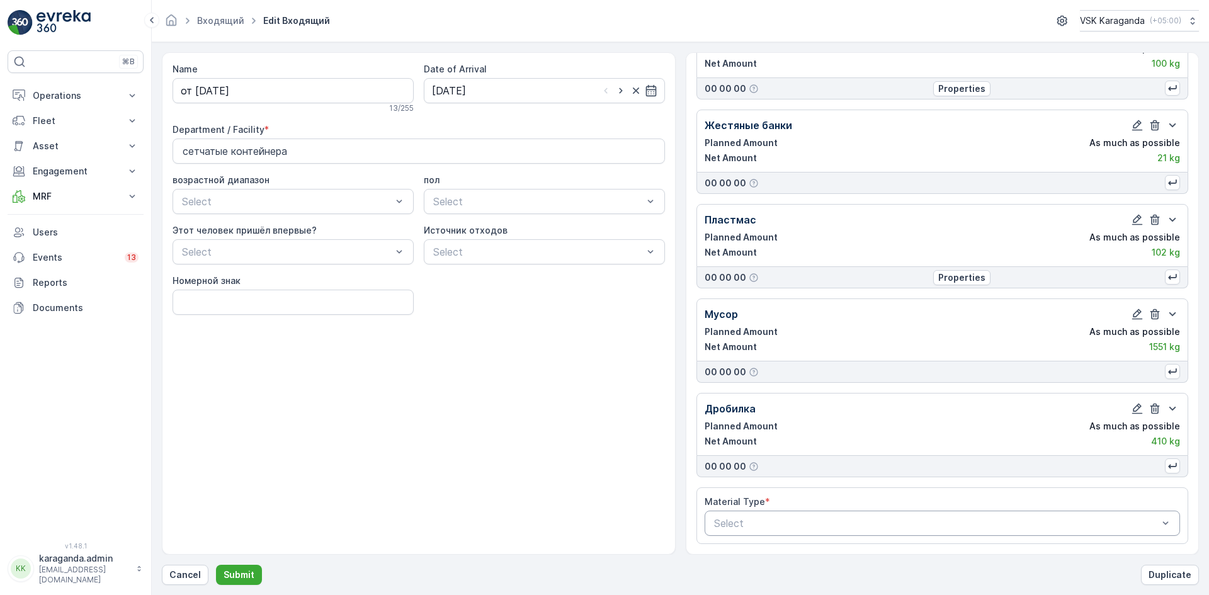
click at [775, 527] on div at bounding box center [936, 523] width 447 height 11
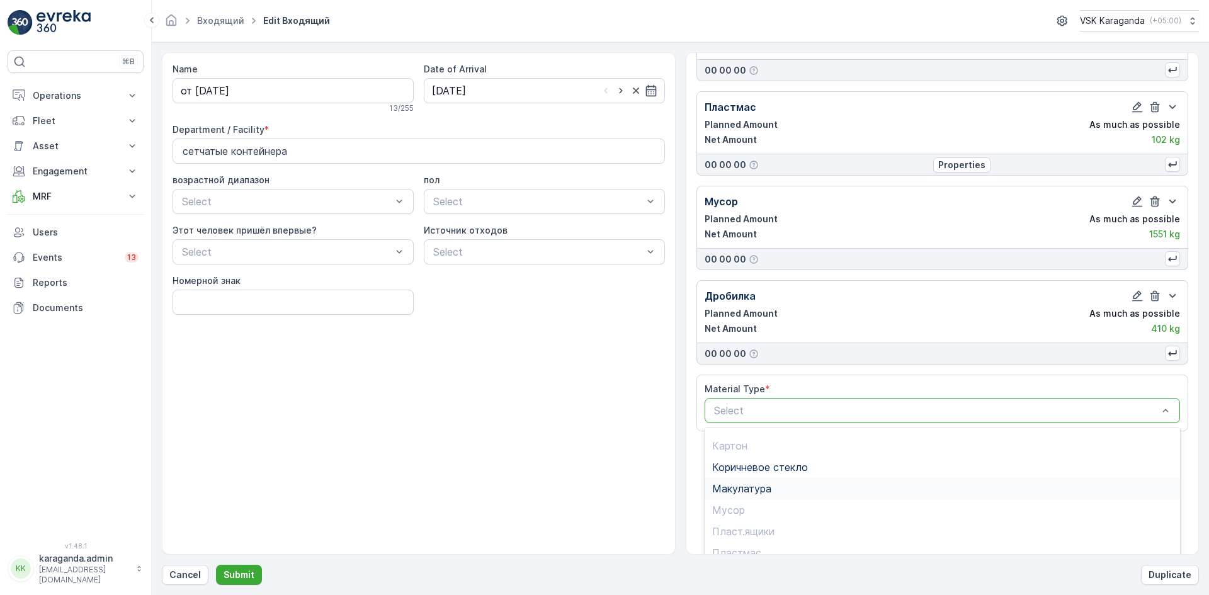
scroll to position [73, 0]
type input "с"
click at [763, 549] on div "Стекло" at bounding box center [942, 548] width 461 height 11
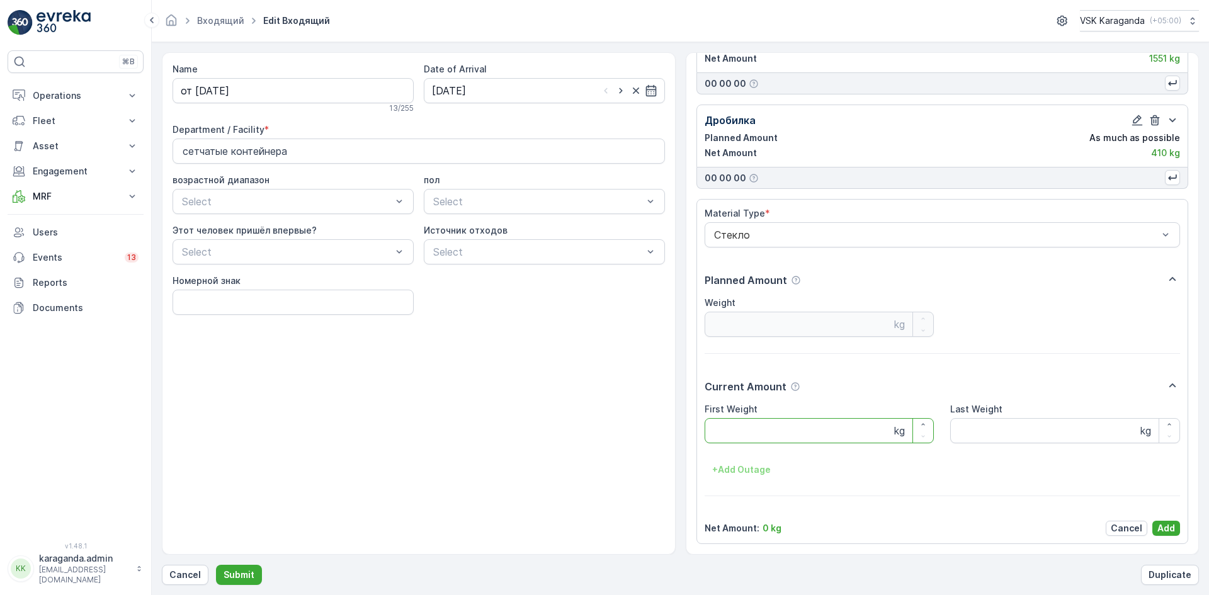
click at [765, 433] on Weight "First Weight" at bounding box center [820, 430] width 230 height 25
type Weight "216"
click at [1160, 528] on p "Add" at bounding box center [1167, 528] width 18 height 13
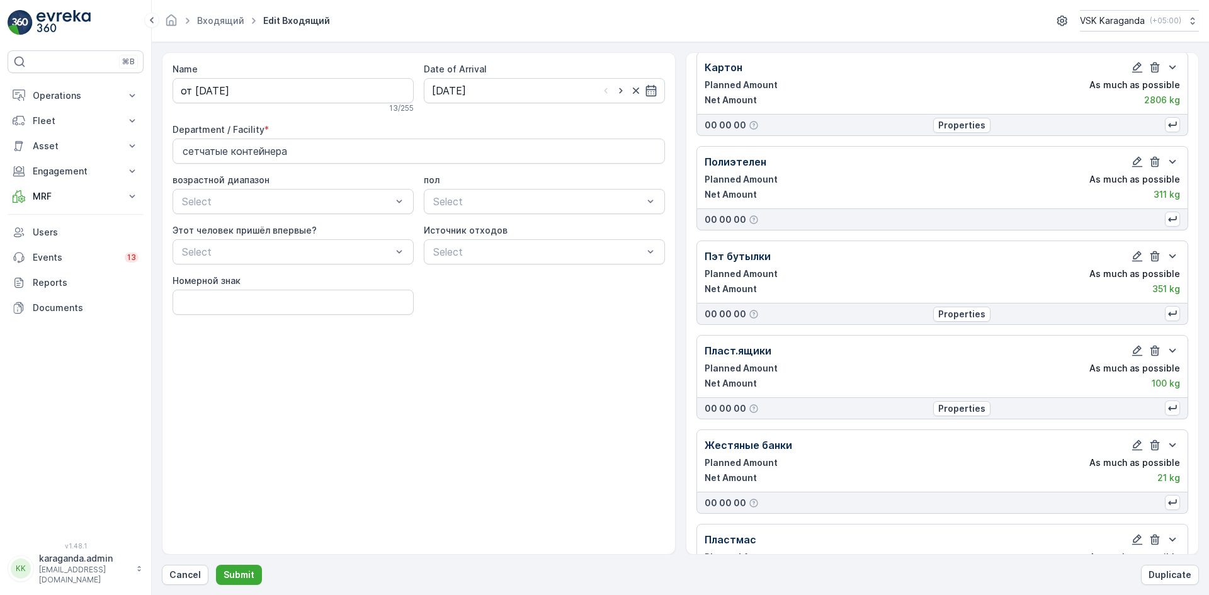
scroll to position [0, 0]
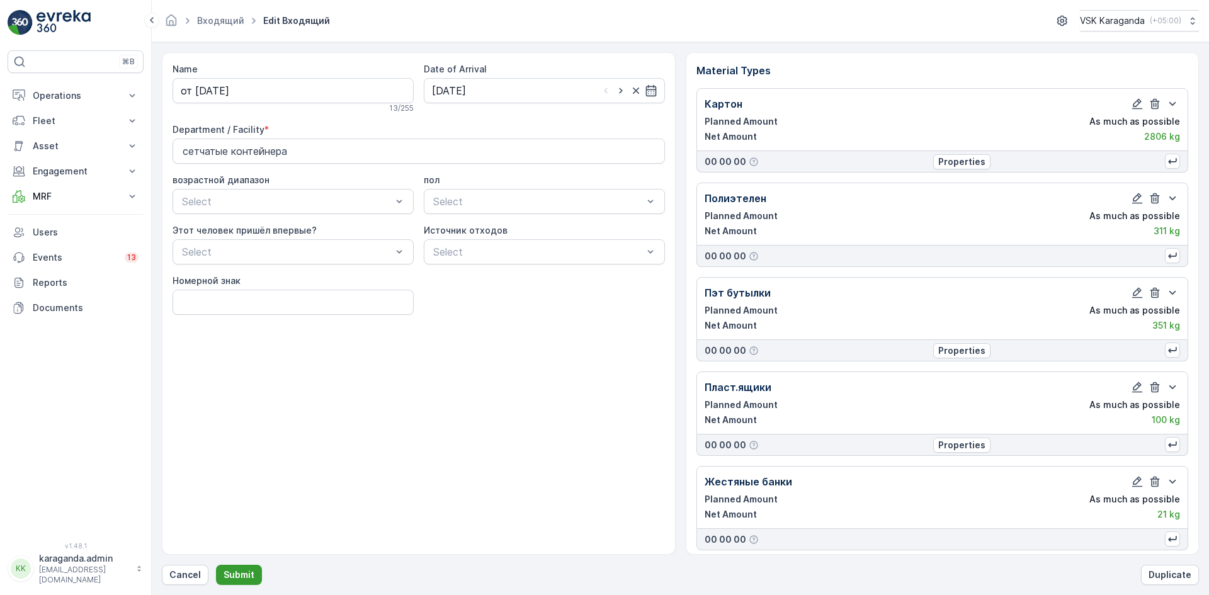
click at [239, 571] on p "Submit" at bounding box center [239, 575] width 31 height 13
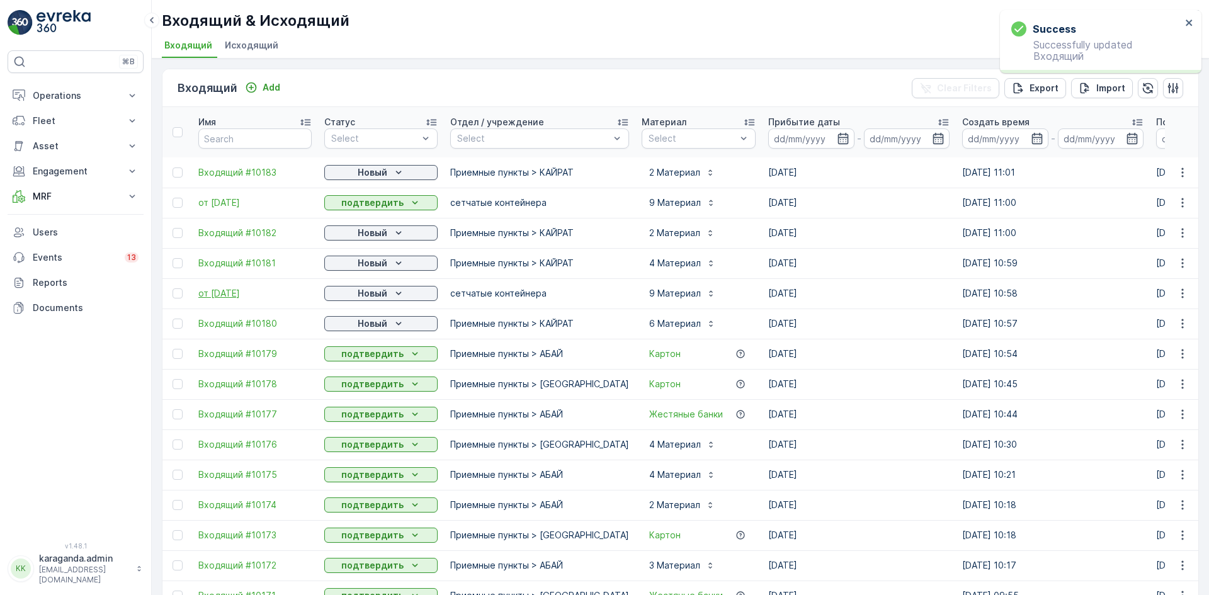
click at [225, 294] on span "от 20.08.2025" at bounding box center [254, 293] width 113 height 13
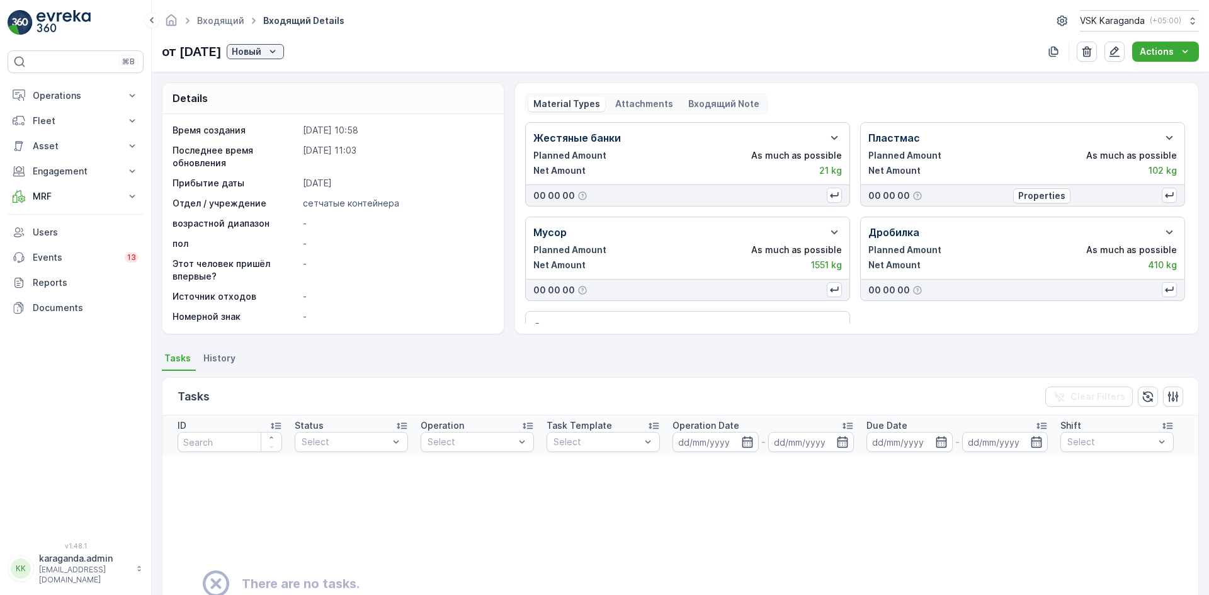
scroll to position [252, 0]
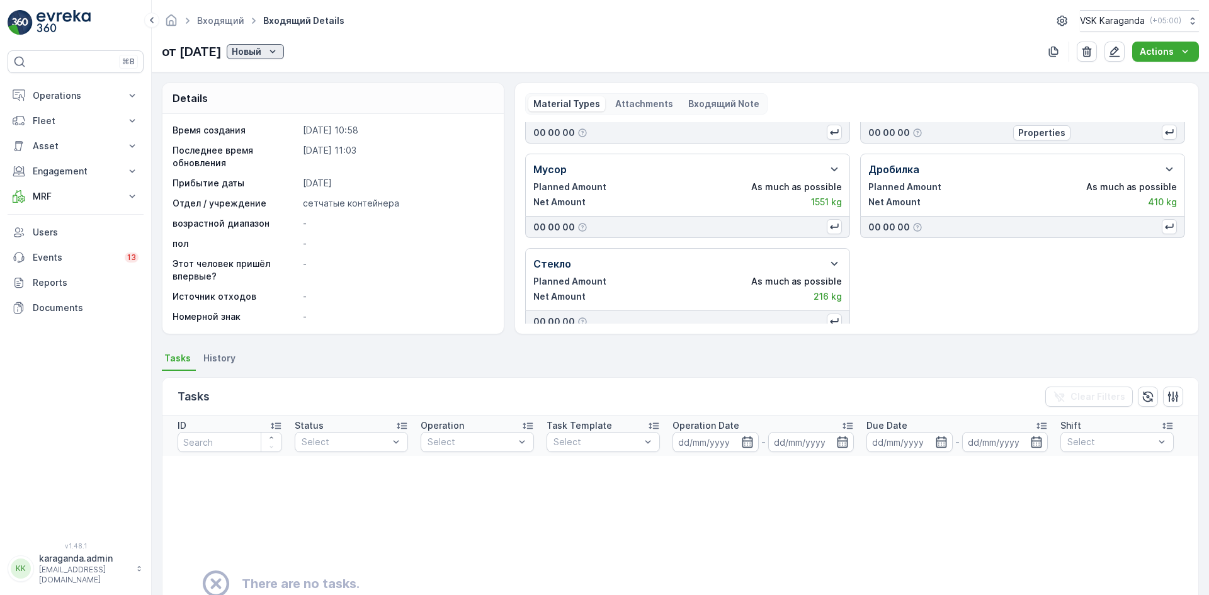
click at [279, 46] on div "Новый" at bounding box center [255, 51] width 47 height 13
click at [294, 92] on span "подтвердить" at bounding box center [292, 88] width 58 height 13
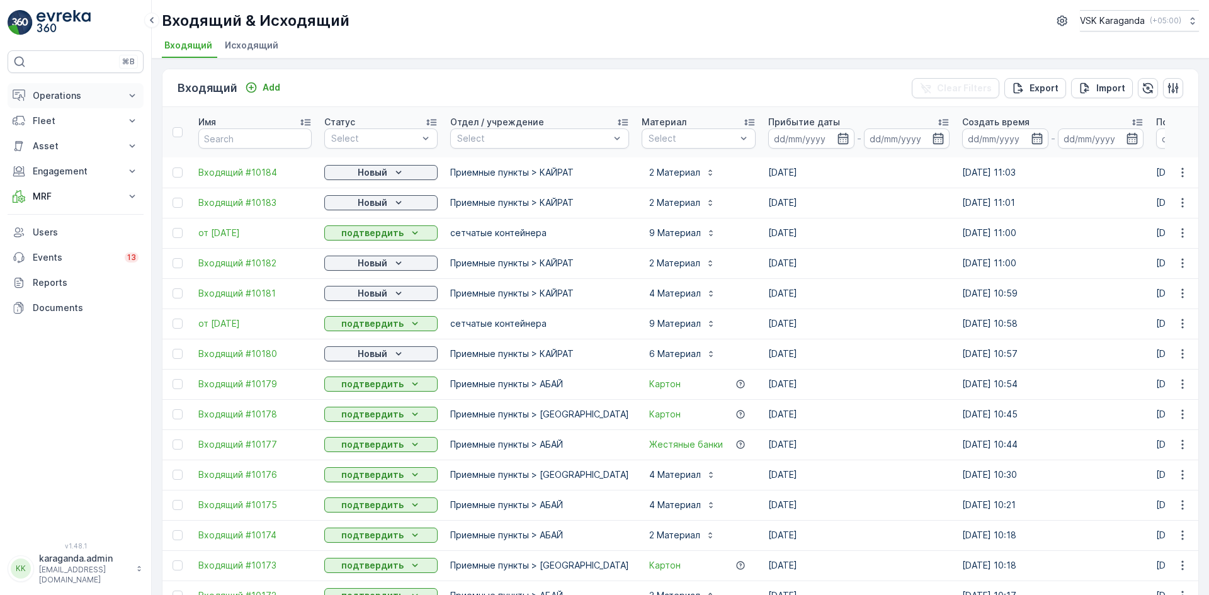
click at [45, 101] on p "Operations" at bounding box center [76, 95] width 86 height 13
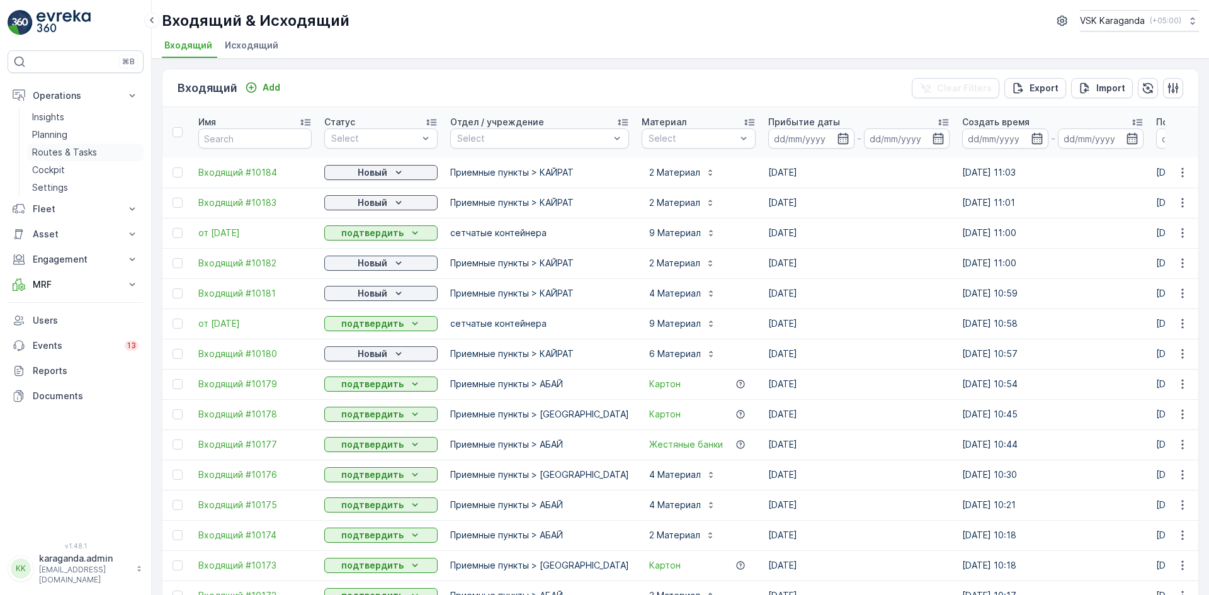
click at [56, 154] on p "Routes & Tasks" at bounding box center [64, 152] width 65 height 13
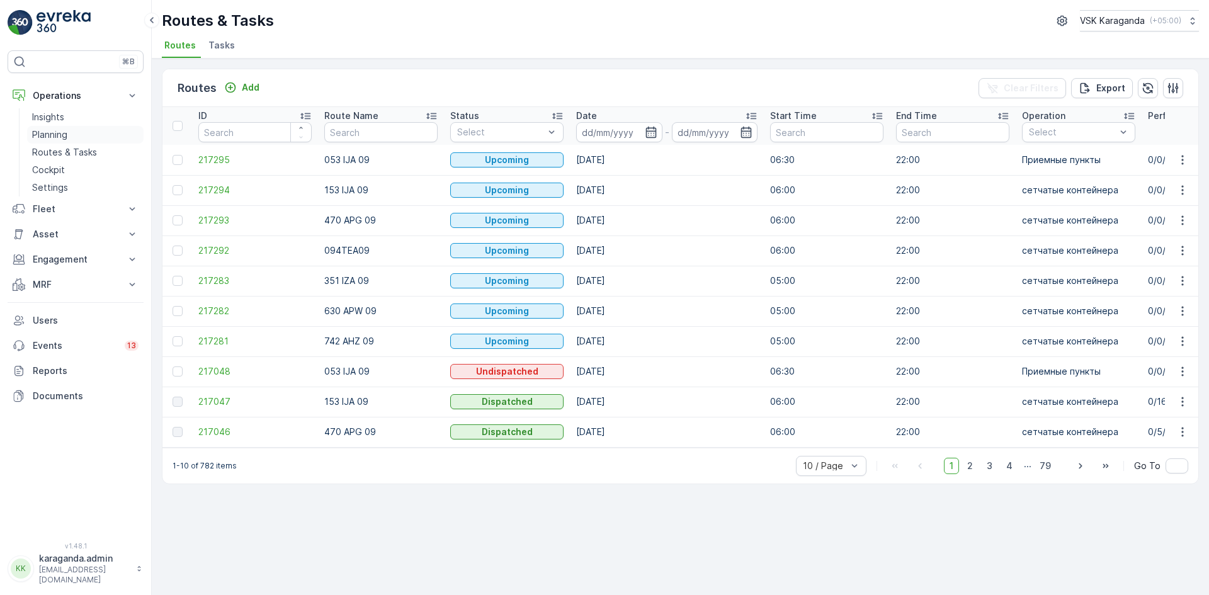
click at [64, 138] on p "Planning" at bounding box center [49, 134] width 35 height 13
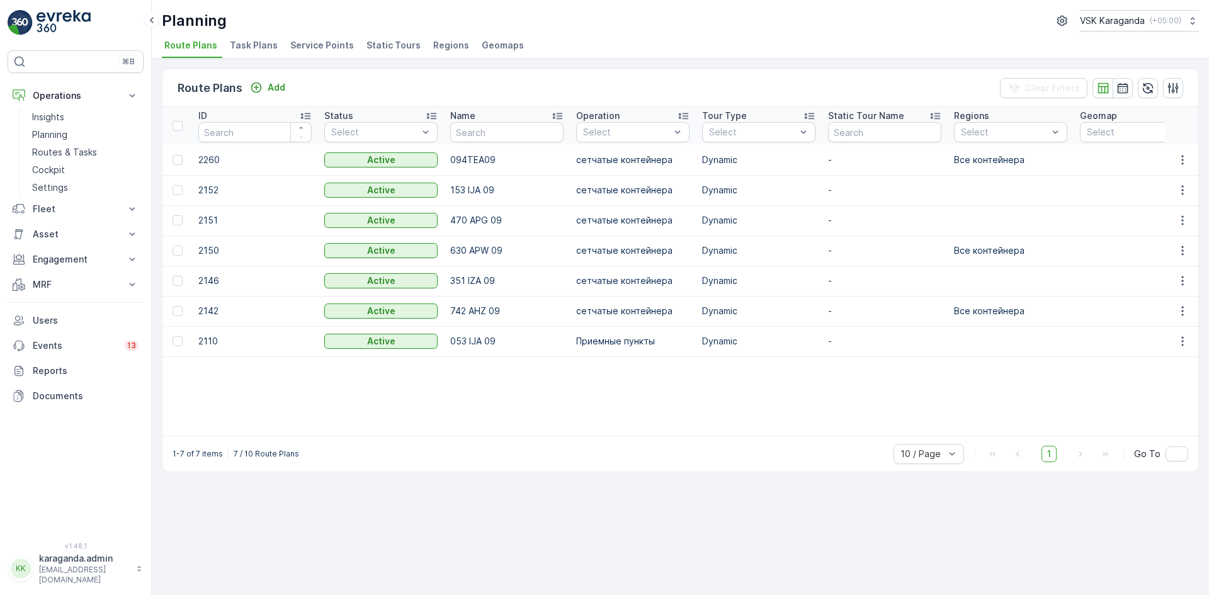
click at [326, 48] on span "Service Points" at bounding box center [322, 45] width 64 height 13
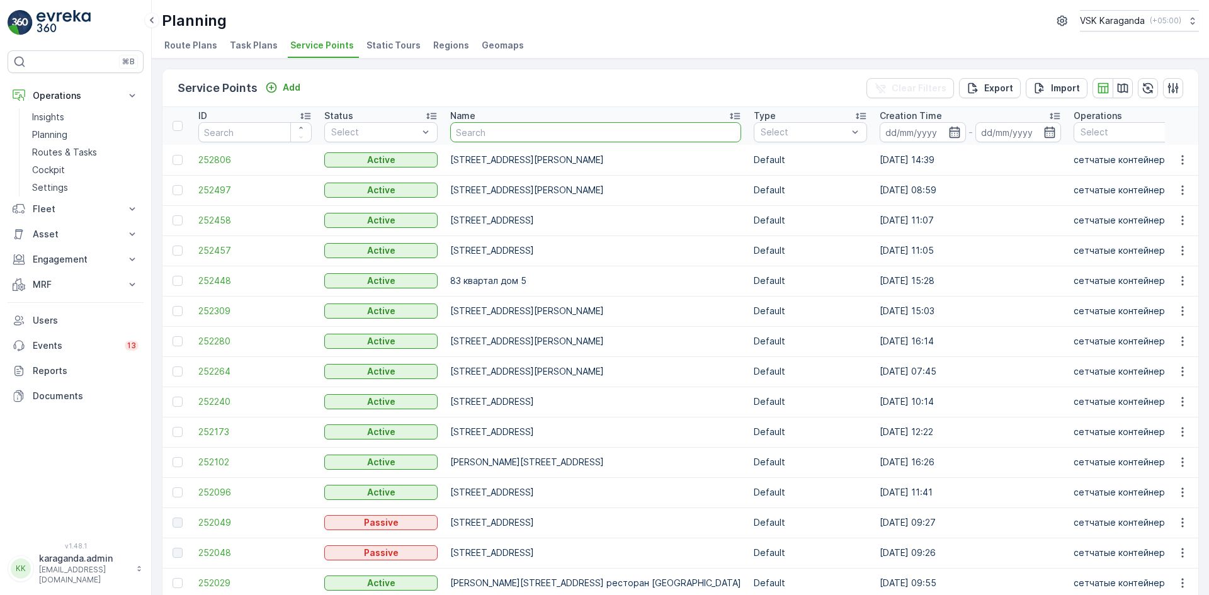
click at [496, 130] on input "text" at bounding box center [595, 132] width 291 height 20
type input "лободы"
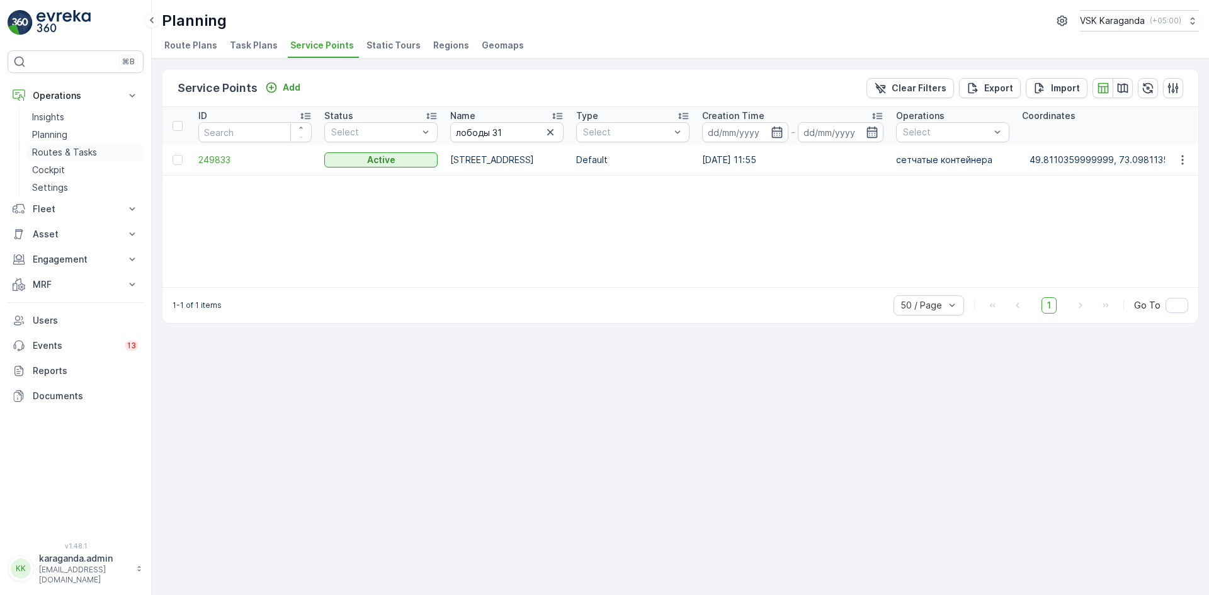
click at [69, 145] on link "Routes & Tasks" at bounding box center [85, 153] width 117 height 18
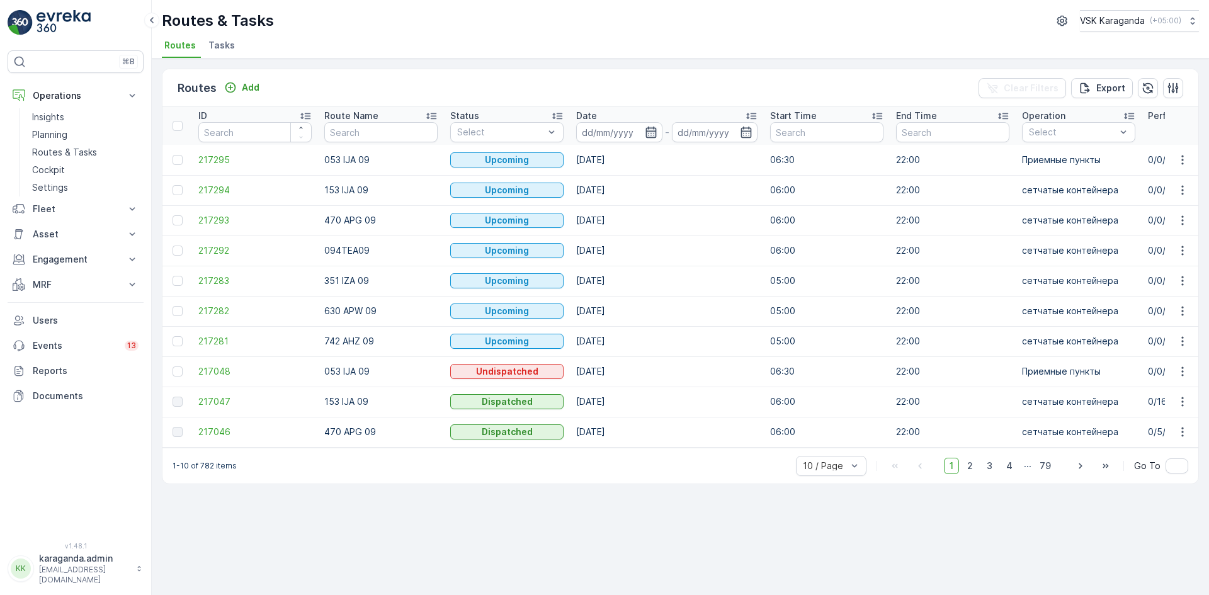
click at [653, 130] on icon "button" at bounding box center [651, 132] width 13 height 13
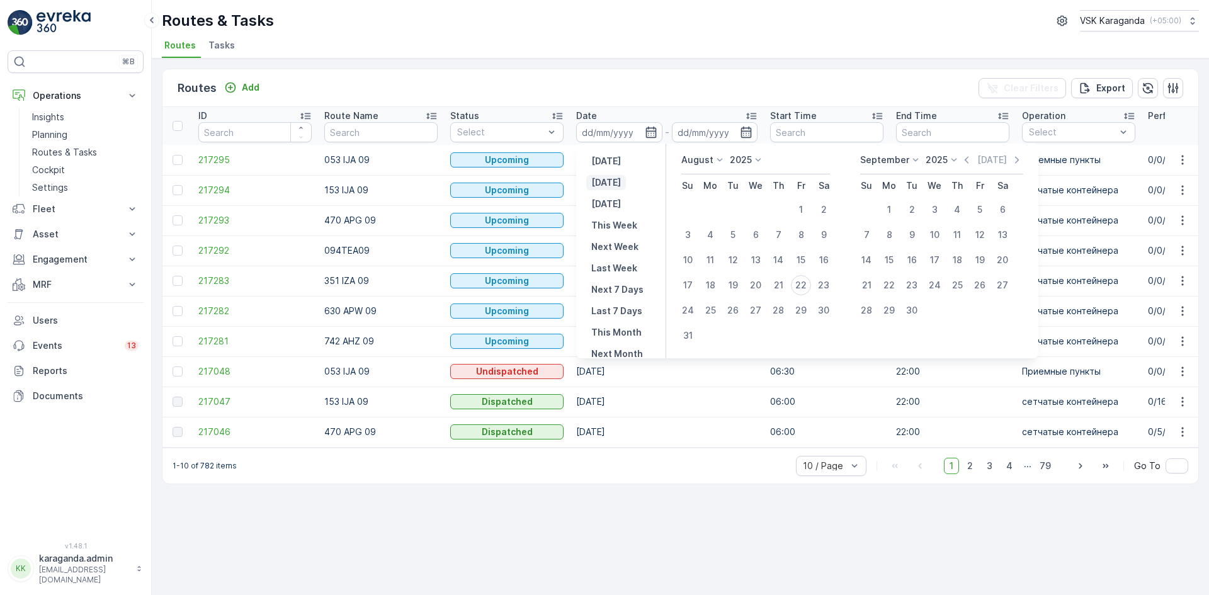
click at [597, 176] on p "Today" at bounding box center [606, 182] width 30 height 13
type input "[DATE]"
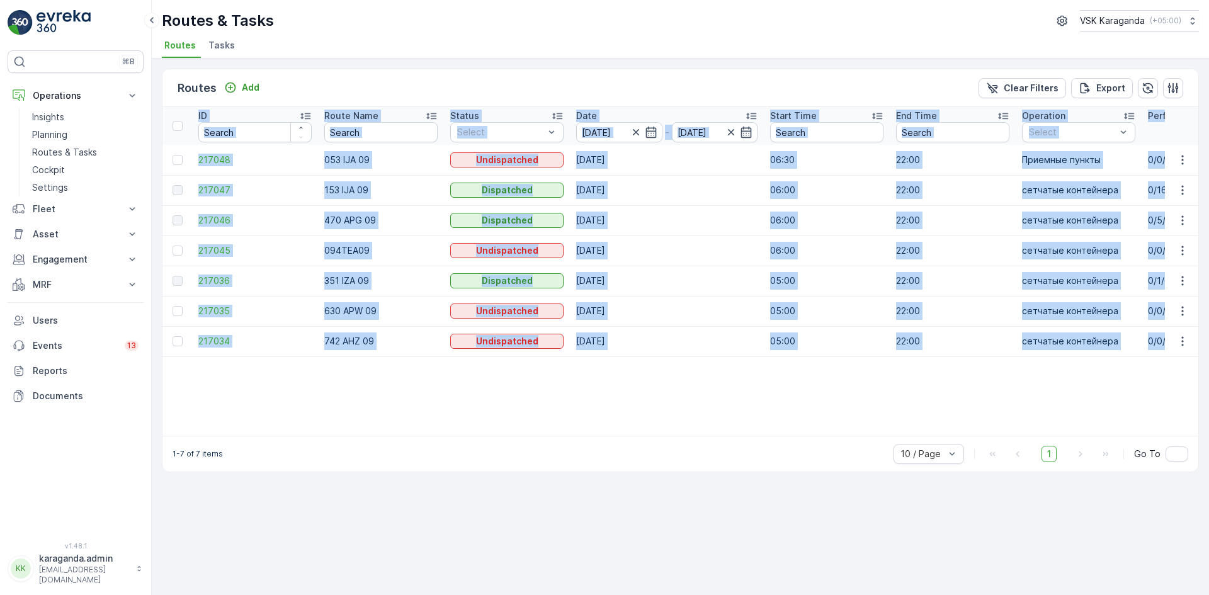
drag, startPoint x: 438, startPoint y: 435, endPoint x: 573, endPoint y: 439, distance: 134.9
click at [573, 436] on div "ID Route Name Status Select Date 22.08.2025 - 22.08.2025 Start Time End Time Op…" at bounding box center [680, 271] width 1036 height 329
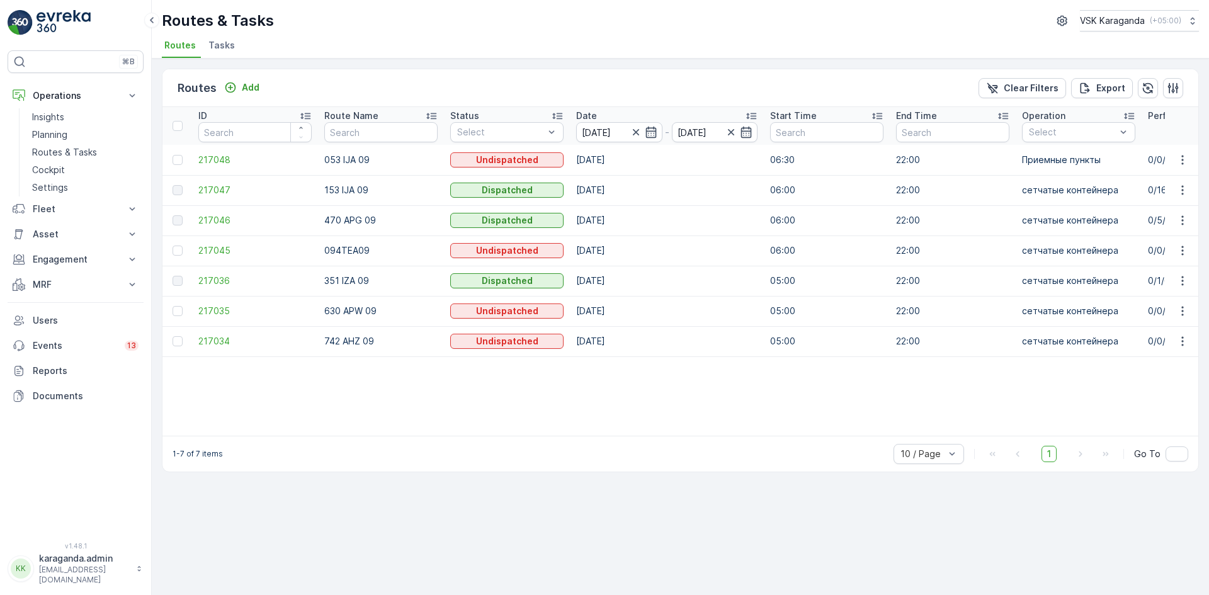
click at [359, 537] on div "Routes Add Clear Filters Export ID Route Name Status Select Date 22.08.2025 - 2…" at bounding box center [680, 327] width 1057 height 537
click at [211, 276] on span "217036" at bounding box center [254, 281] width 113 height 13
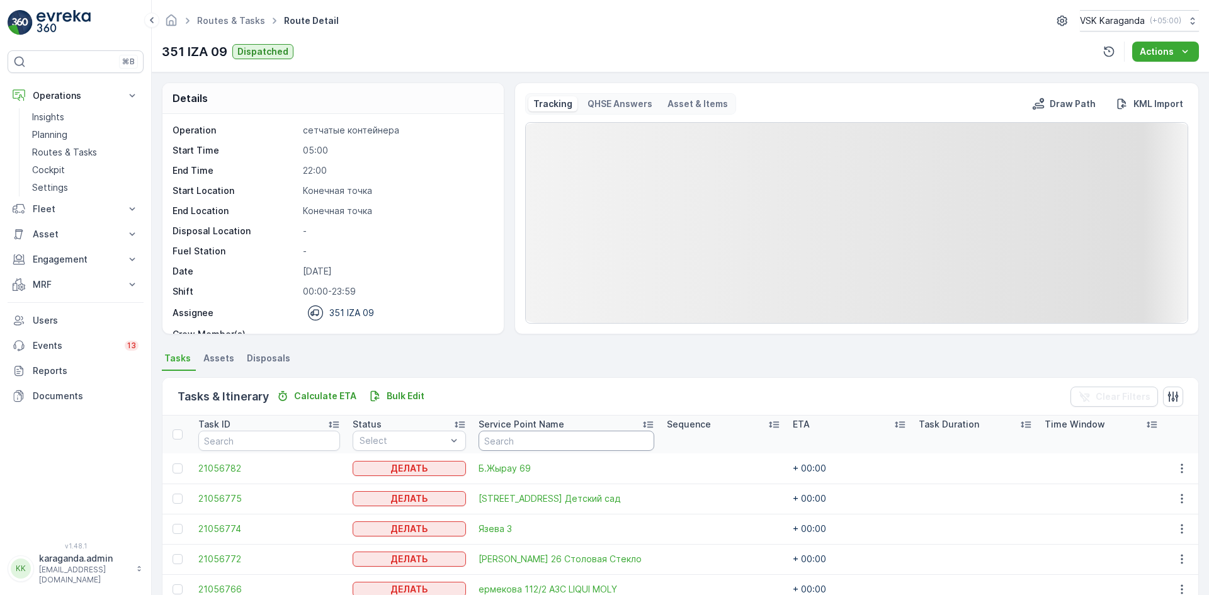
click at [496, 442] on input "text" at bounding box center [567, 441] width 176 height 20
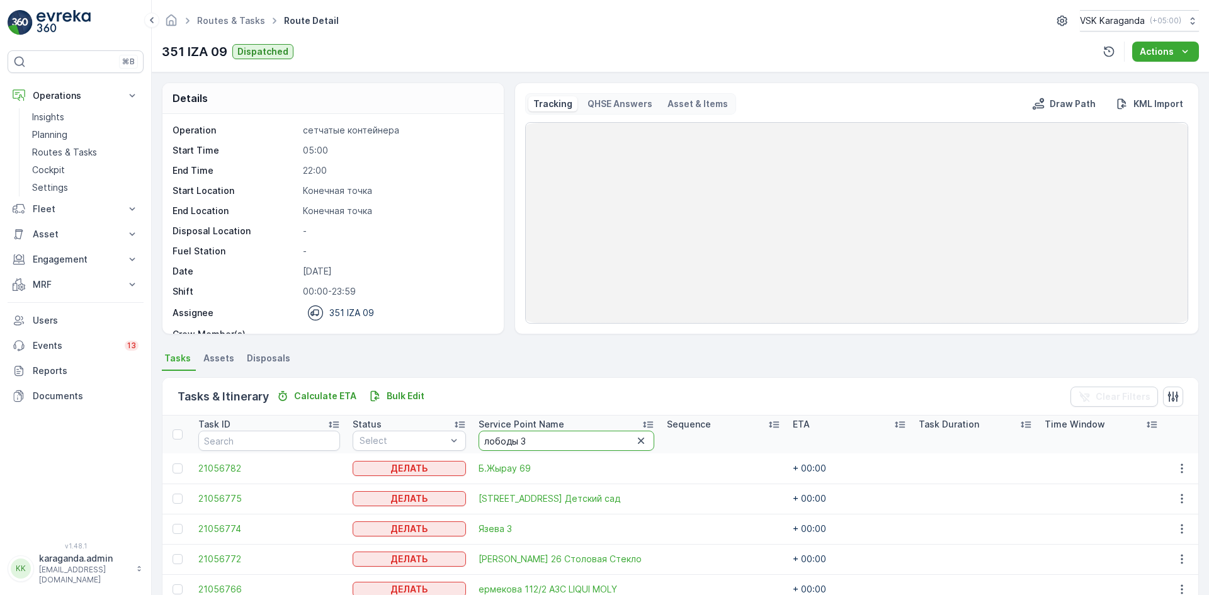
type input "лободы 31"
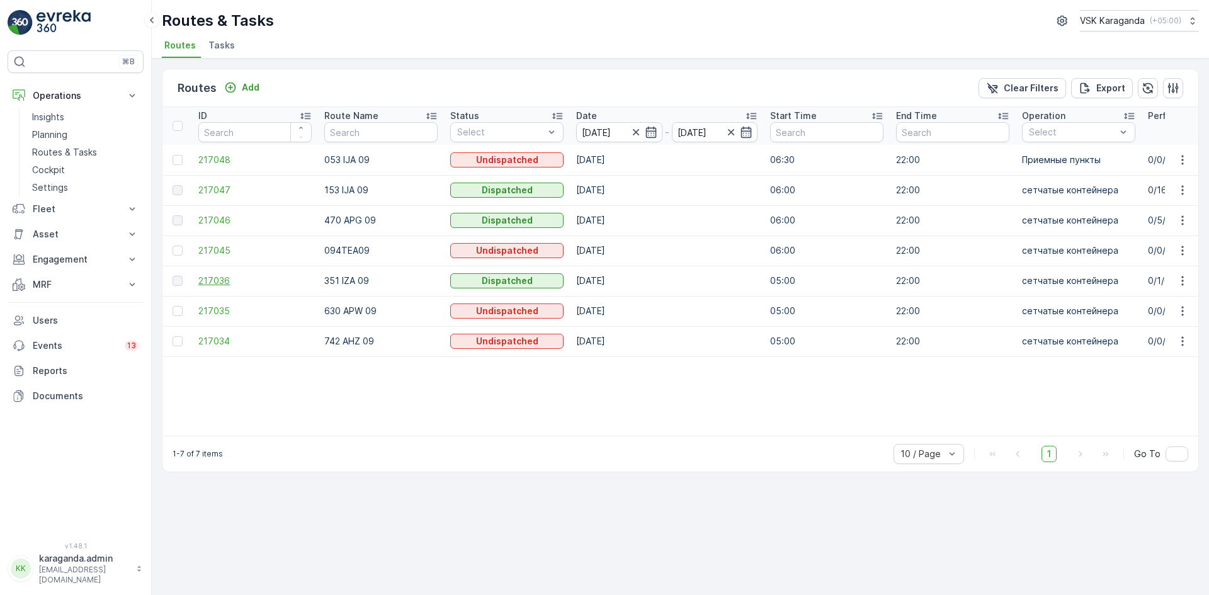
click at [215, 285] on span "217036" at bounding box center [254, 281] width 113 height 13
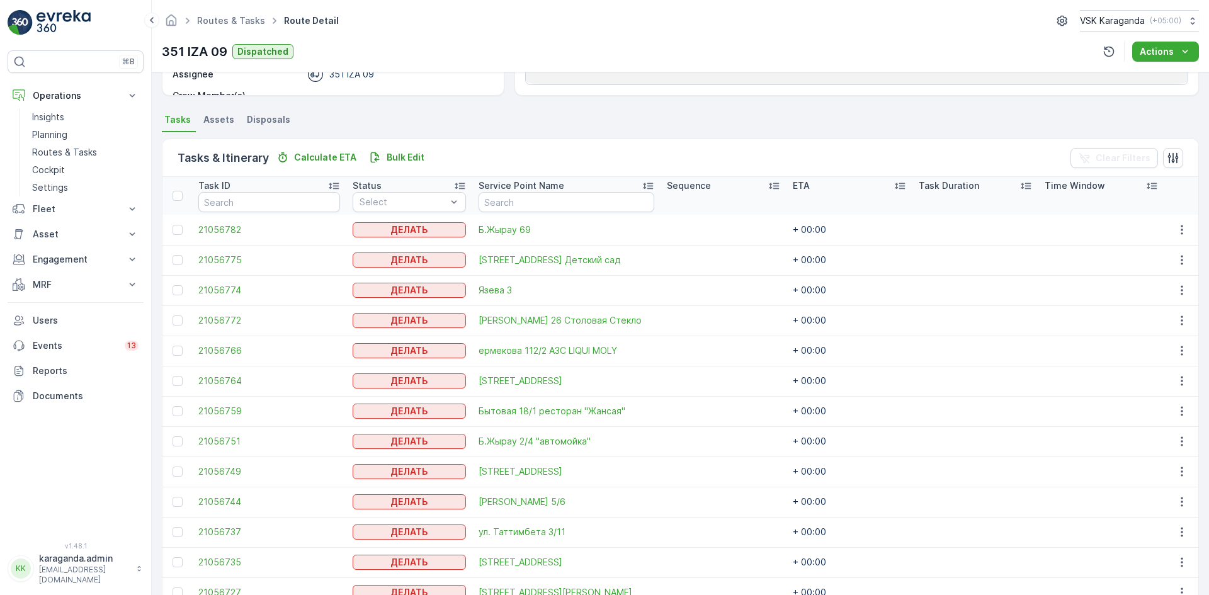
scroll to position [315, 0]
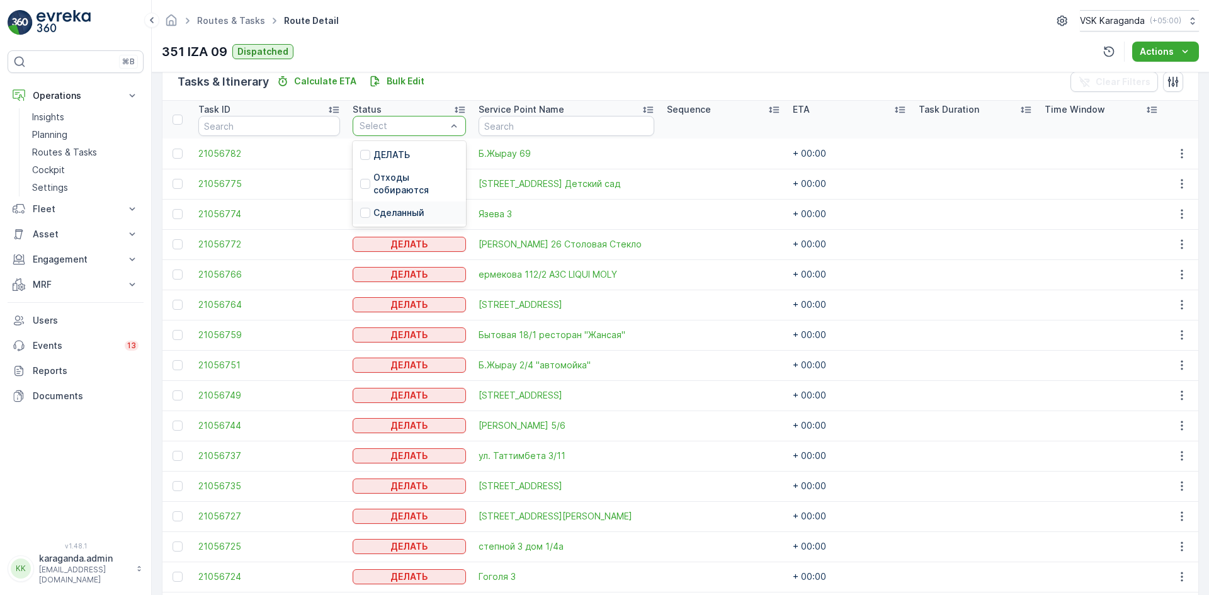
click at [425, 207] on div "Сделанный" at bounding box center [409, 213] width 113 height 23
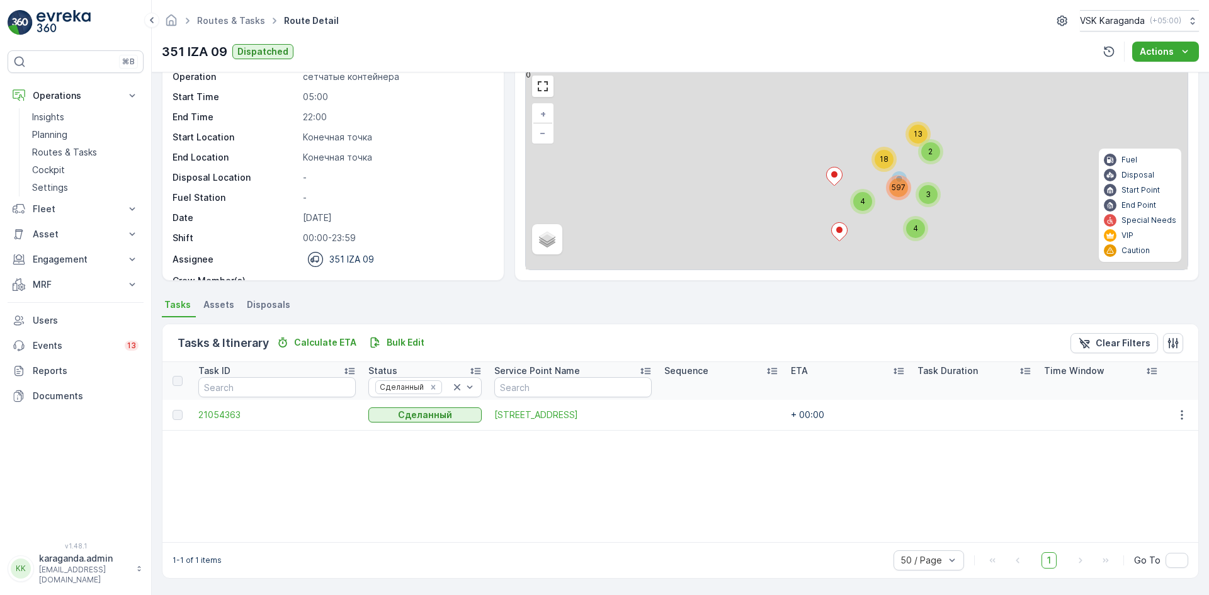
scroll to position [54, 0]
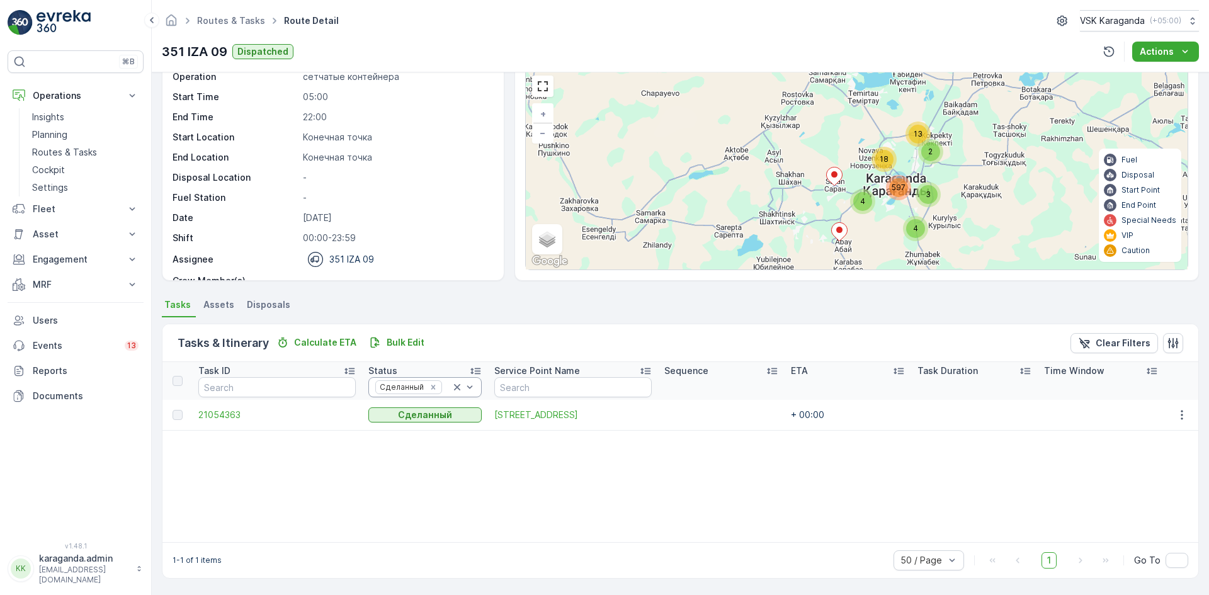
click at [453, 387] on icon at bounding box center [457, 387] width 13 height 13
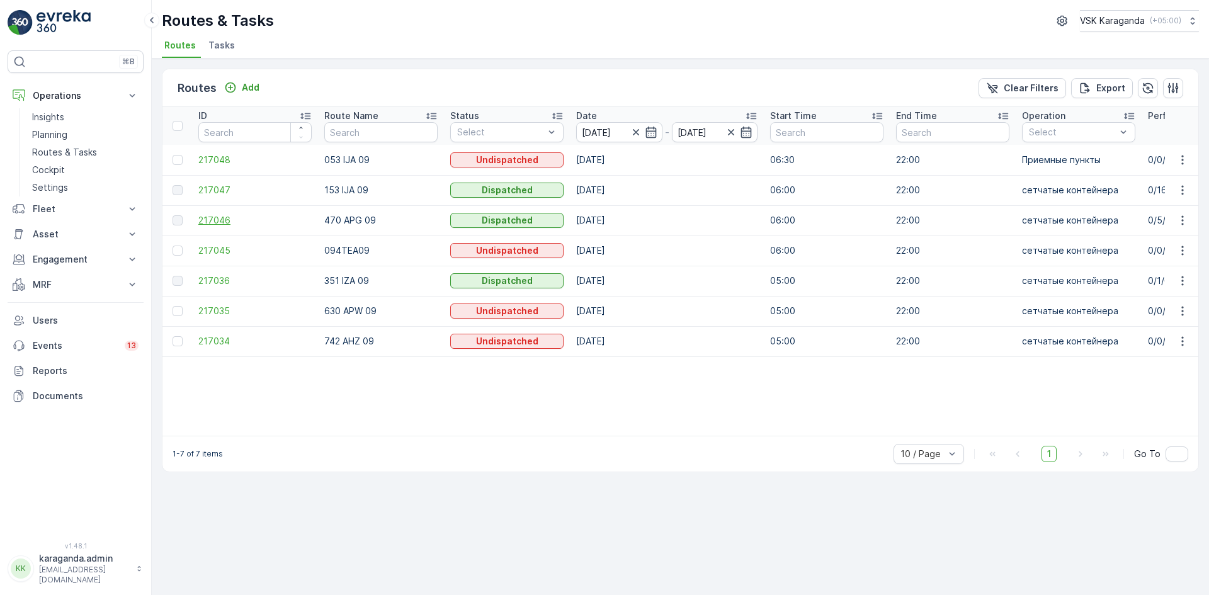
click at [207, 223] on span "217046" at bounding box center [254, 220] width 113 height 13
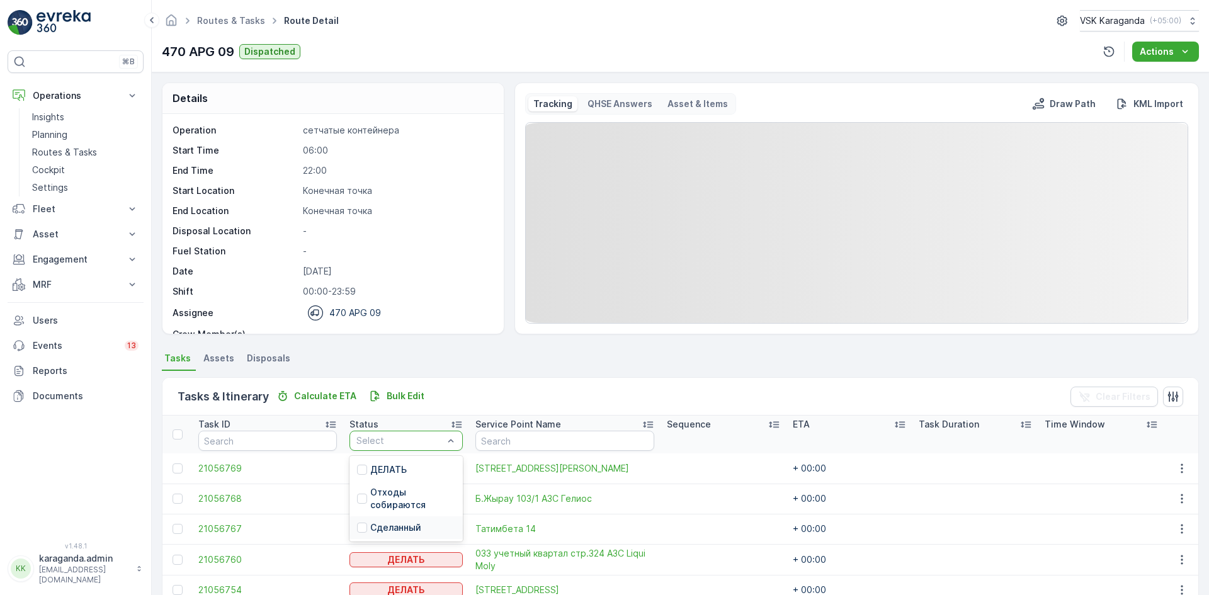
click at [397, 526] on p "Сделанный" at bounding box center [395, 527] width 51 height 13
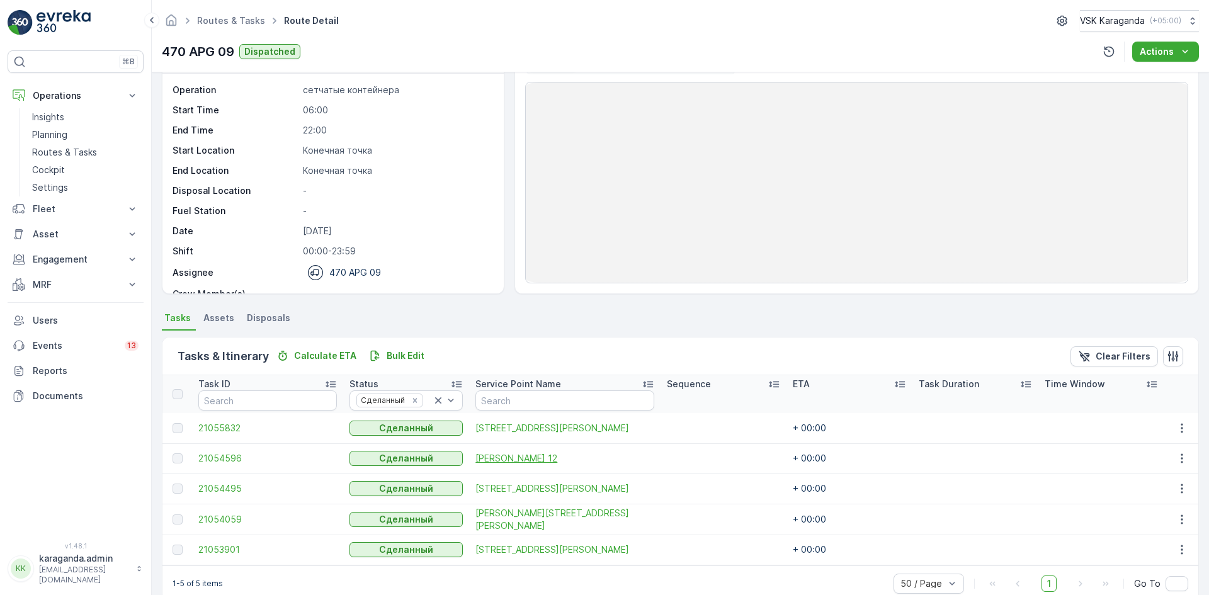
scroll to position [63, 0]
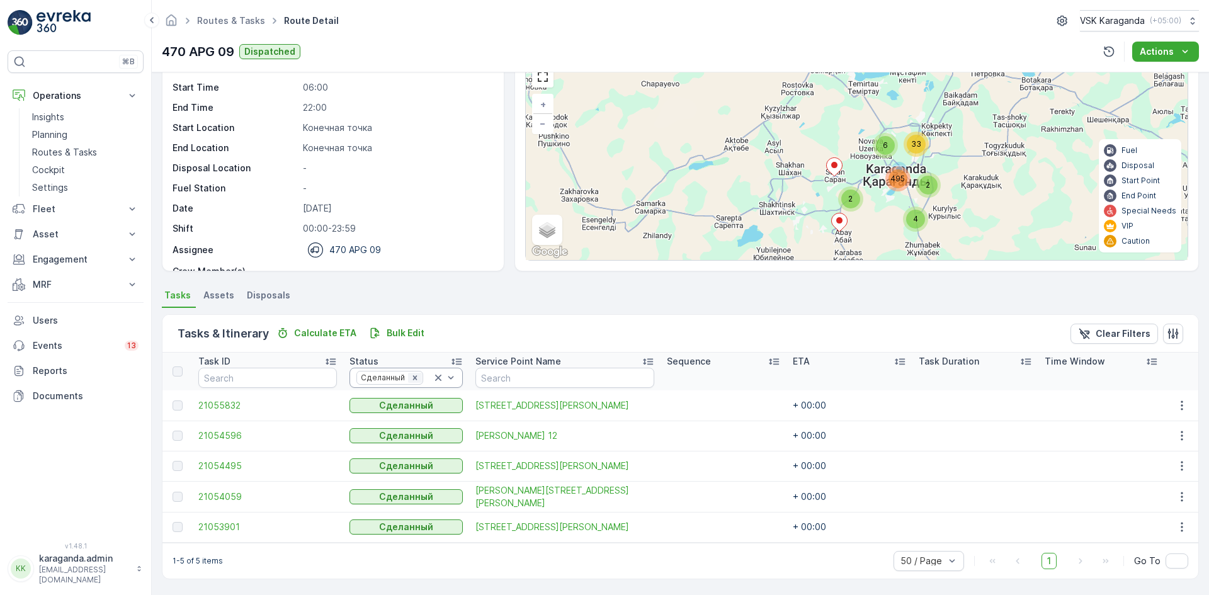
click at [419, 378] on icon "Remove Сделанный" at bounding box center [415, 377] width 9 height 9
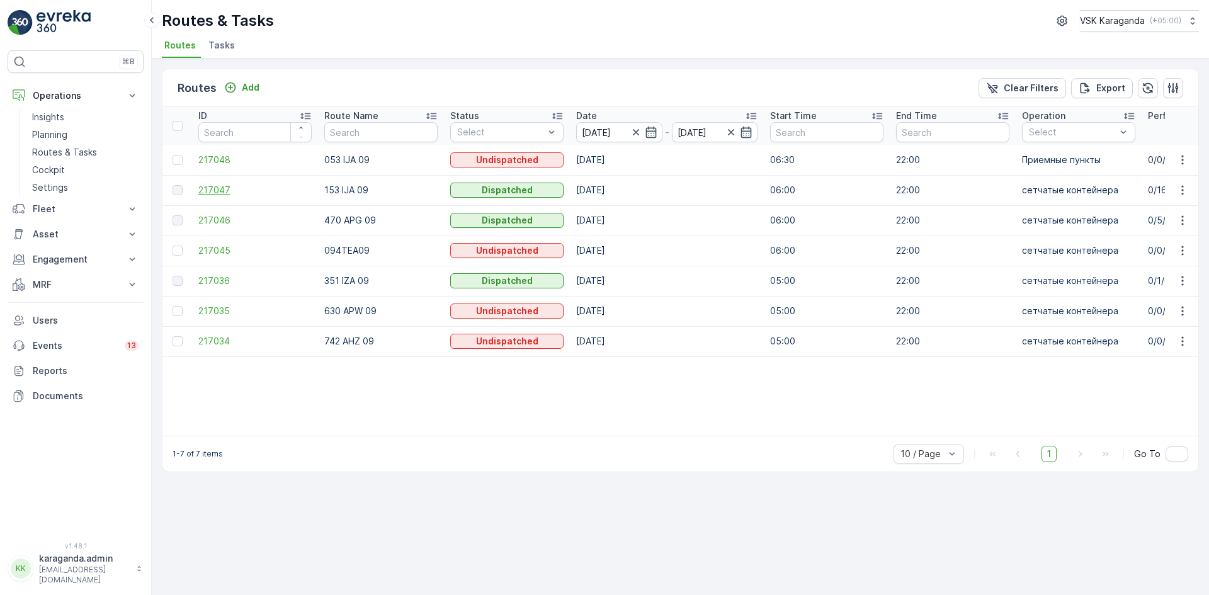
click at [215, 190] on span "217047" at bounding box center [254, 190] width 113 height 13
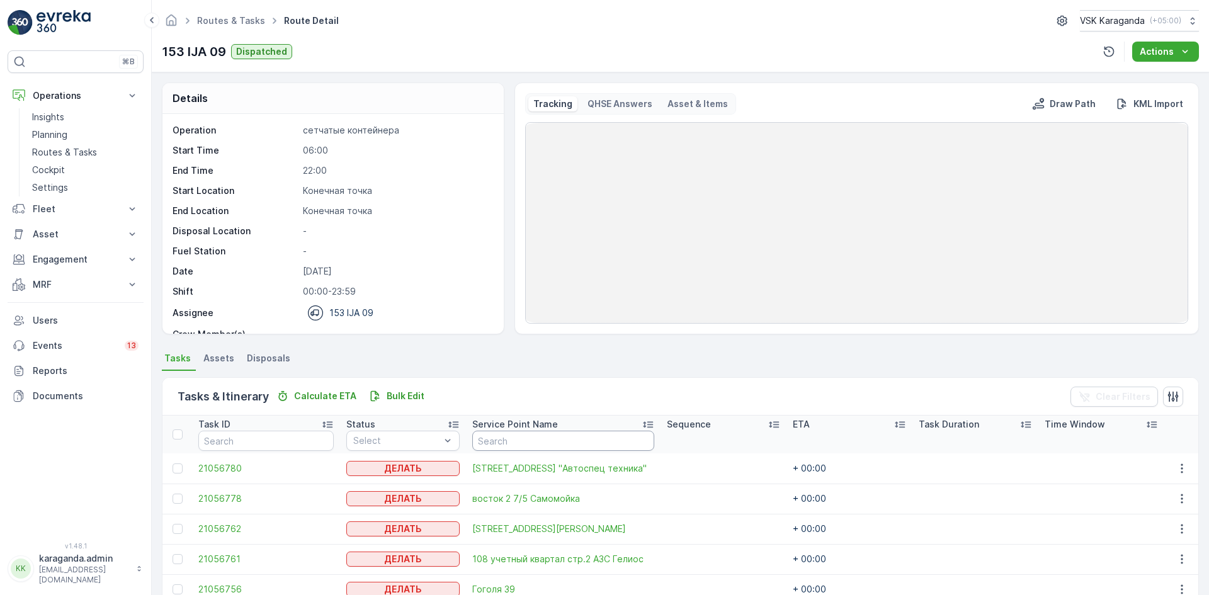
click at [486, 438] on input "text" at bounding box center [563, 441] width 182 height 20
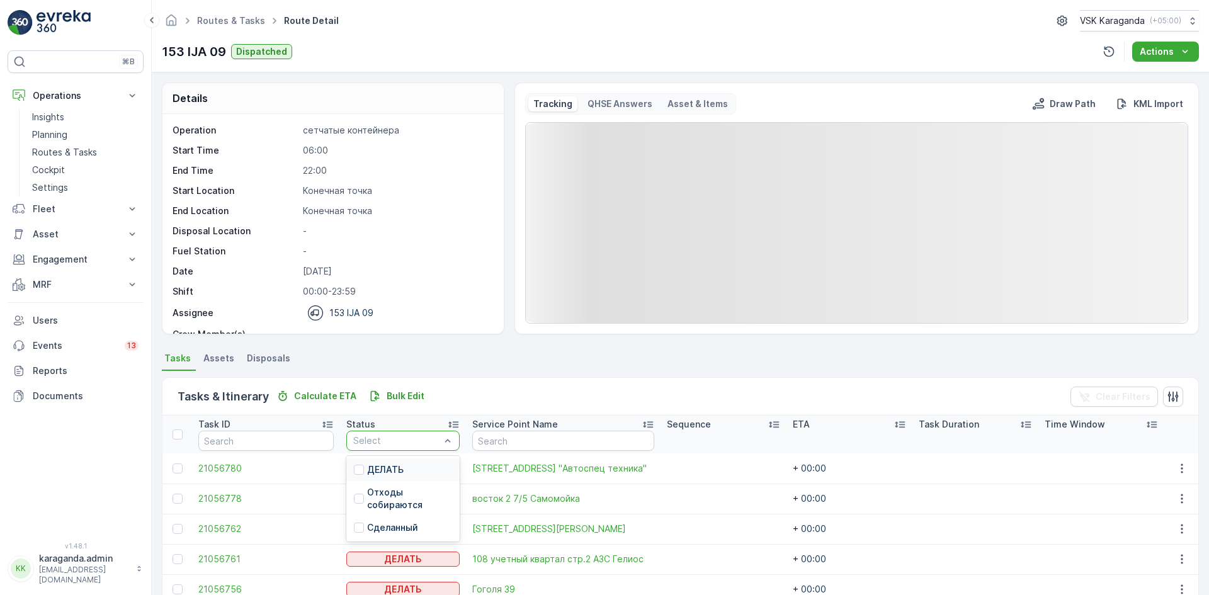
click at [425, 440] on div at bounding box center [396, 441] width 89 height 10
click at [387, 522] on p "Сделанный" at bounding box center [392, 527] width 51 height 13
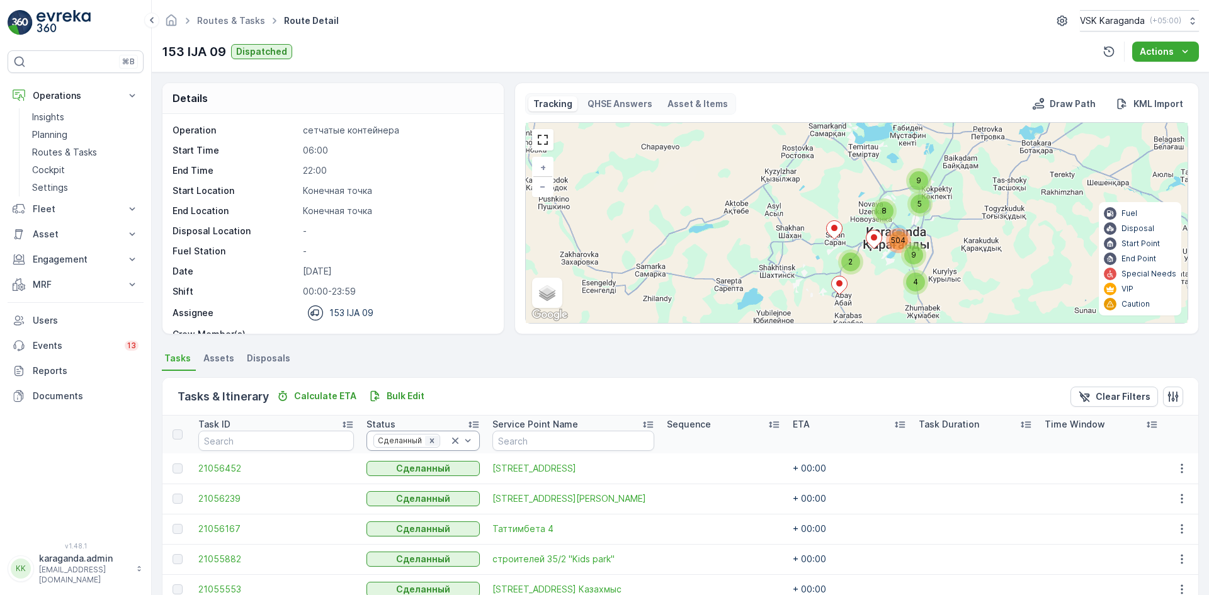
click at [428, 442] on icon "Remove Сделанный" at bounding box center [432, 440] width 9 height 9
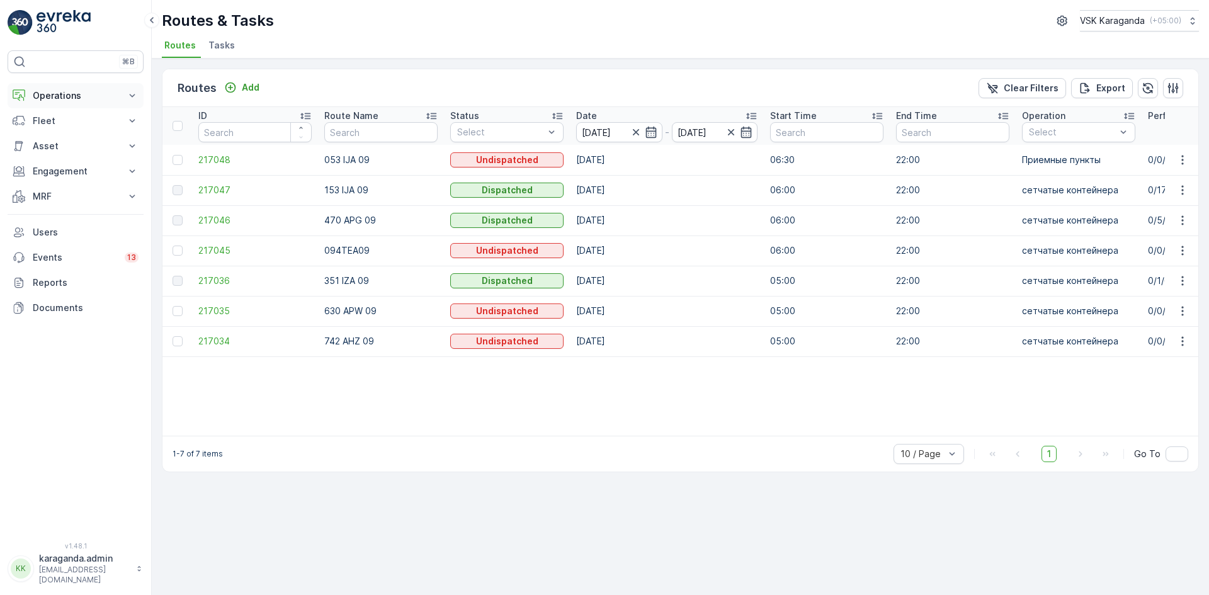
click at [42, 103] on button "Operations" at bounding box center [76, 95] width 136 height 25
drag, startPoint x: 55, startPoint y: 135, endPoint x: 79, endPoint y: 136, distance: 24.0
click at [55, 135] on p "Planning" at bounding box center [49, 134] width 35 height 13
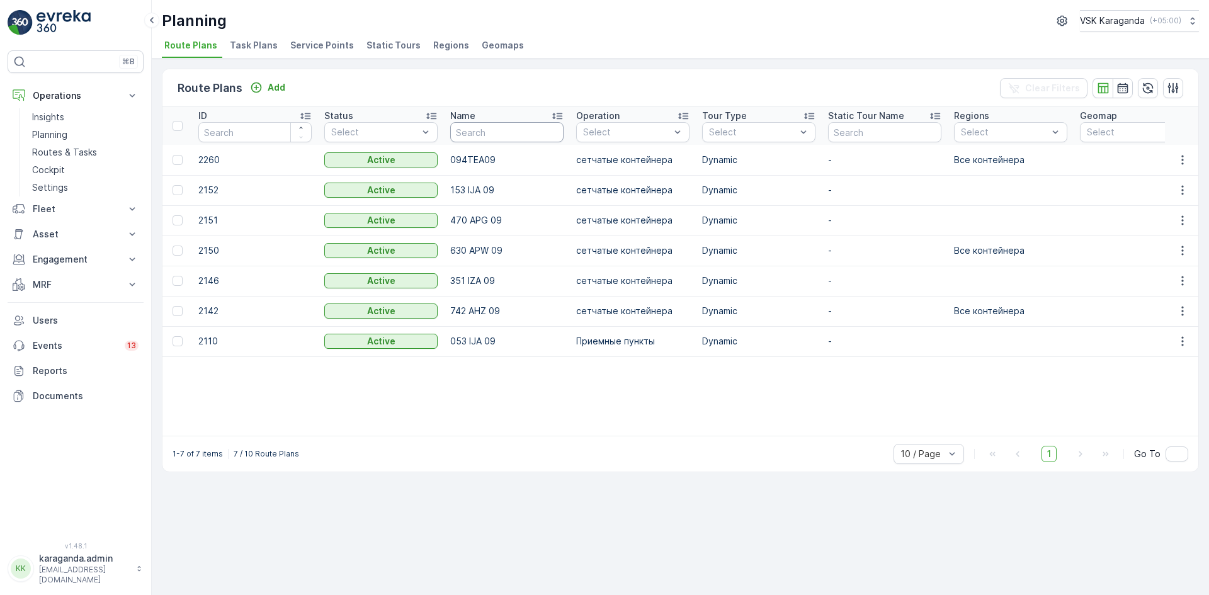
click at [472, 131] on input "text" at bounding box center [506, 132] width 113 height 20
click at [59, 137] on p "Planning" at bounding box center [49, 134] width 35 height 13
click at [338, 39] on span "Service Points" at bounding box center [322, 45] width 64 height 13
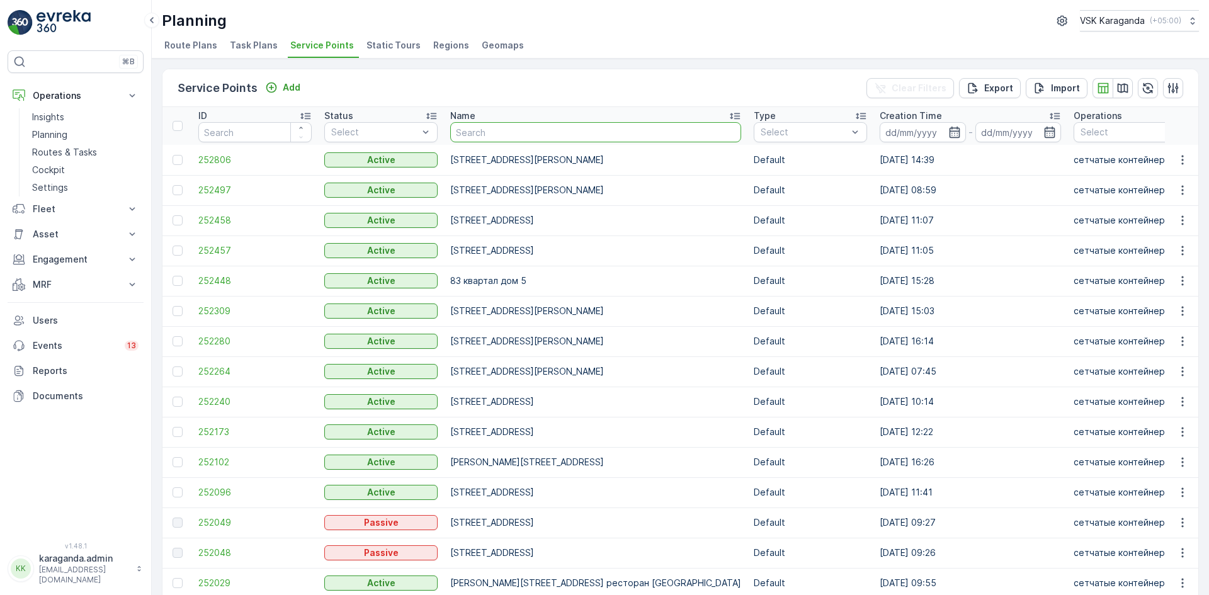
click at [497, 137] on input "text" at bounding box center [595, 132] width 291 height 20
type input "[PERSON_NAME]"
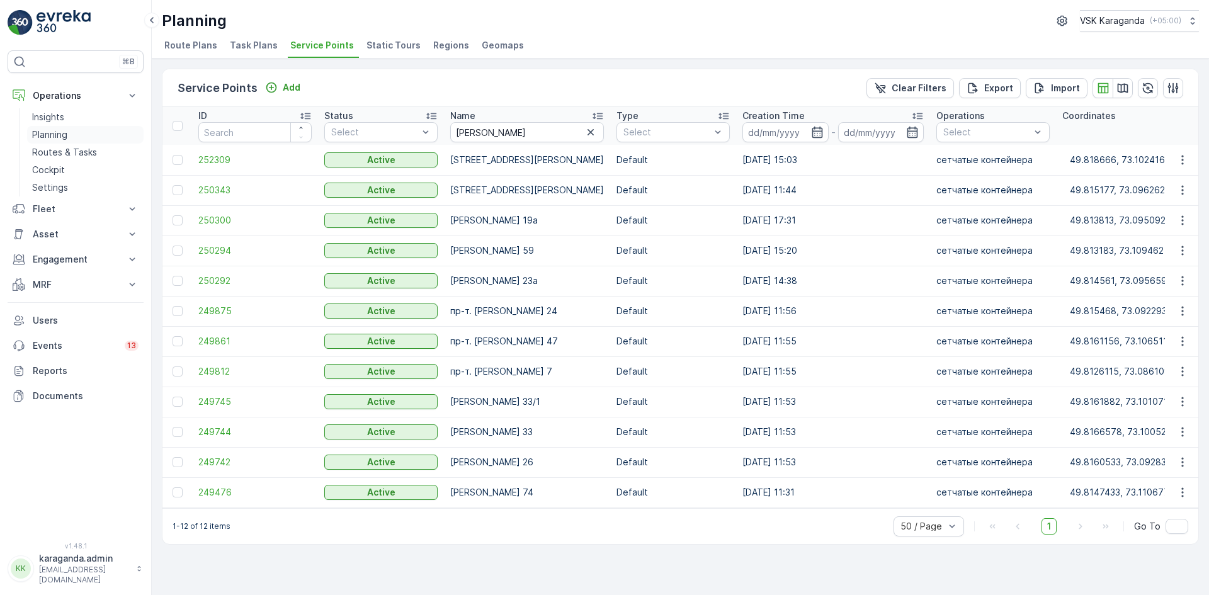
drag, startPoint x: 55, startPoint y: 156, endPoint x: 140, endPoint y: 128, distance: 89.6
click at [55, 156] on p "Routes & Tasks" at bounding box center [64, 152] width 65 height 13
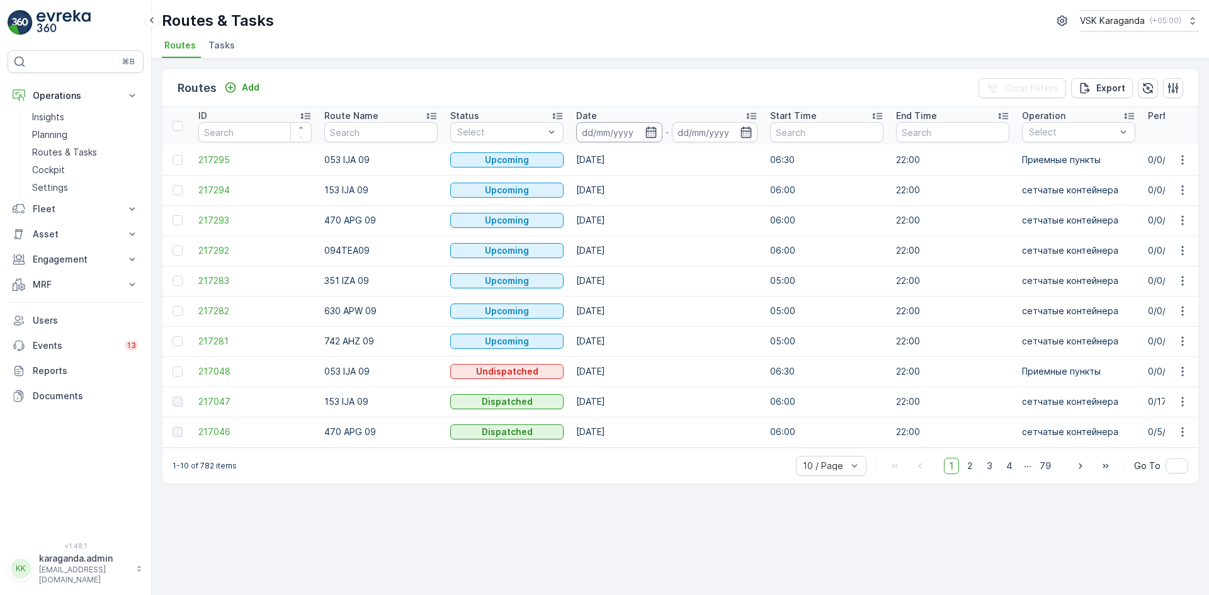
click at [644, 134] on input at bounding box center [619, 132] width 86 height 20
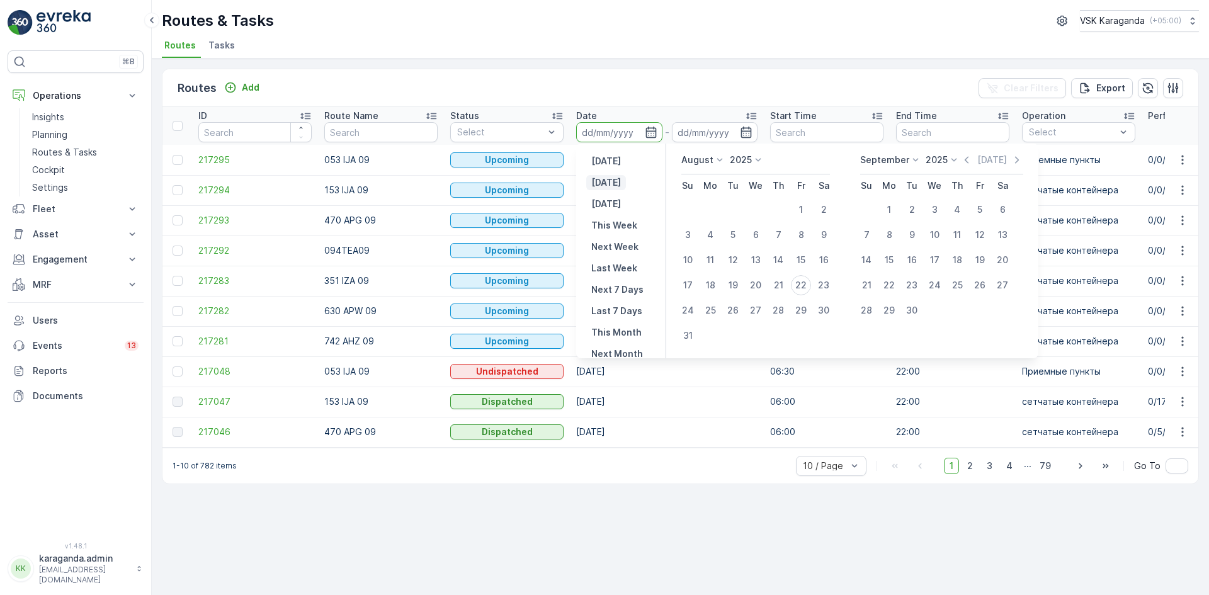
click at [600, 187] on p "[DATE]" at bounding box center [606, 182] width 30 height 13
type input "[DATE]"
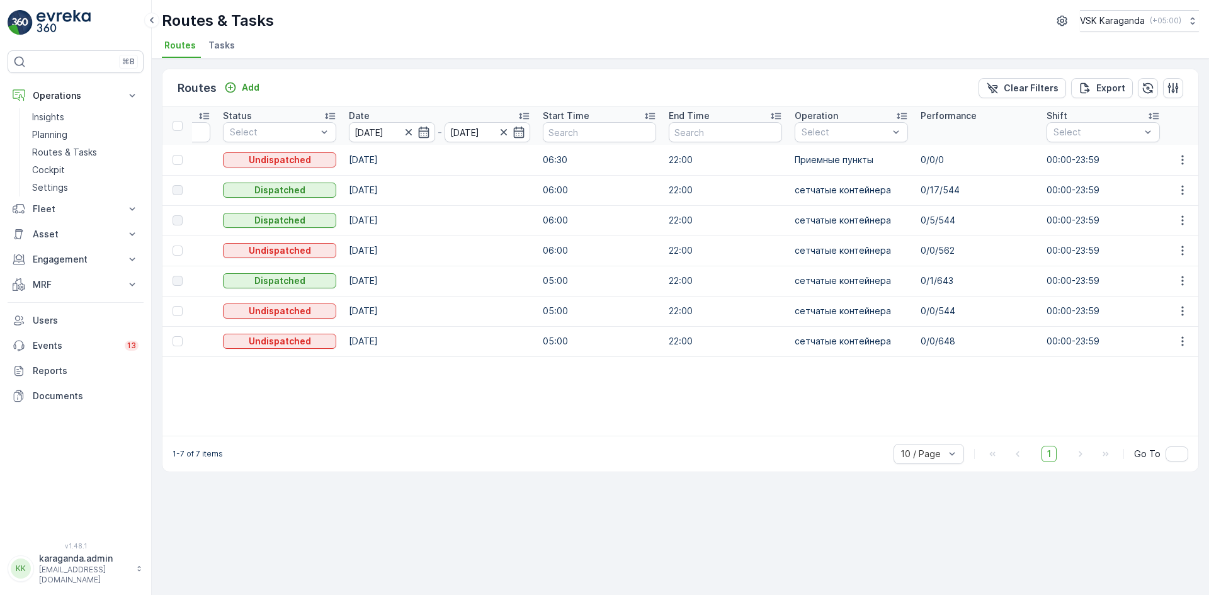
scroll to position [0, 242]
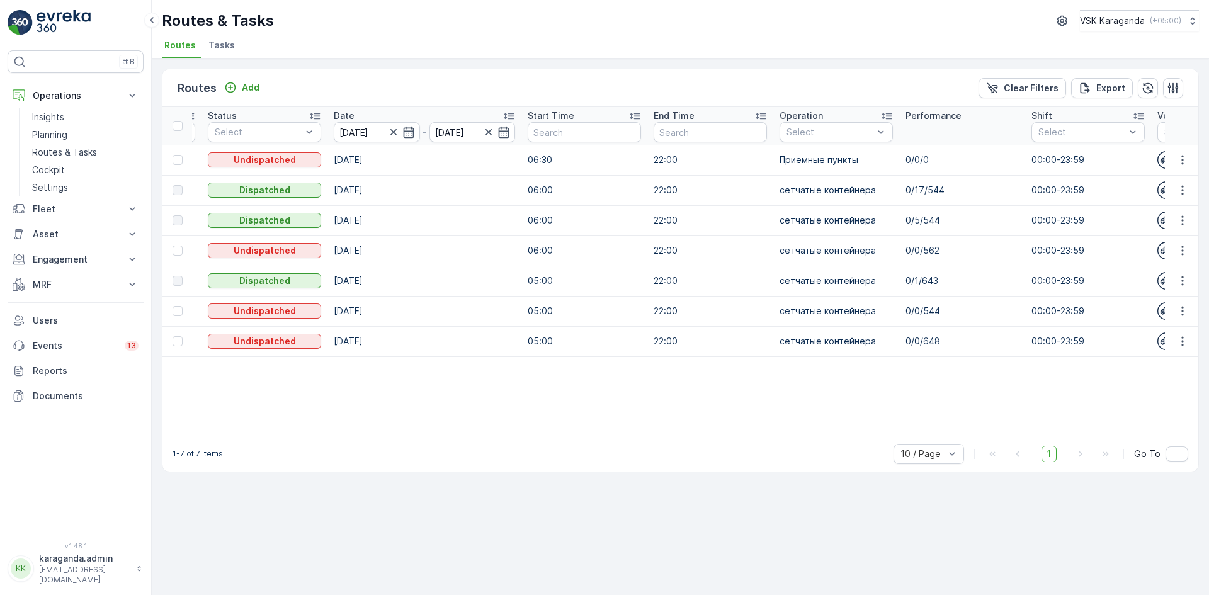
drag, startPoint x: 513, startPoint y: 435, endPoint x: 259, endPoint y: 425, distance: 254.0
click at [259, 425] on table "ID Route Name Status Select Date [DATE] - [DATE] Start Time End Time Operation …" at bounding box center [1182, 271] width 2525 height 329
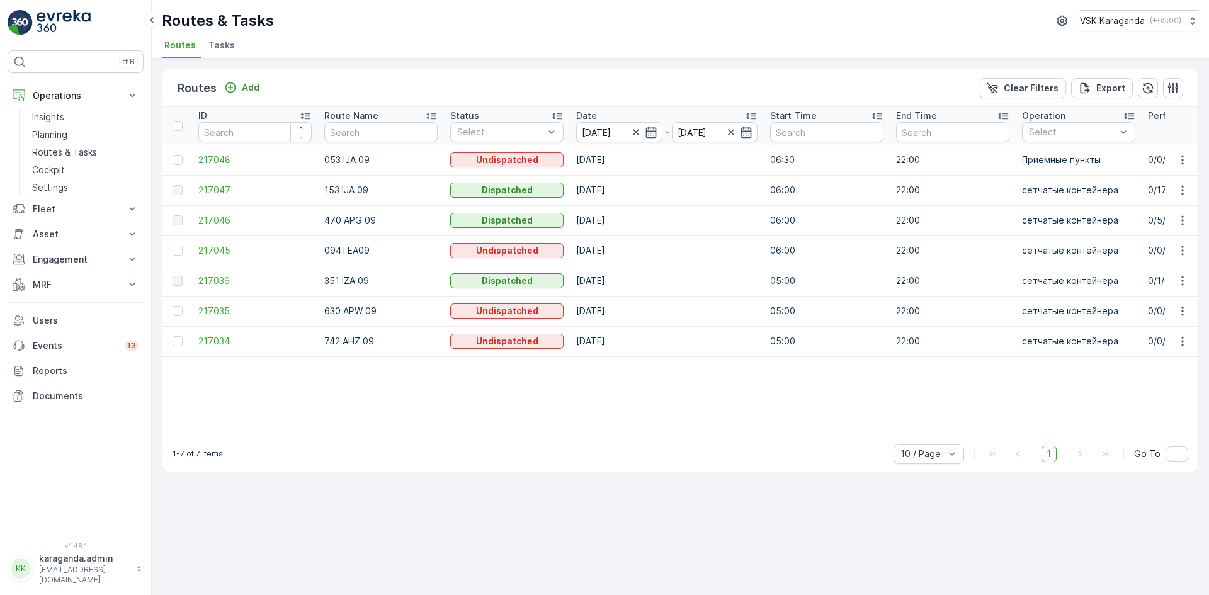
click at [225, 285] on span "217036" at bounding box center [254, 281] width 113 height 13
click at [47, 156] on p "Routes & Tasks" at bounding box center [64, 152] width 65 height 13
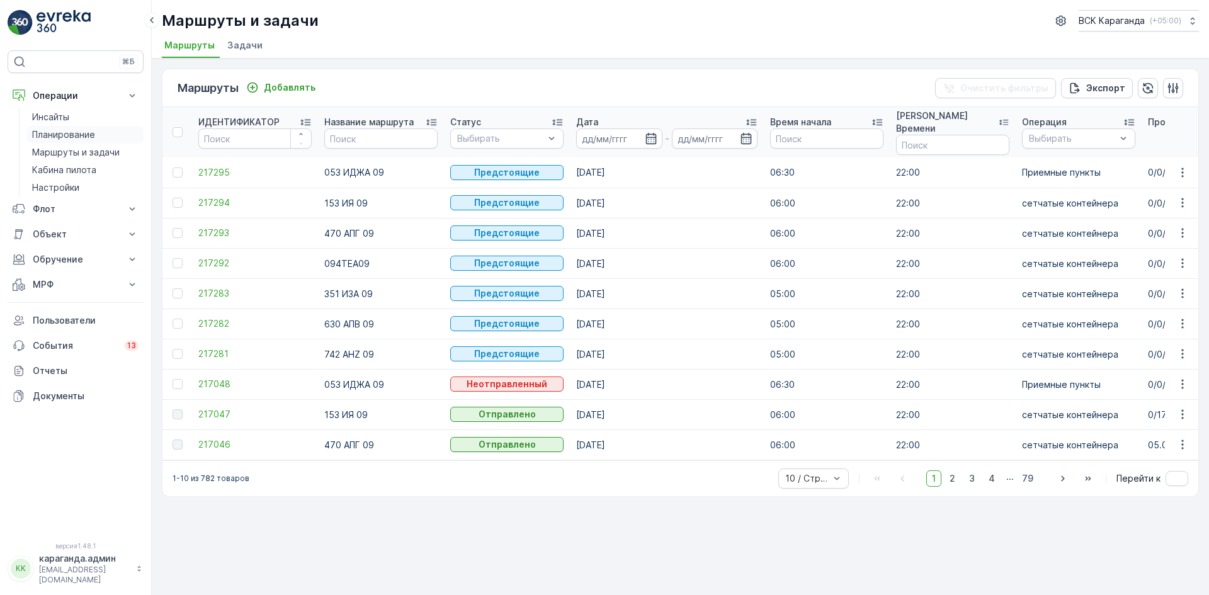
drag, startPoint x: 55, startPoint y: 138, endPoint x: 59, endPoint y: 132, distance: 7.7
click at [55, 138] on font "Планирование" at bounding box center [63, 134] width 63 height 11
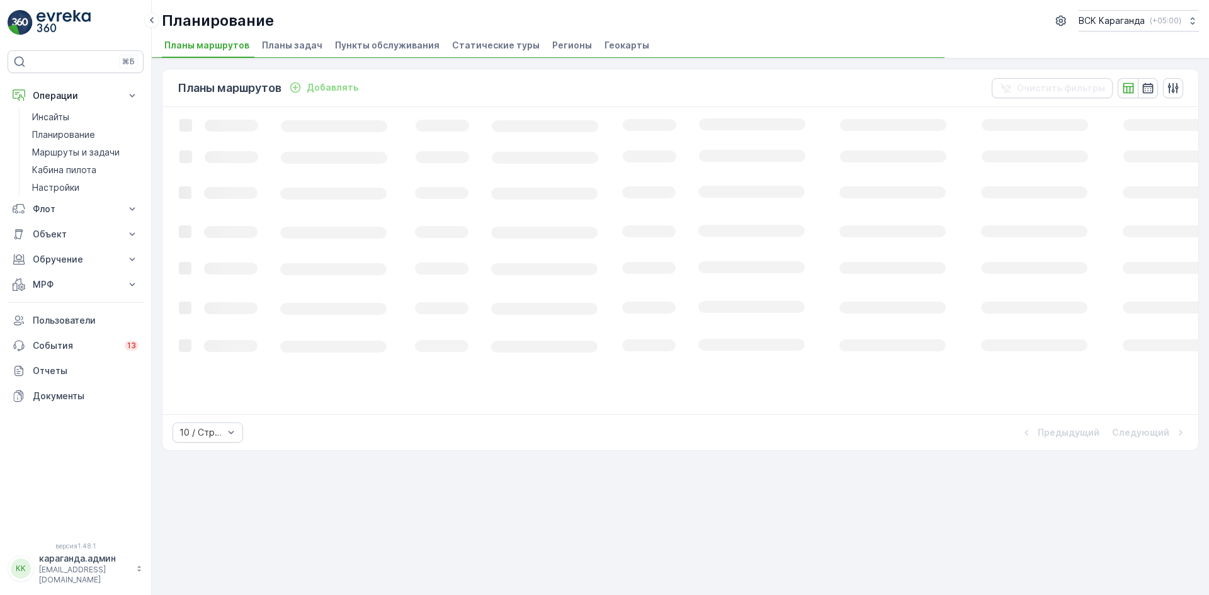
click at [377, 42] on font "Пункты обслуживания" at bounding box center [387, 45] width 105 height 11
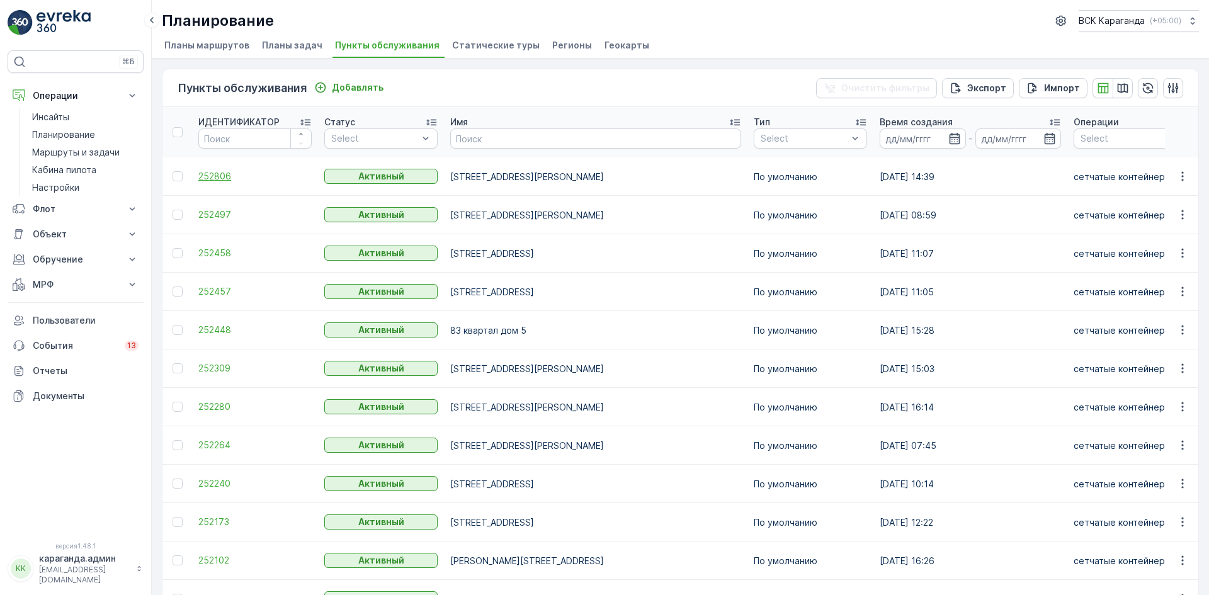
click at [217, 180] on font "252806" at bounding box center [214, 176] width 33 height 11
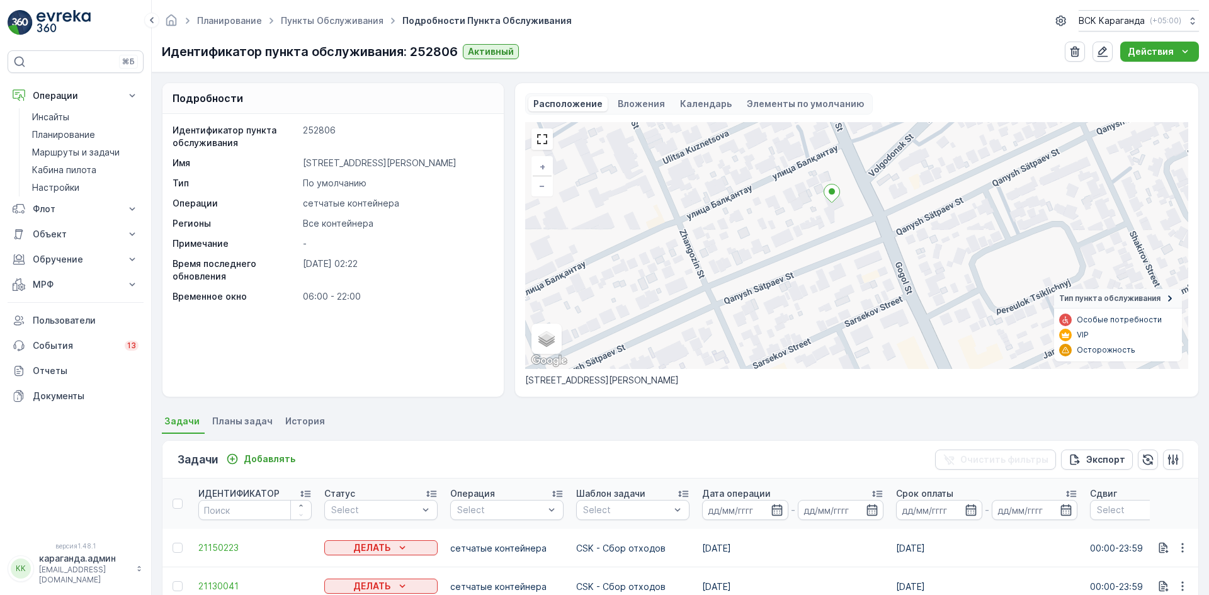
drag, startPoint x: 794, startPoint y: 216, endPoint x: 839, endPoint y: 258, distance: 61.5
click at [838, 287] on div "+ − Спутник Дорожная карта Местность Гибридный Листовка Сочетания клавиш Картог…" at bounding box center [856, 245] width 663 height 247
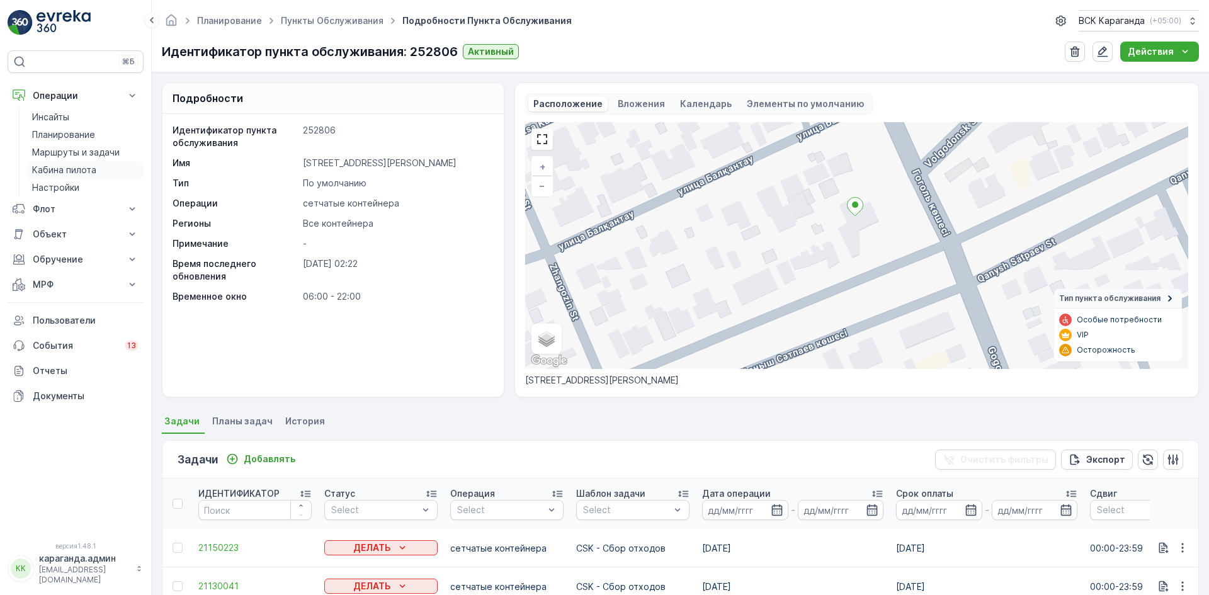
drag, startPoint x: 55, startPoint y: 169, endPoint x: 68, endPoint y: 171, distance: 12.7
click at [55, 169] on font "Кабина пилота" at bounding box center [64, 169] width 64 height 11
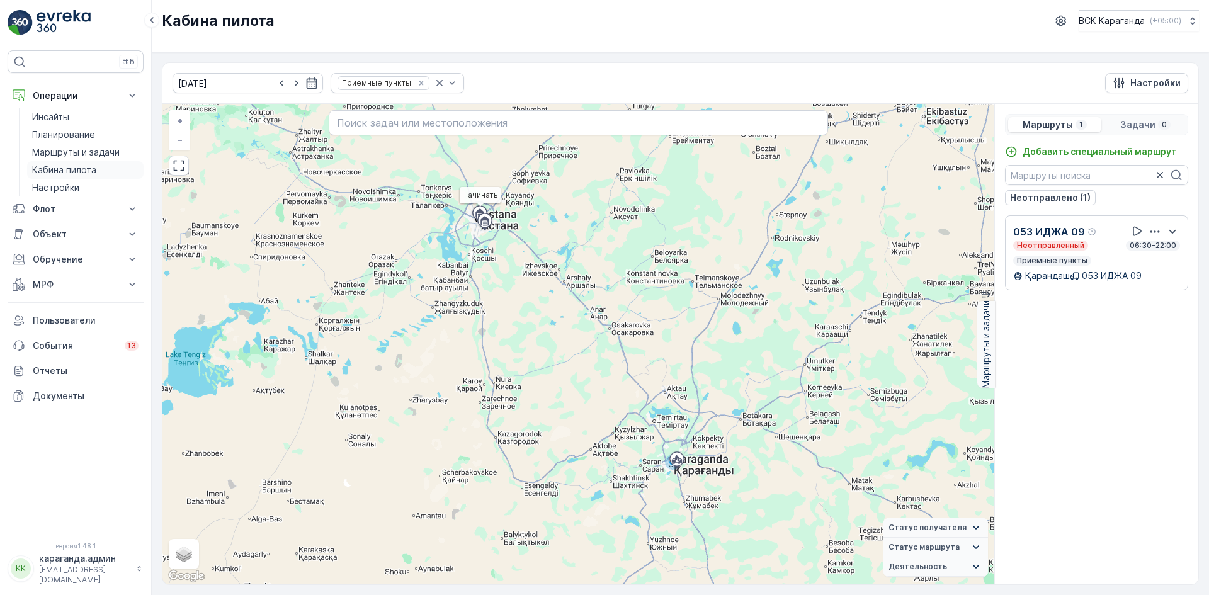
click at [57, 173] on font "Кабина пилота" at bounding box center [64, 169] width 64 height 11
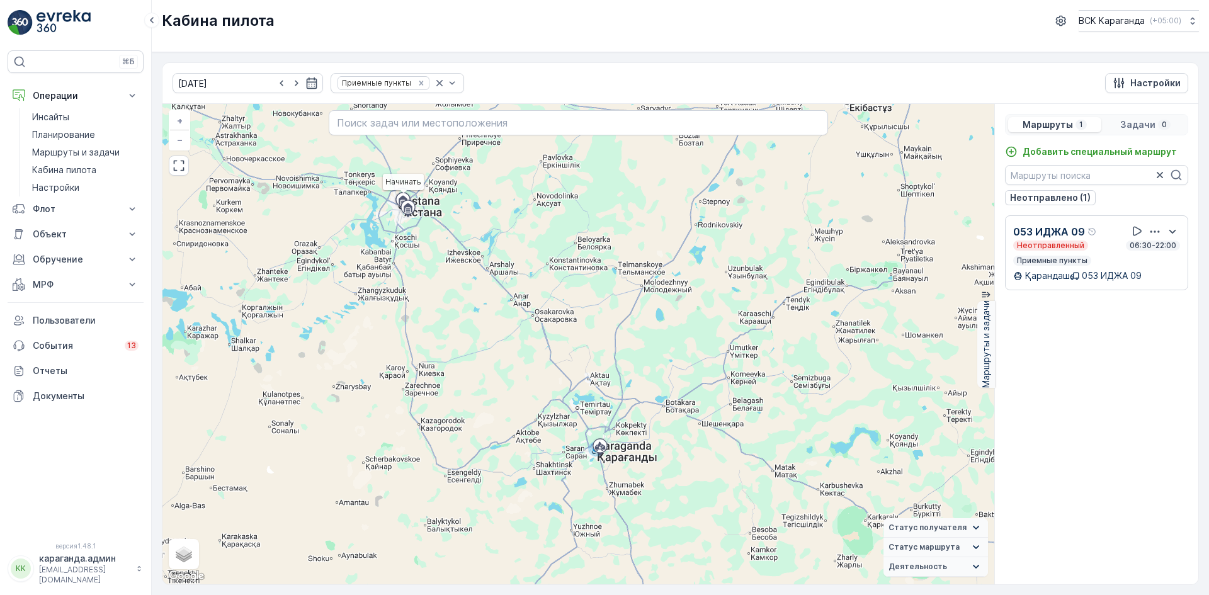
drag, startPoint x: 487, startPoint y: 355, endPoint x: 410, endPoint y: 341, distance: 78.0
click at [410, 341] on div "Начинать + − Спутник Дорожная карта Местность Гибридный Листовка Keyboard short…" at bounding box center [578, 344] width 832 height 481
click at [38, 208] on font "Флот" at bounding box center [44, 208] width 23 height 11
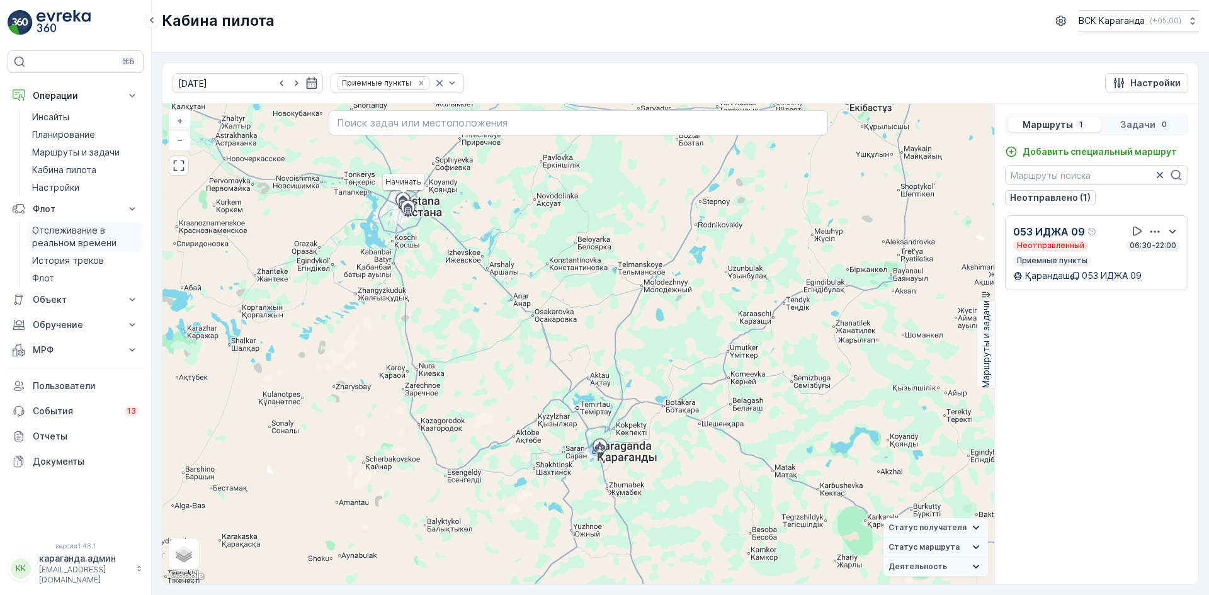
click at [47, 233] on font "Отслеживание в реальном времени" at bounding box center [74, 236] width 84 height 23
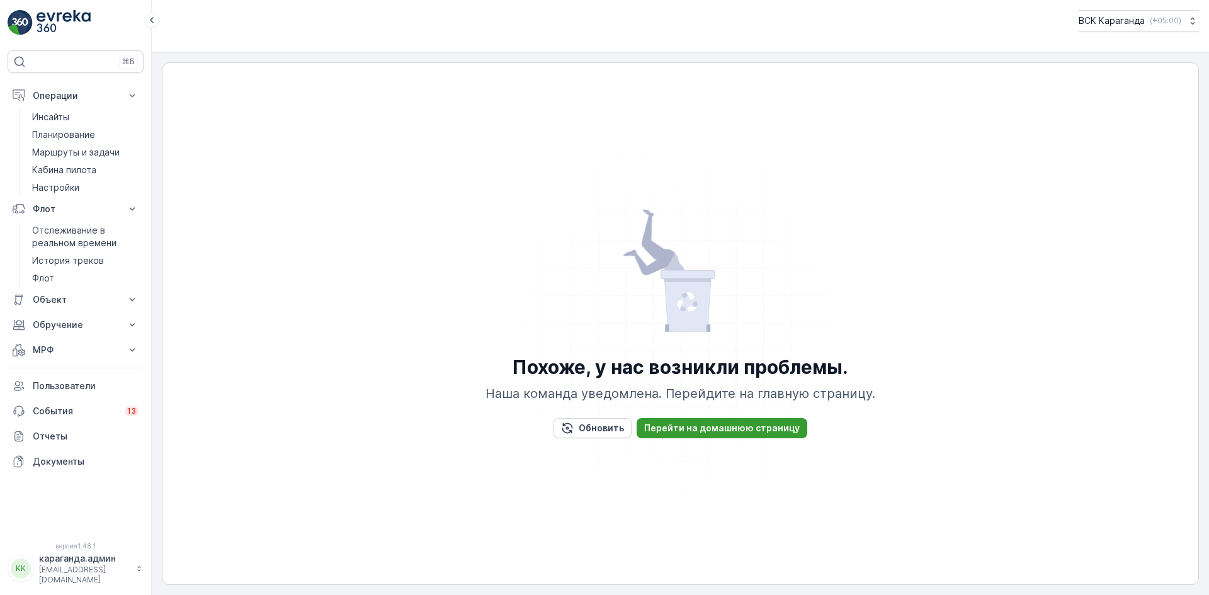
click at [665, 433] on font "Перейти на домашнюю страницу" at bounding box center [722, 428] width 156 height 11
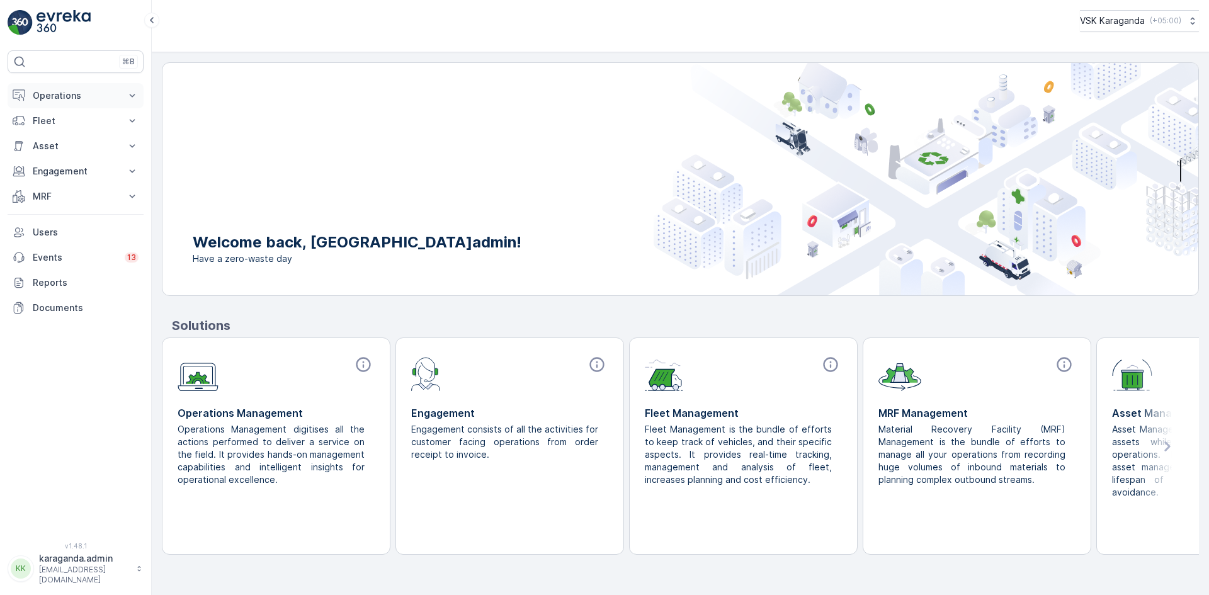
click at [42, 101] on p "Operations" at bounding box center [76, 95] width 86 height 13
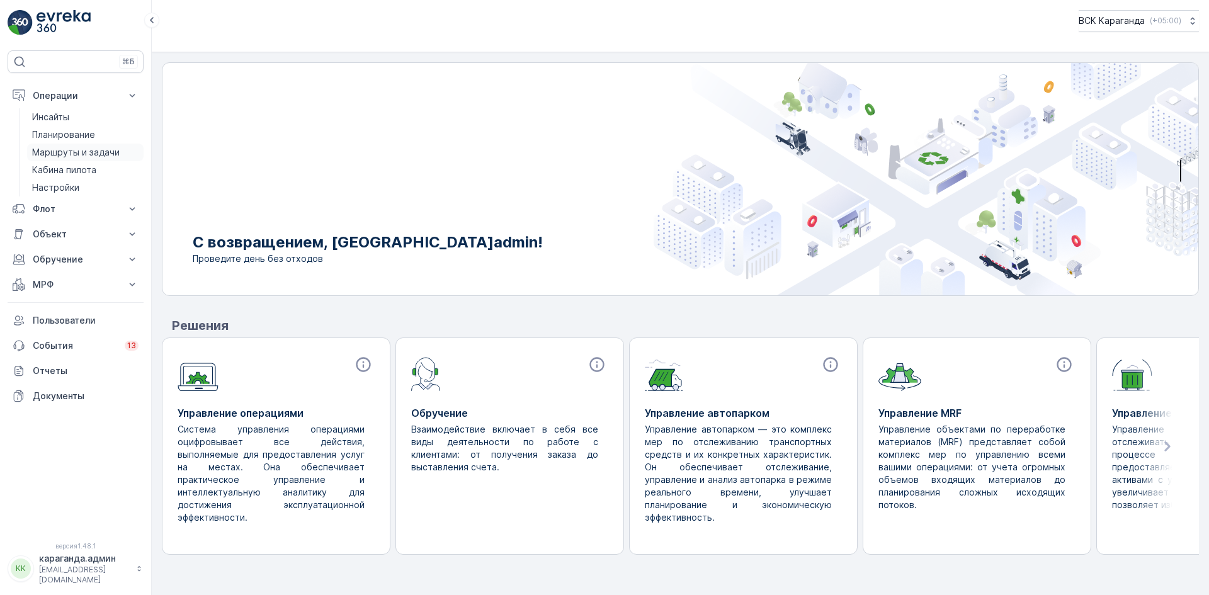
click at [59, 151] on font "Маршруты и задачи" at bounding box center [76, 152] width 88 height 11
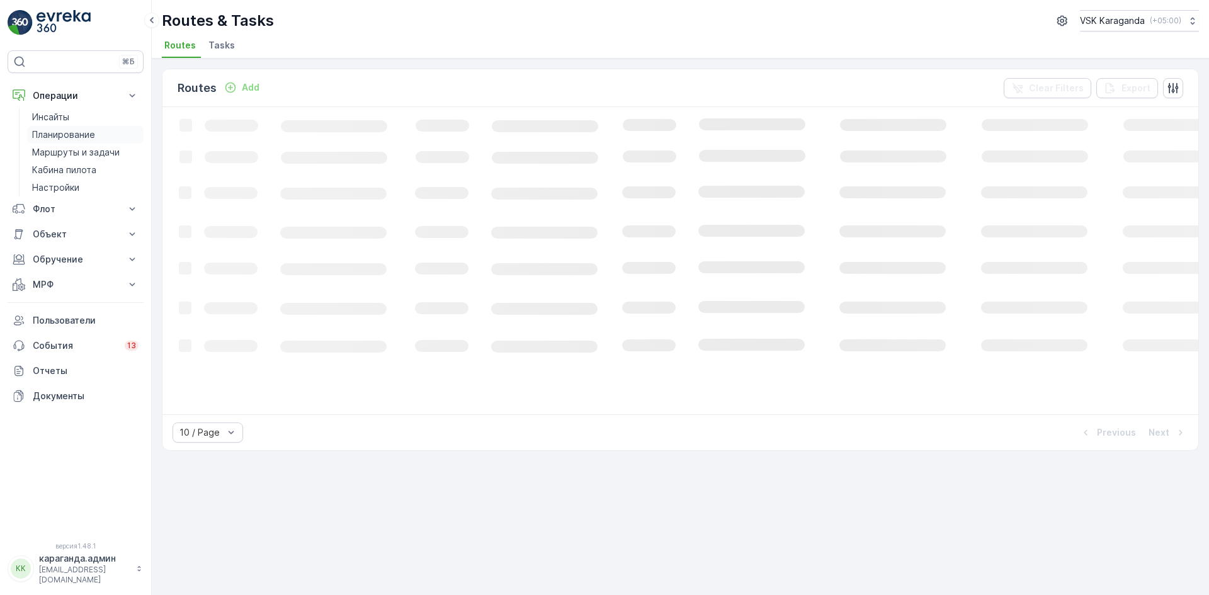
click at [59, 133] on font "Планирование" at bounding box center [63, 134] width 63 height 11
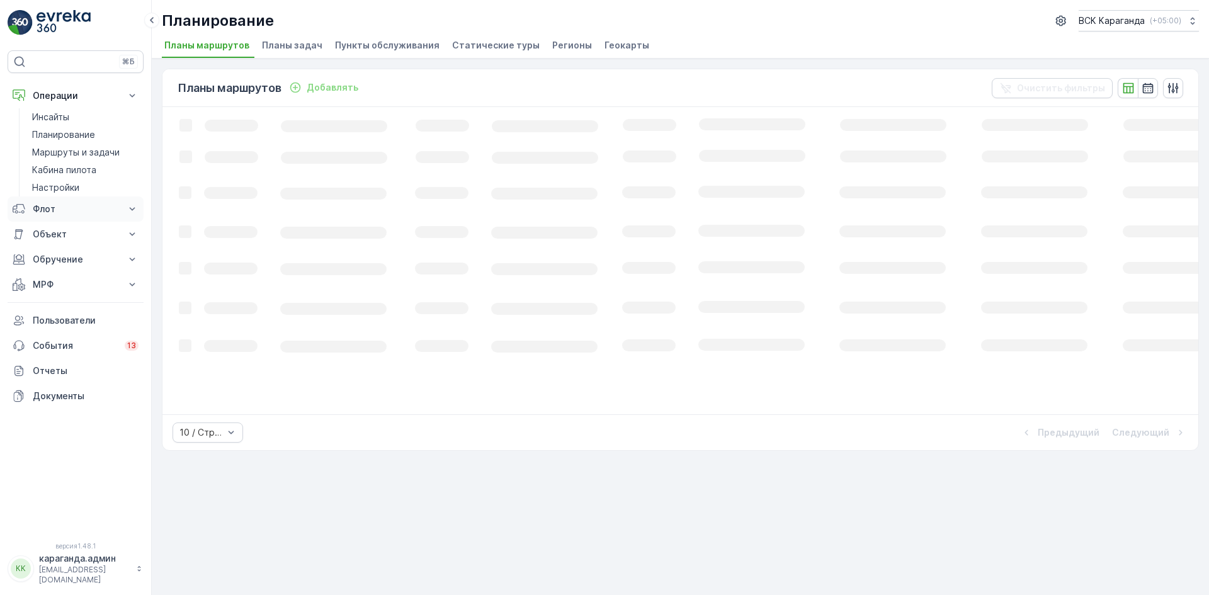
click at [44, 206] on font "Флот" at bounding box center [44, 208] width 23 height 11
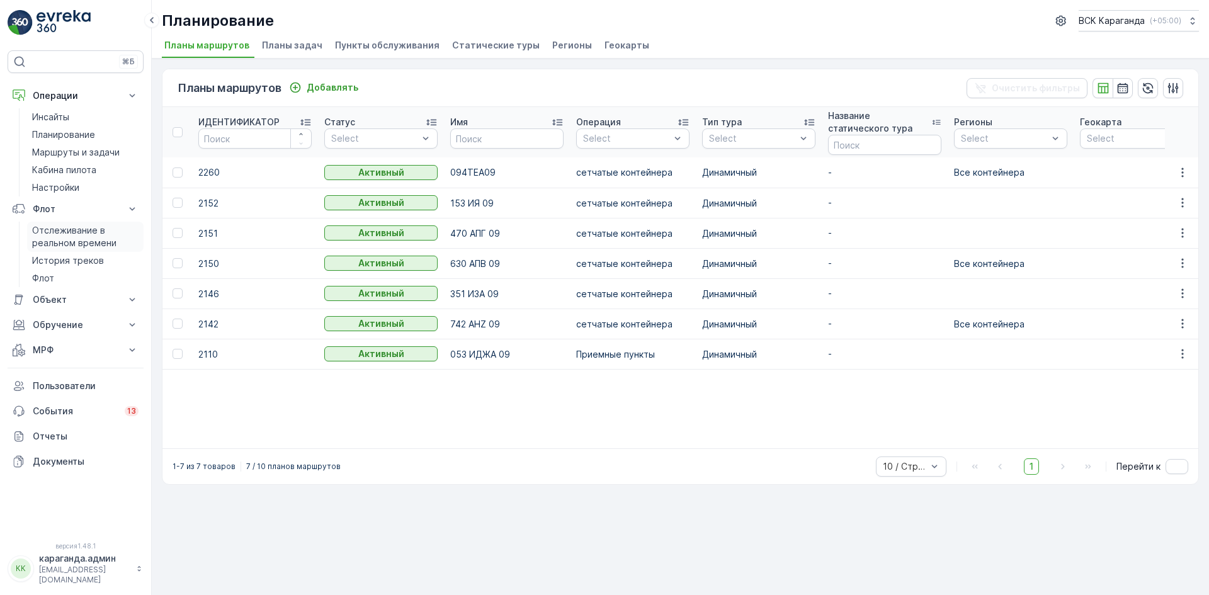
click at [55, 238] on font "Отслеживание в реальном времени" at bounding box center [74, 236] width 84 height 23
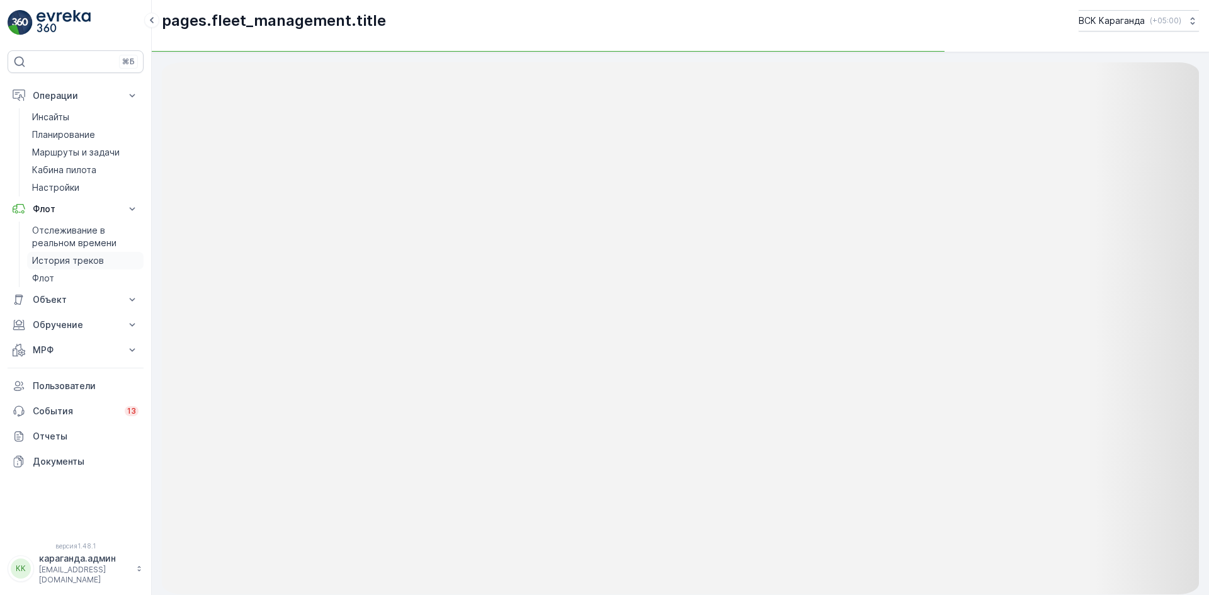
click at [89, 256] on font "История треков" at bounding box center [68, 260] width 72 height 11
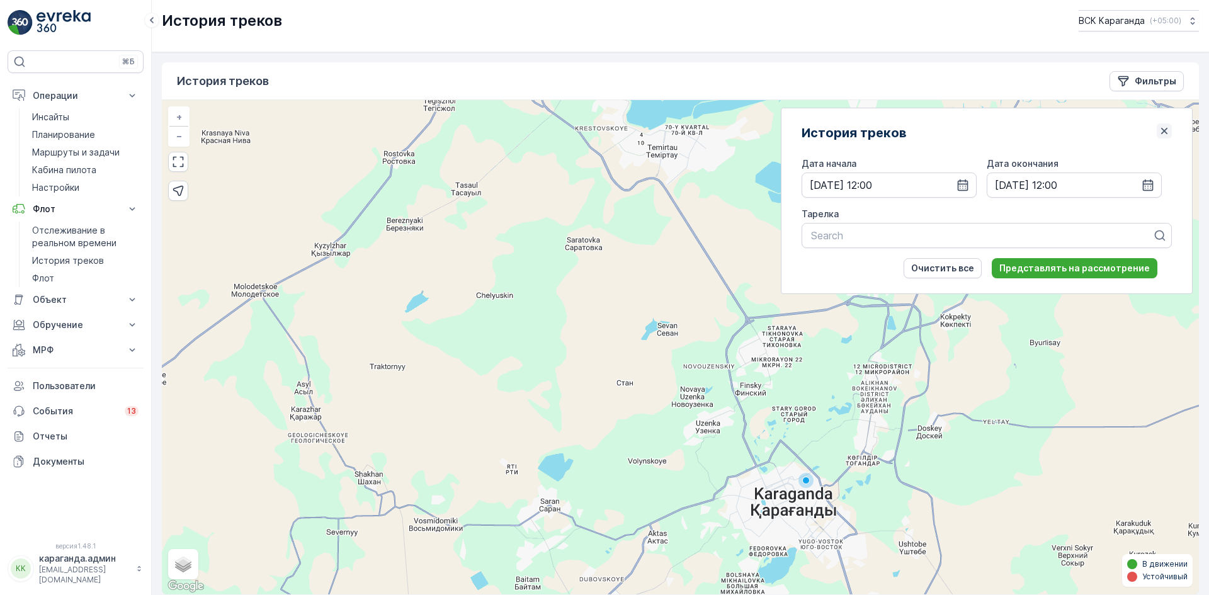
click at [1158, 127] on icon "button" at bounding box center [1164, 131] width 13 height 13
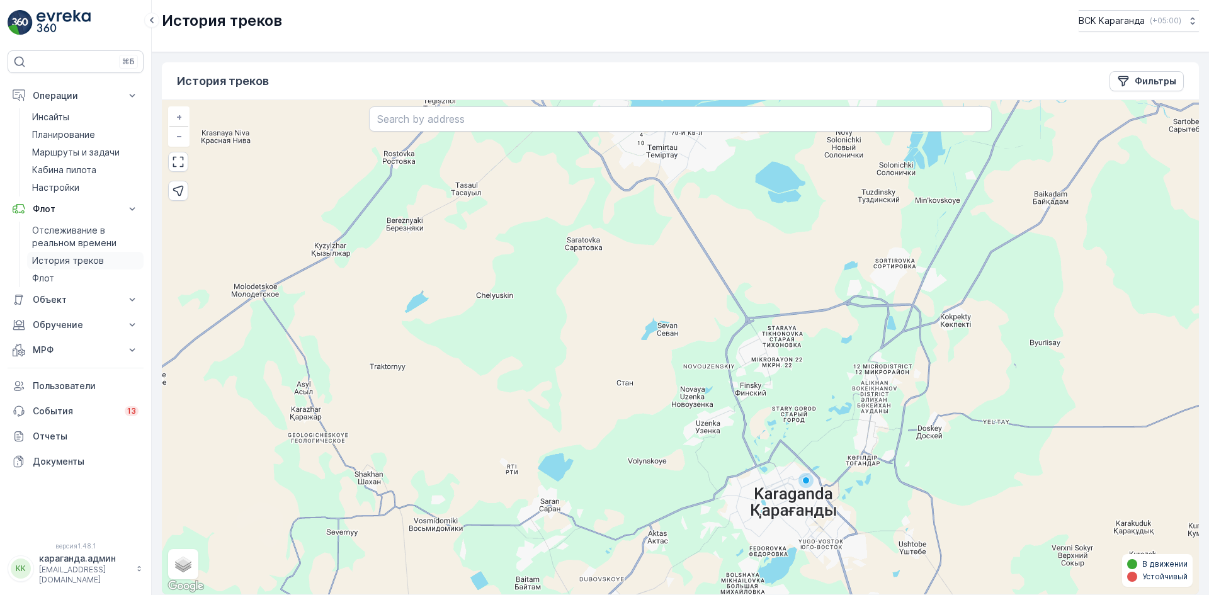
click at [55, 257] on font "История треков" at bounding box center [68, 260] width 72 height 11
click at [69, 239] on font "Отслеживание в реальном времени" at bounding box center [74, 236] width 84 height 23
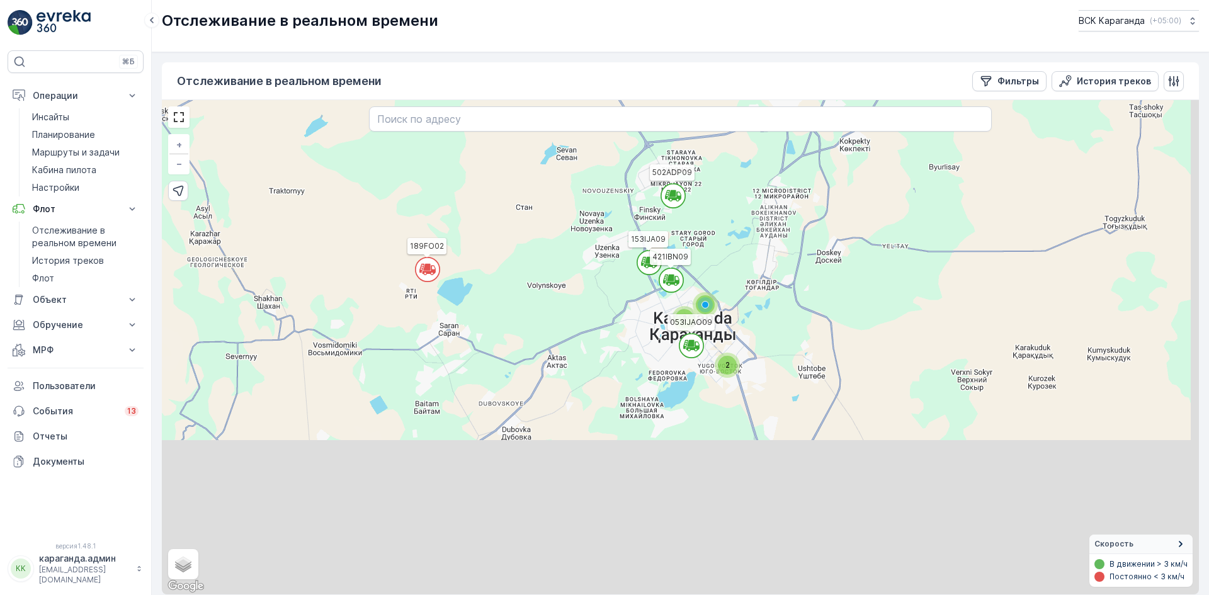
drag, startPoint x: 671, startPoint y: 418, endPoint x: 688, endPoint y: 312, distance: 107.1
click at [571, 242] on div "2 2 9 960EQO2 189FO02 502ADP09 153IJA09 053IJAО09 421IBN09 + − Спутник Дорожная…" at bounding box center [680, 347] width 1037 height 494
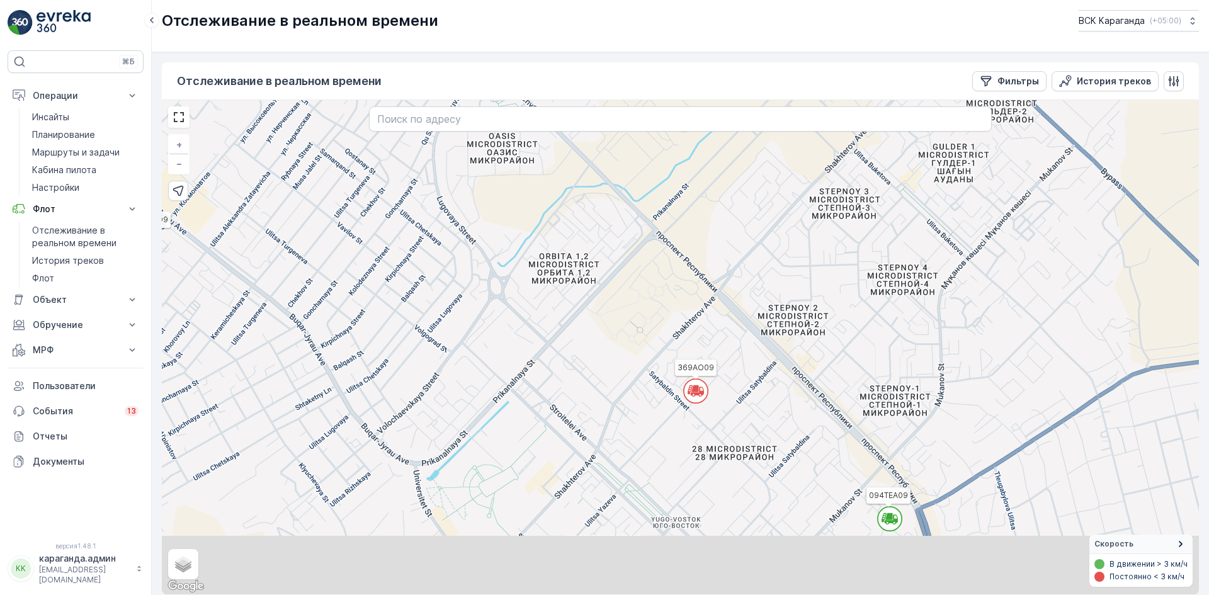
drag, startPoint x: 681, startPoint y: 430, endPoint x: 686, endPoint y: 373, distance: 57.5
click at [618, 364] on div "7 960EQO2 189FO02 502ADP09 153IJA09 053IJAО09 421IBN09 369АО09 094TEA09 470APG0…" at bounding box center [680, 347] width 1037 height 494
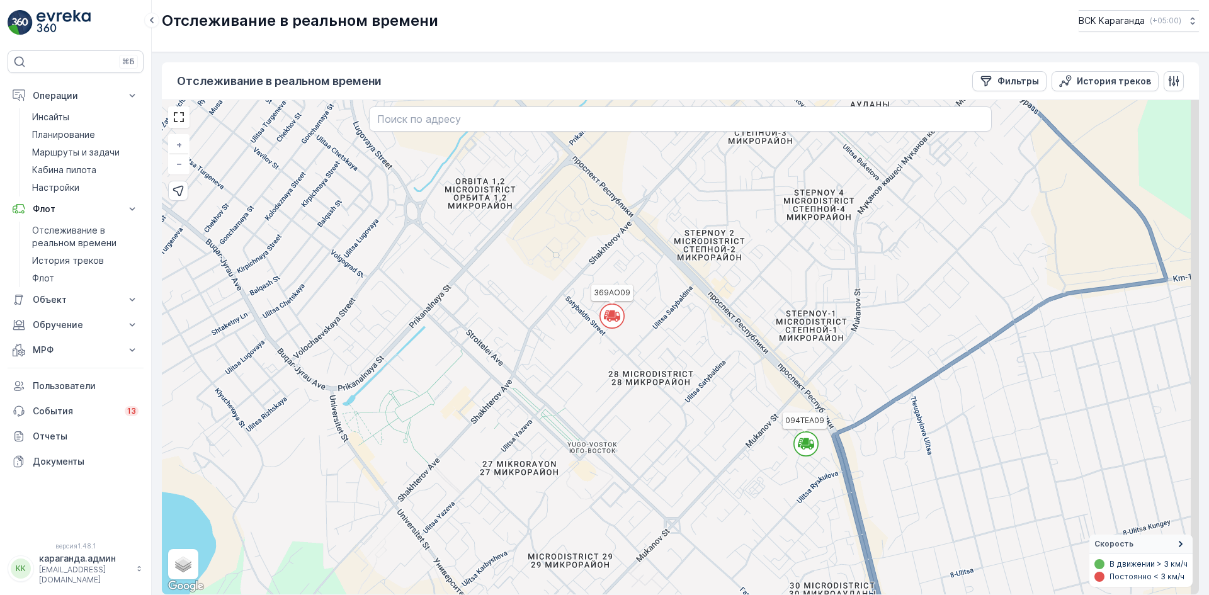
drag, startPoint x: 853, startPoint y: 521, endPoint x: 772, endPoint y: 435, distance: 118.9
click at [760, 435] on div "7 960EQO2 189FO02 502ADP09 153IJA09 053IJAО09 421IBN09 369АО09 094TEA09 470APG0…" at bounding box center [680, 347] width 1037 height 494
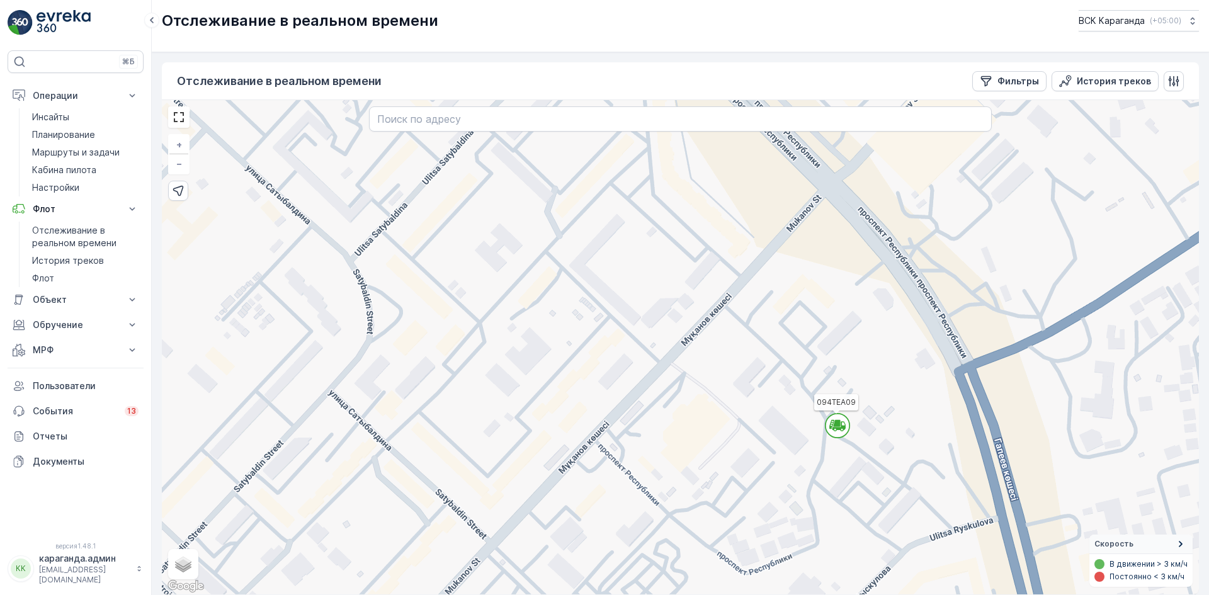
click at [838, 431] on circle at bounding box center [838, 426] width 24 height 24
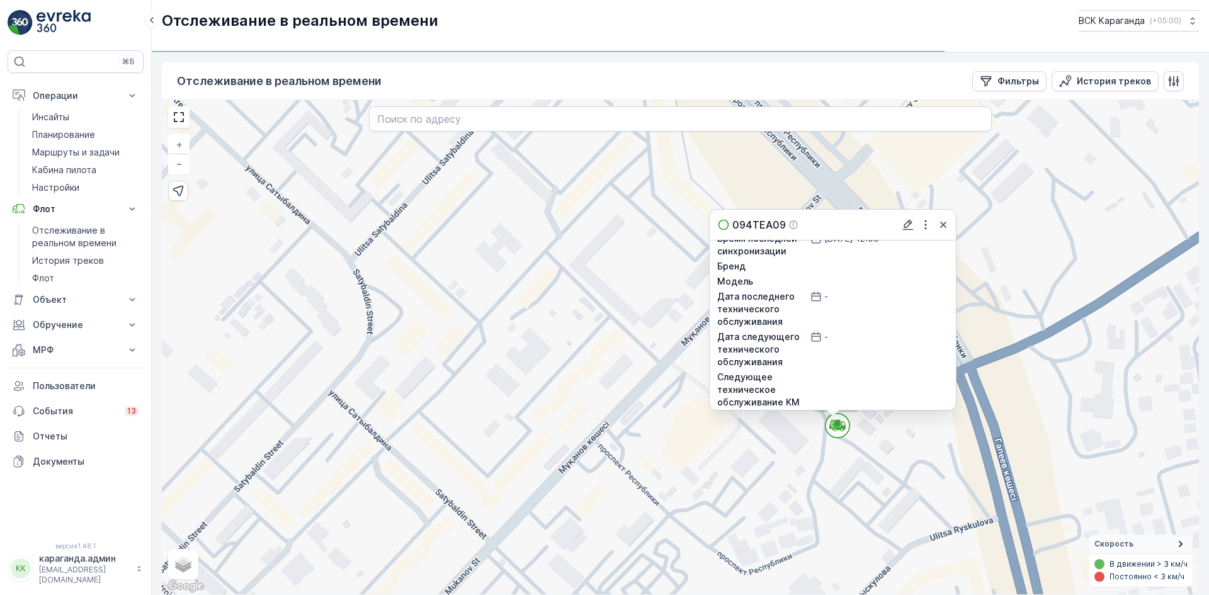
scroll to position [195, 0]
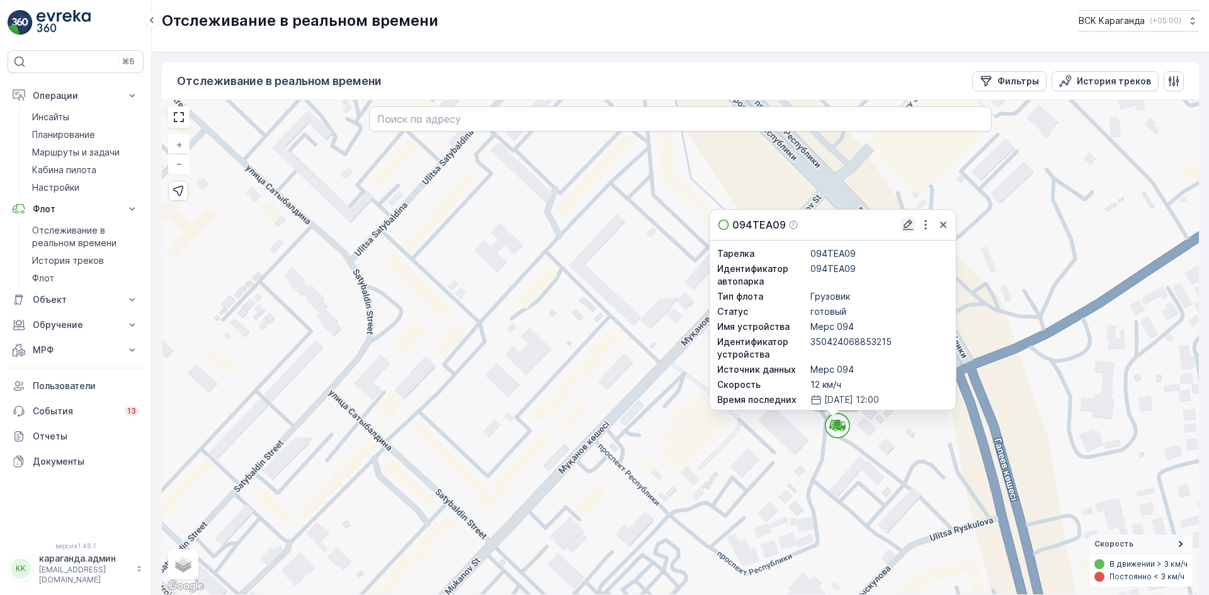
click at [909, 225] on icon "button" at bounding box center [908, 225] width 11 height 11
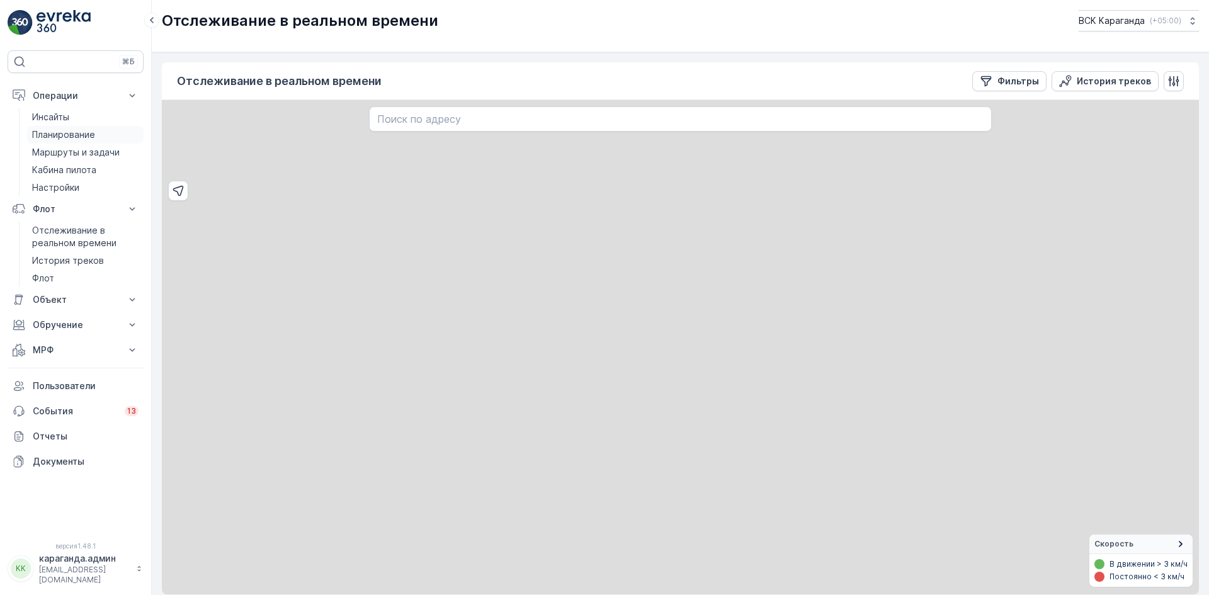
click at [53, 135] on font "Планирование" at bounding box center [63, 134] width 63 height 11
click at [57, 136] on font "Планирование" at bounding box center [63, 134] width 63 height 11
click at [53, 237] on font "Отслеживание в реальном времени" at bounding box center [74, 236] width 84 height 23
click at [60, 259] on font "История треков" at bounding box center [68, 260] width 72 height 11
click at [54, 135] on font "Планирование" at bounding box center [63, 134] width 63 height 11
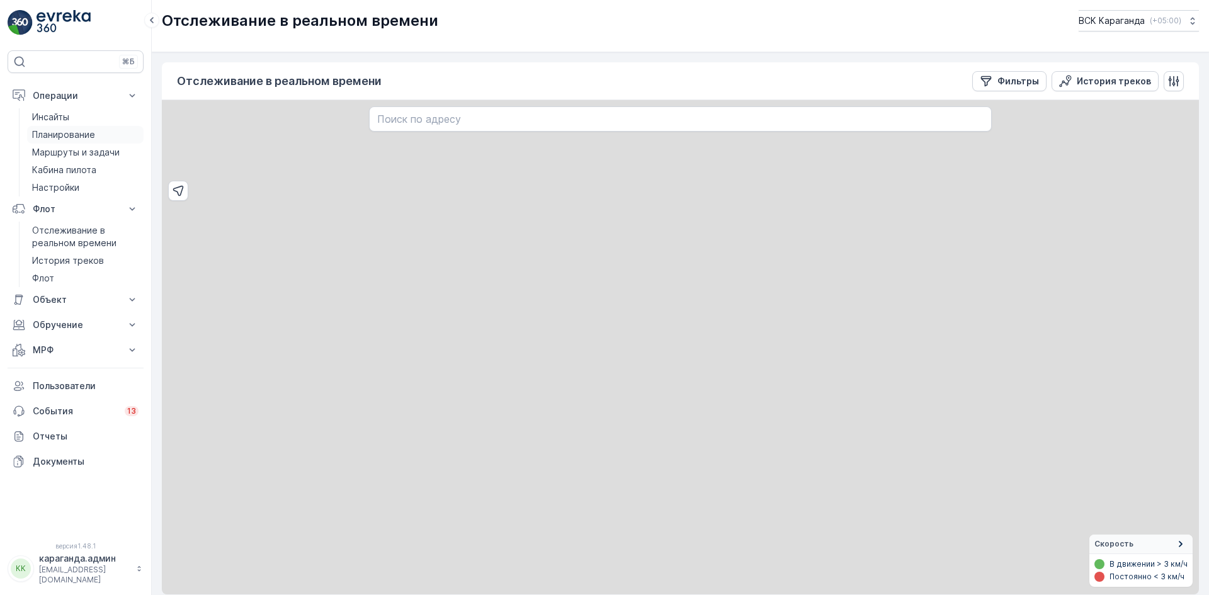
click at [64, 134] on font "Планирование" at bounding box center [63, 134] width 63 height 11
click at [88, 151] on font "Маршруты и задачи" at bounding box center [76, 152] width 88 height 11
click at [81, 137] on font "Планирование" at bounding box center [63, 134] width 63 height 11
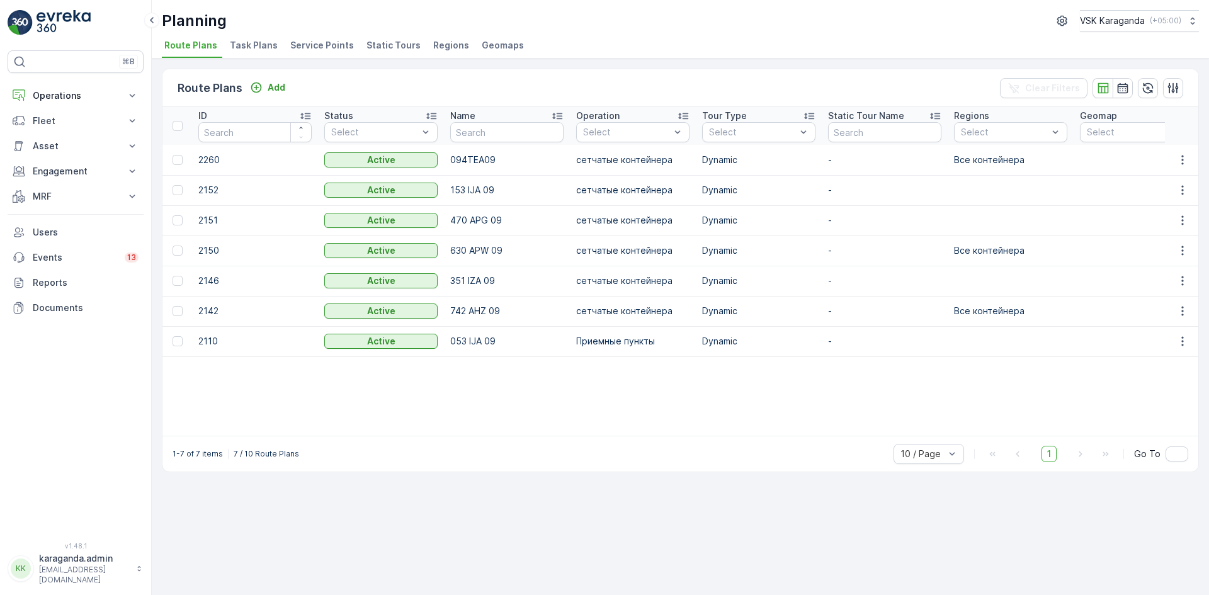
click at [319, 48] on span "Service Points" at bounding box center [322, 45] width 64 height 13
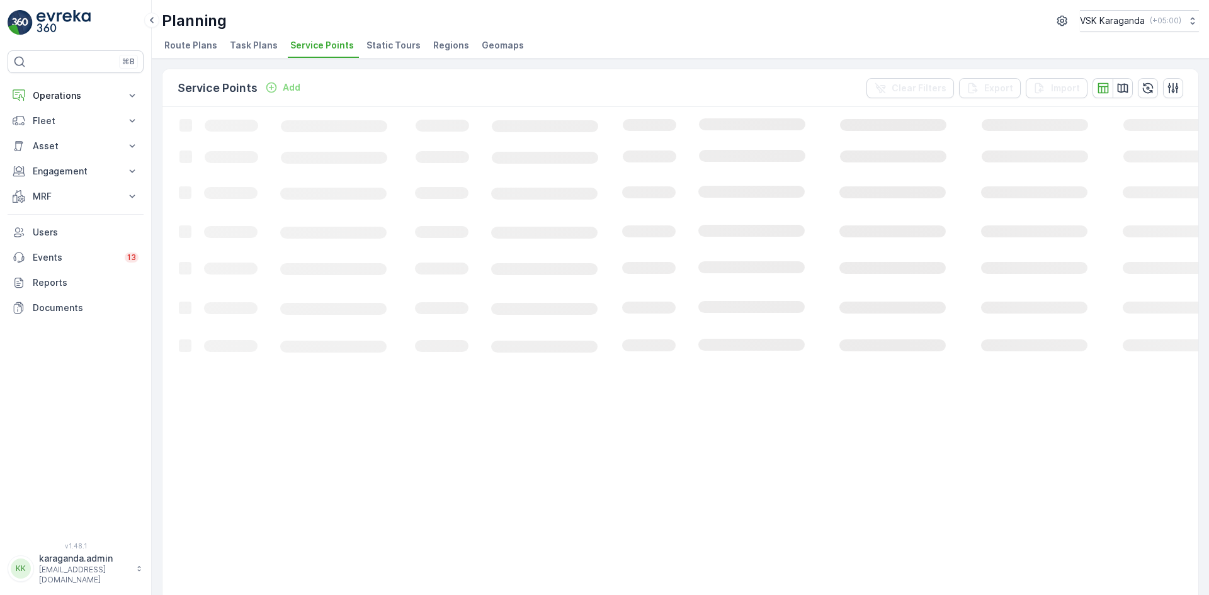
click at [294, 89] on p "Add" at bounding box center [292, 87] width 18 height 13
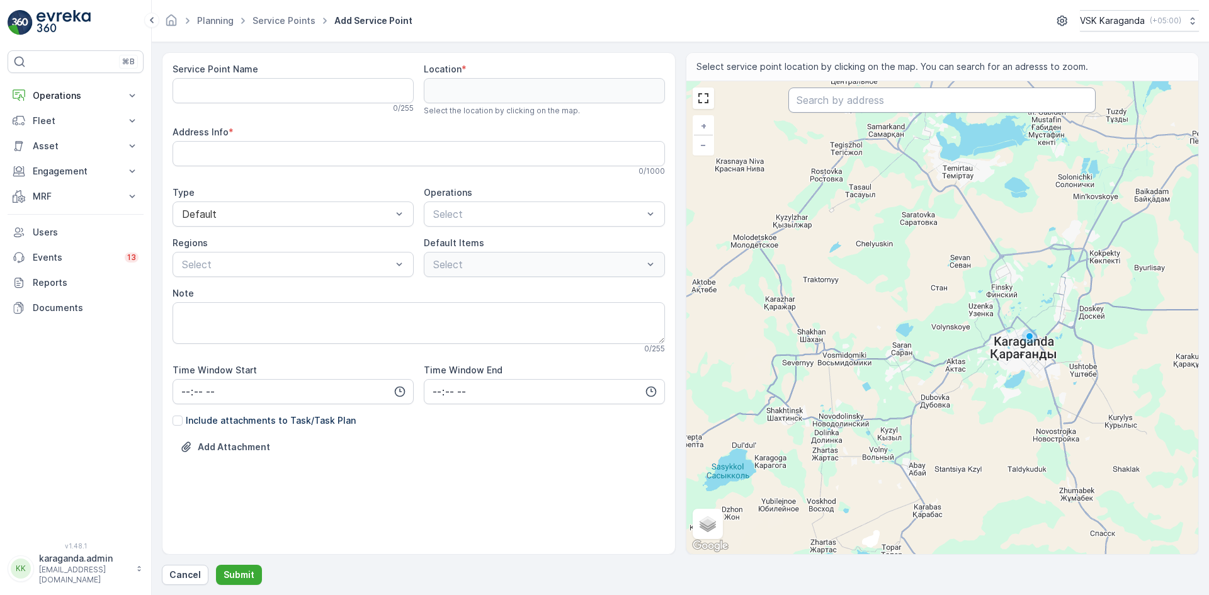
click at [827, 105] on input "text" at bounding box center [942, 100] width 307 height 25
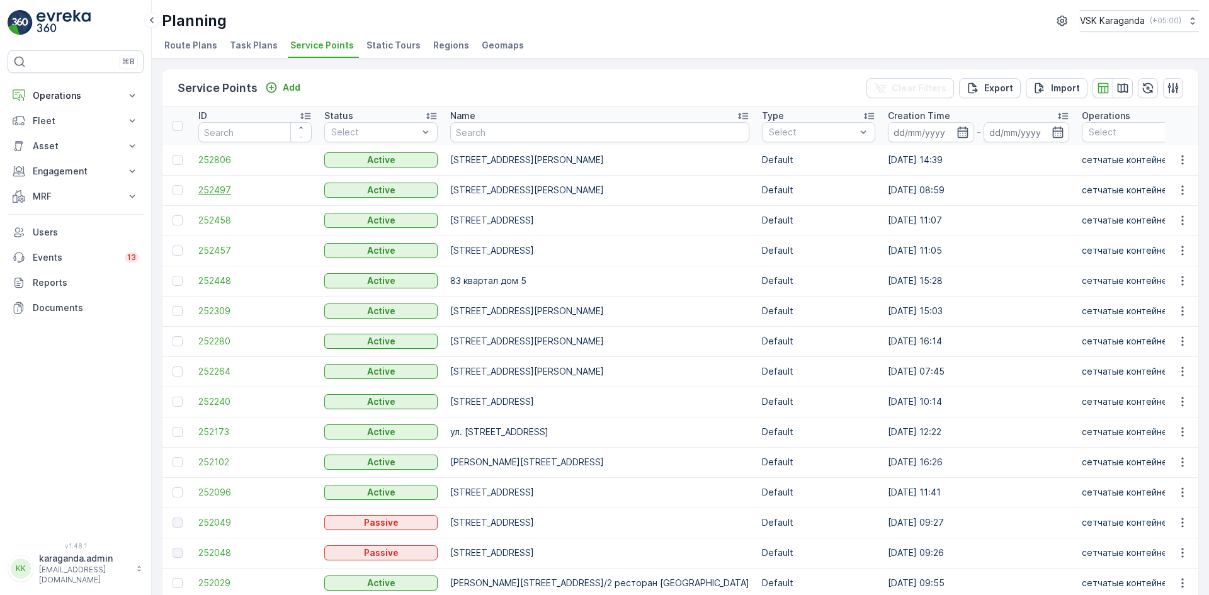
click at [207, 188] on span "252497" at bounding box center [254, 190] width 113 height 13
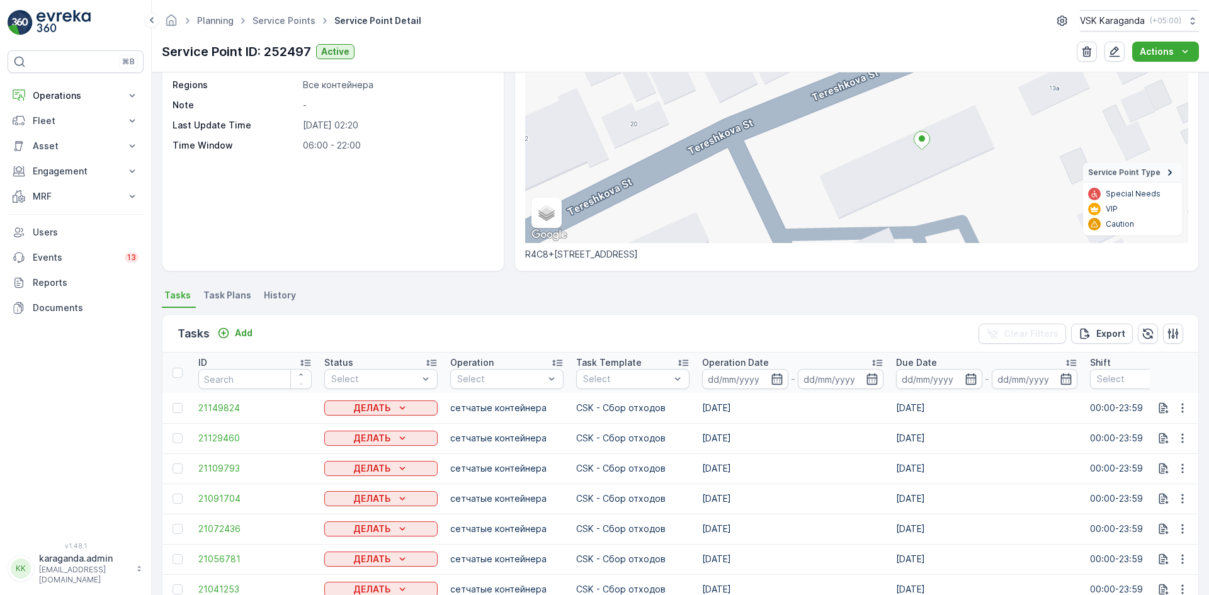
scroll to position [50, 0]
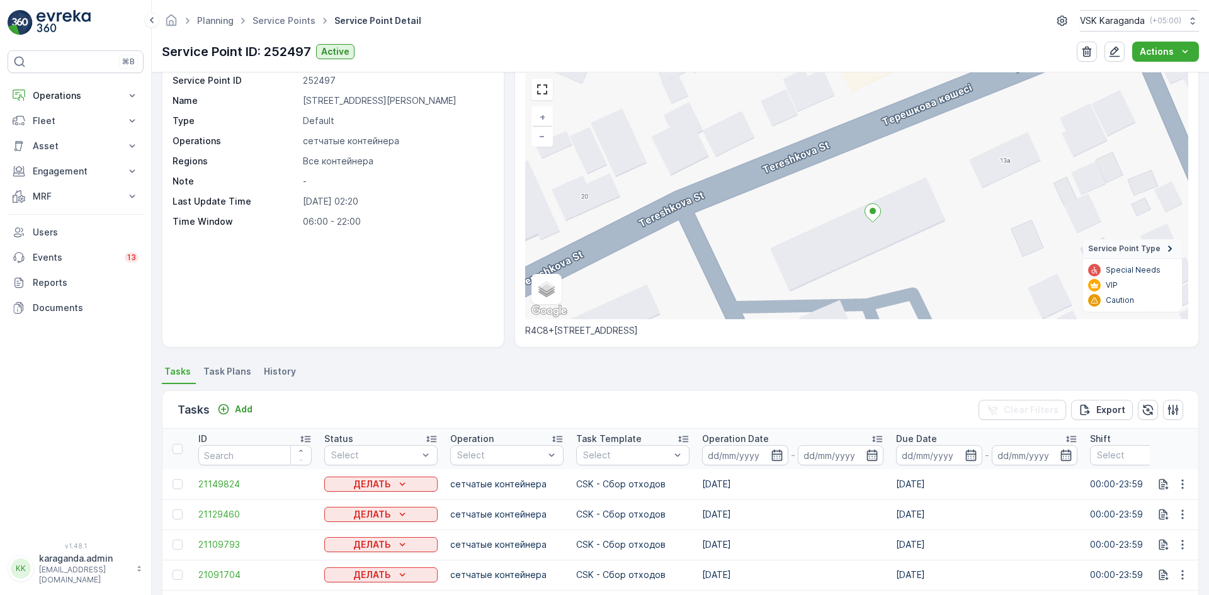
drag, startPoint x: 924, startPoint y: 160, endPoint x: 875, endPoint y: 156, distance: 49.3
click at [875, 156] on div "+ − Satellite Roadmap Terrain Hybrid Leaflet Keyboard shortcuts Map Data Map da…" at bounding box center [856, 195] width 663 height 247
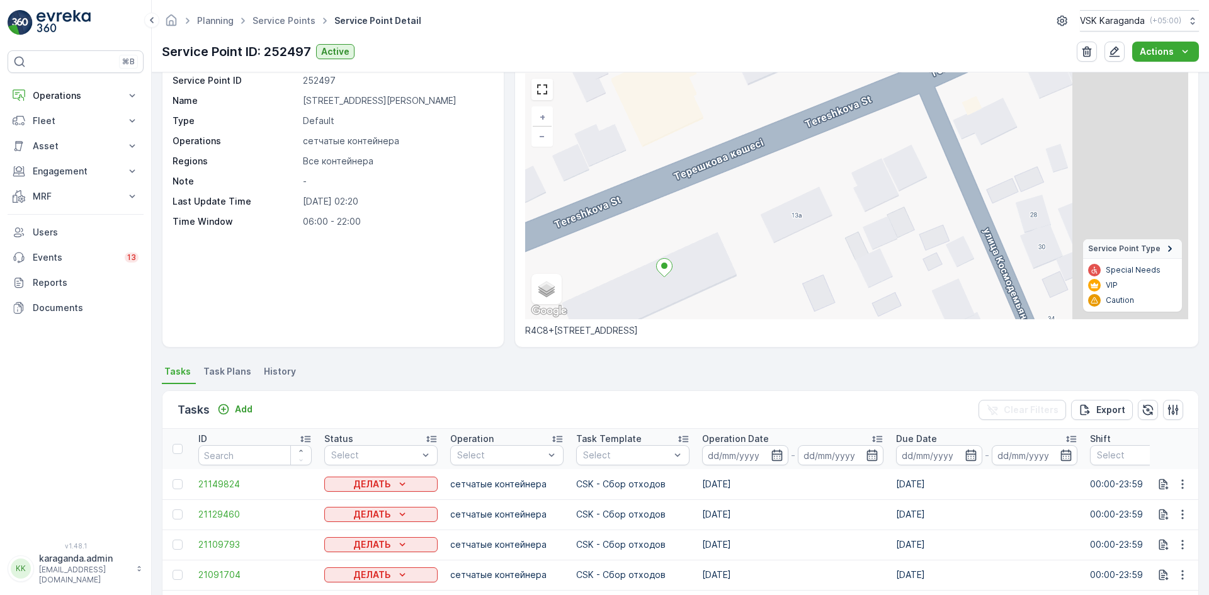
drag, startPoint x: 930, startPoint y: 205, endPoint x: 721, endPoint y: 260, distance: 215.6
click at [721, 260] on div "+ − Satellite Roadmap Terrain Hybrid Leaflet Keyboard shortcuts Map Data Map da…" at bounding box center [856, 195] width 663 height 247
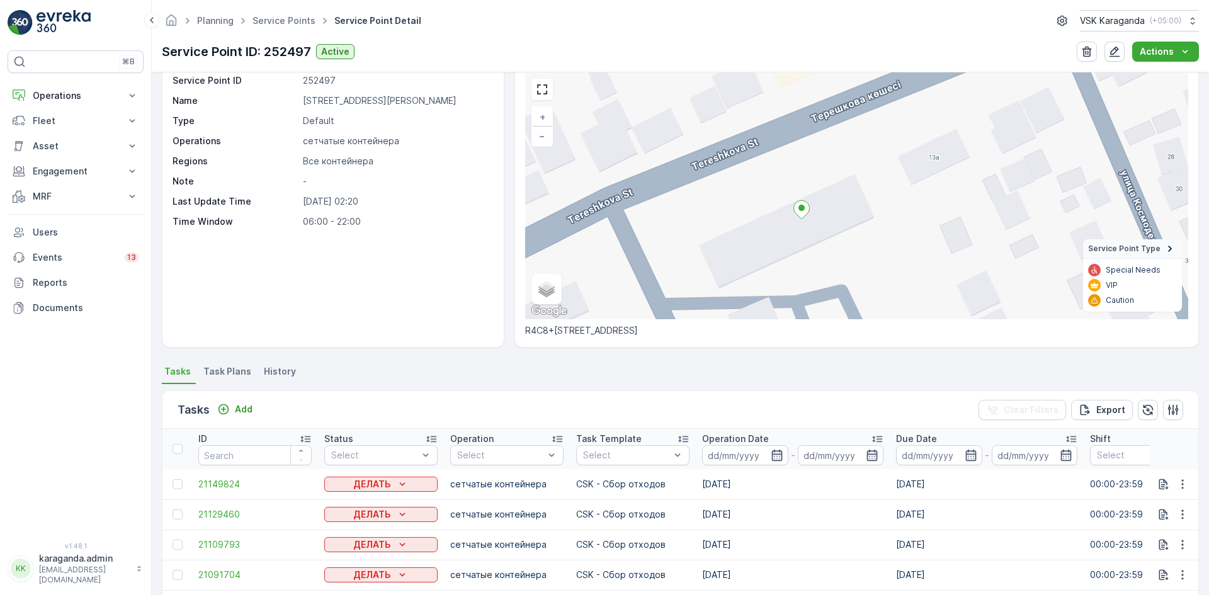
drag, startPoint x: 917, startPoint y: 219, endPoint x: 1042, endPoint y: 162, distance: 137.3
click at [1042, 162] on div "+ − Satellite Roadmap Terrain Hybrid Leaflet Keyboard shortcuts Map Data Map da…" at bounding box center [856, 195] width 663 height 247
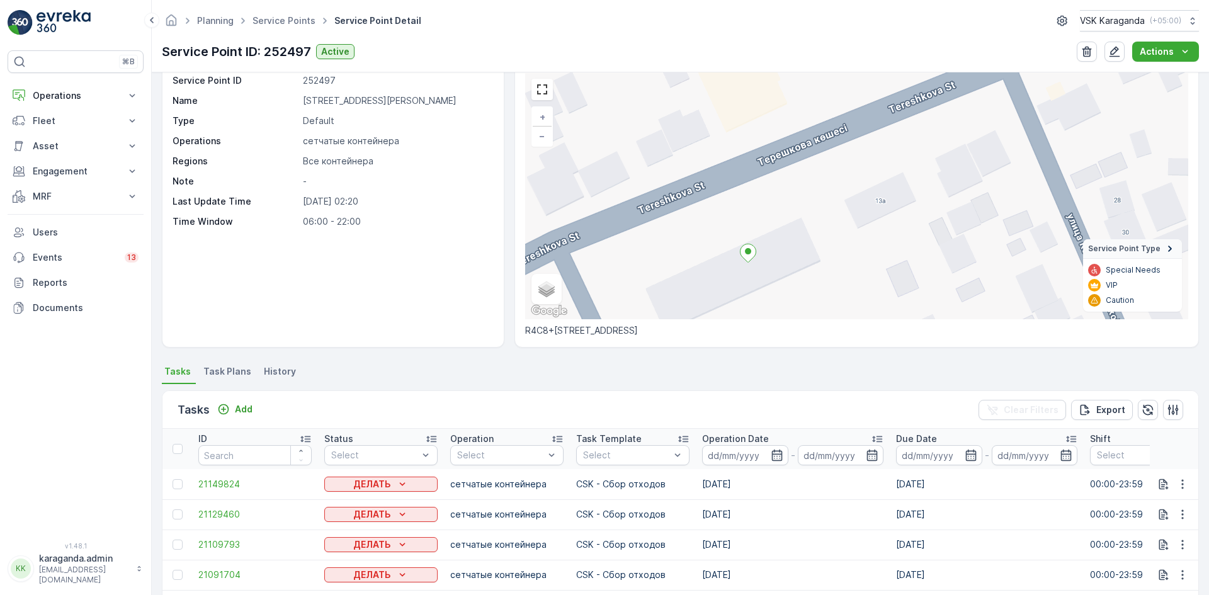
drag, startPoint x: 812, startPoint y: 232, endPoint x: 744, endPoint y: 266, distance: 76.6
click at [721, 275] on div "+ − Satellite Roadmap Terrain Hybrid Leaflet Keyboard shortcuts Map Data Map da…" at bounding box center [856, 195] width 663 height 247
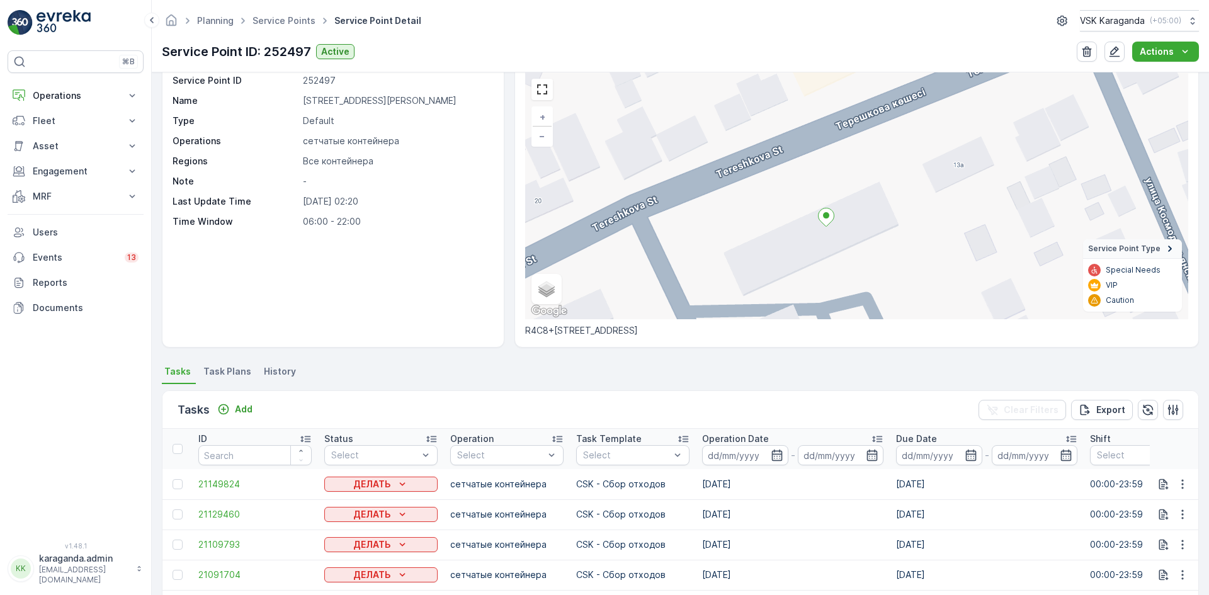
drag, startPoint x: 715, startPoint y: 275, endPoint x: 831, endPoint y: 239, distance: 121.3
click at [831, 239] on div "+ − Satellite Roadmap Terrain Hybrid Leaflet Keyboard shortcuts Map Data Map da…" at bounding box center [856, 195] width 663 height 247
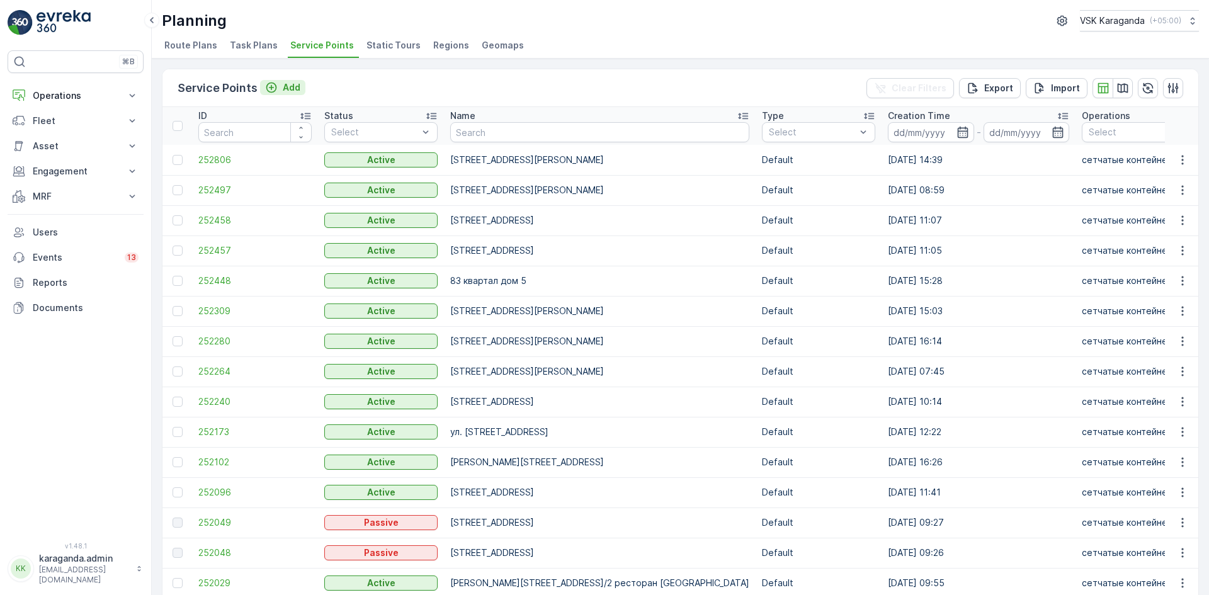
click at [288, 91] on p "Add" at bounding box center [292, 87] width 18 height 13
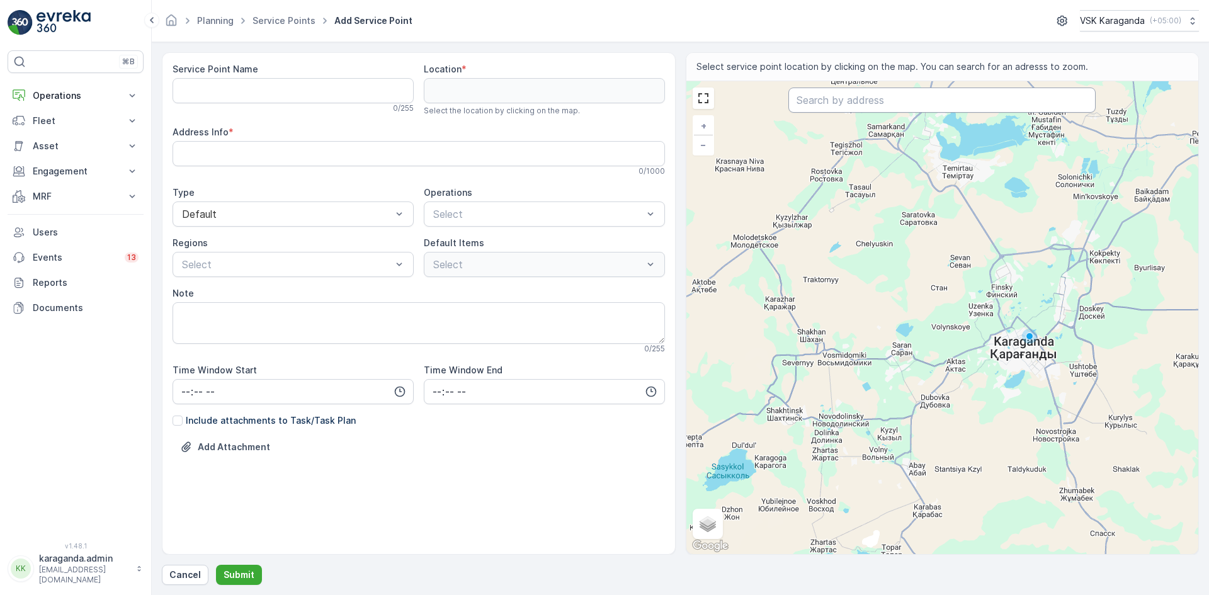
click at [863, 104] on input "text" at bounding box center [942, 100] width 307 height 25
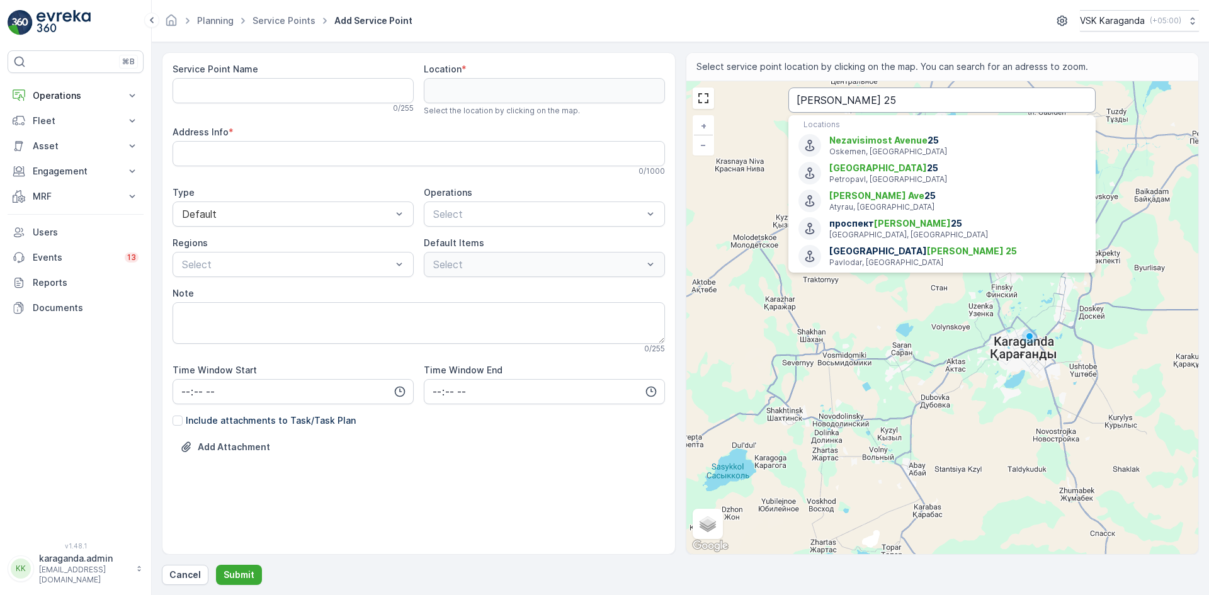
click at [902, 96] on input "Назарбаева 25" at bounding box center [942, 100] width 307 height 25
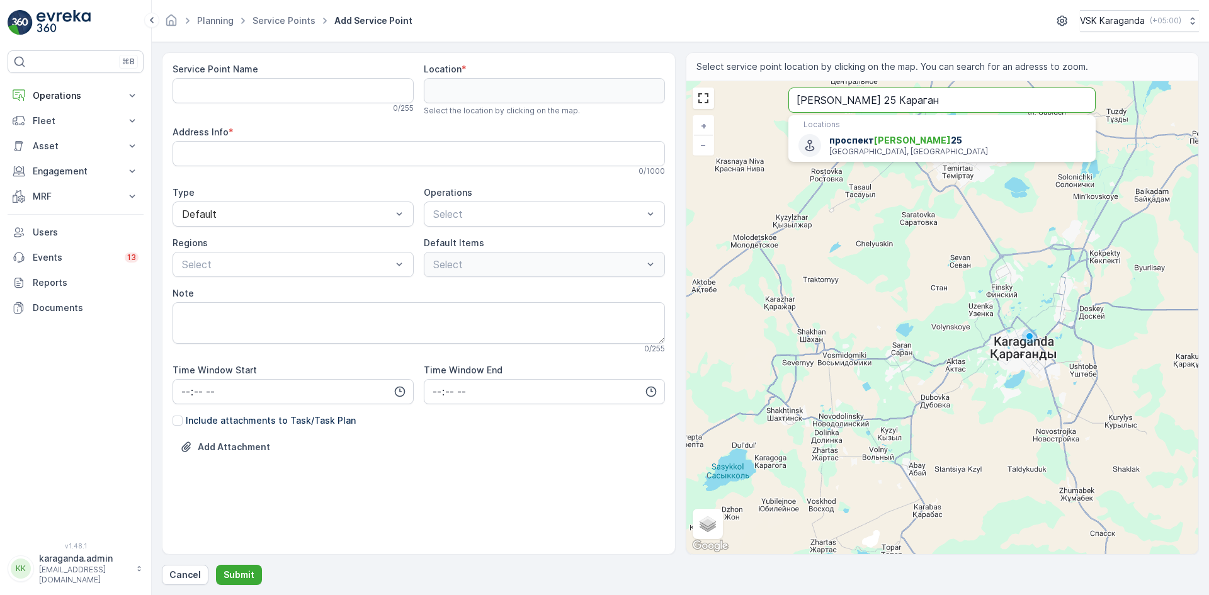
click at [940, 106] on input "Назарбаева 25 Караган" at bounding box center [942, 100] width 307 height 25
type input "Назарбаева 25 Караганда"
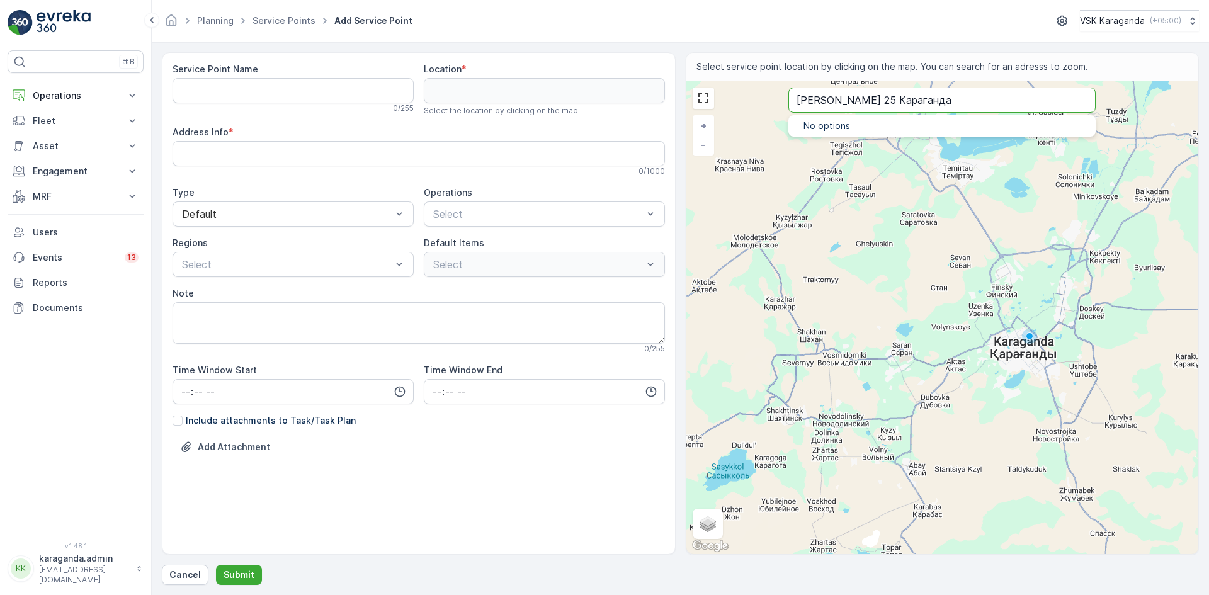
drag, startPoint x: 945, startPoint y: 106, endPoint x: 785, endPoint y: 106, distance: 159.3
click at [785, 106] on div "+ − Satellite Roadmap Terrain Hybrid Leaflet Keyboard shortcuts Map Data Map da…" at bounding box center [943, 317] width 513 height 473
type input "50.14346610702892,72.59023608938638"
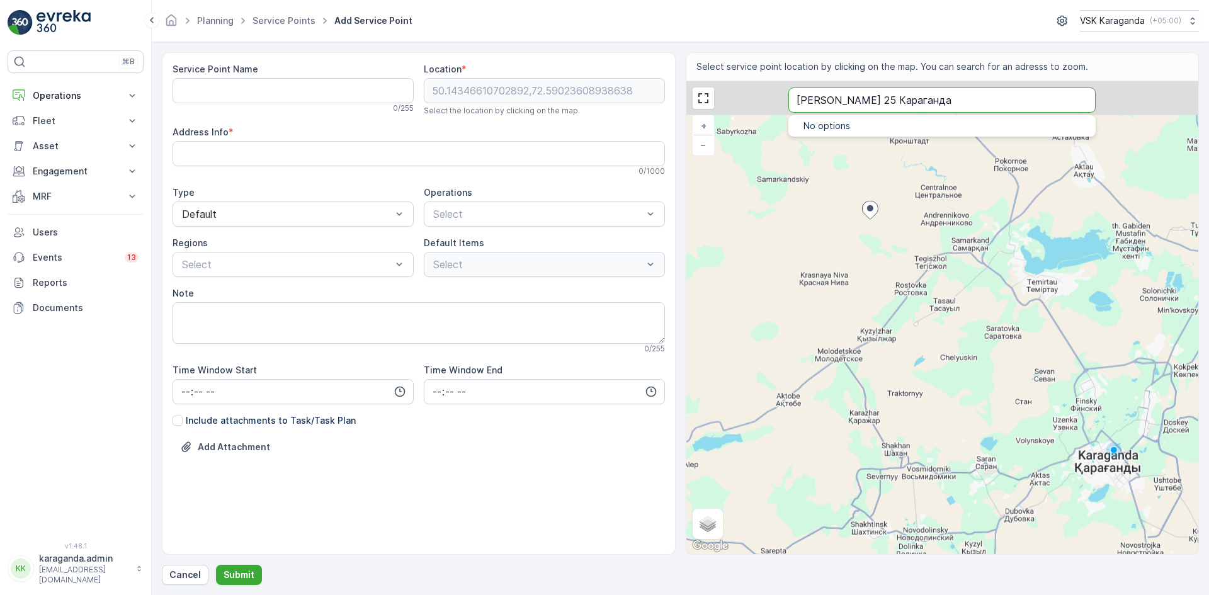
type Info "4HVR+93 Centralnoe, Kazakhstan"
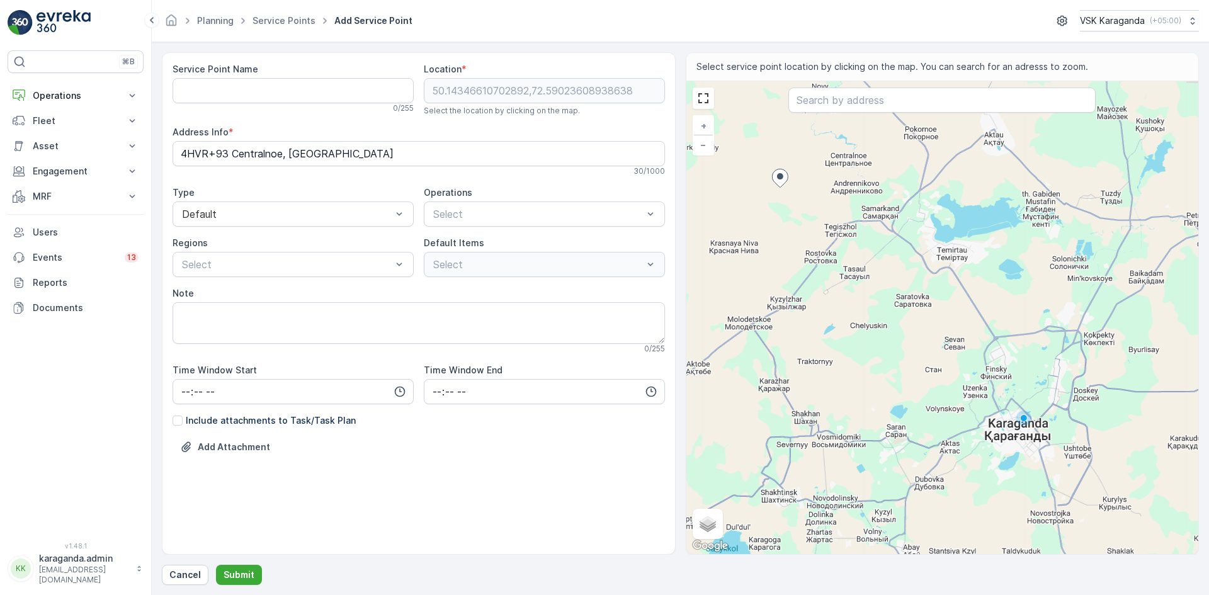
drag, startPoint x: 1054, startPoint y: 462, endPoint x: 848, endPoint y: 283, distance: 272.4
click at [848, 283] on div "+ − Satellite Roadmap Terrain Hybrid Leaflet Keyboard shortcuts Map Data Map da…" at bounding box center [943, 317] width 513 height 473
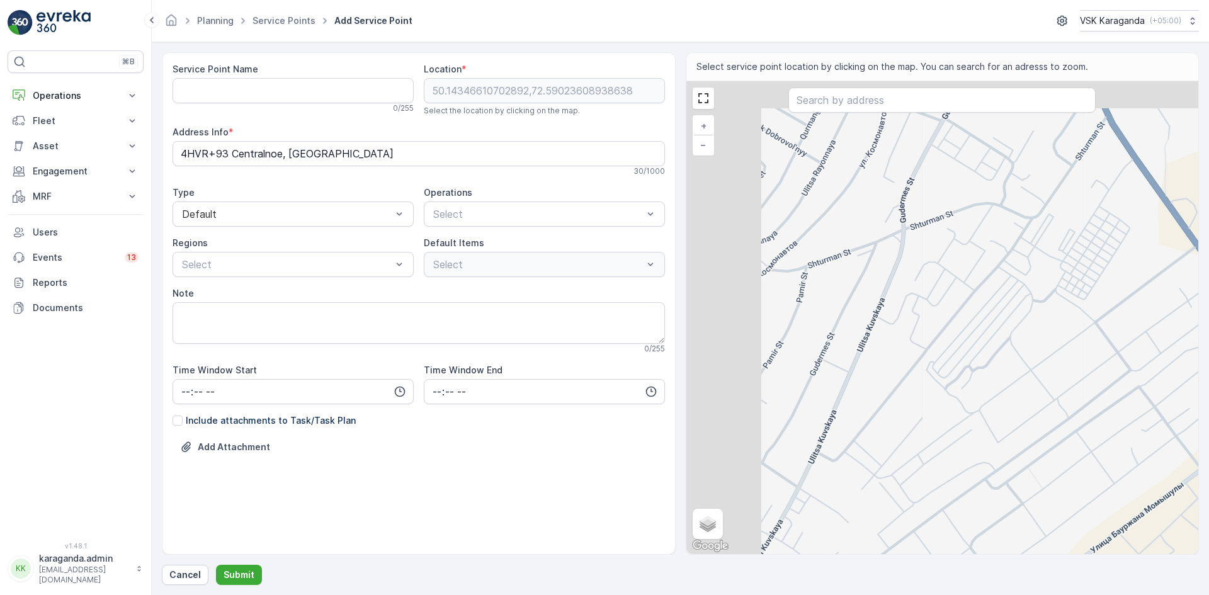
drag, startPoint x: 878, startPoint y: 265, endPoint x: 994, endPoint y: 395, distance: 174.9
click at [994, 404] on div "+ − Satellite Roadmap Terrain Hybrid Leaflet Keyboard shortcuts Map Data Map da…" at bounding box center [943, 317] width 513 height 473
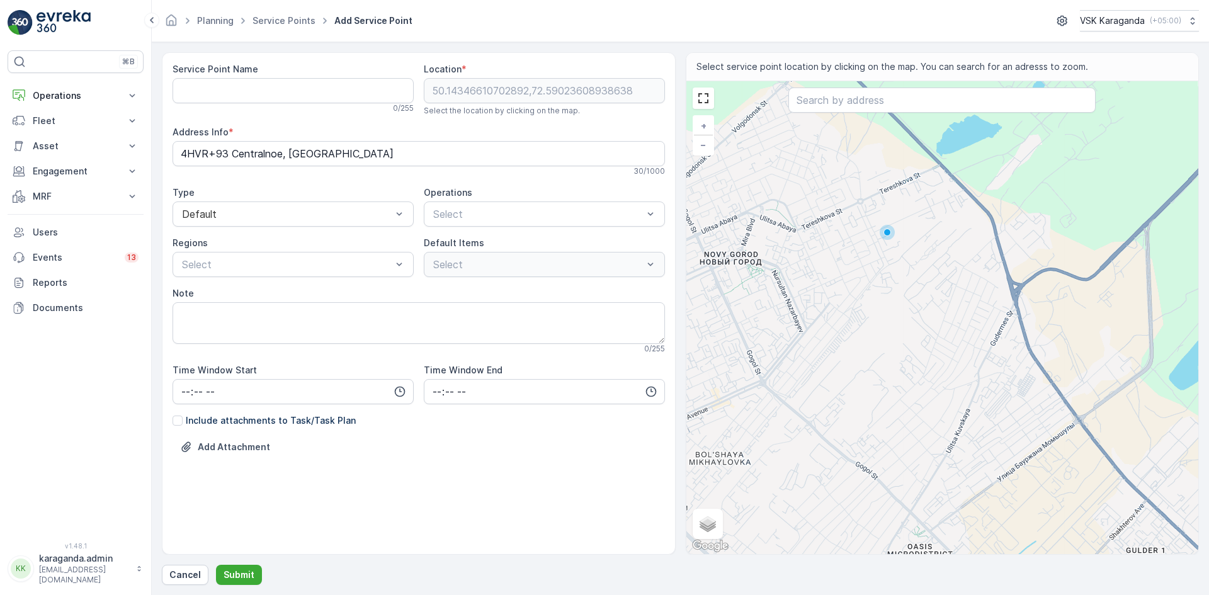
drag, startPoint x: 874, startPoint y: 242, endPoint x: 909, endPoint y: 356, distance: 119.1
click at [909, 356] on div "+ − Satellite Roadmap Terrain Hybrid Leaflet Keyboard shortcuts Map Data Map da…" at bounding box center [943, 317] width 513 height 473
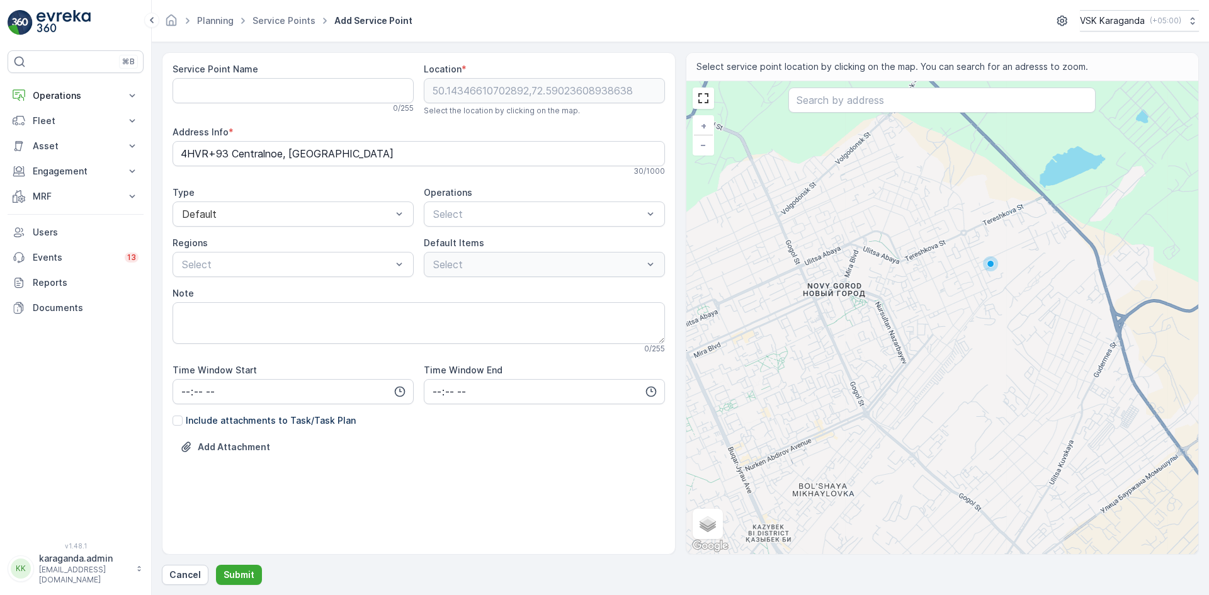
drag, startPoint x: 897, startPoint y: 285, endPoint x: 1025, endPoint y: 312, distance: 129.9
click at [1024, 312] on div "+ − Satellite Roadmap Terrain Hybrid Leaflet Keyboard shortcuts Map Data Map da…" at bounding box center [943, 317] width 513 height 473
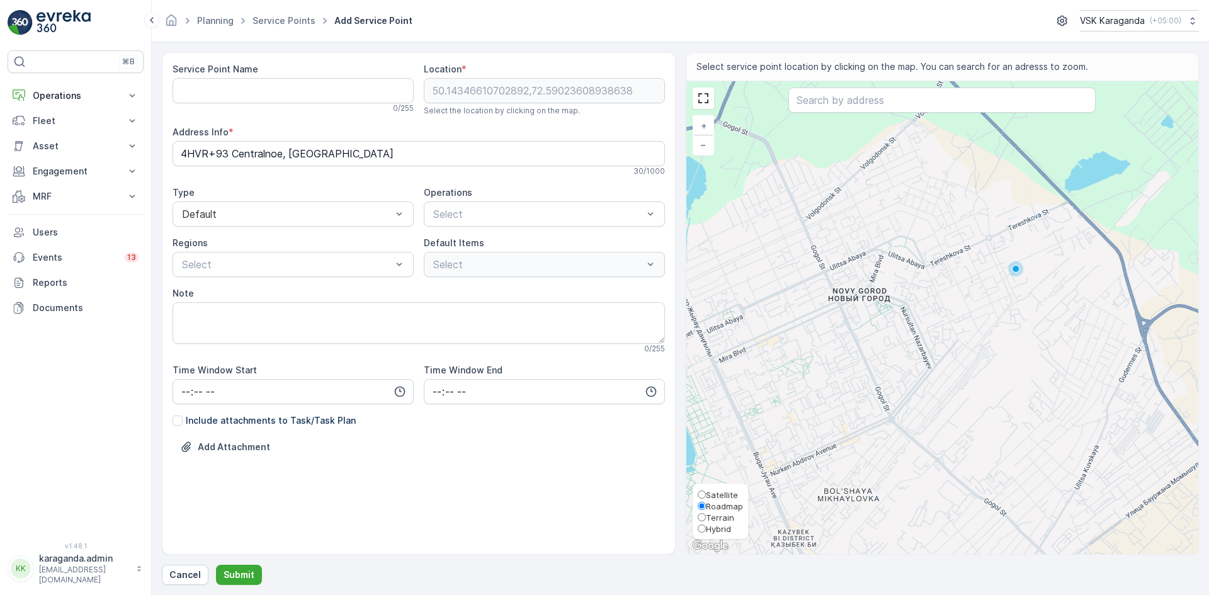
click at [707, 493] on span "Satellite" at bounding box center [722, 495] width 32 height 10
click at [706, 493] on input "Satellite" at bounding box center [702, 495] width 8 height 8
radio input "true"
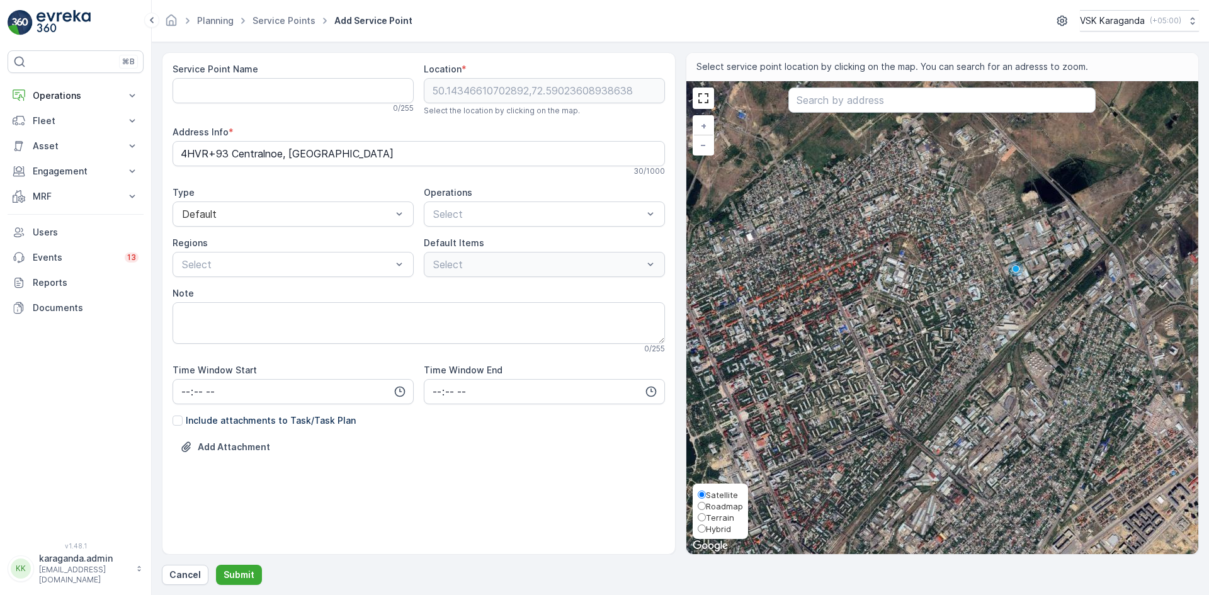
click at [713, 520] on span "Terrain" at bounding box center [720, 518] width 28 height 10
click at [706, 520] on input "Terrain" at bounding box center [702, 517] width 8 height 8
radio input "true"
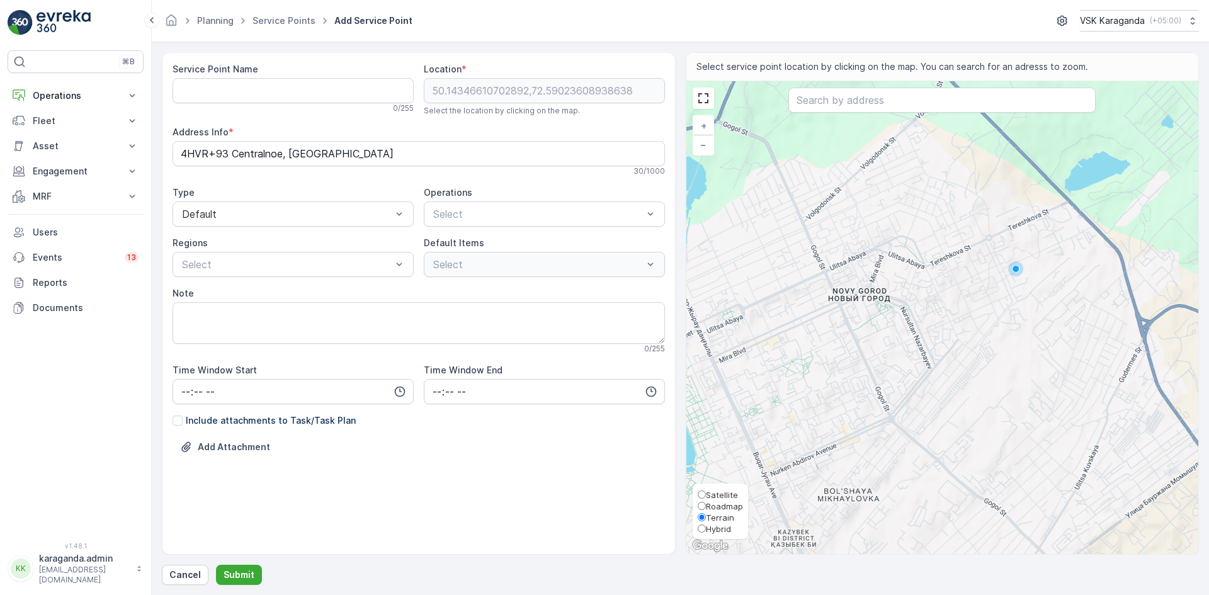
click at [712, 530] on span "Hybrid" at bounding box center [718, 529] width 25 height 10
click at [706, 530] on input "Hybrid" at bounding box center [702, 529] width 8 height 8
radio input "true"
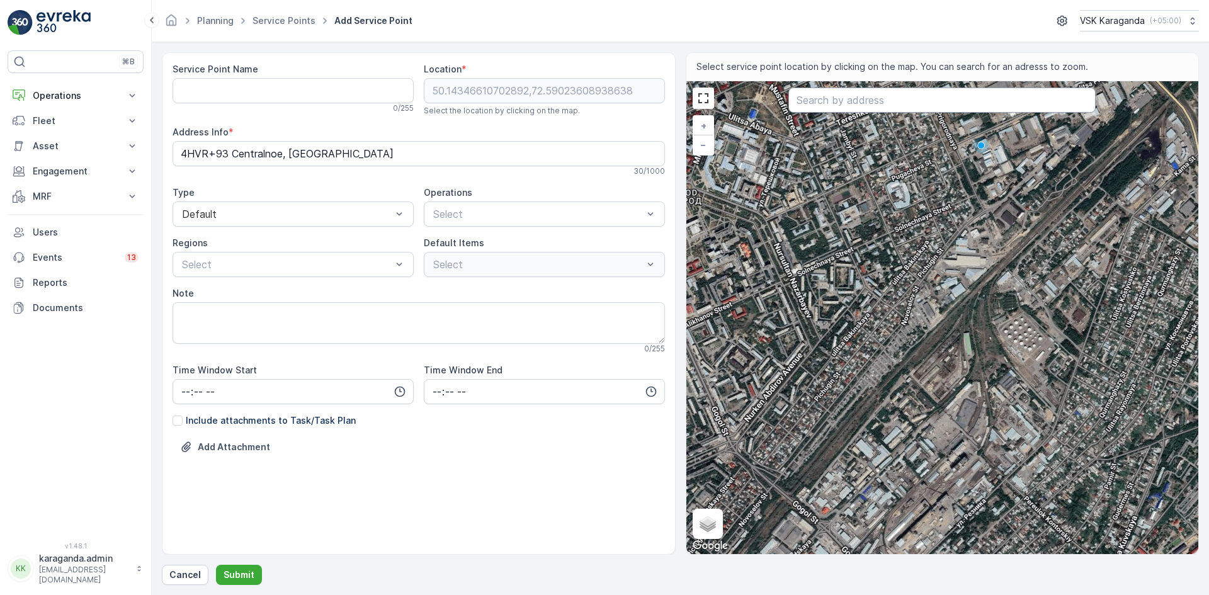
click at [822, 106] on input "text" at bounding box center [942, 100] width 307 height 25
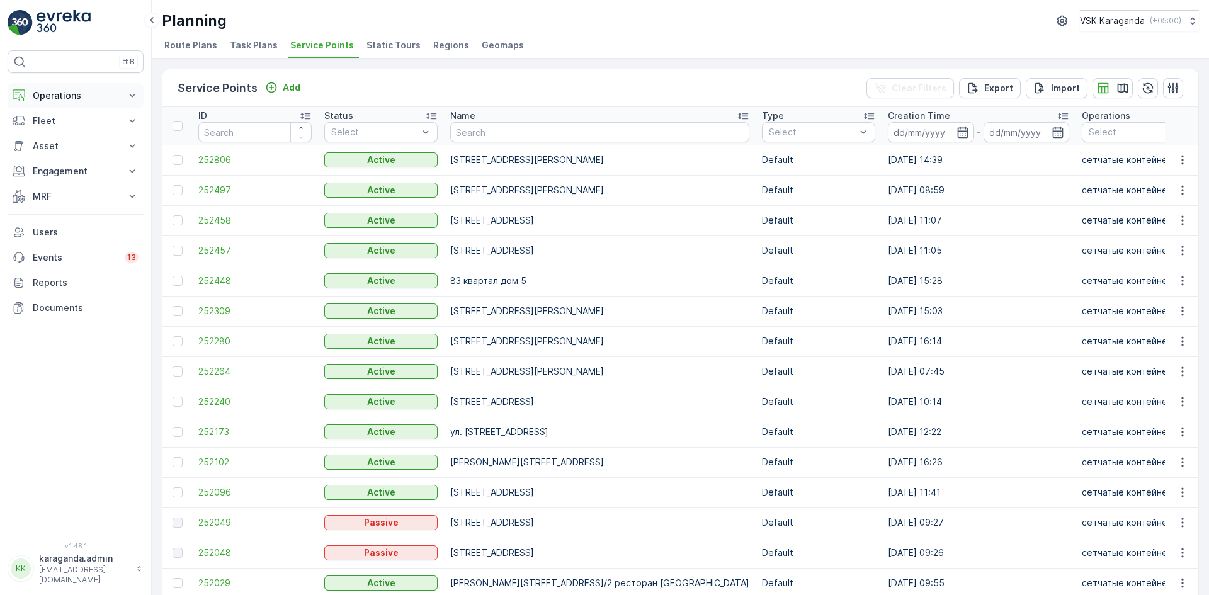
click at [50, 98] on p "Operations" at bounding box center [76, 95] width 86 height 13
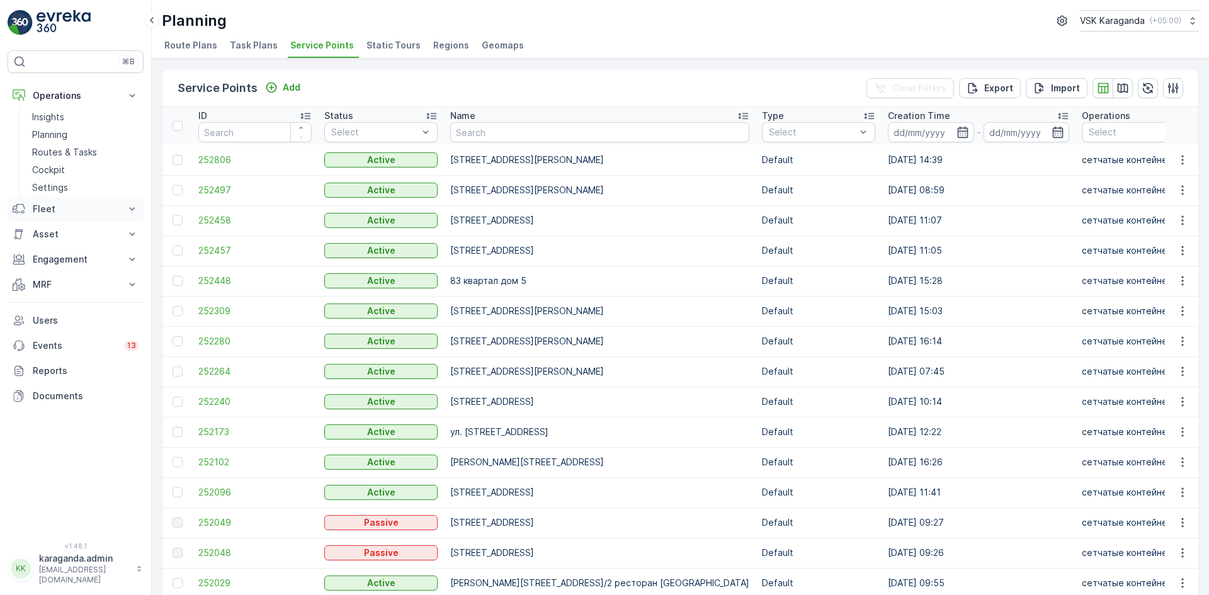
click at [40, 206] on p "Fleet" at bounding box center [76, 209] width 86 height 13
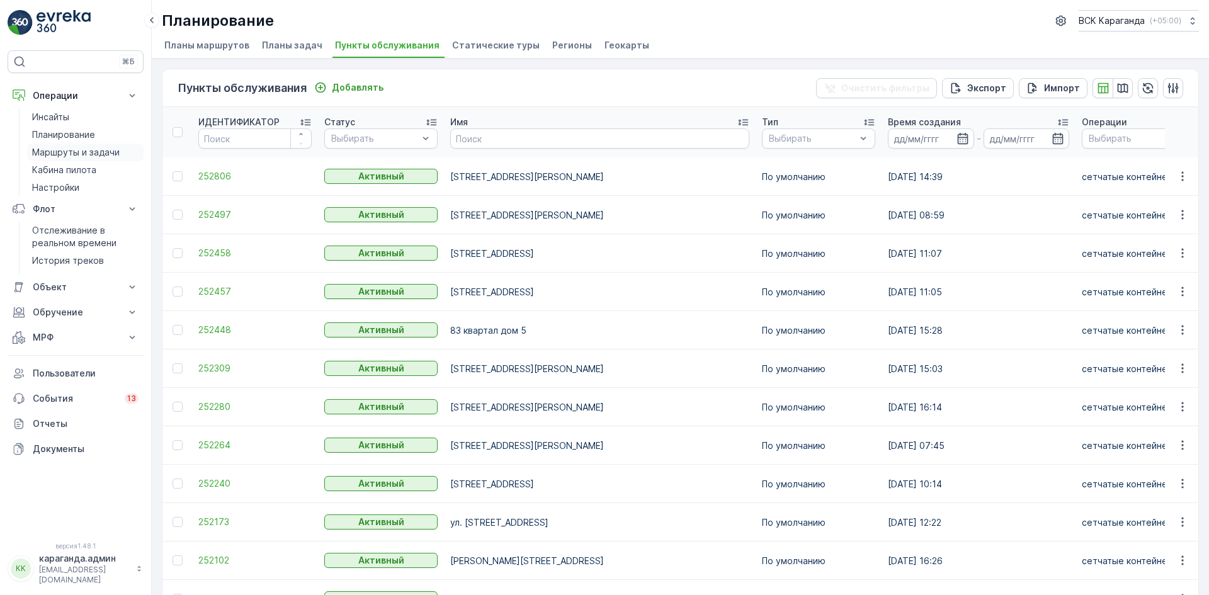
drag, startPoint x: 77, startPoint y: 166, endPoint x: 77, endPoint y: 150, distance: 16.4
click at [77, 166] on font "Кабина пилота" at bounding box center [64, 169] width 64 height 11
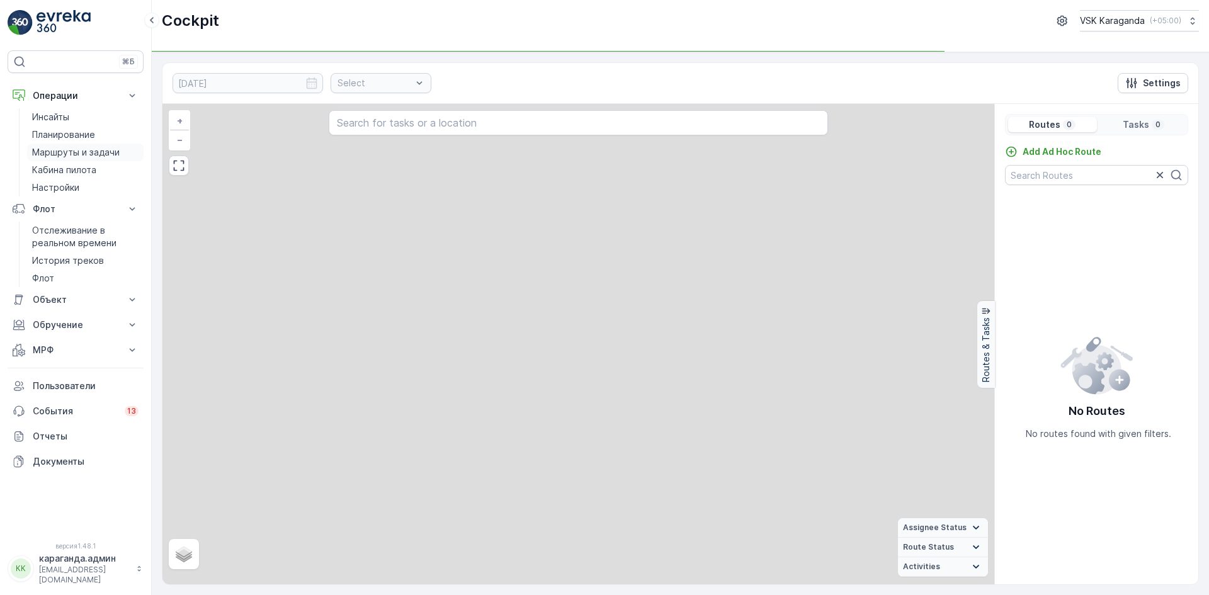
click at [77, 150] on font "Маршруты и задачи" at bounding box center [76, 152] width 88 height 11
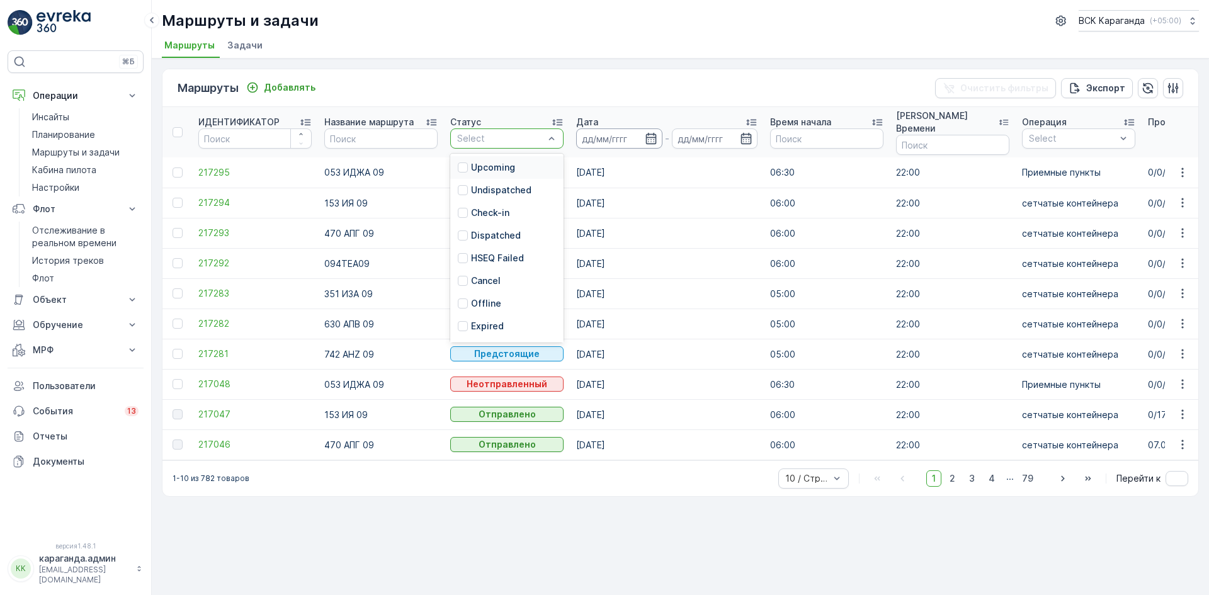
click at [624, 140] on input at bounding box center [619, 138] width 86 height 20
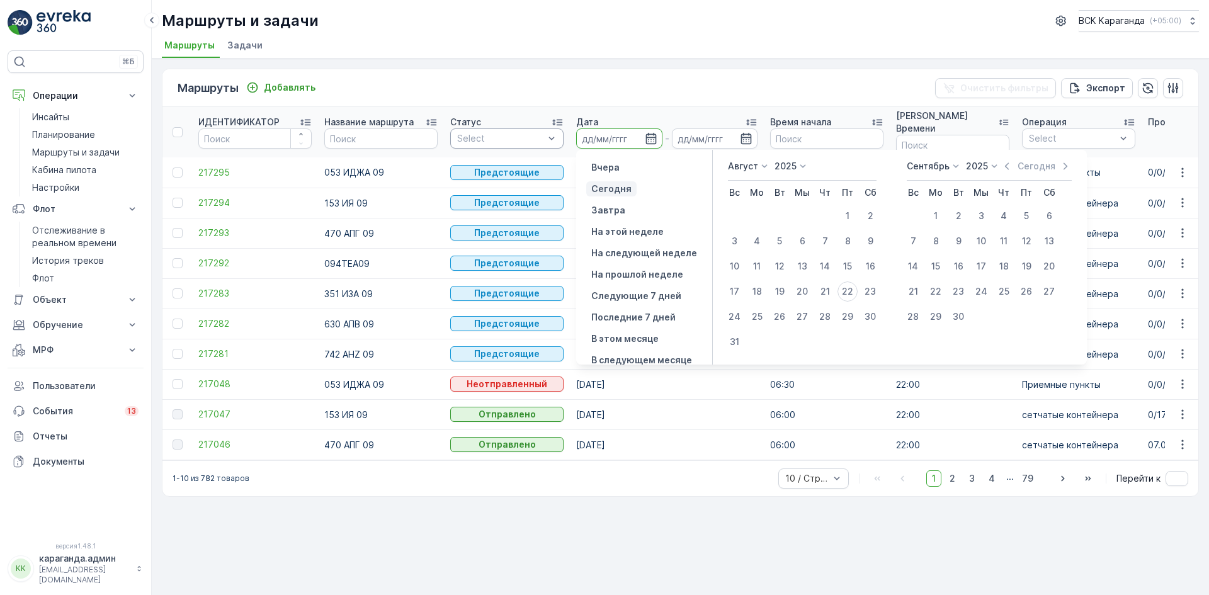
click at [613, 188] on font "Сегодня" at bounding box center [611, 188] width 40 height 11
type input "[DATE]"
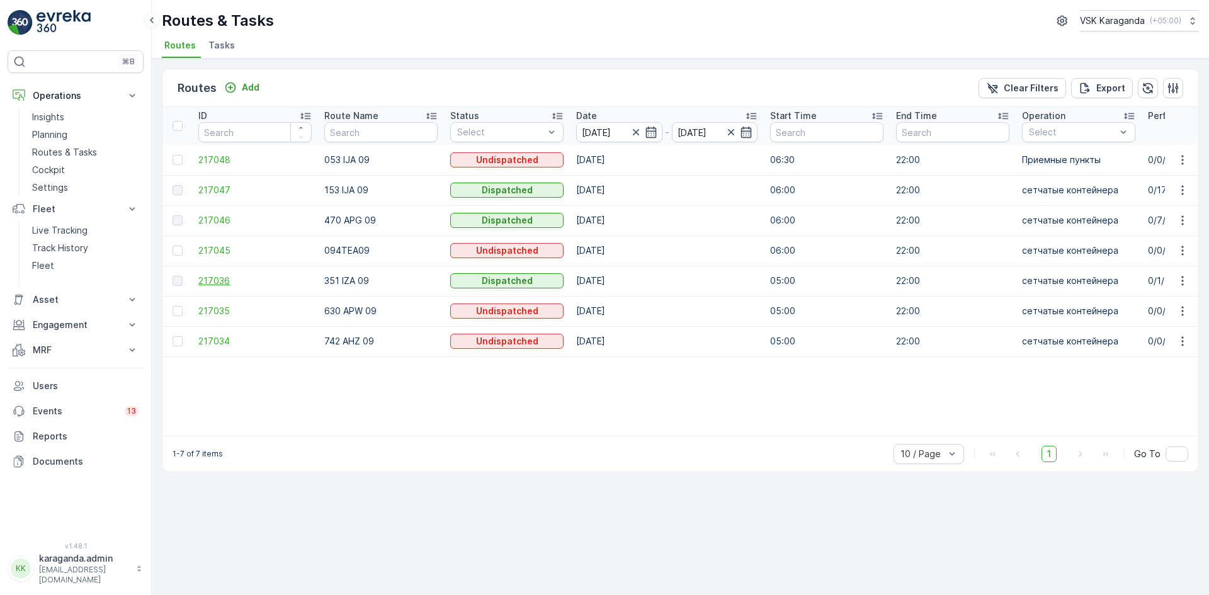
click at [215, 283] on span "217036" at bounding box center [254, 281] width 113 height 13
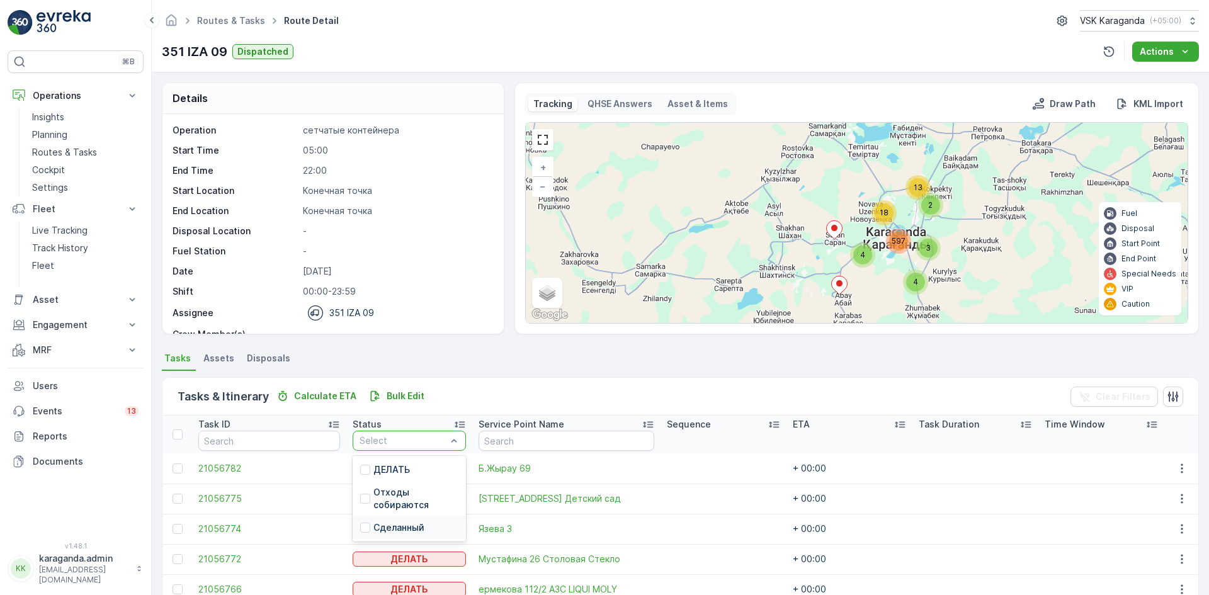
click at [409, 525] on p "Сделанный" at bounding box center [398, 527] width 51 height 13
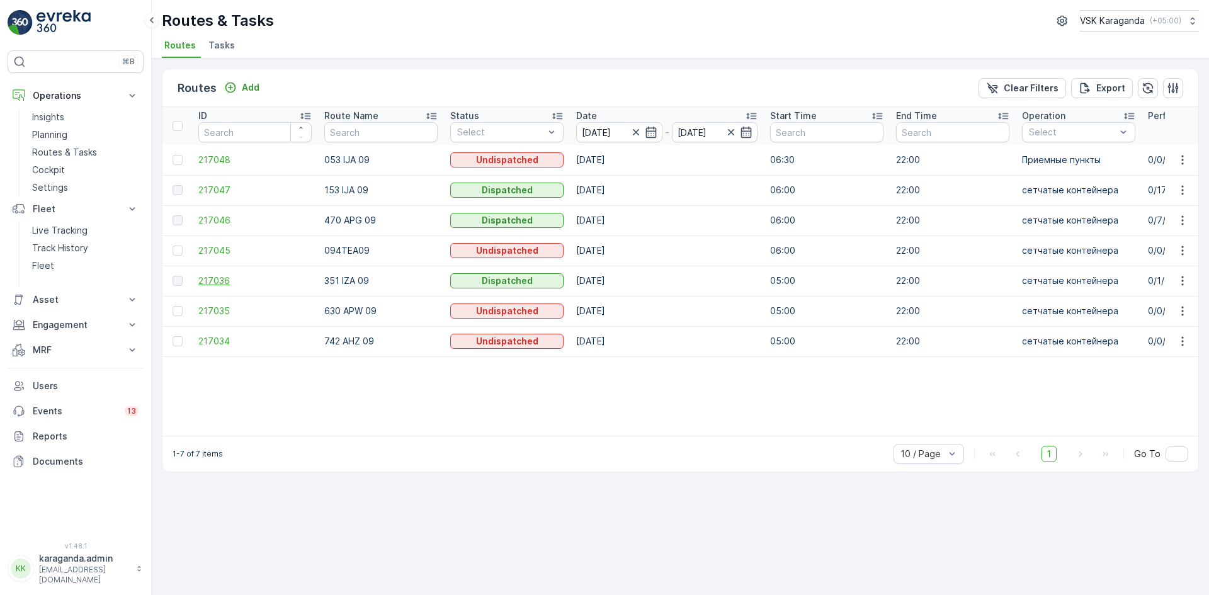
click at [214, 280] on span "217036" at bounding box center [254, 281] width 113 height 13
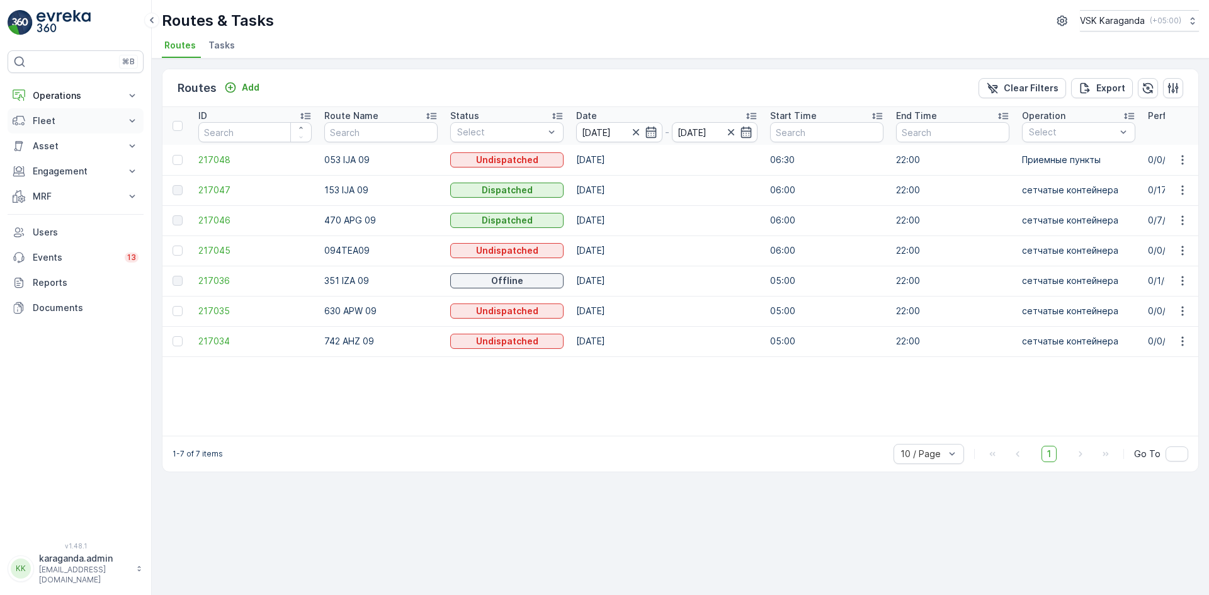
click at [42, 117] on p "Fleet" at bounding box center [76, 121] width 86 height 13
click at [55, 160] on p "Track History" at bounding box center [60, 160] width 56 height 13
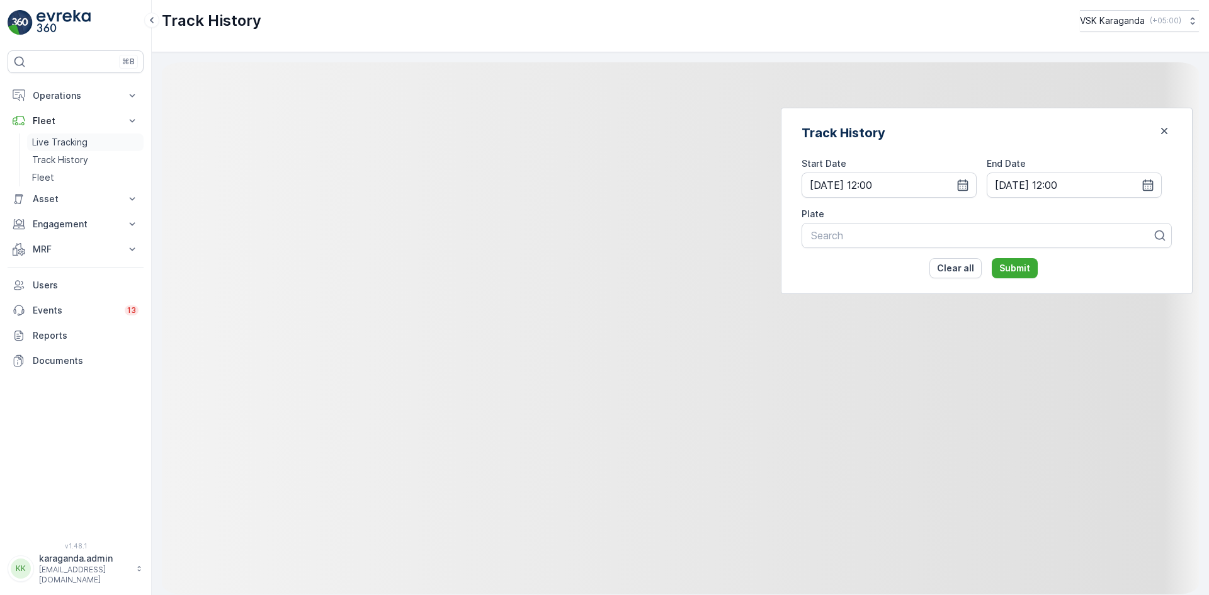
click at [59, 137] on p "Live Tracking" at bounding box center [59, 142] width 55 height 13
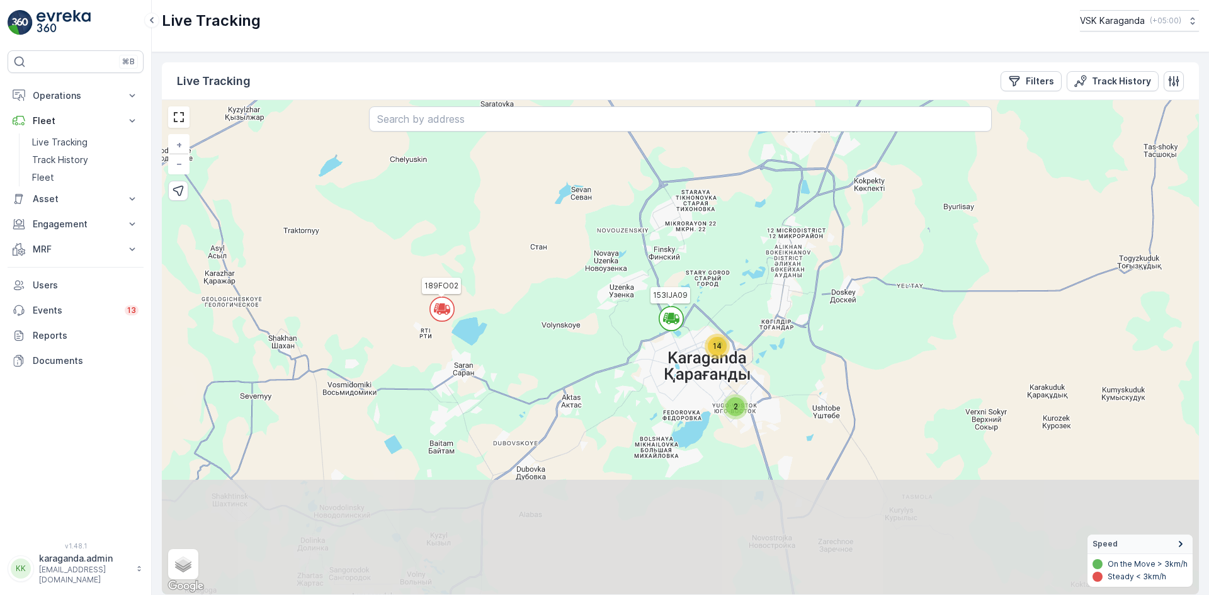
drag, startPoint x: 659, startPoint y: 460, endPoint x: 566, endPoint y: 322, distance: 166.3
click at [566, 322] on div "14 2 153IJA09 189FO02 960EQO2 + − Satellite Roadmap Terrain Hybrid Leaflet Keyb…" at bounding box center [680, 347] width 1037 height 494
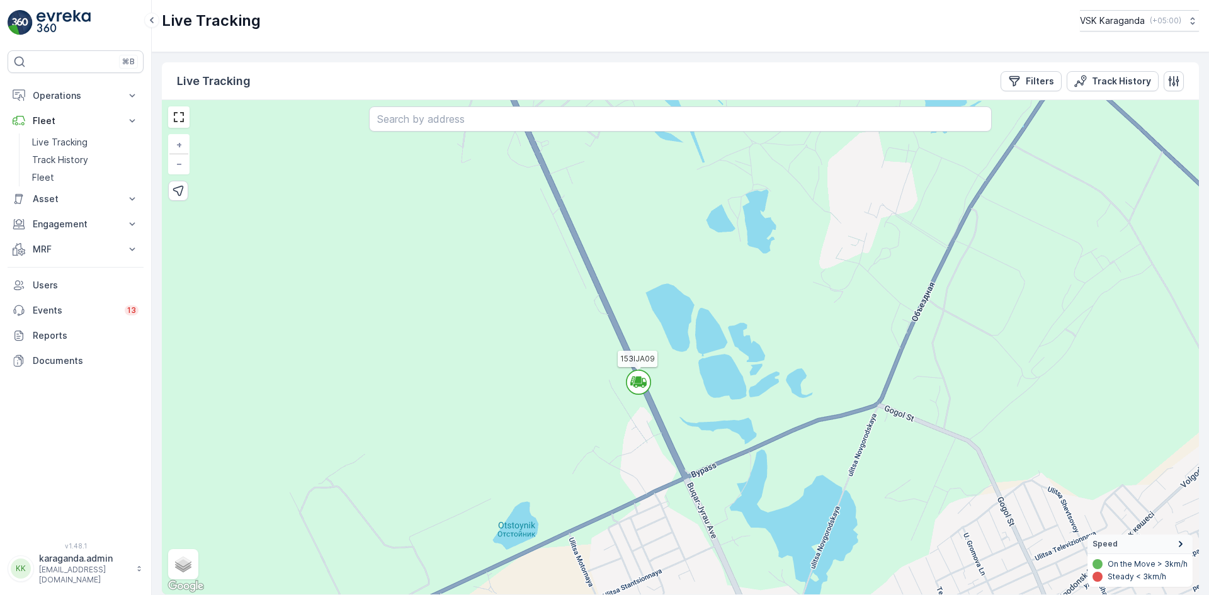
click at [644, 385] on icon at bounding box center [640, 385] width 13 height 2
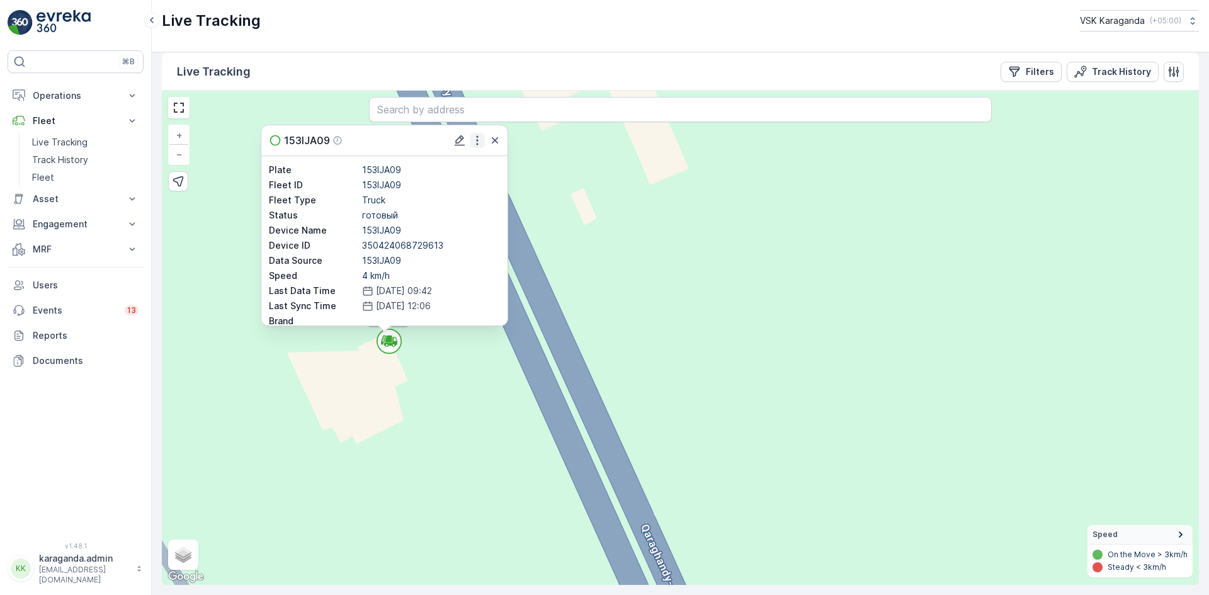
click at [479, 141] on icon "button" at bounding box center [477, 140] width 13 height 13
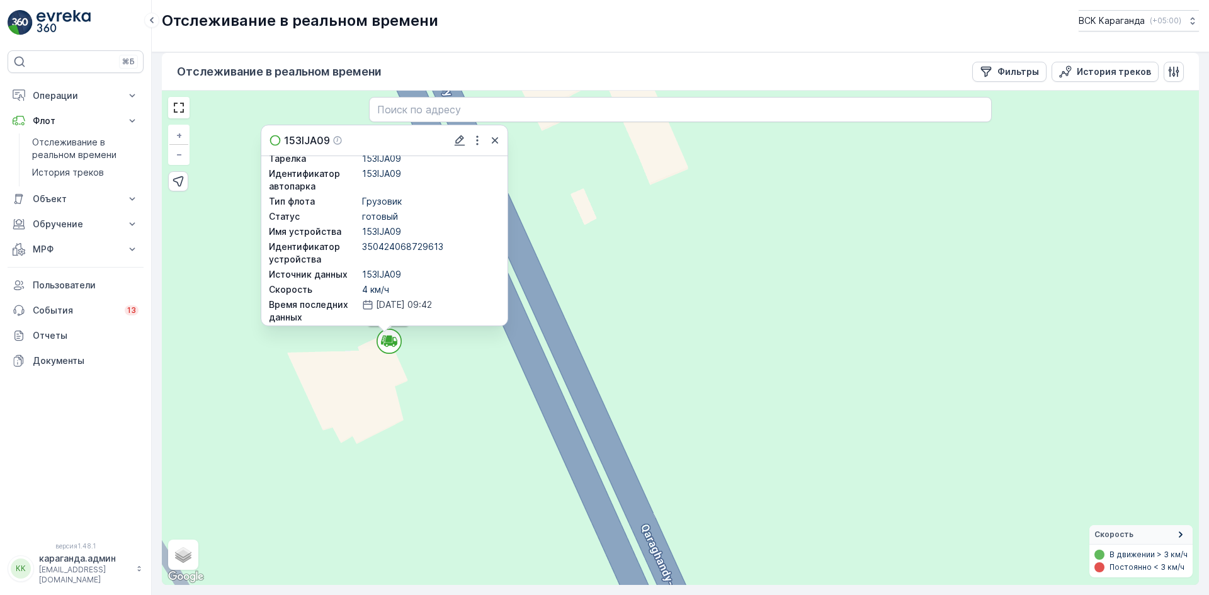
scroll to position [6, 0]
click at [1114, 537] on font "Скорость" at bounding box center [1114, 534] width 39 height 9
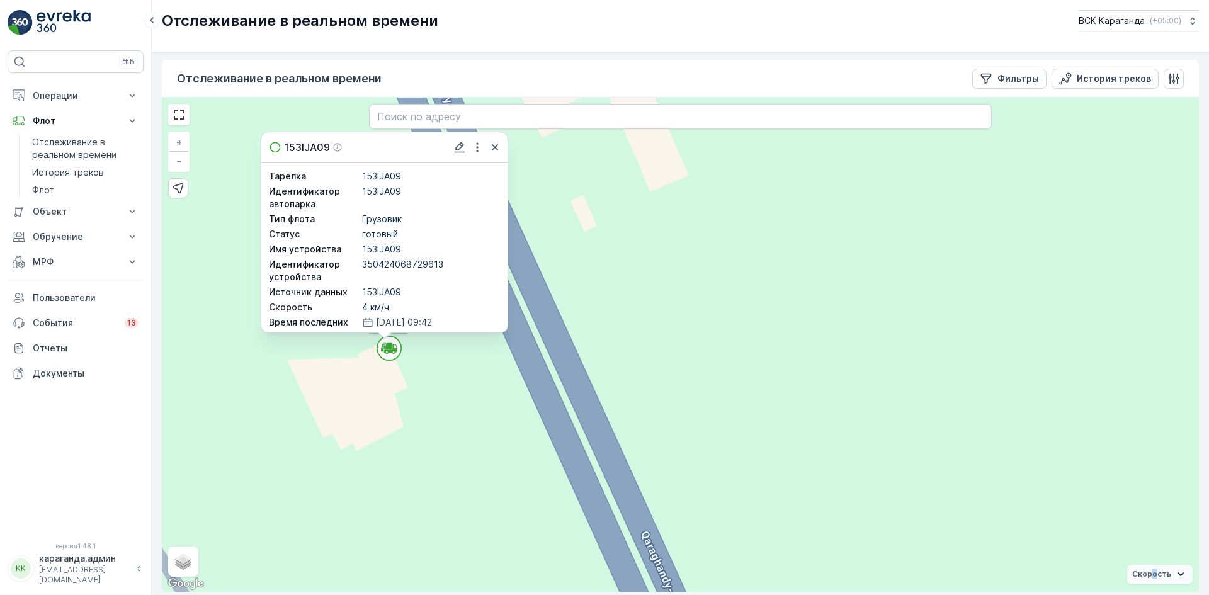
scroll to position [0, 0]
click at [499, 150] on icon "button" at bounding box center [495, 150] width 13 height 13
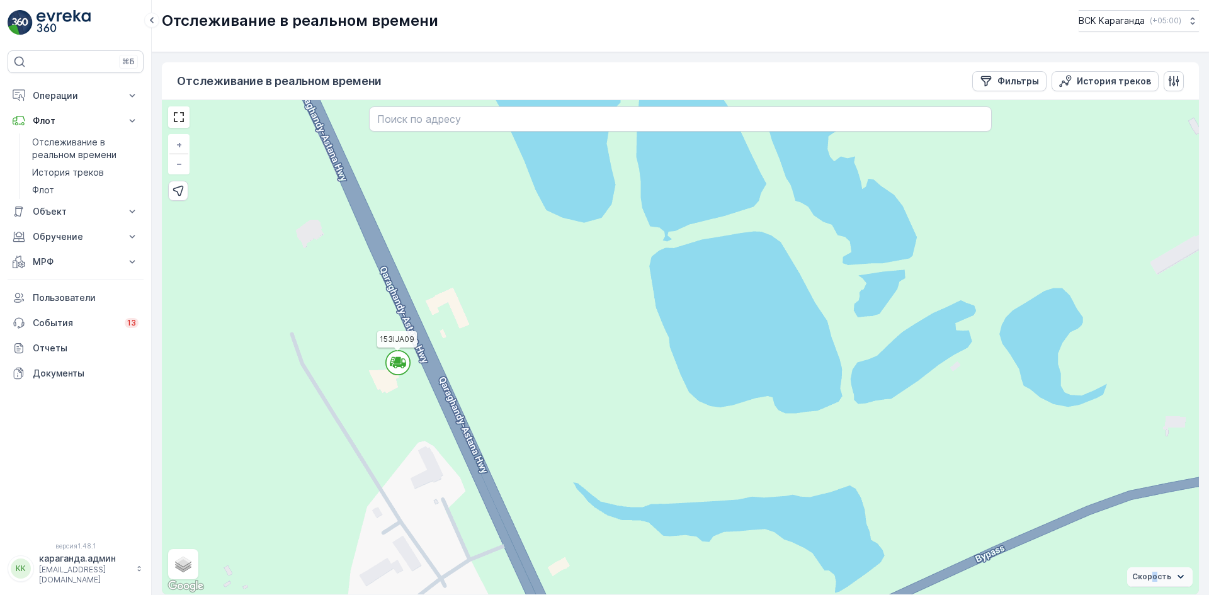
click at [407, 360] on circle at bounding box center [398, 363] width 24 height 24
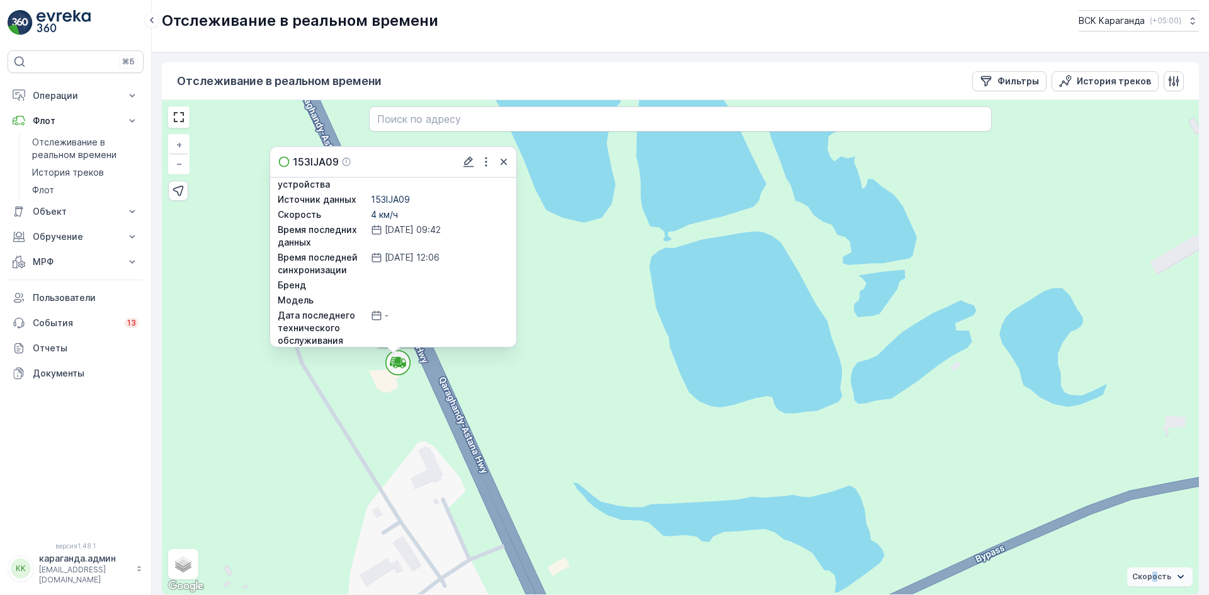
scroll to position [6, 0]
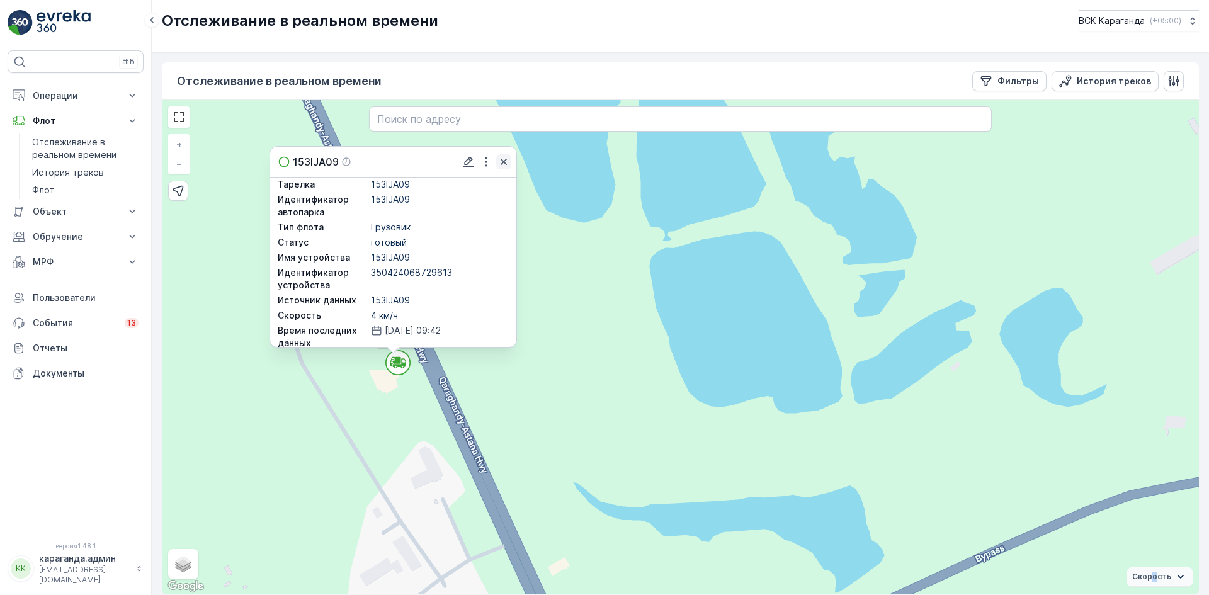
click at [510, 164] on icon "button" at bounding box center [504, 162] width 13 height 13
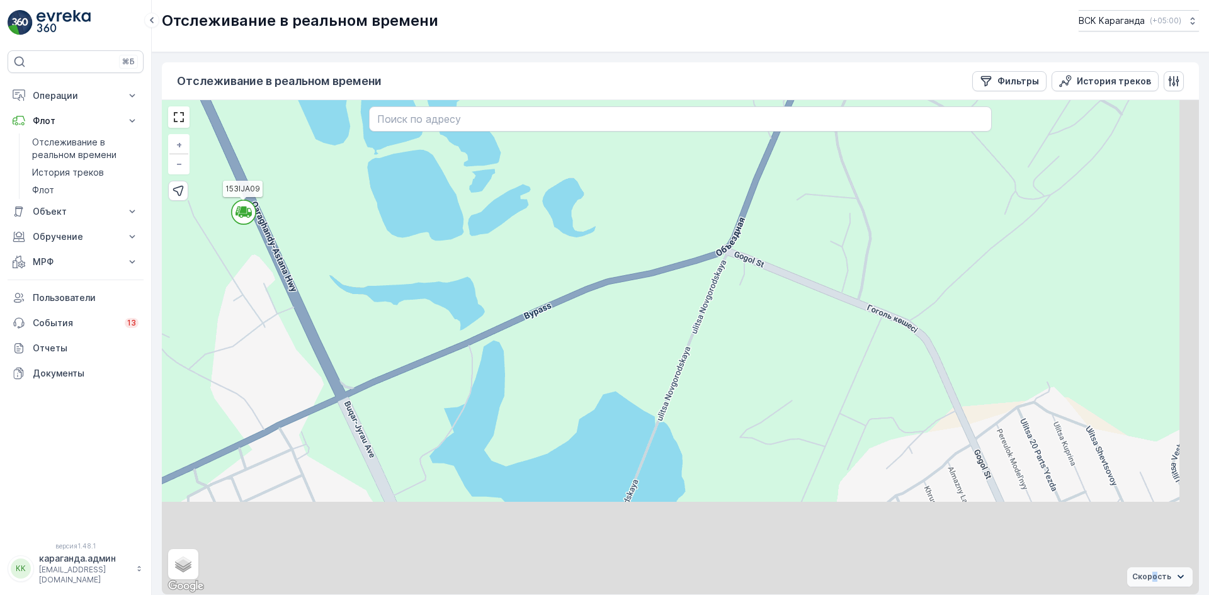
drag, startPoint x: 654, startPoint y: 396, endPoint x: 489, endPoint y: 225, distance: 237.8
click at [489, 225] on div "2 10 351ИЗАО9 153IJA09 189FO02 960EQO2 470APG09 094TEA09 369АО09 + − Спутник До…" at bounding box center [680, 347] width 1037 height 494
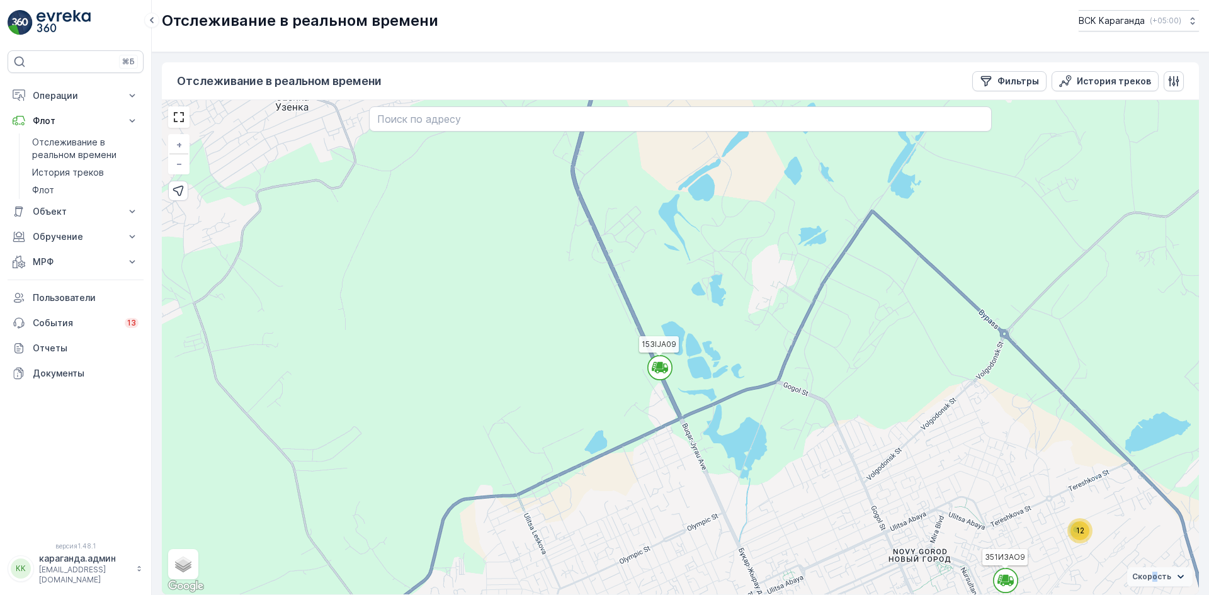
drag, startPoint x: 794, startPoint y: 459, endPoint x: 445, endPoint y: 131, distance: 479.0
click at [452, 137] on div "12 351ИЗАО9 153IJA09 189FO02 960EQO2 470APG09 094TEA09 369АО09 + − Спутник Доро…" at bounding box center [680, 347] width 1037 height 494
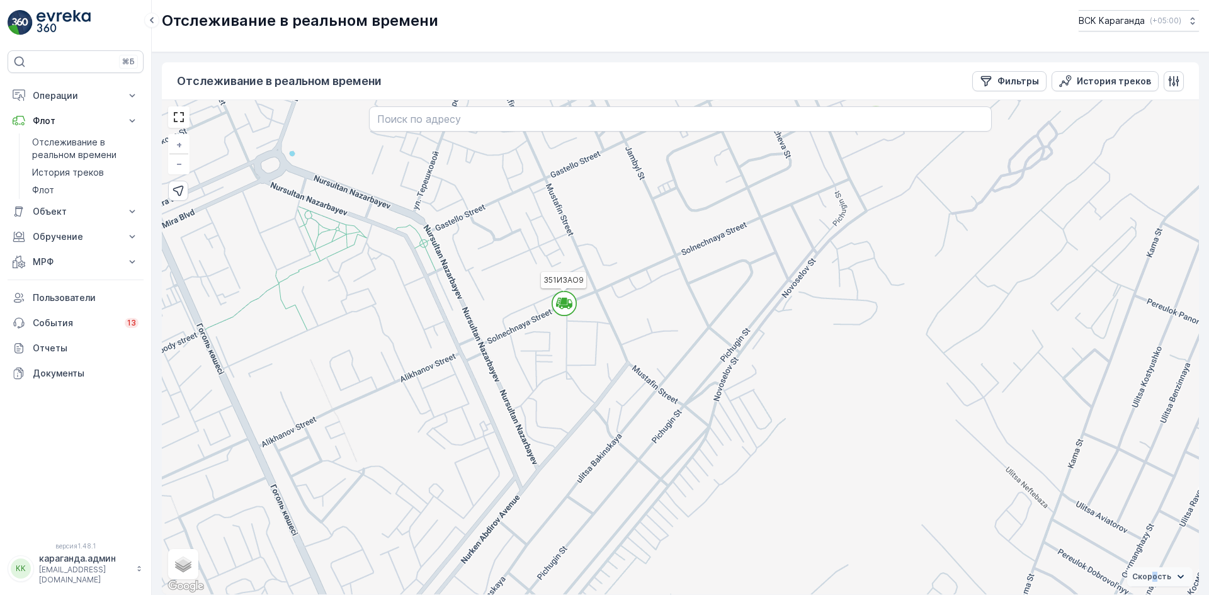
drag, startPoint x: 647, startPoint y: 302, endPoint x: 554, endPoint y: 330, distance: 98.0
click at [554, 330] on div "2 10 351ИЗАО9 153IJA09 189FO02 960EQO2 470APG09 094TEA09 369АО09 + − Спутник До…" at bounding box center [680, 347] width 1037 height 494
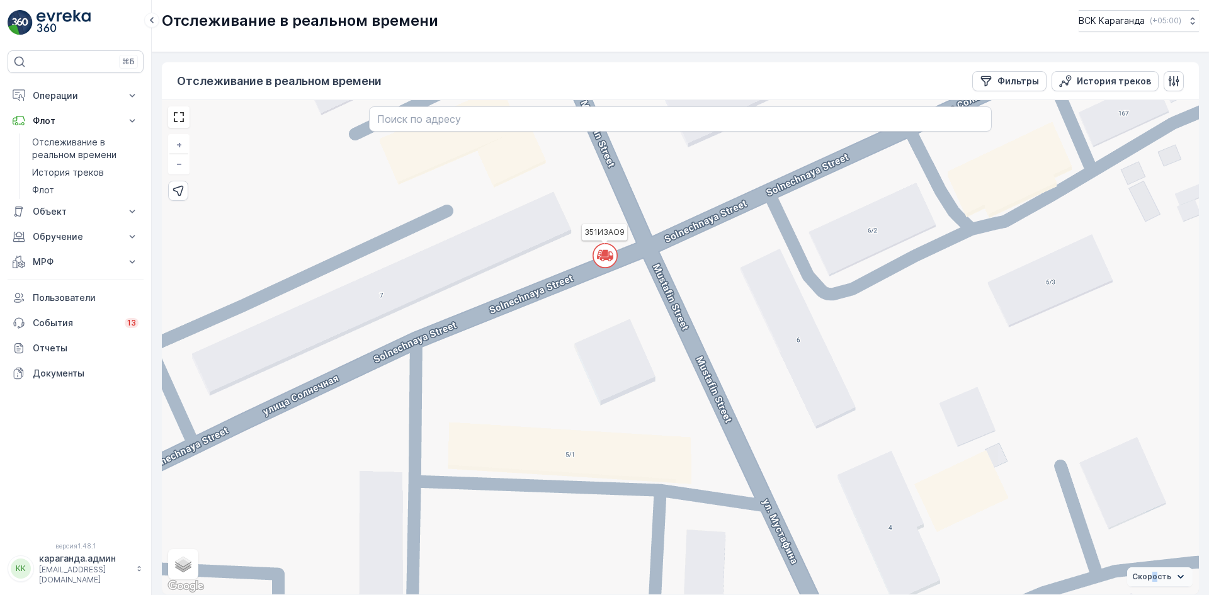
click at [604, 258] on icon at bounding box center [602, 259] width 3 height 3
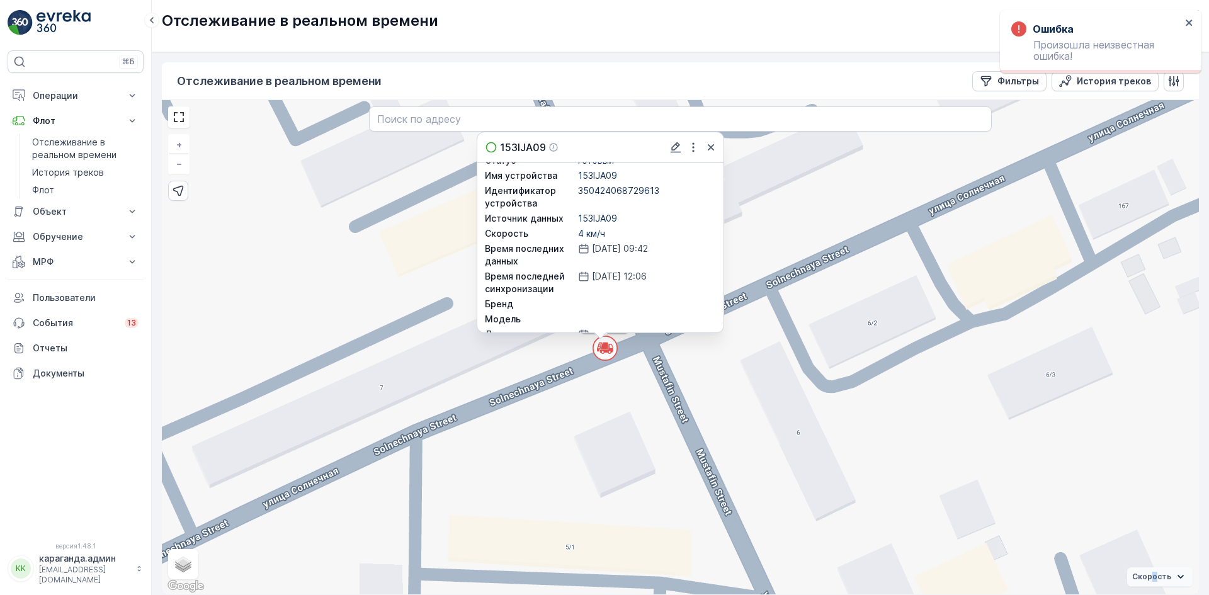
scroll to position [0, 0]
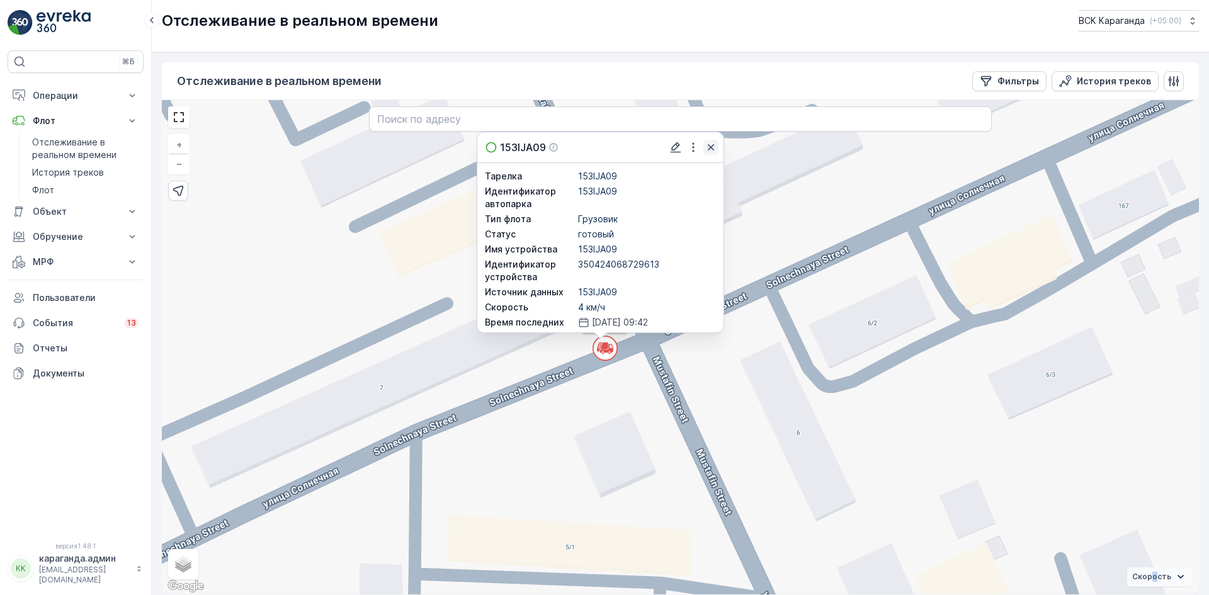
click at [714, 149] on icon "button" at bounding box center [711, 147] width 13 height 13
